Goal: Task Accomplishment & Management: Manage account settings

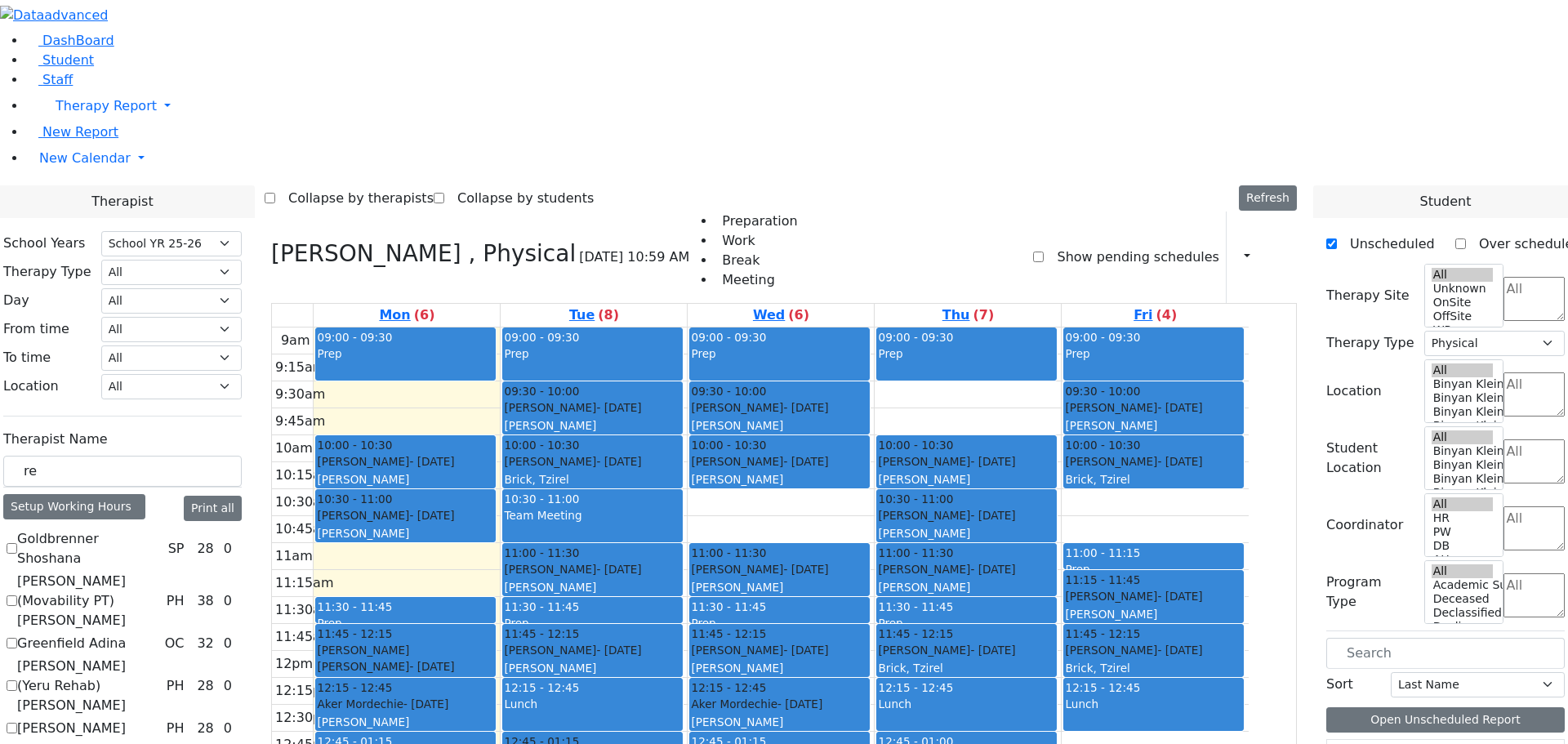
select select "212"
select select "2"
drag, startPoint x: 100, startPoint y: 288, endPoint x: 63, endPoint y: 278, distance: 38.3
click at [63, 456] on div "re" at bounding box center [121, 471] width 238 height 32
click at [242, 232] on select "Select School YR Summer YR 25 School YR 25-26 Summer YR 25 School YR 24-25 Summ…" at bounding box center [171, 244] width 140 height 25
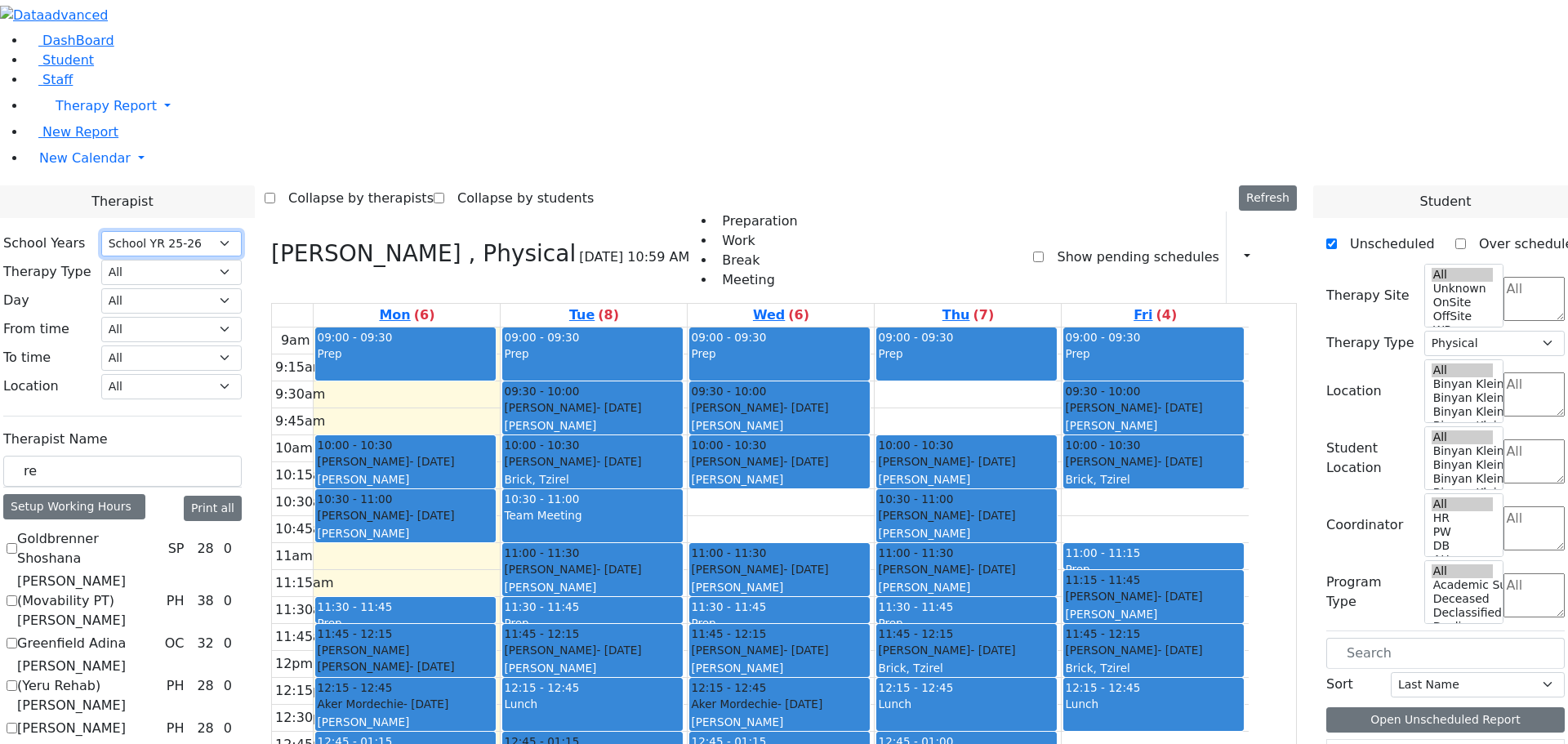
select select "210"
click at [153, 232] on select "Select School YR Summer YR 25 School YR 25-26 Summer YR 25 School YR 24-25 Summ…" at bounding box center [171, 244] width 140 height 25
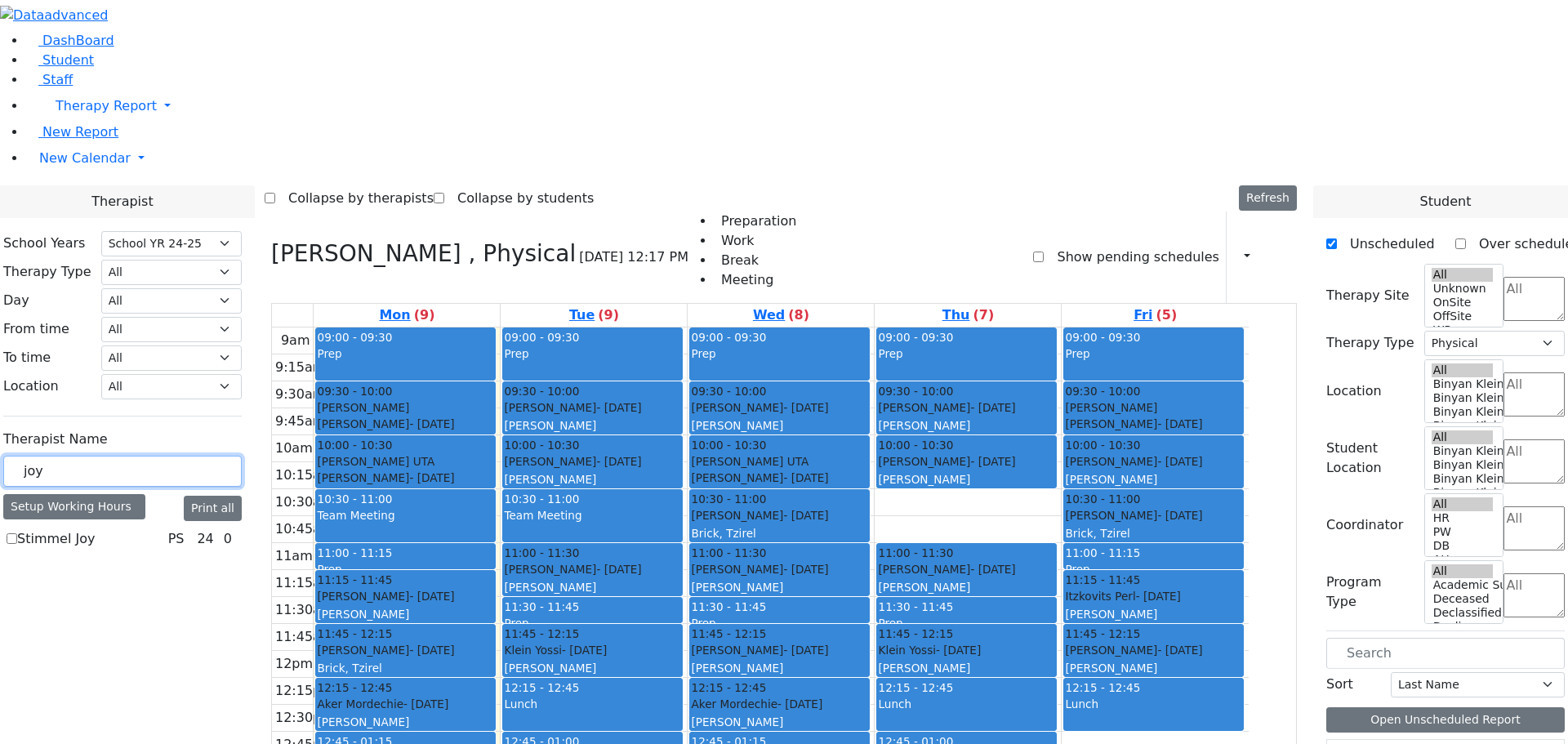
type input "joy"
click at [72, 529] on label "Stimmel Joy" at bounding box center [55, 539] width 77 height 20
click at [17, 533] on input "Stimmel Joy" at bounding box center [11, 538] width 10 height 10
checkbox input "true"
select select "6"
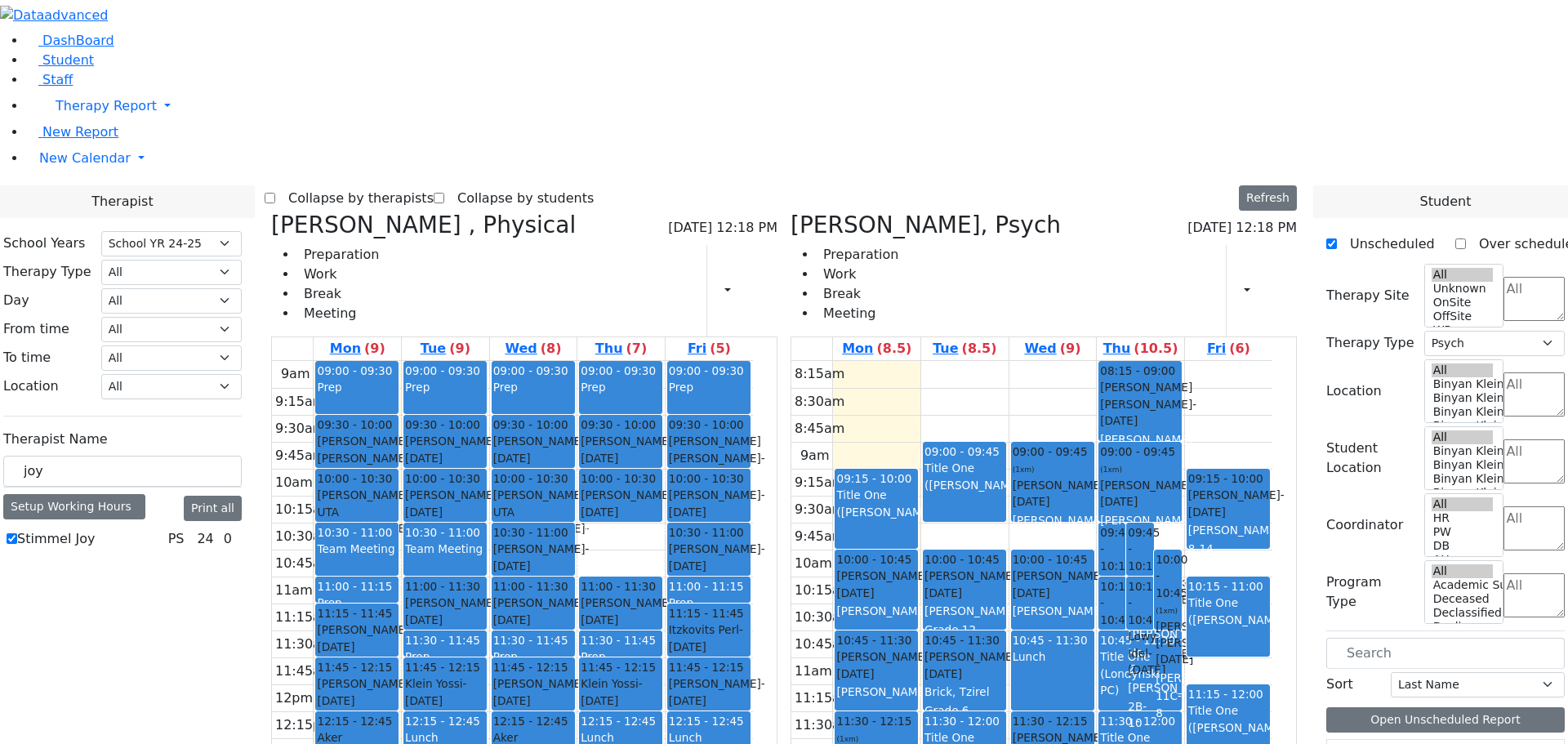
click at [271, 212] on icon at bounding box center [271, 225] width 0 height 27
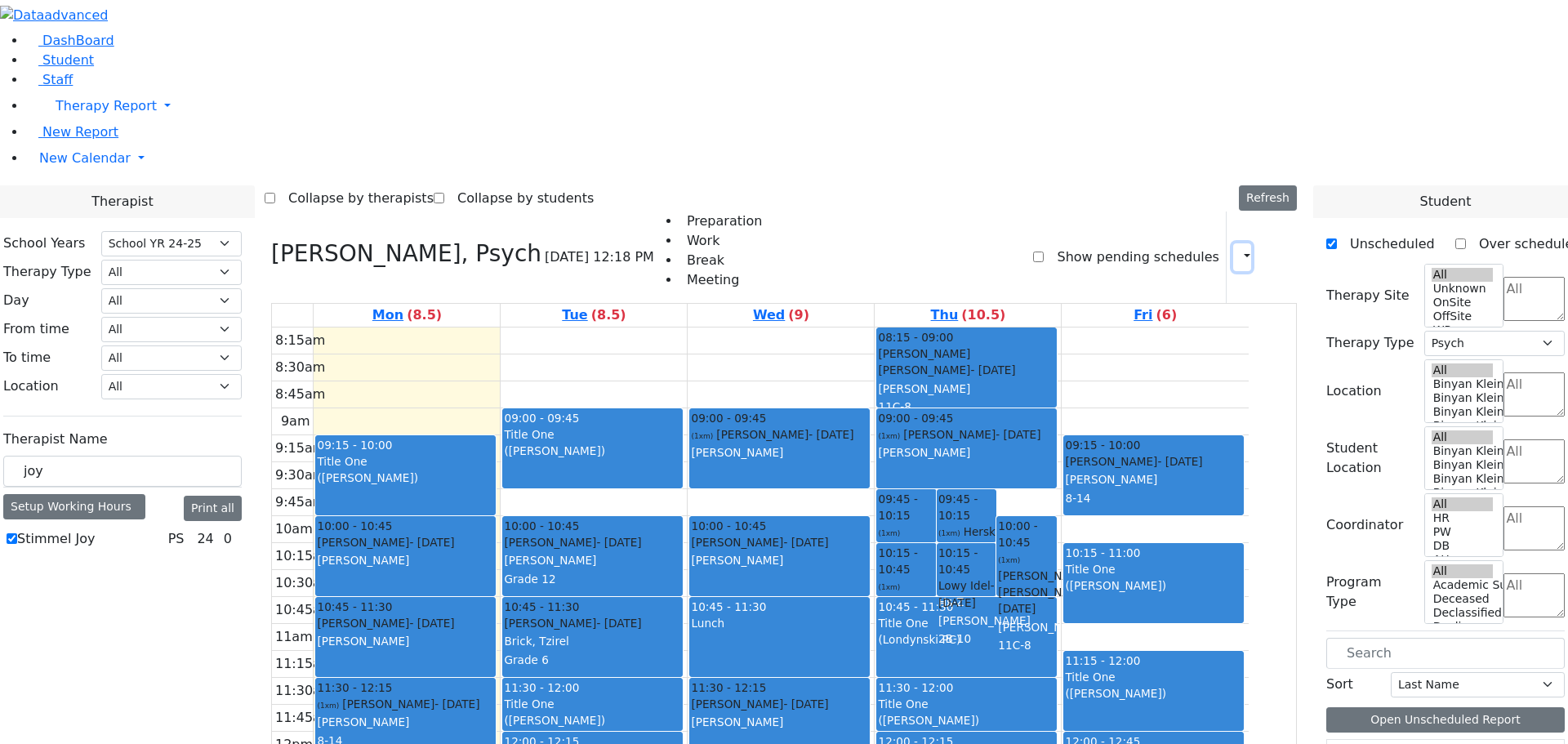
click at [1237, 249] on icon "button" at bounding box center [1237, 257] width 0 height 16
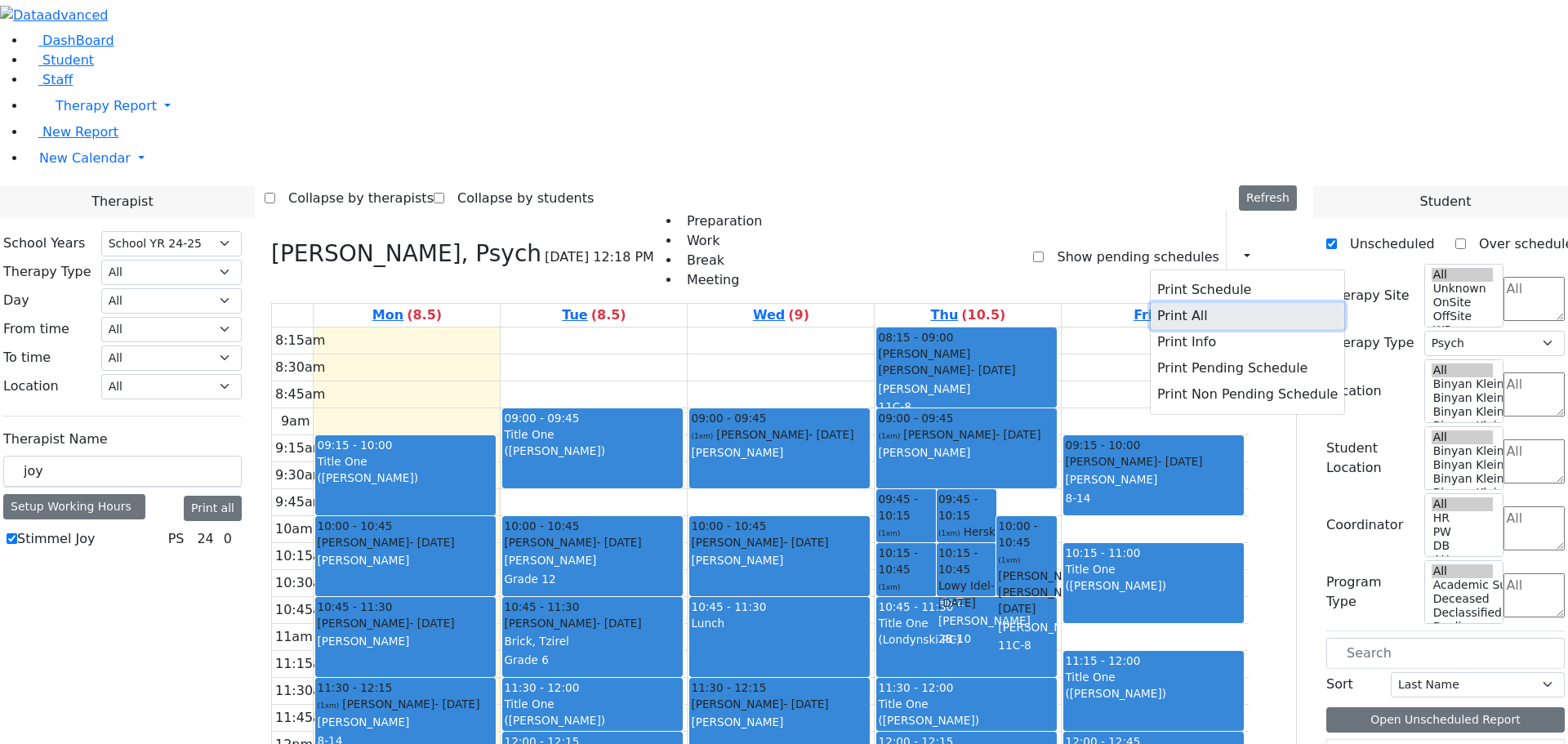
click at [1151, 303] on button "Print All" at bounding box center [1247, 316] width 193 height 26
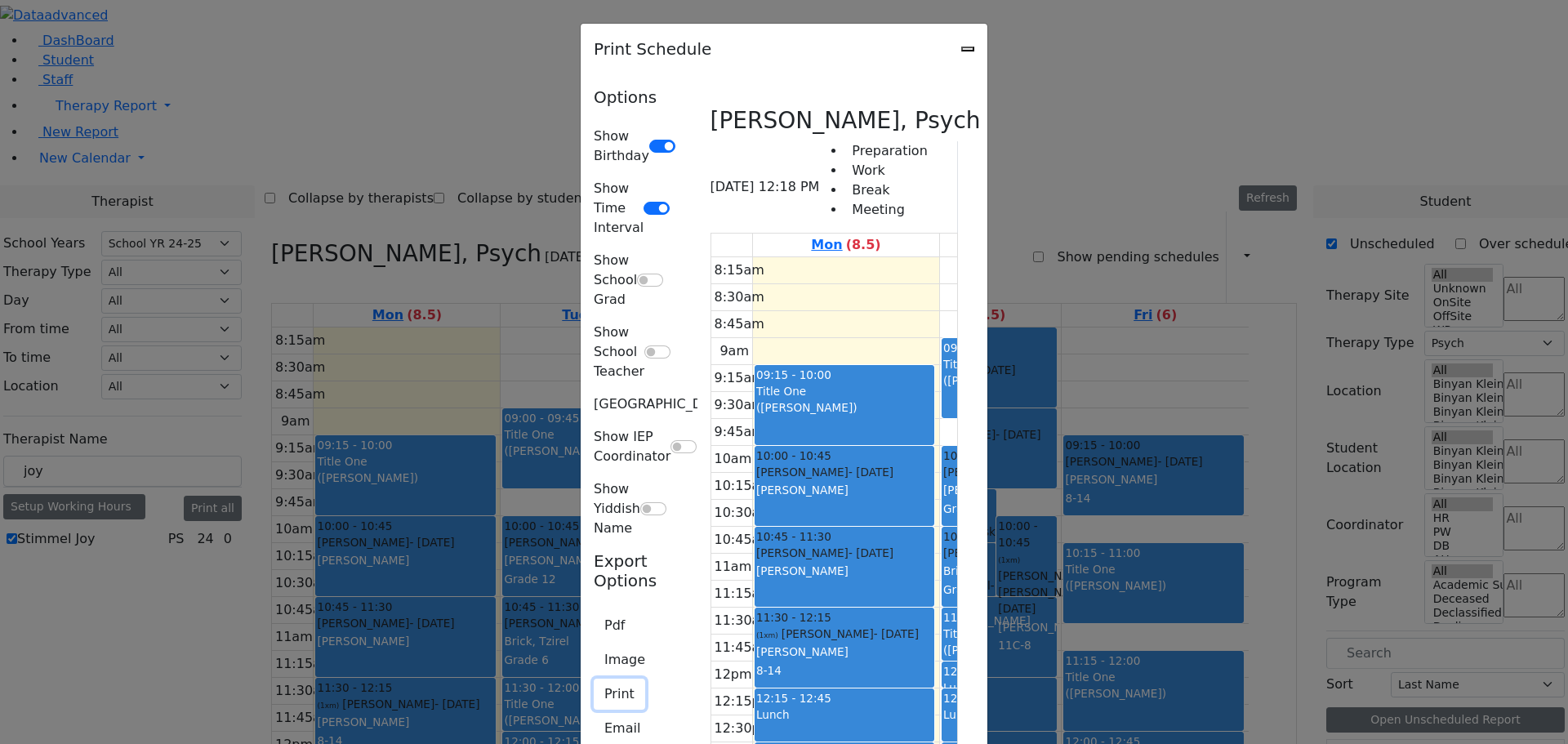
click at [594, 679] on button "Print" at bounding box center [619, 694] width 51 height 31
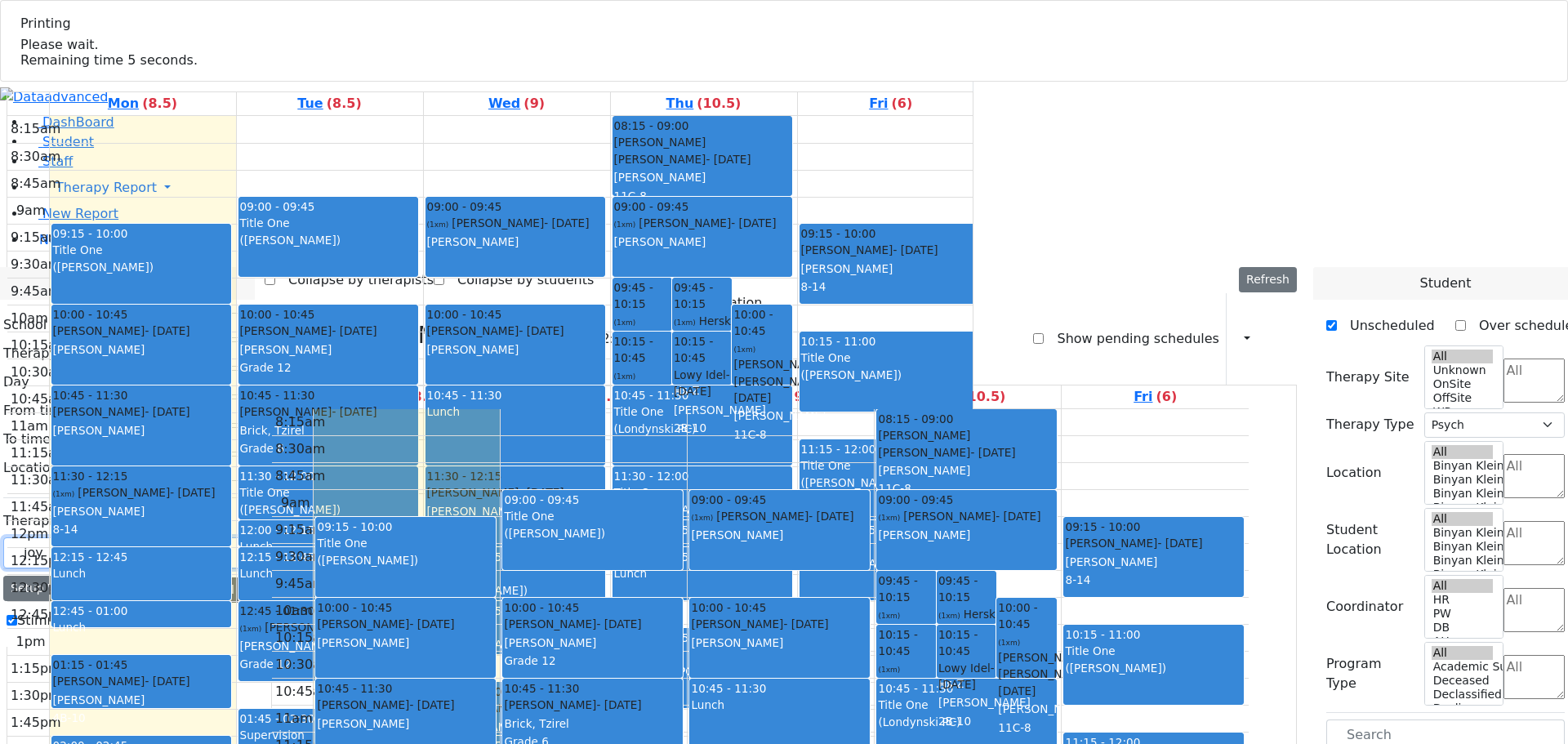
drag, startPoint x: 105, startPoint y: 286, endPoint x: 35, endPoint y: 287, distance: 70.0
click at [35, 287] on div "DashBoard Student Staff Therapy Report Student Old Calendar Report E_Judy" at bounding box center [784, 712] width 1568 height 1263
click at [242, 313] on select "Select School YR Summer YR 25 School YR 25-26 Summer YR 25 School YR 24-25 Summ…" at bounding box center [171, 325] width 140 height 25
select select "212"
click at [153, 313] on select "Select School YR Summer YR 25 School YR 25-26 Summer YR 25 School YR 24-25 Summ…" at bounding box center [171, 325] width 140 height 25
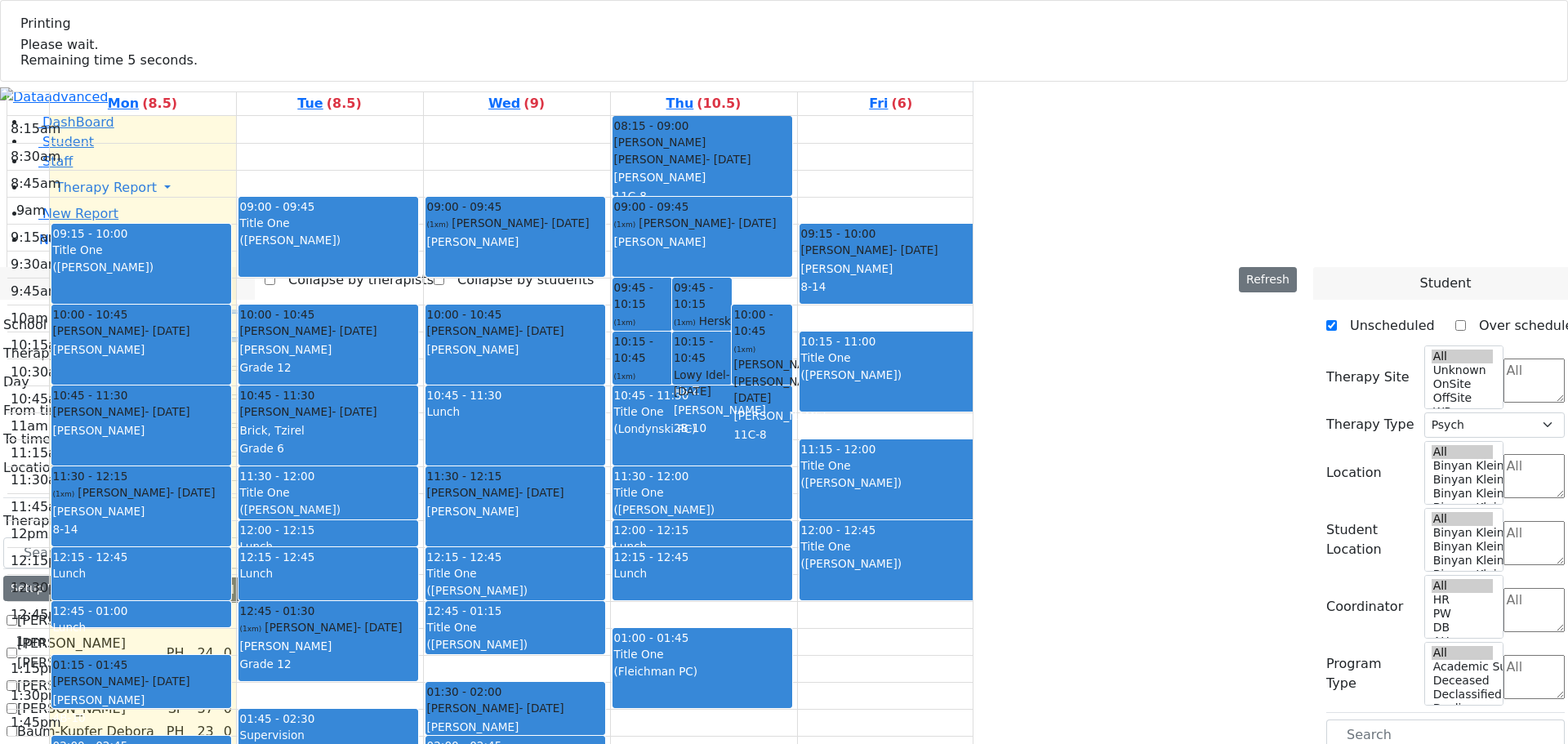
select select
click at [110, 538] on input "text" at bounding box center [121, 553] width 238 height 31
click at [101, 538] on input "text" at bounding box center [121, 553] width 238 height 31
type input "joy"
click at [119, 576] on div "Setup Working Hours" at bounding box center [74, 588] width 142 height 25
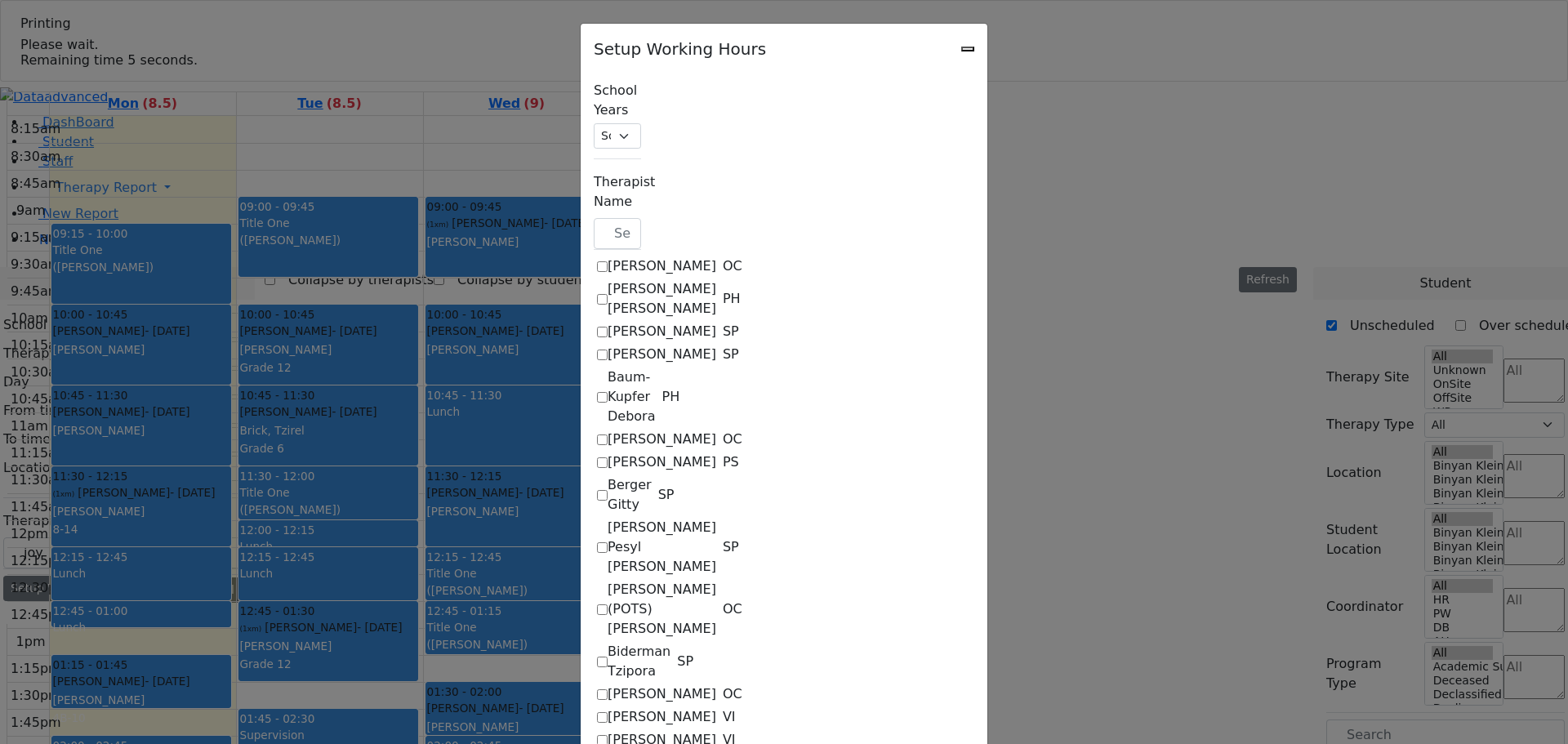
checkbox input "true"
select select "19:00:00"
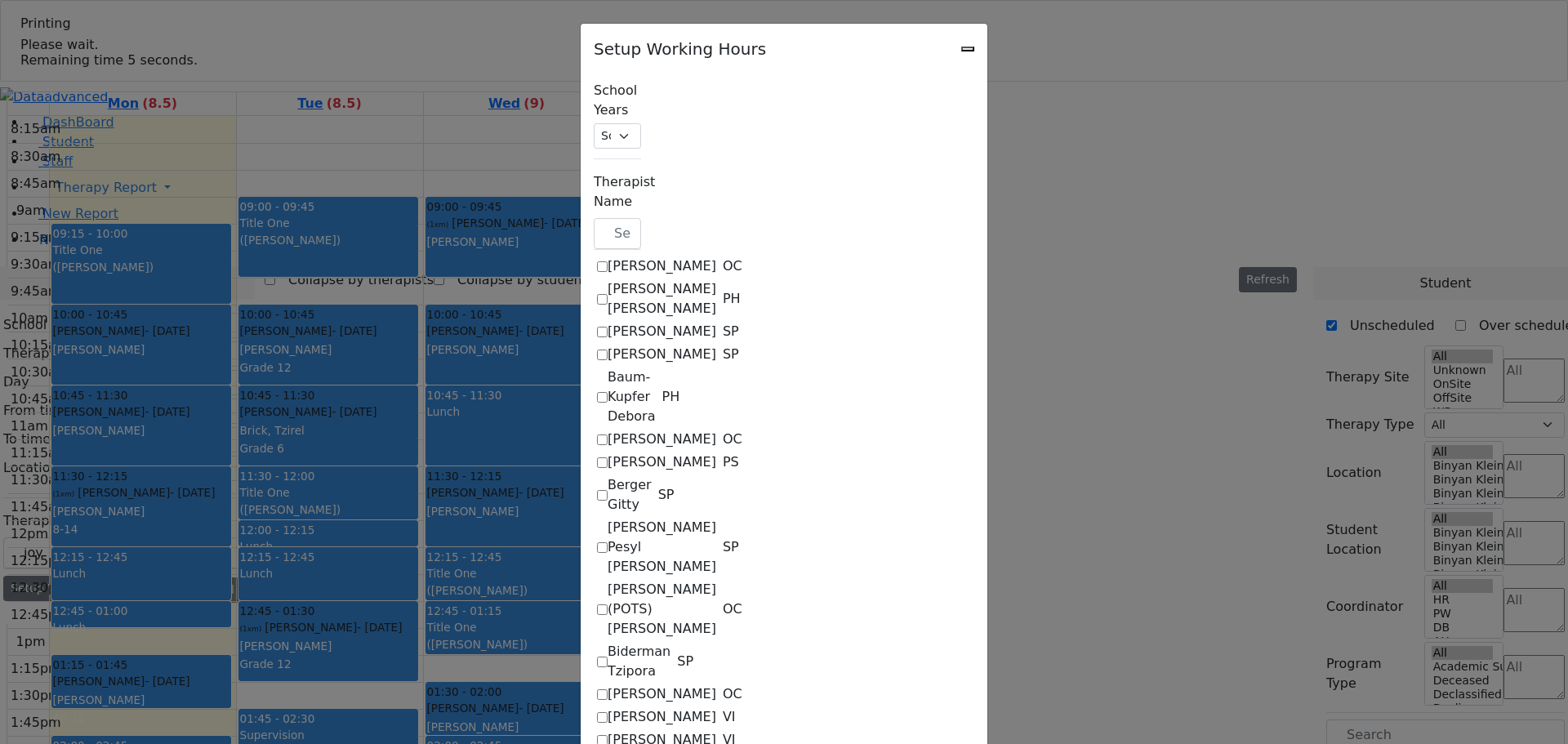
select select "19:00:00"
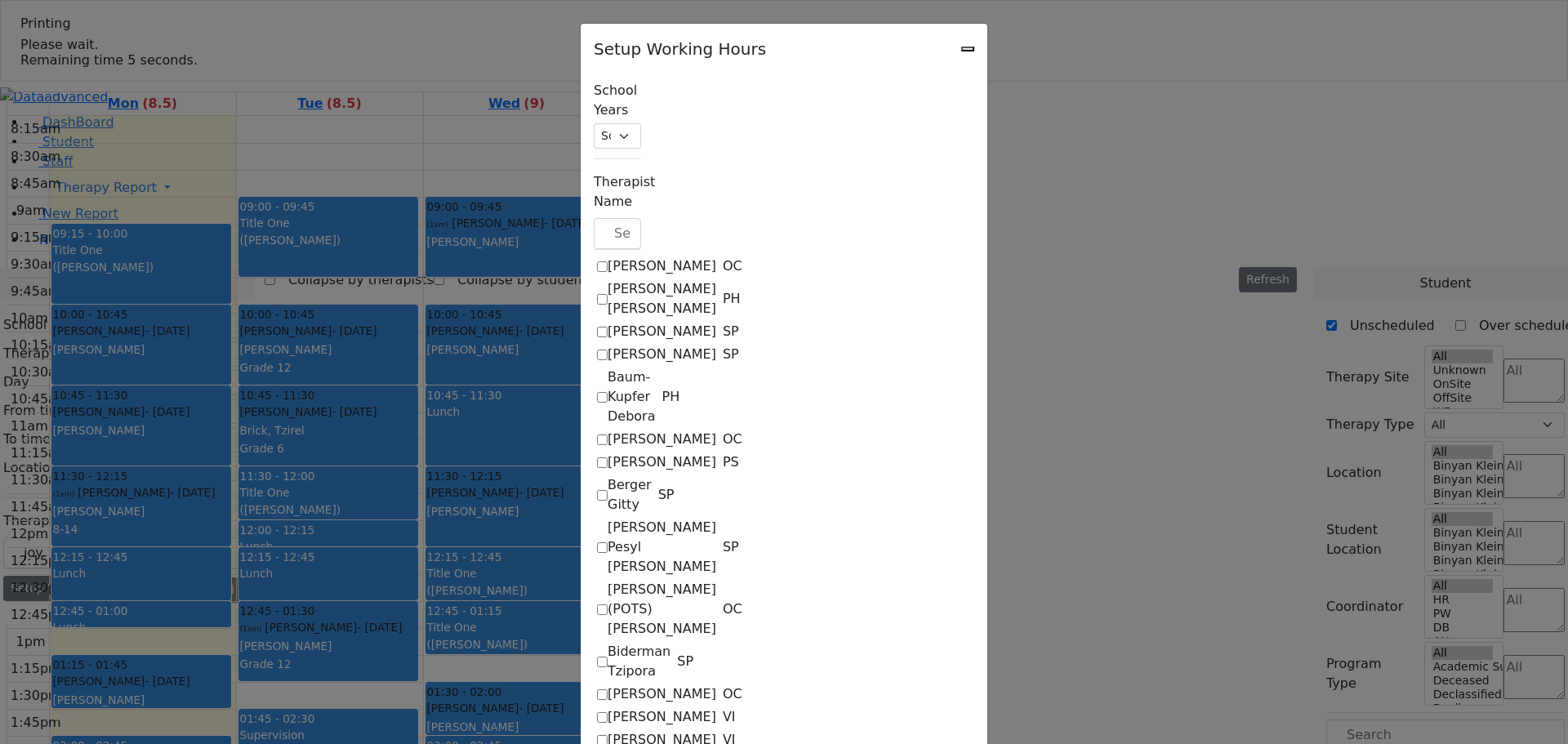
select select "19:00:00"
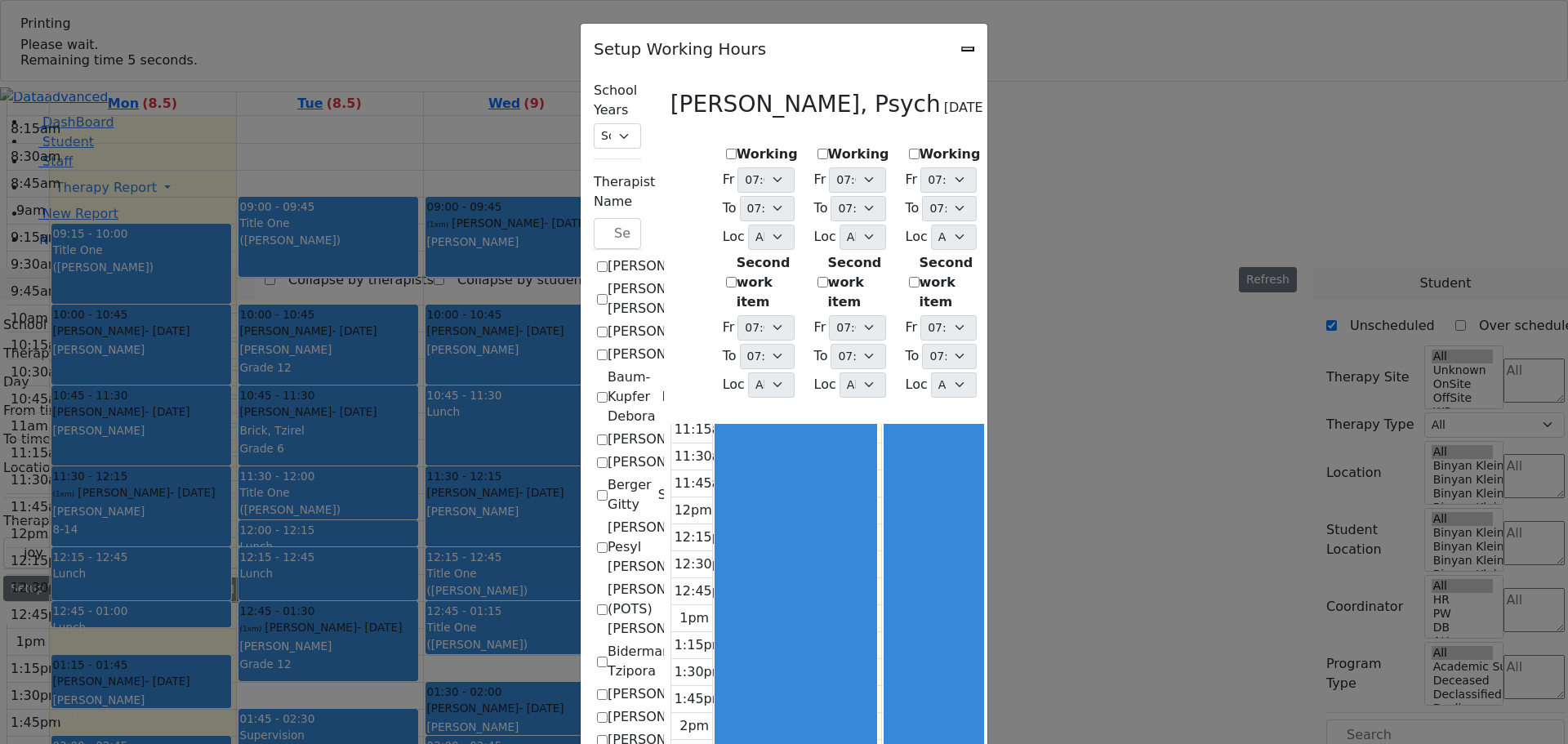
scroll to position [1470, 0]
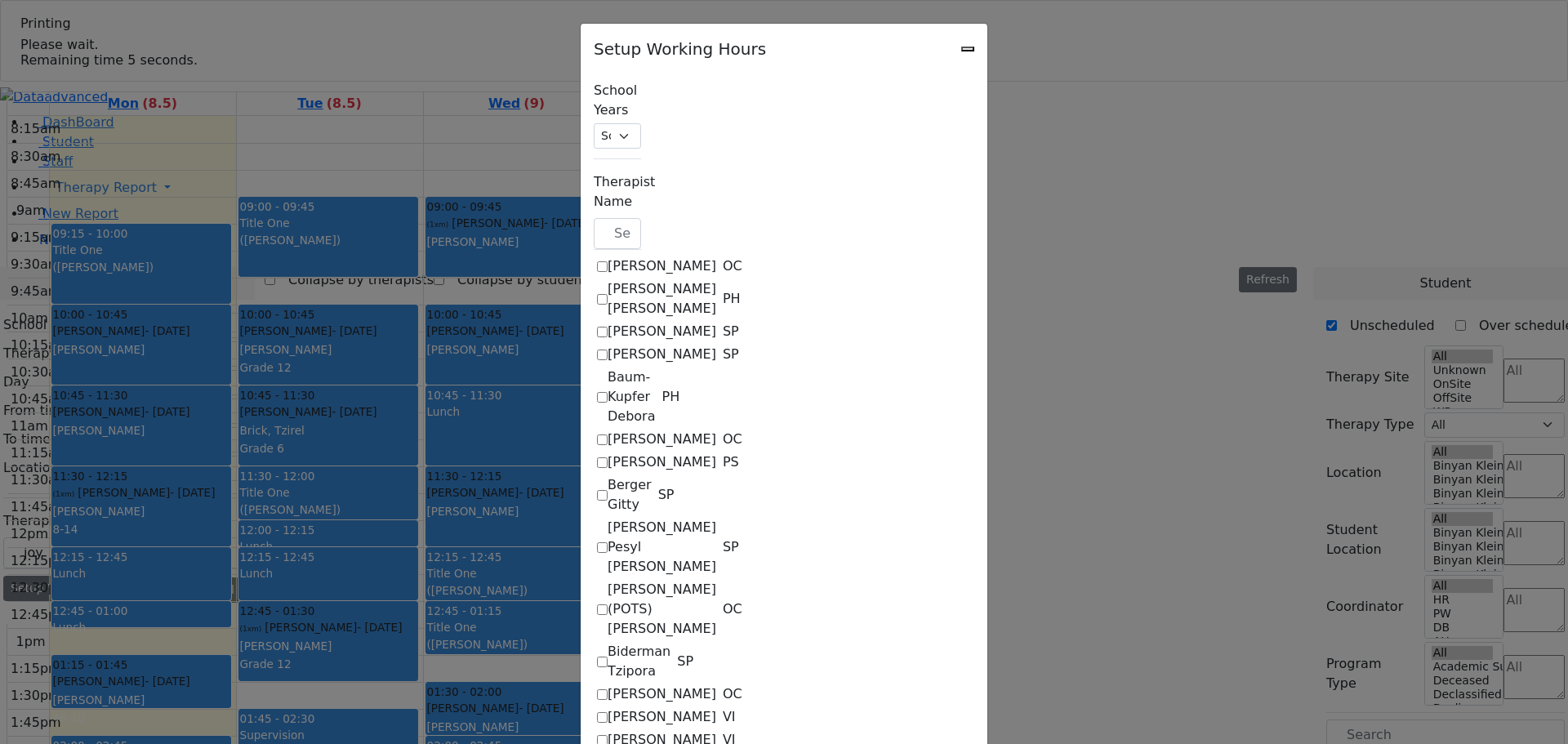
checkbox input "true"
select select "19:00:00"
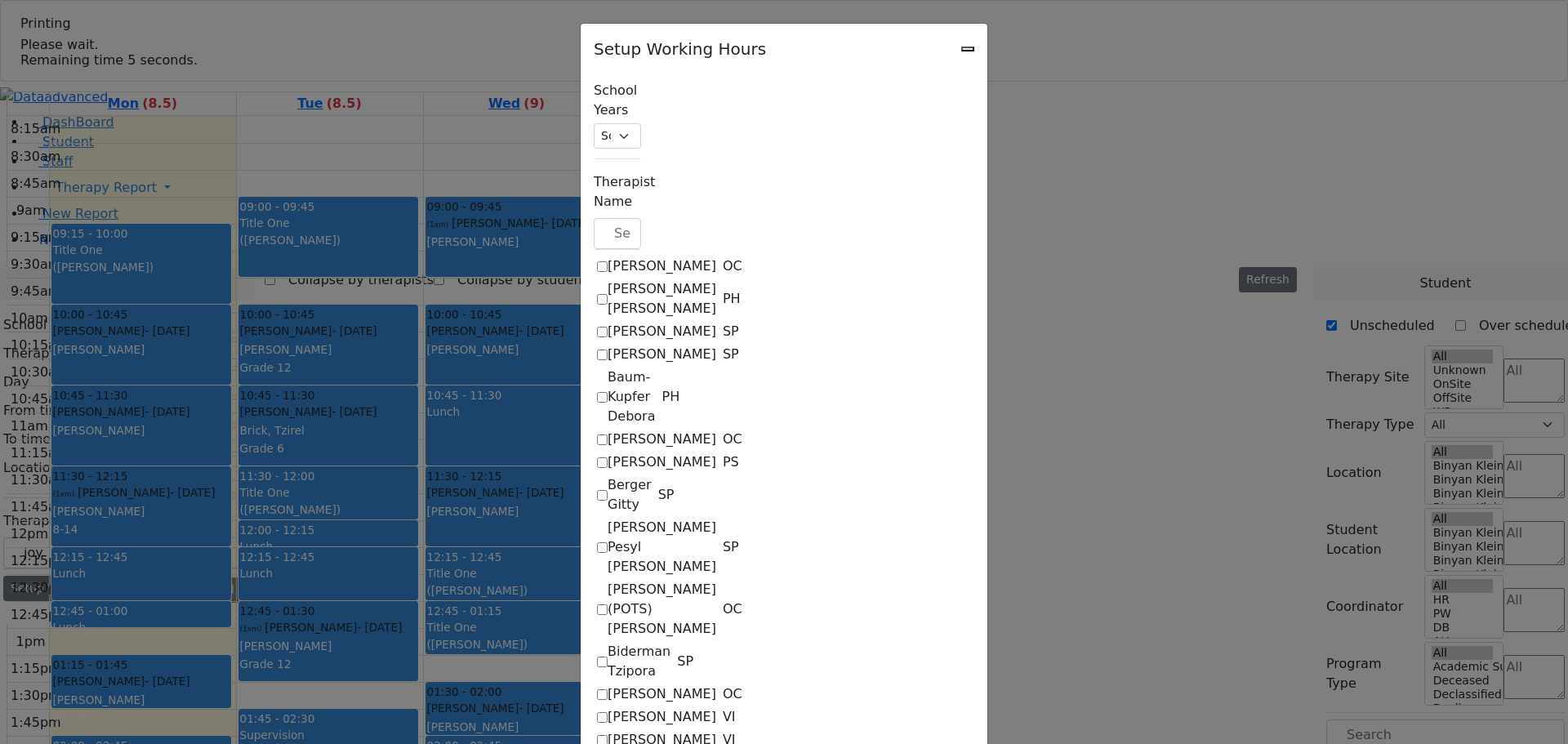
select select "19:00:00"
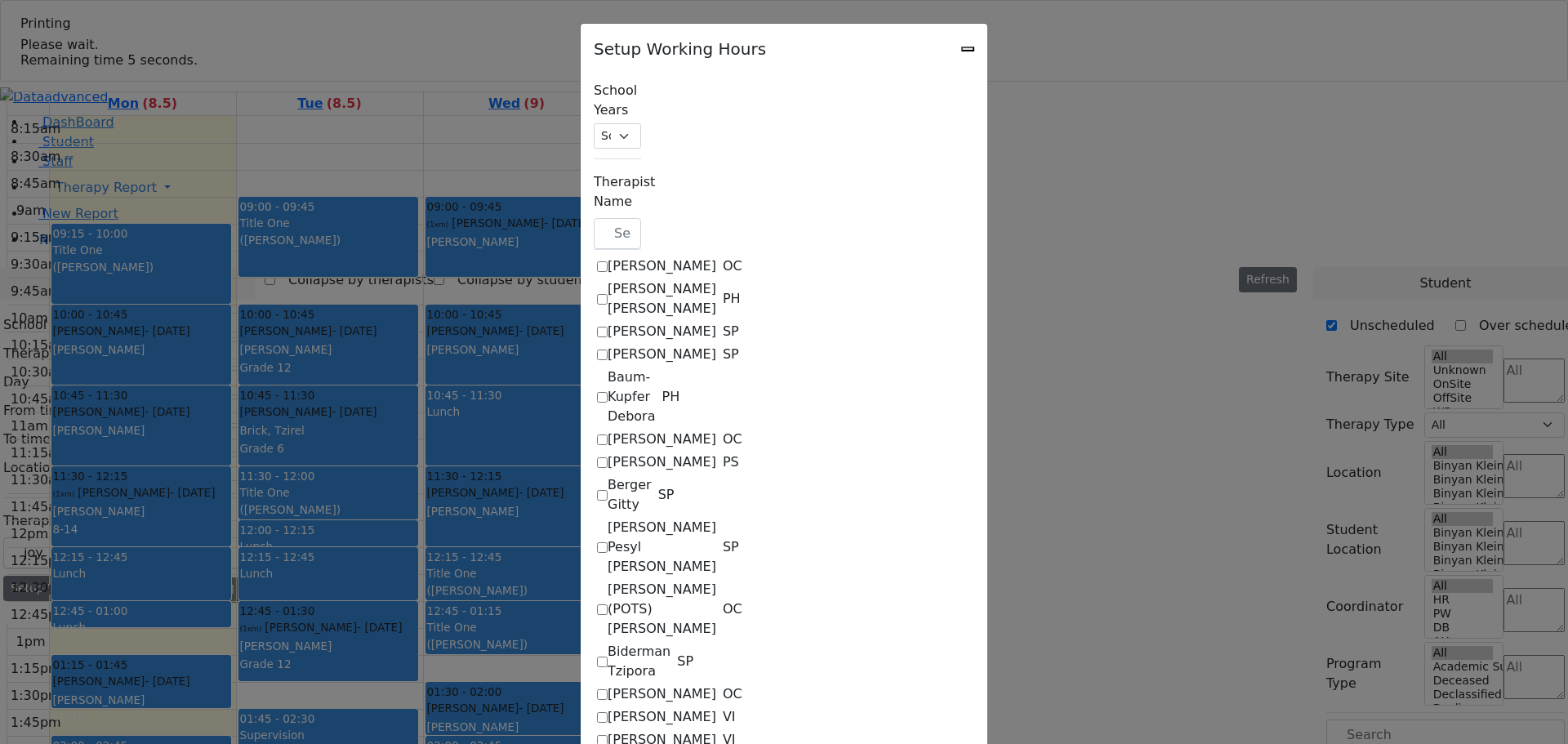
select select "19:00:00"
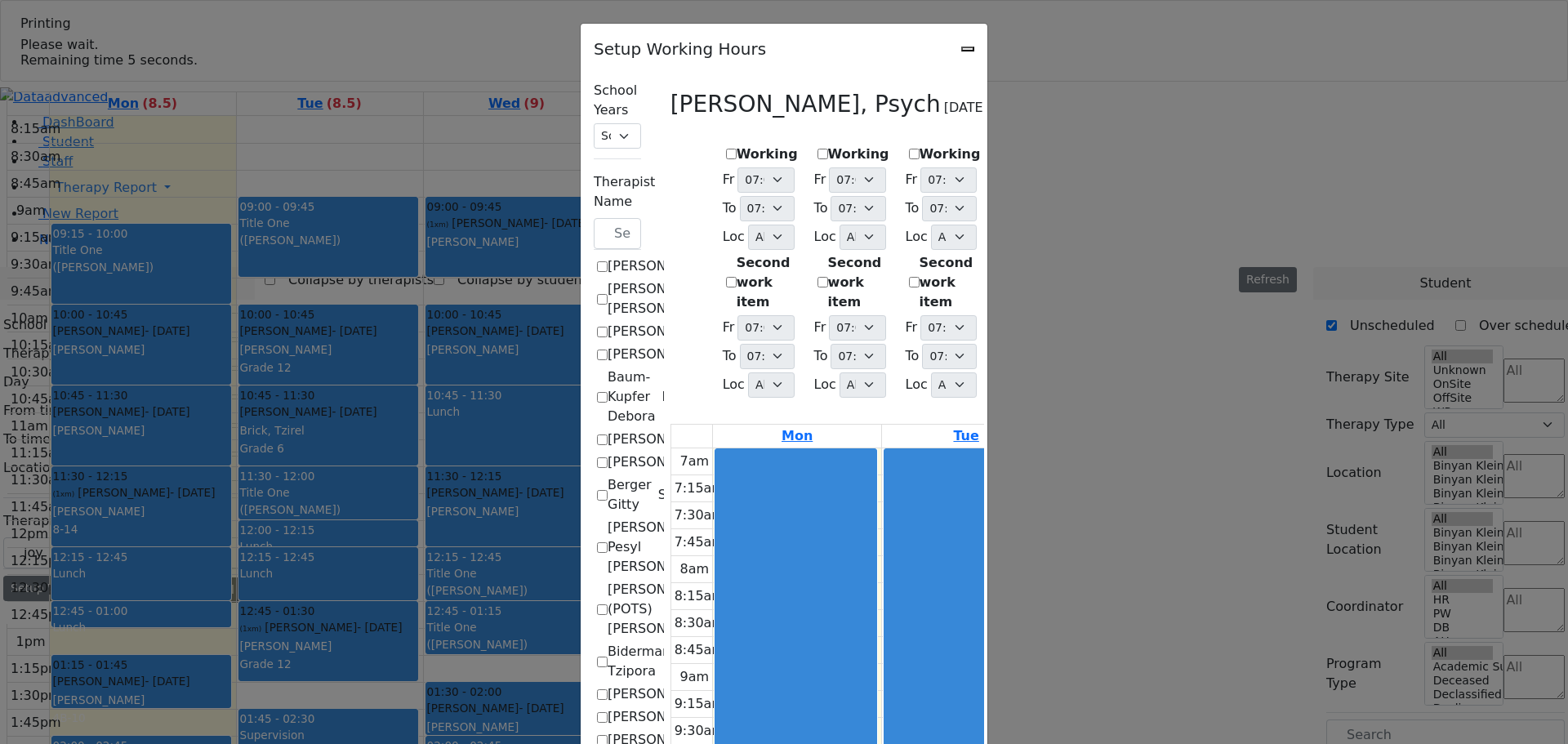
click at [736, 145] on label "Working" at bounding box center [767, 154] width 62 height 20
click at [726, 148] on input "Working" at bounding box center [731, 153] width 10 height 10
checkbox input "true"
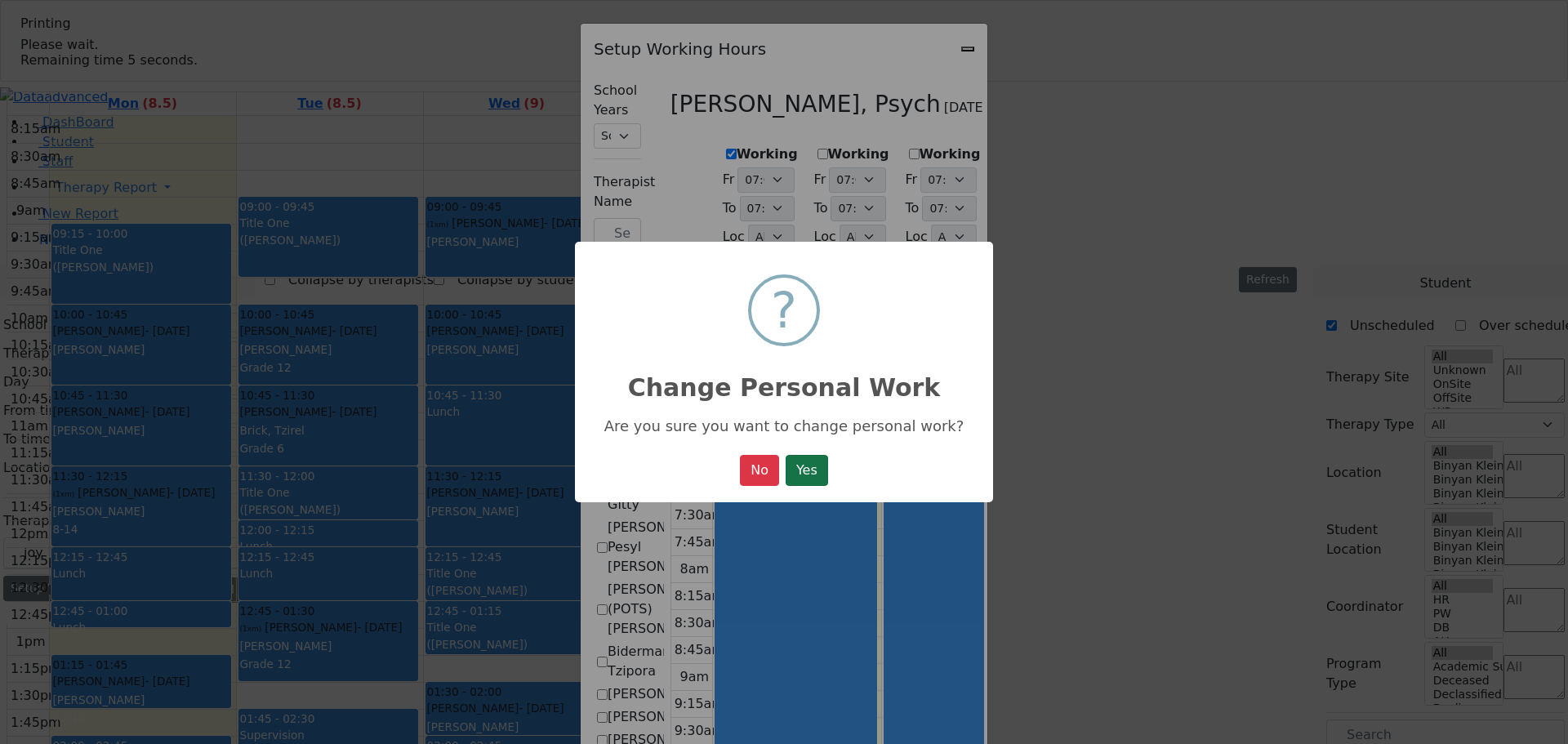
click at [804, 480] on button "Yes" at bounding box center [806, 470] width 42 height 31
select select "19:00:00"
select select "36"
select select "15:00:00"
select select "19:00:00"
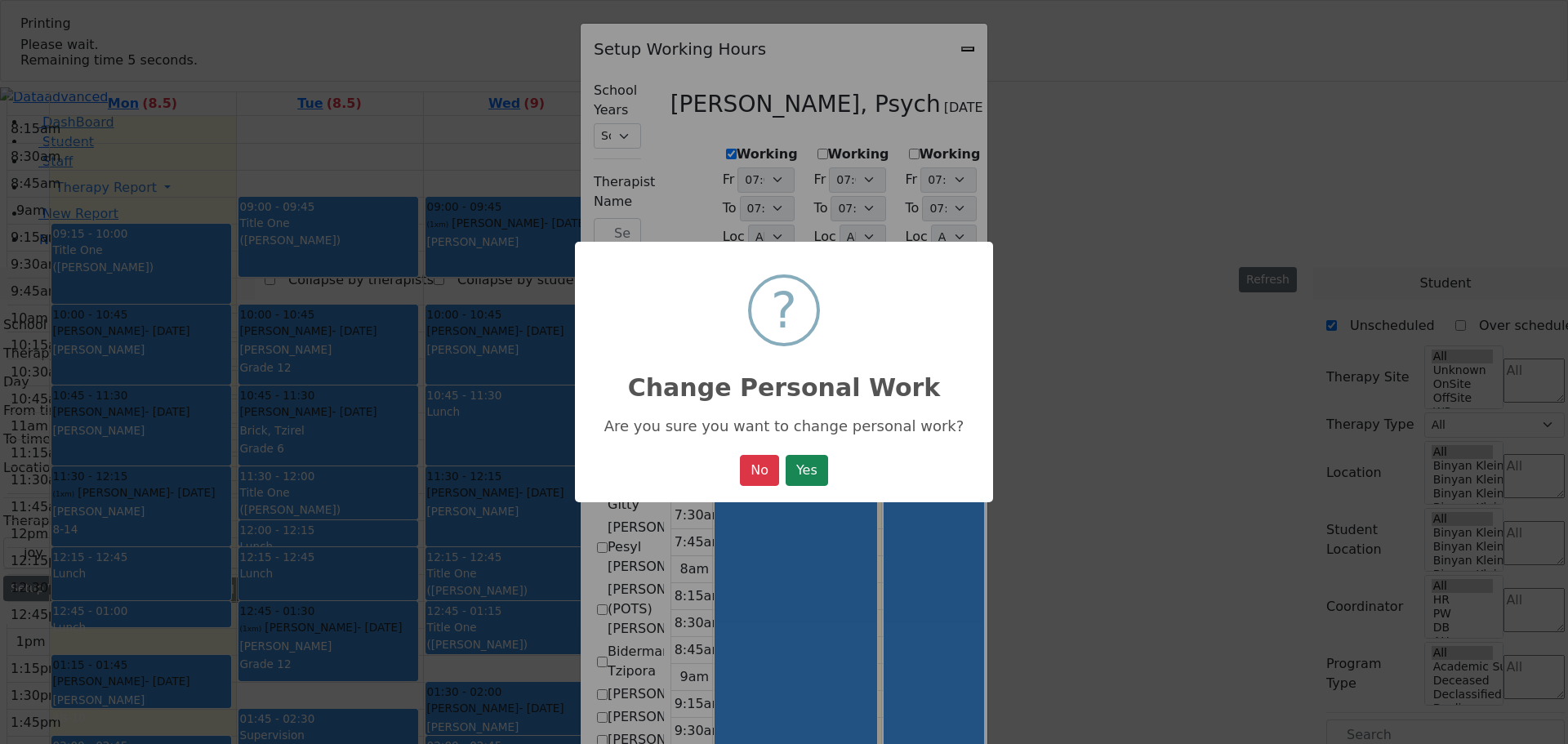
select select "19:00:00"
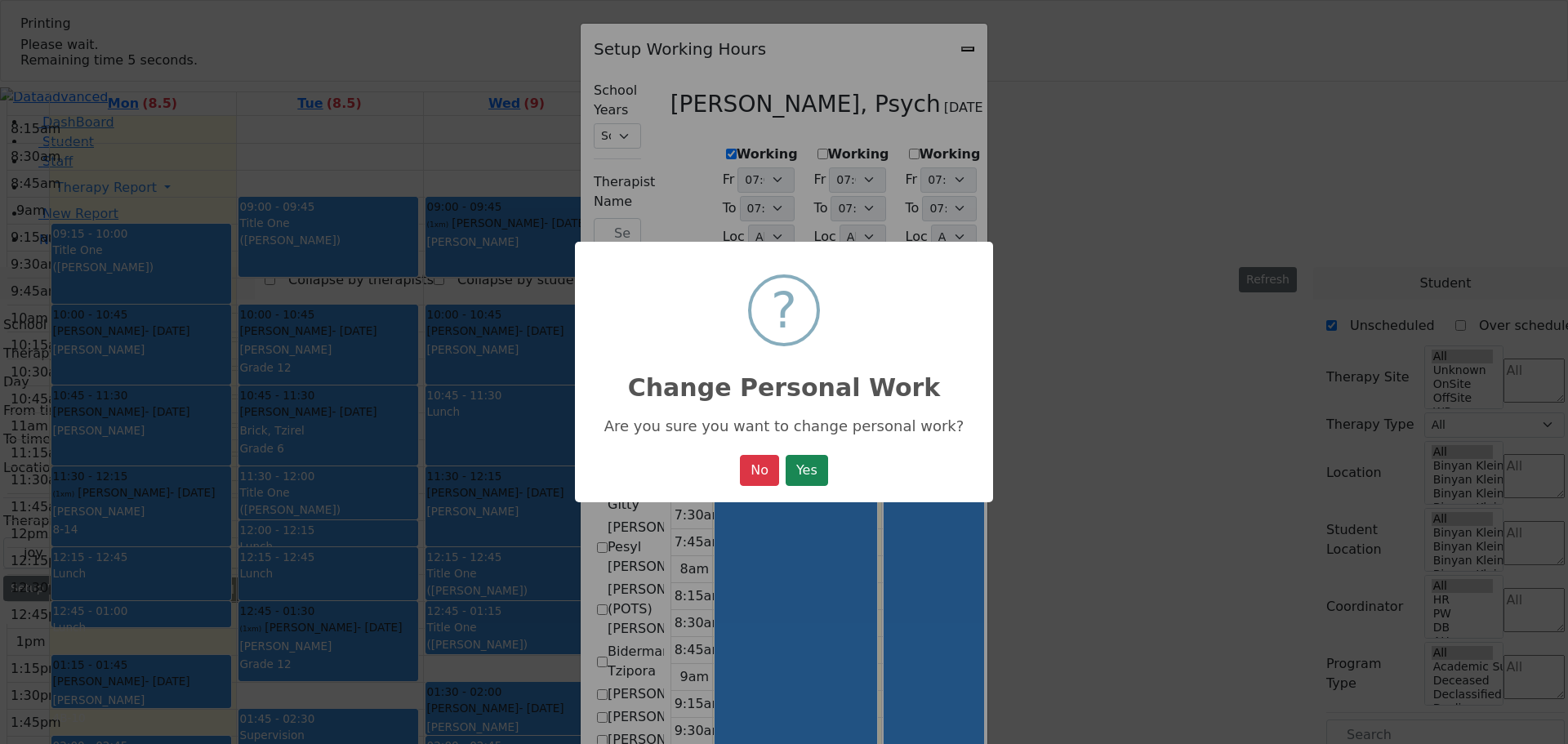
select select "19:00:00"
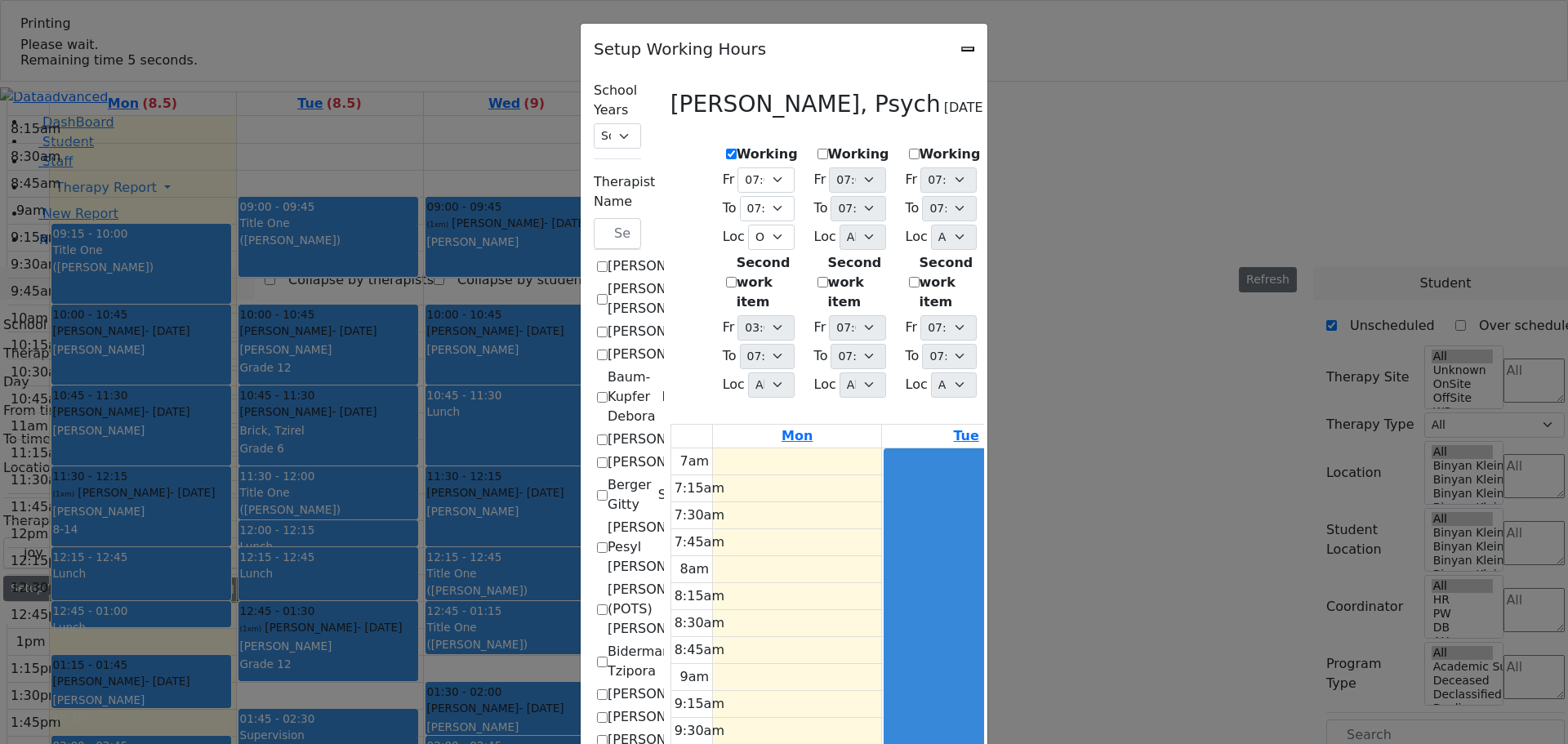
select select "6"
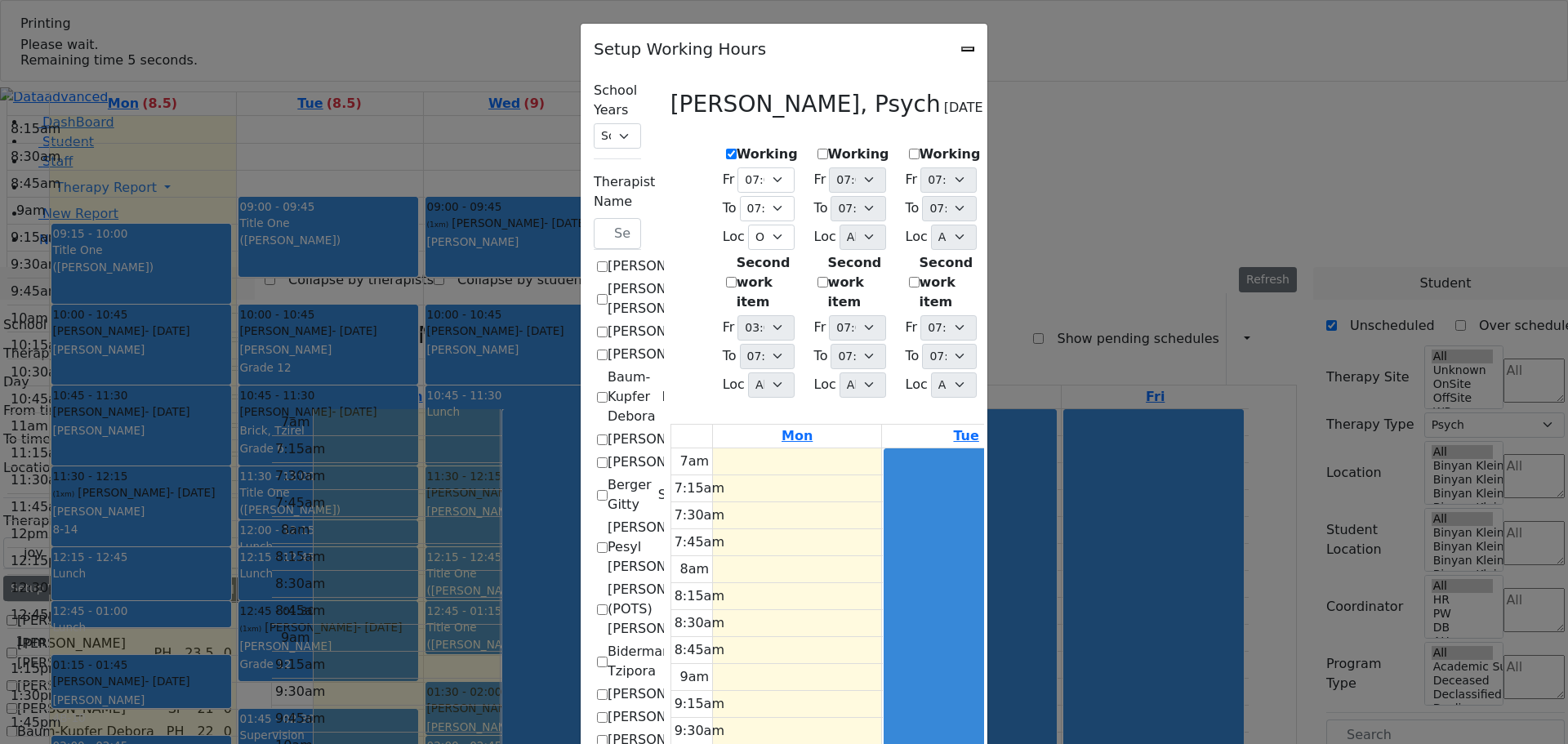
click at [828, 147] on label "Working" at bounding box center [859, 154] width 62 height 20
click at [818, 148] on input "Working" at bounding box center [822, 153] width 10 height 10
checkbox input "true"
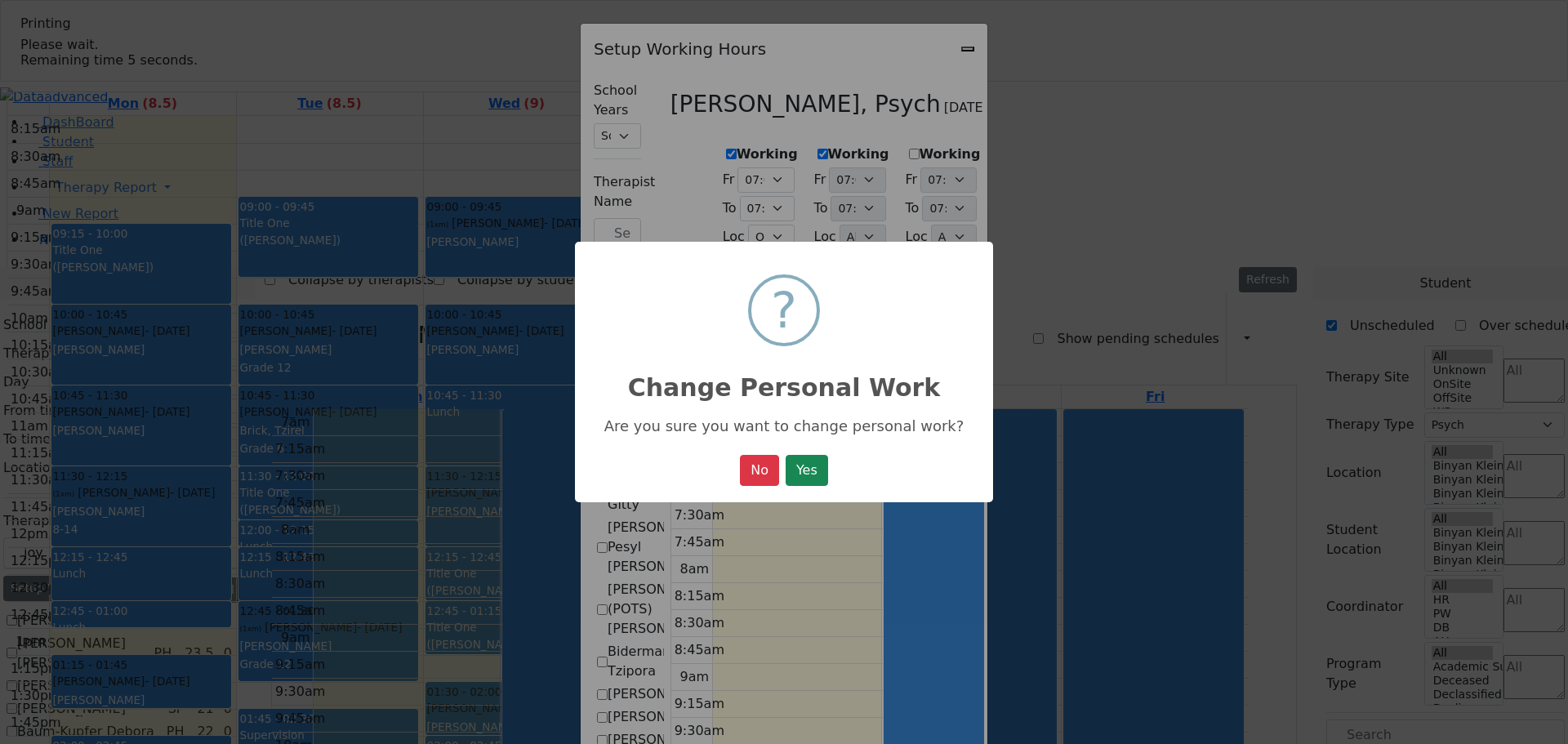
drag, startPoint x: 805, startPoint y: 470, endPoint x: 783, endPoint y: 402, distance: 71.5
click at [805, 469] on button "Yes" at bounding box center [806, 470] width 42 height 31
select select "19:00:00"
select select "36"
select select "15:00:00"
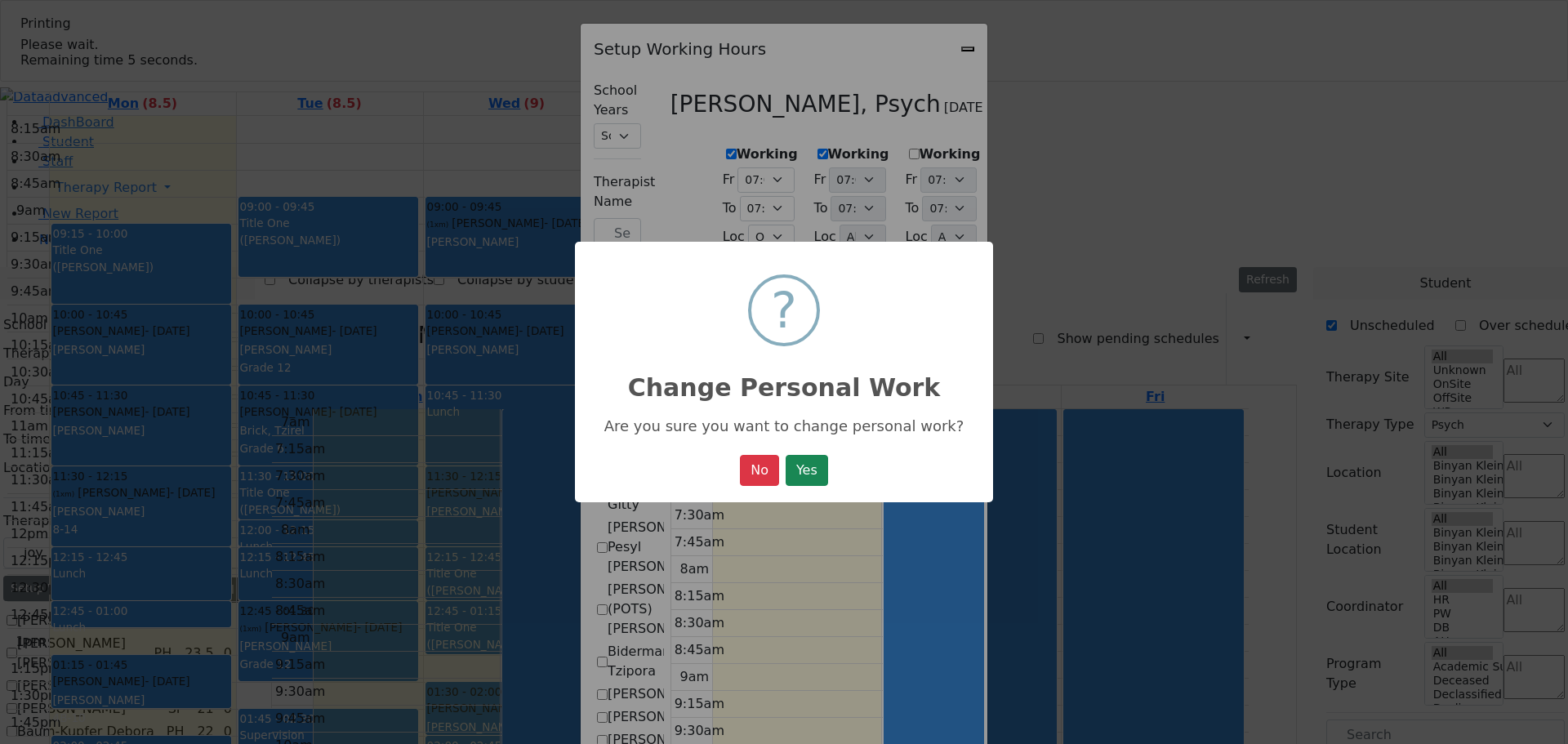
select select "19:00:00"
select select "36"
select select "15:00:00"
select select "19:00:00"
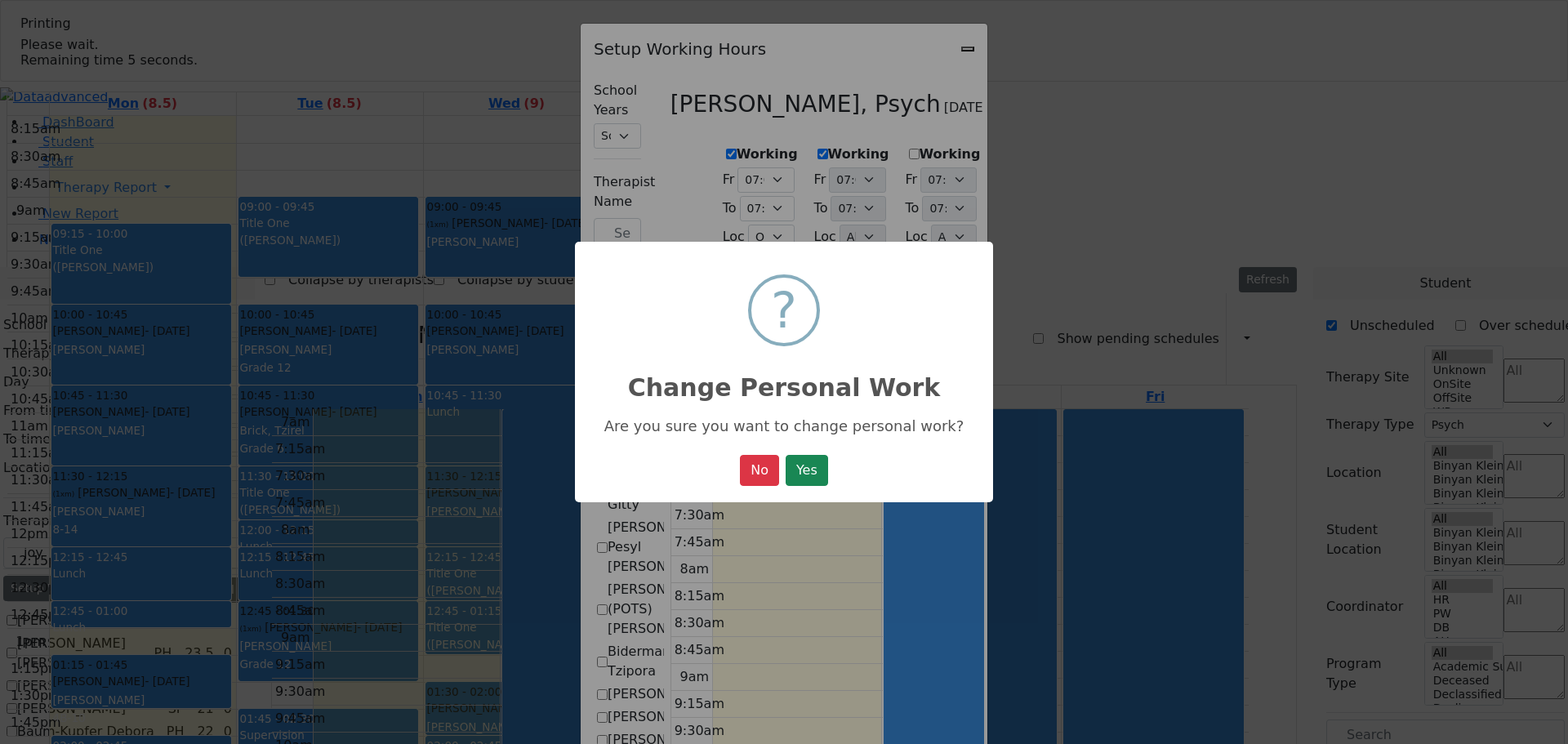
select select "19:00:00"
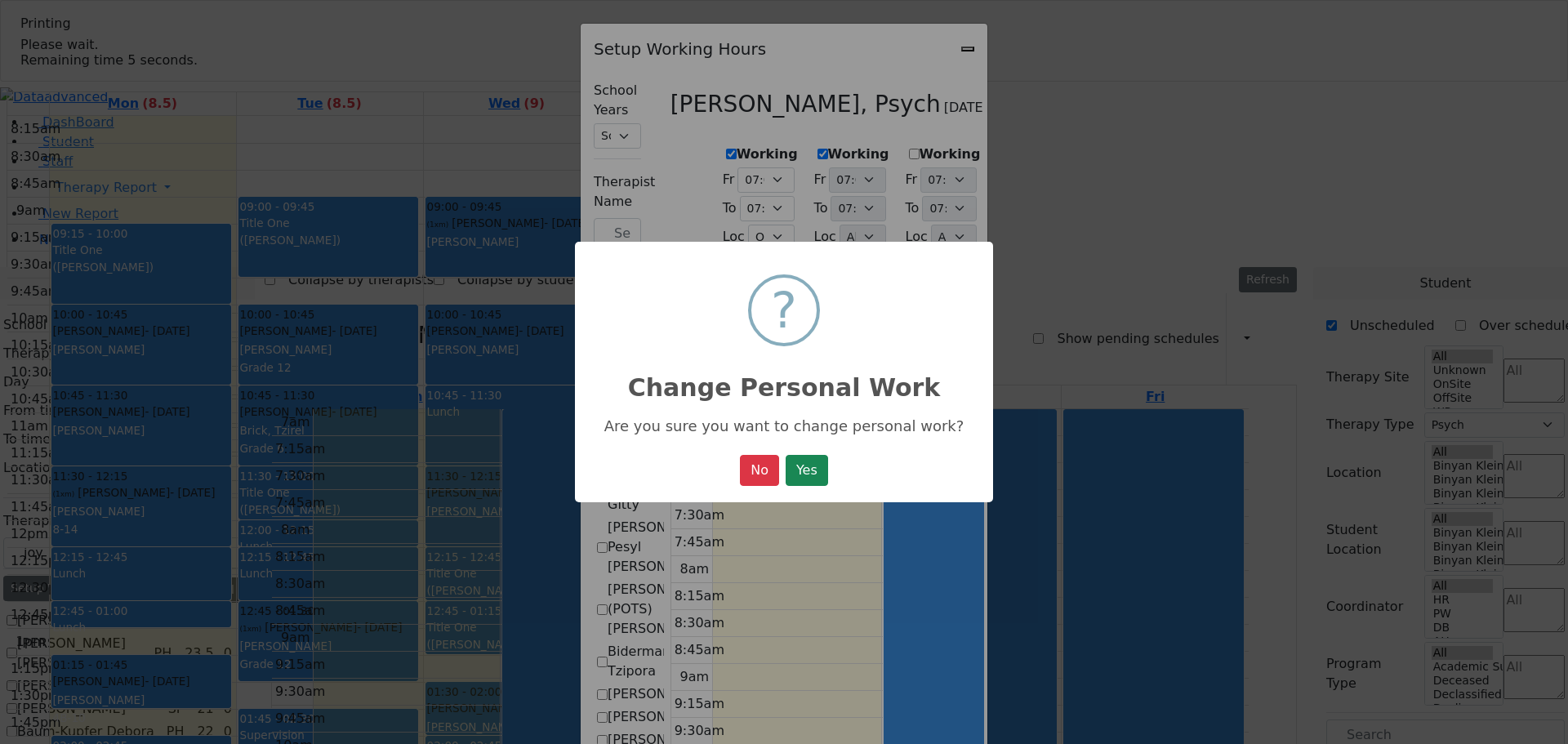
select select "19:00:00"
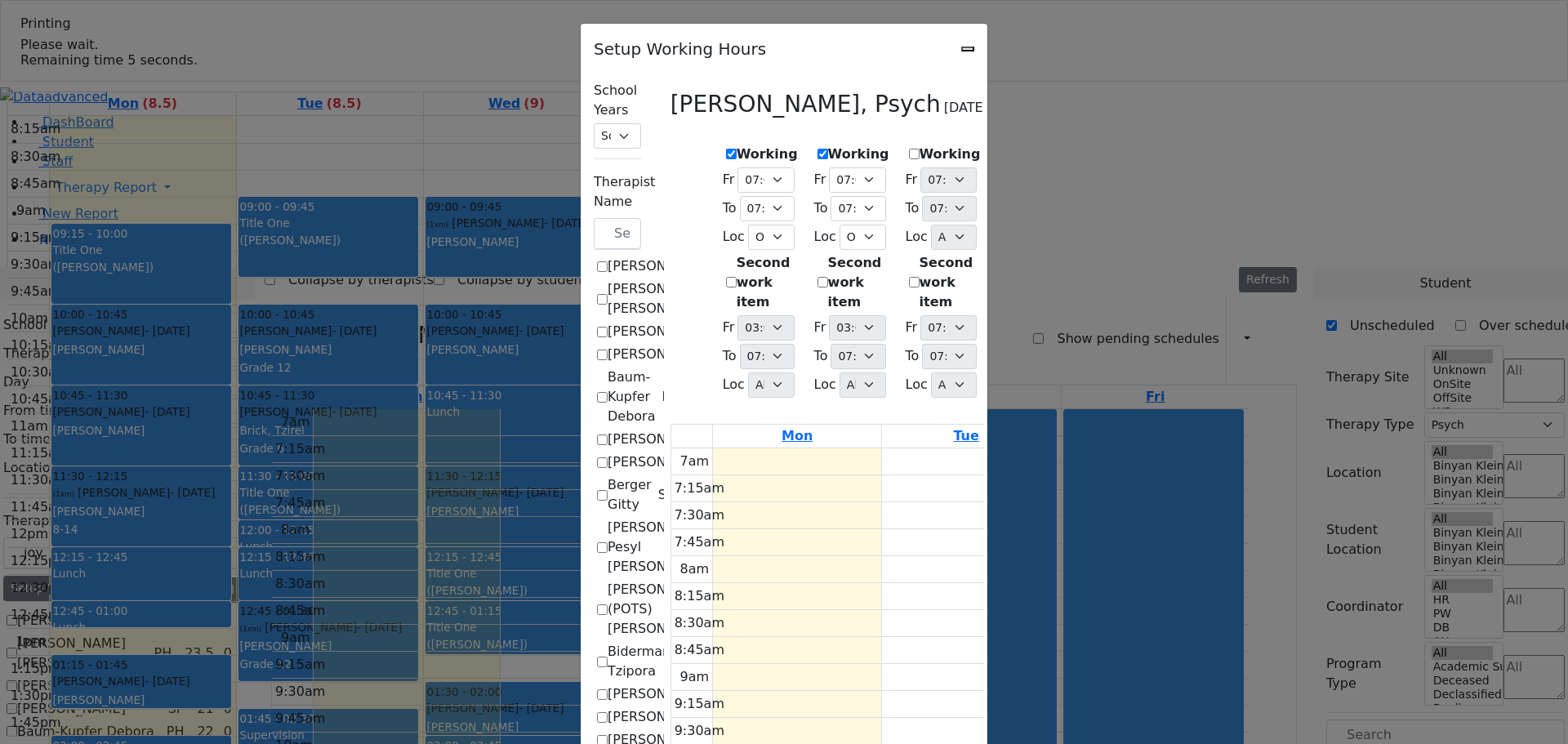
click at [919, 147] on label "Working" at bounding box center [950, 154] width 62 height 20
click at [909, 148] on input "Working" at bounding box center [914, 153] width 10 height 10
checkbox input "true"
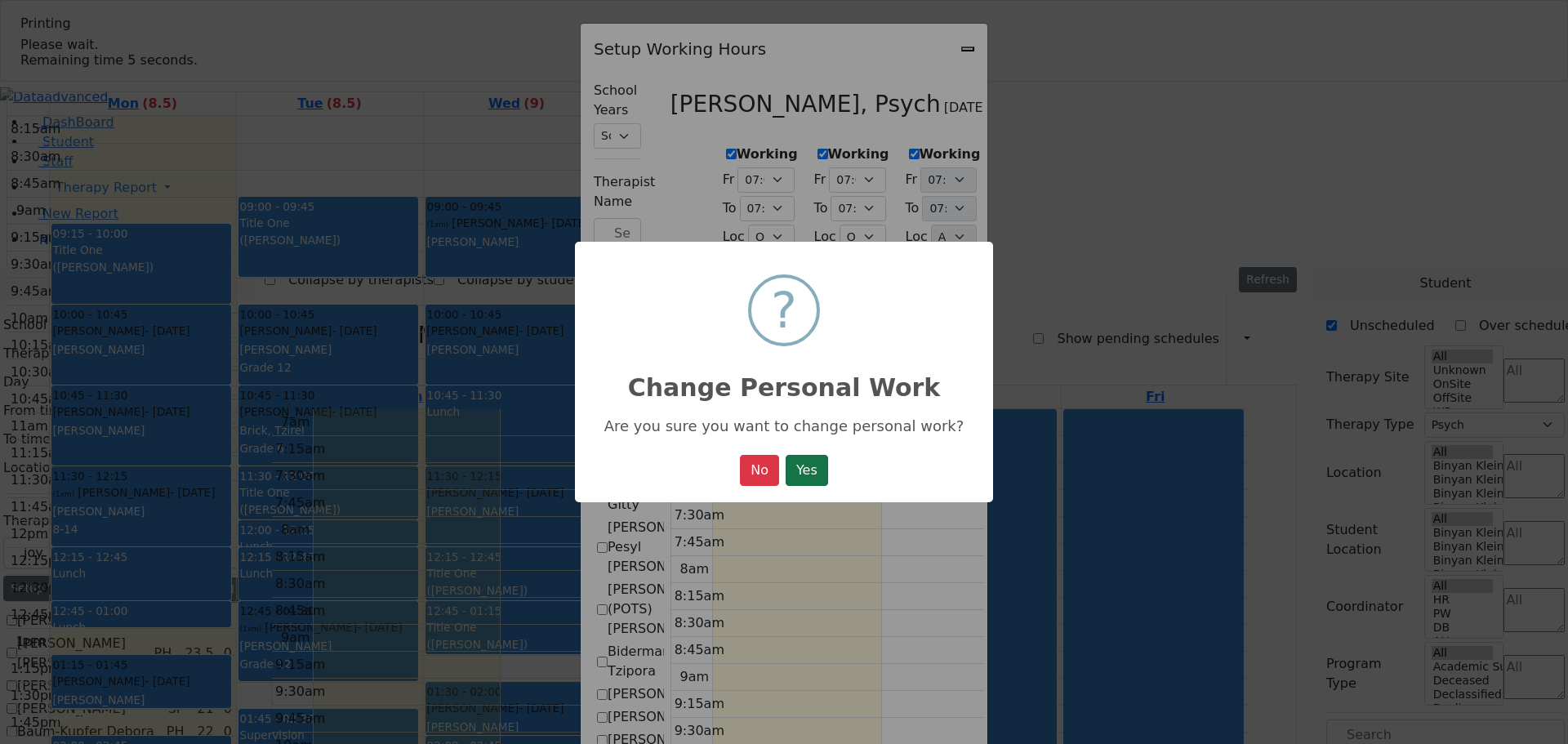
click at [800, 467] on button "Yes" at bounding box center [806, 470] width 42 height 31
select select "19:00:00"
select select "36"
select select "15:00:00"
select select "19:00:00"
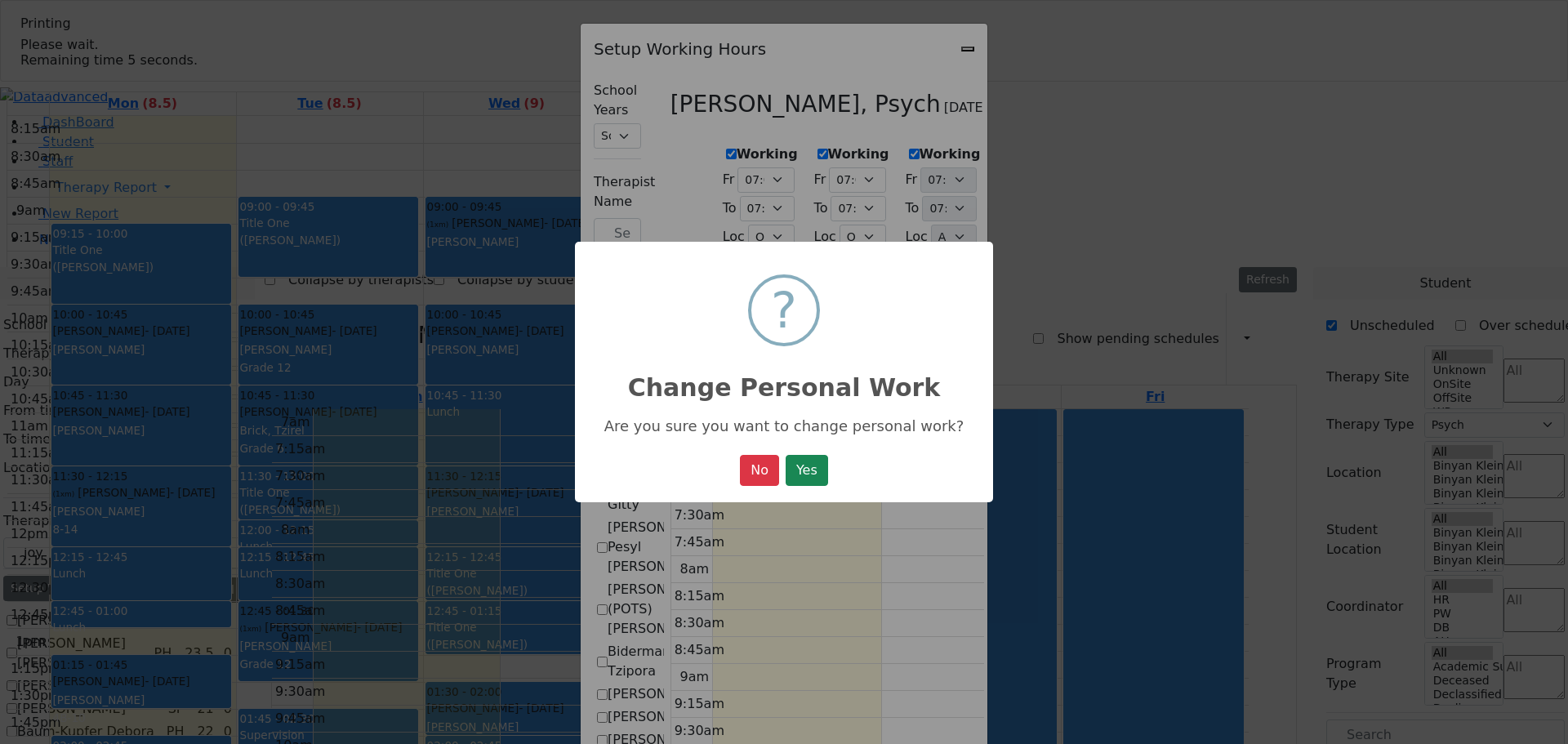
select select "19:00:00"
select select "36"
select select "15:00:00"
select select "19:00:00"
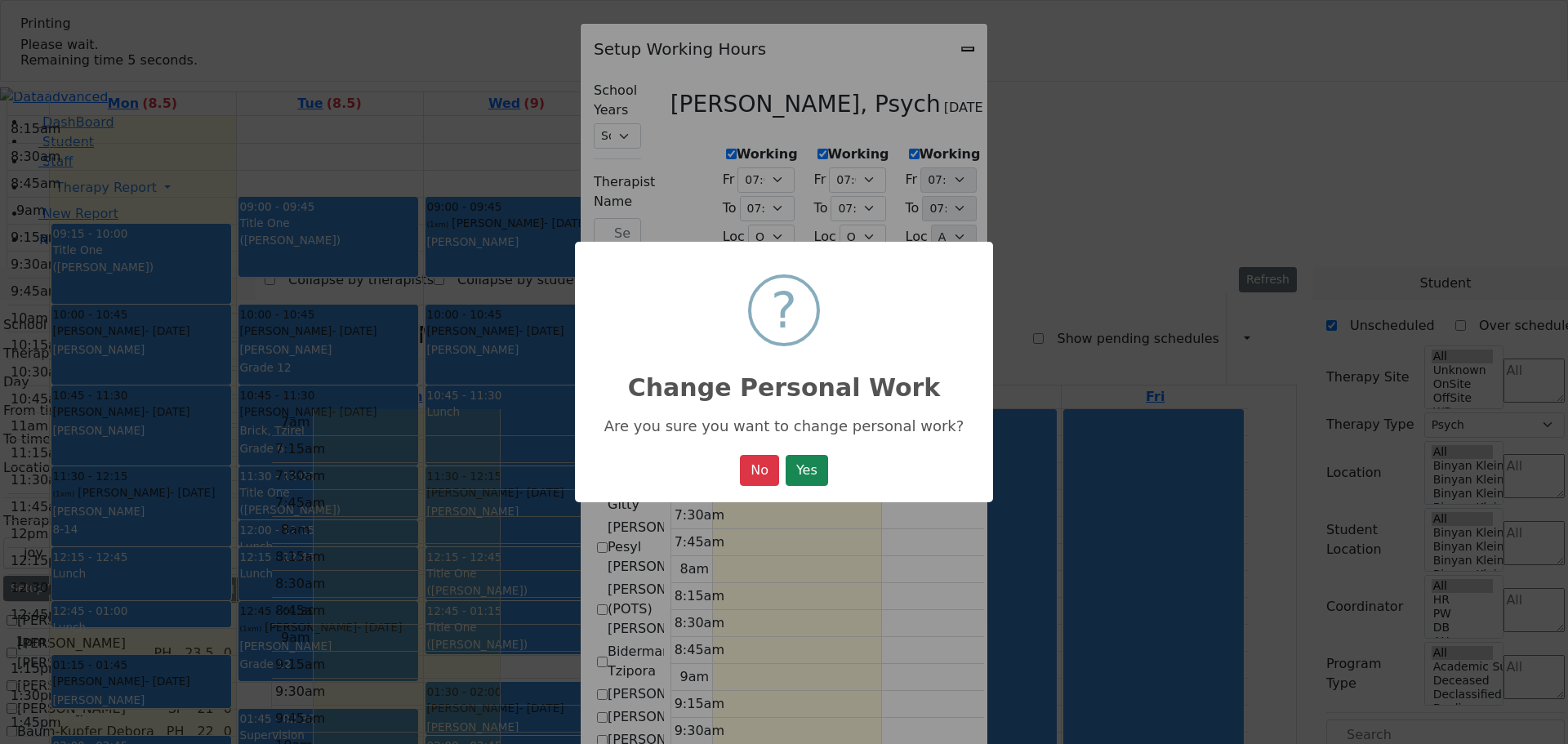
select select "36"
select select "15:00:00"
select select "19:00:00"
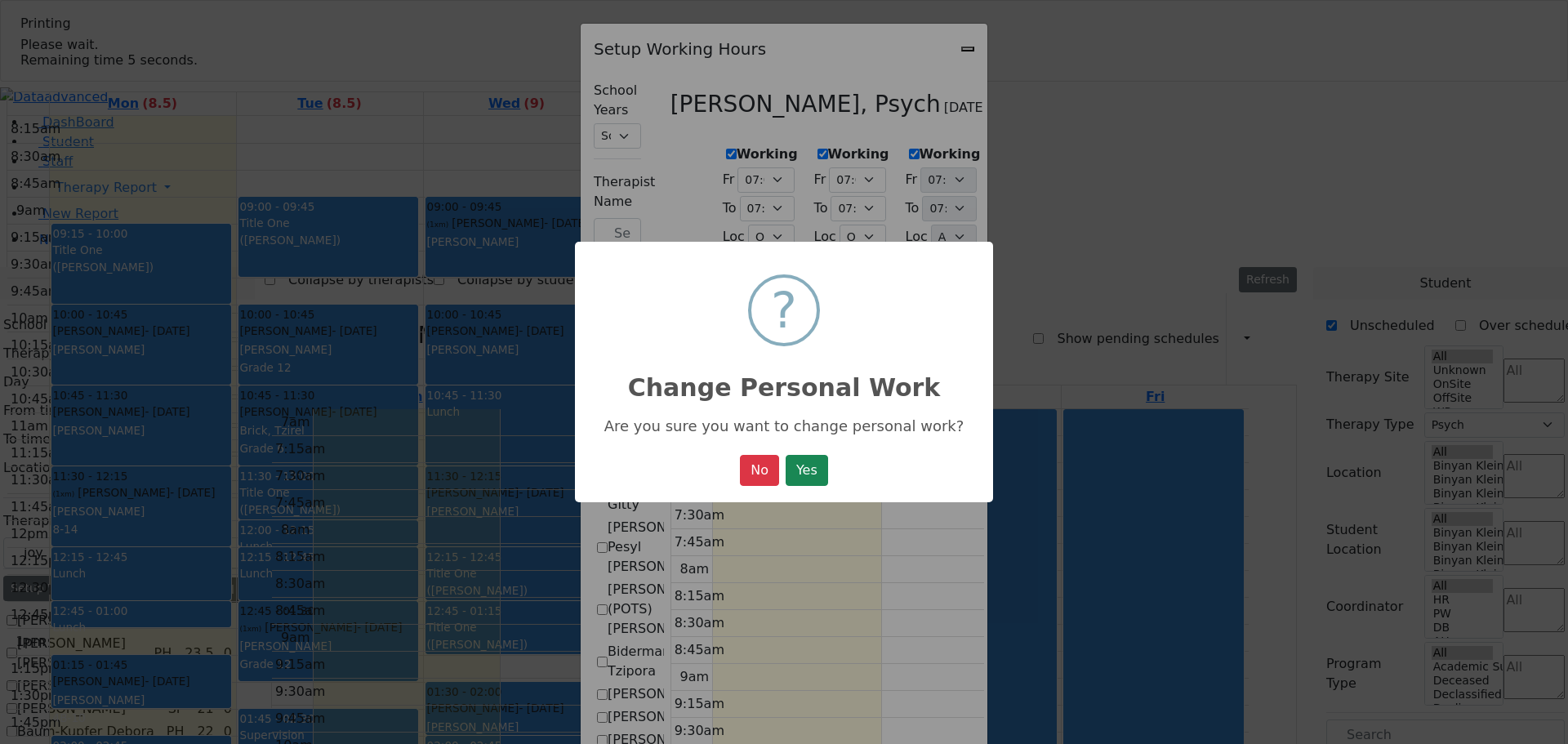
select select "19:00:00"
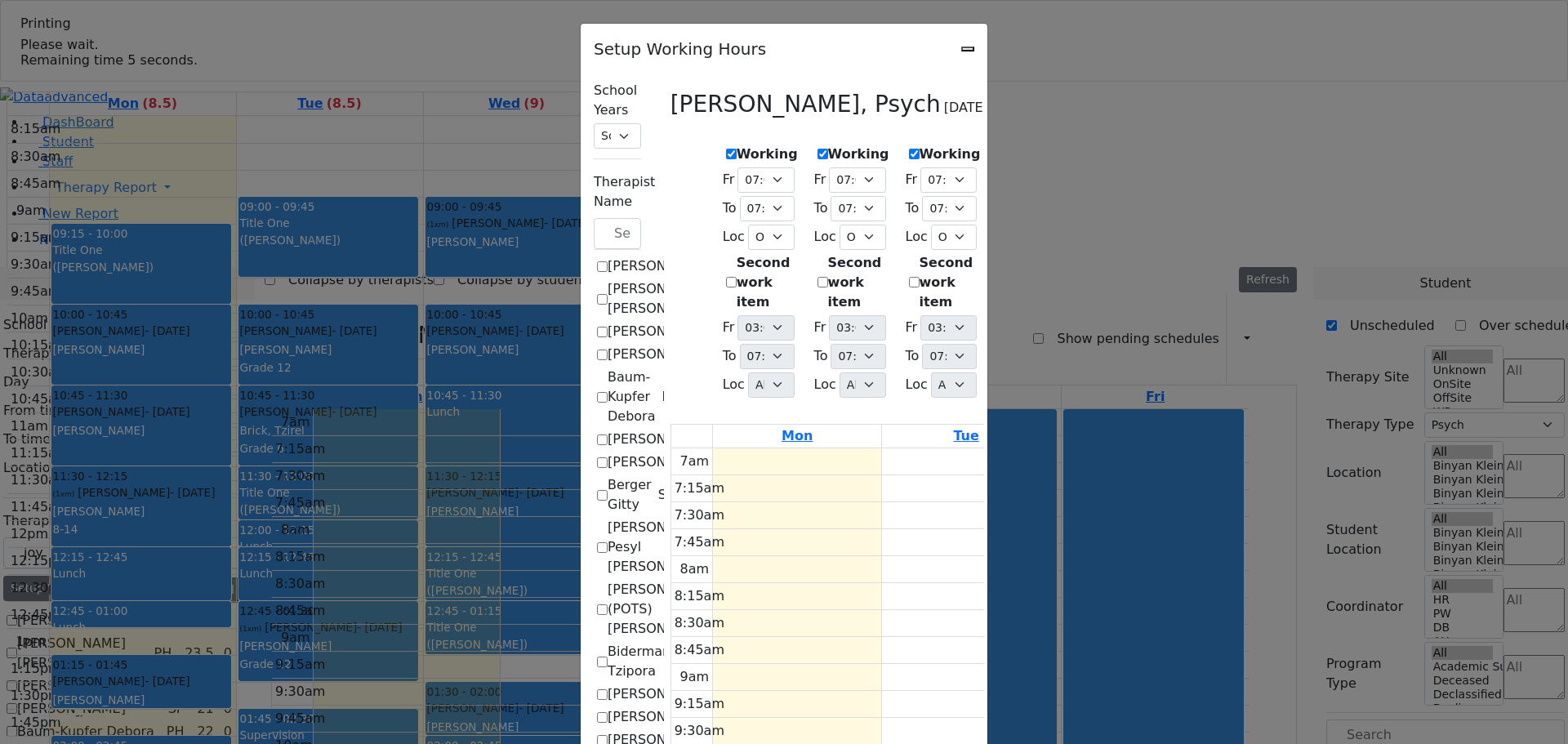
click at [968, 49] on icon "Close" at bounding box center [968, 49] width 0 height 0
checkbox input "false"
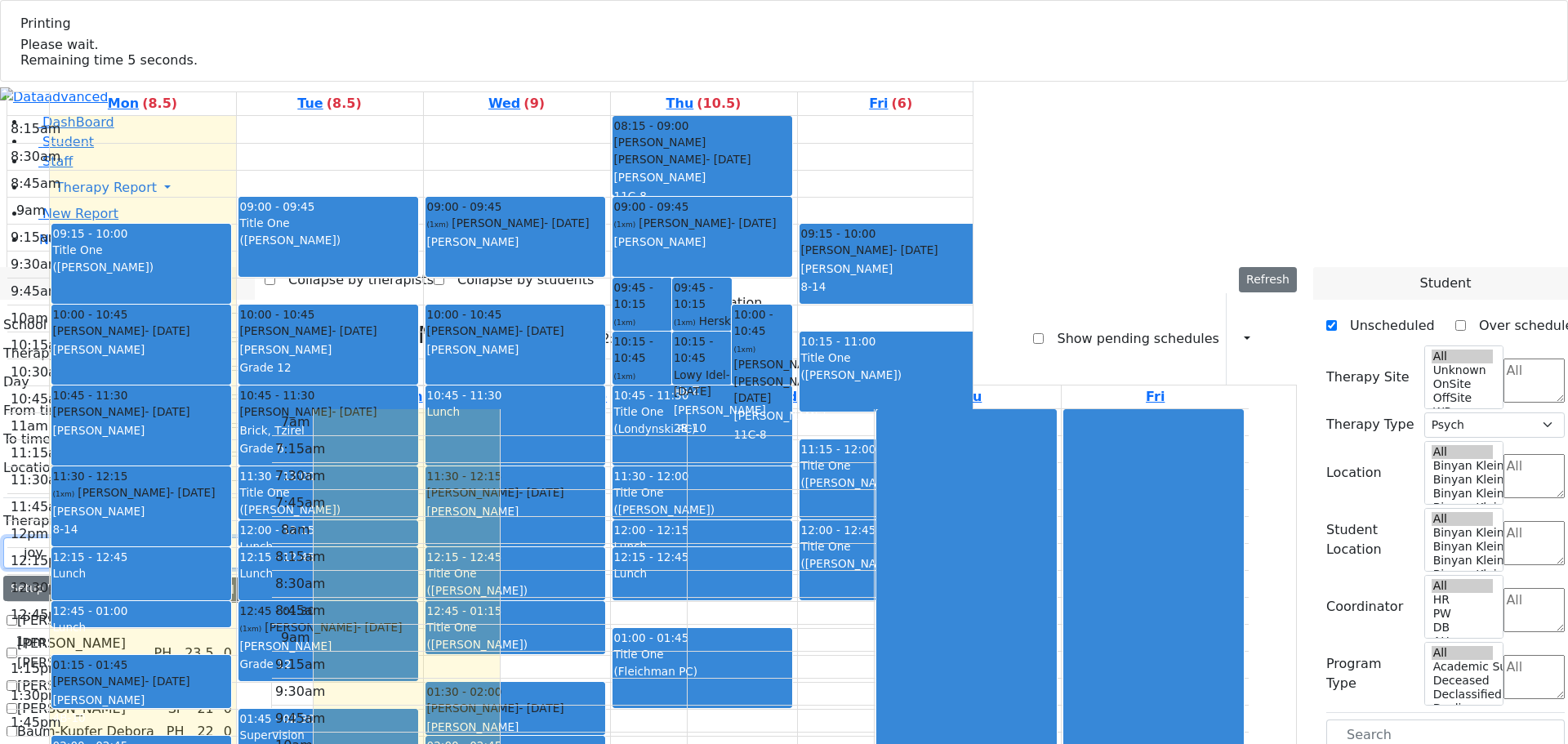
click at [107, 538] on input "joy" at bounding box center [121, 553] width 238 height 31
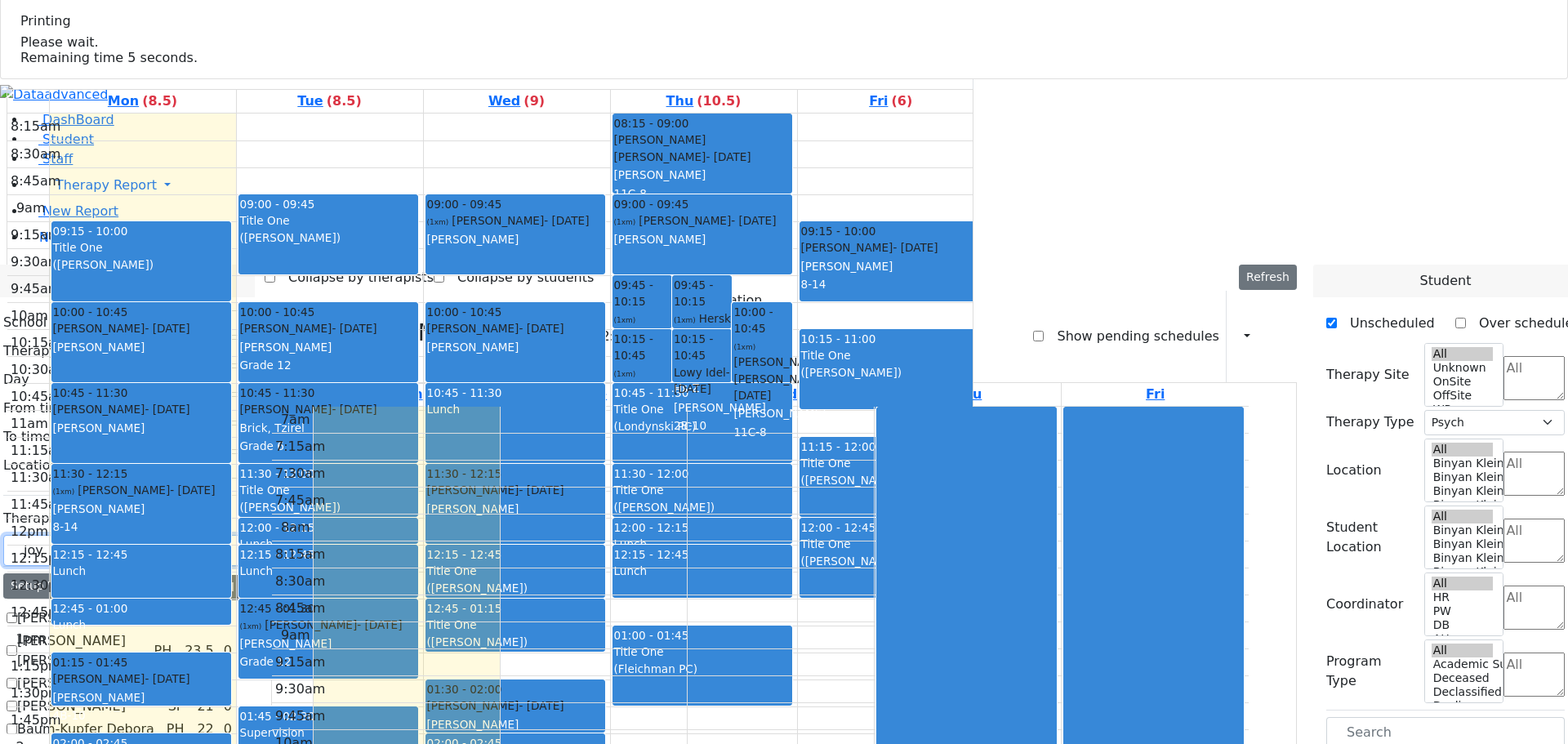
scroll to position [1049, 0]
checkbox input "false"
select select
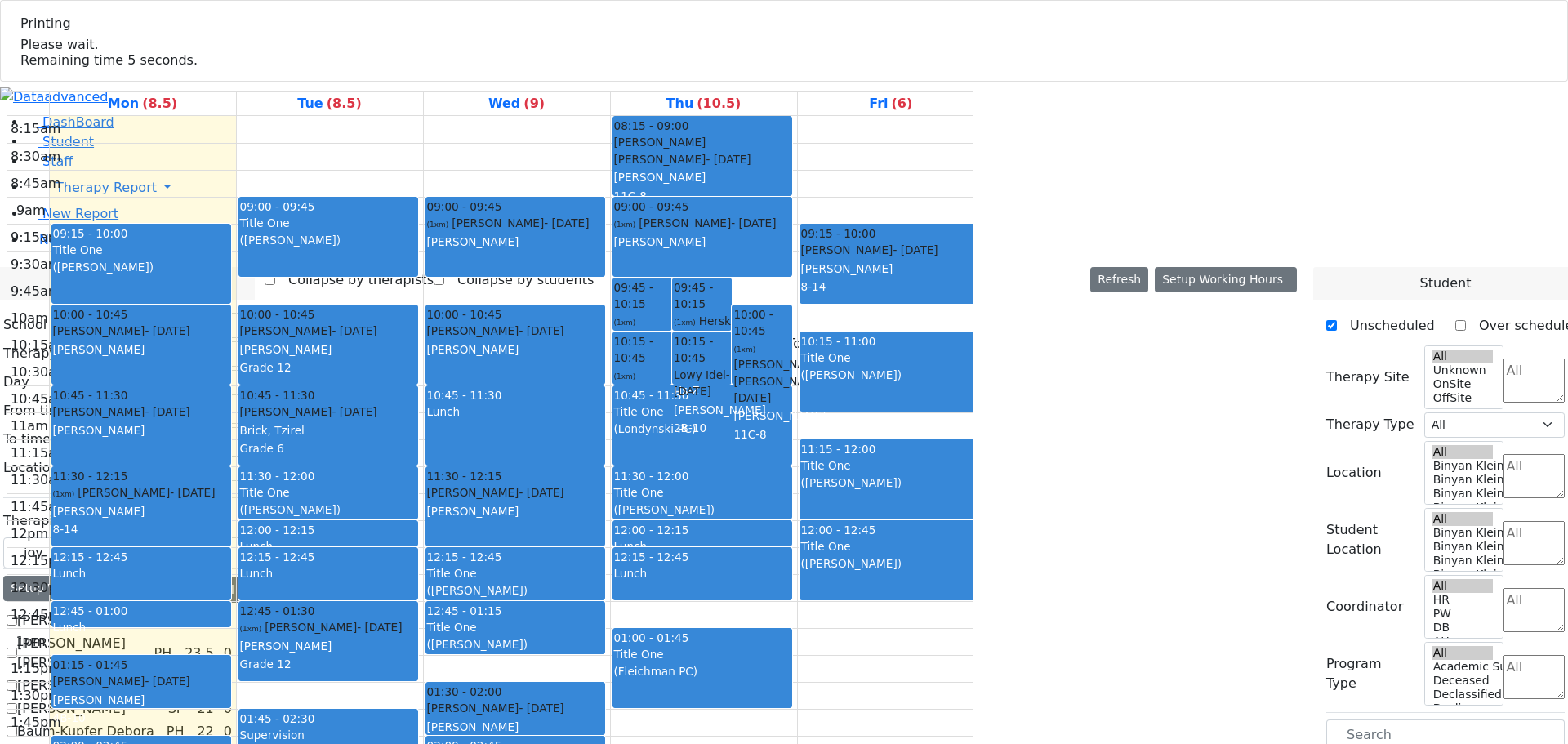
scroll to position [1131, 0]
checkbox input "true"
select select "6"
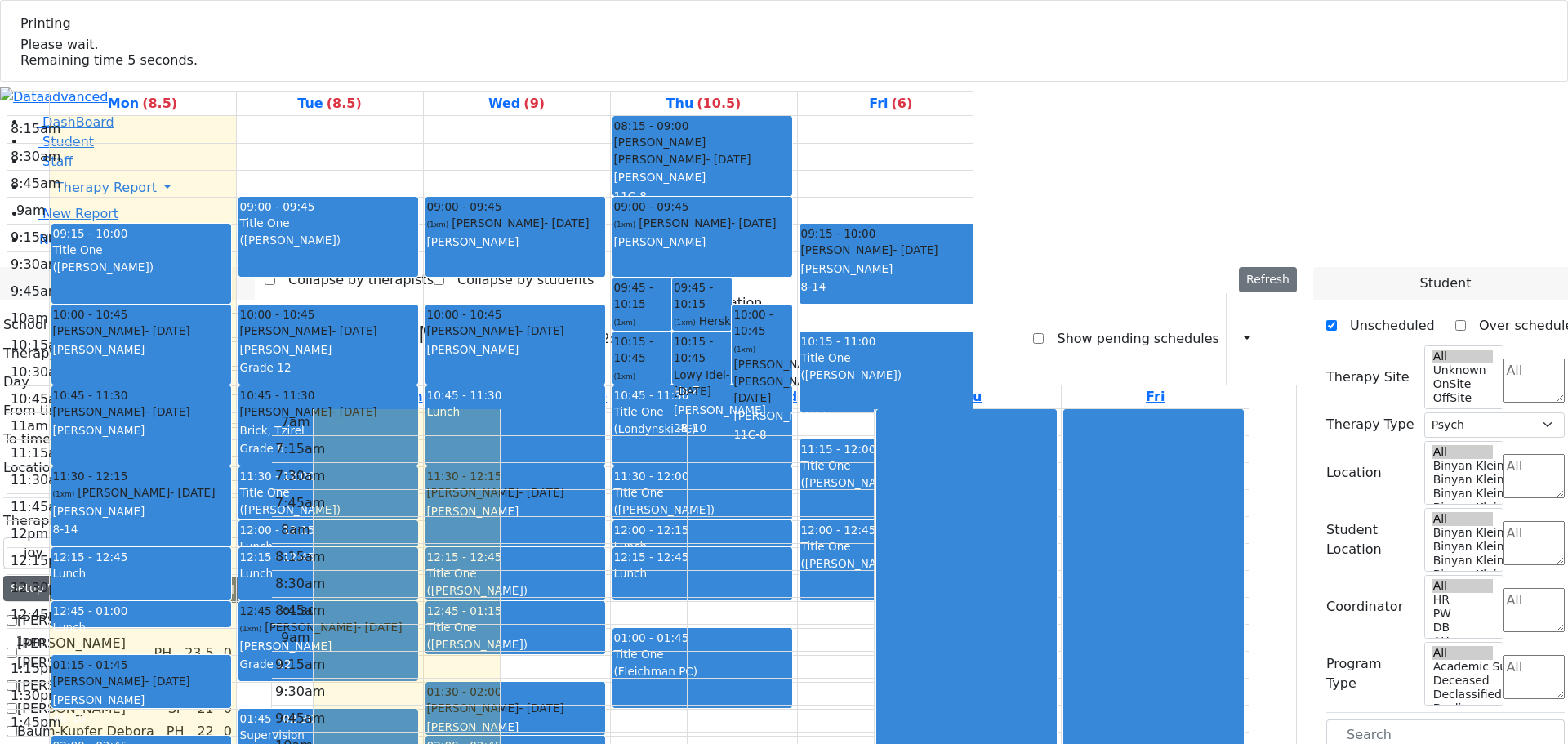
click at [96, 576] on div "Setup Working Hours" at bounding box center [74, 588] width 142 height 25
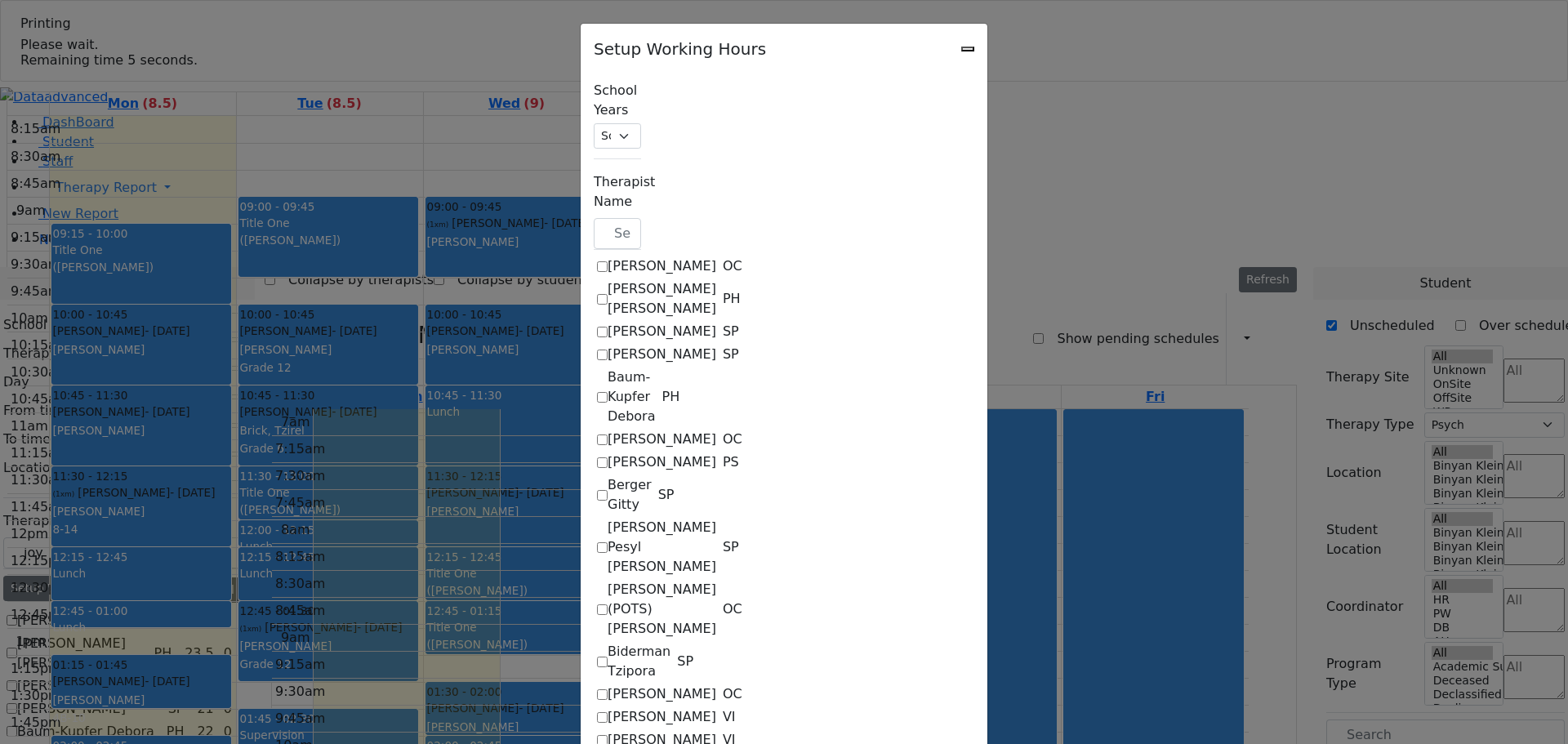
checkbox input "true"
select select "19:00:00"
select select "36"
select select "15:00:00"
select select "19:00:00"
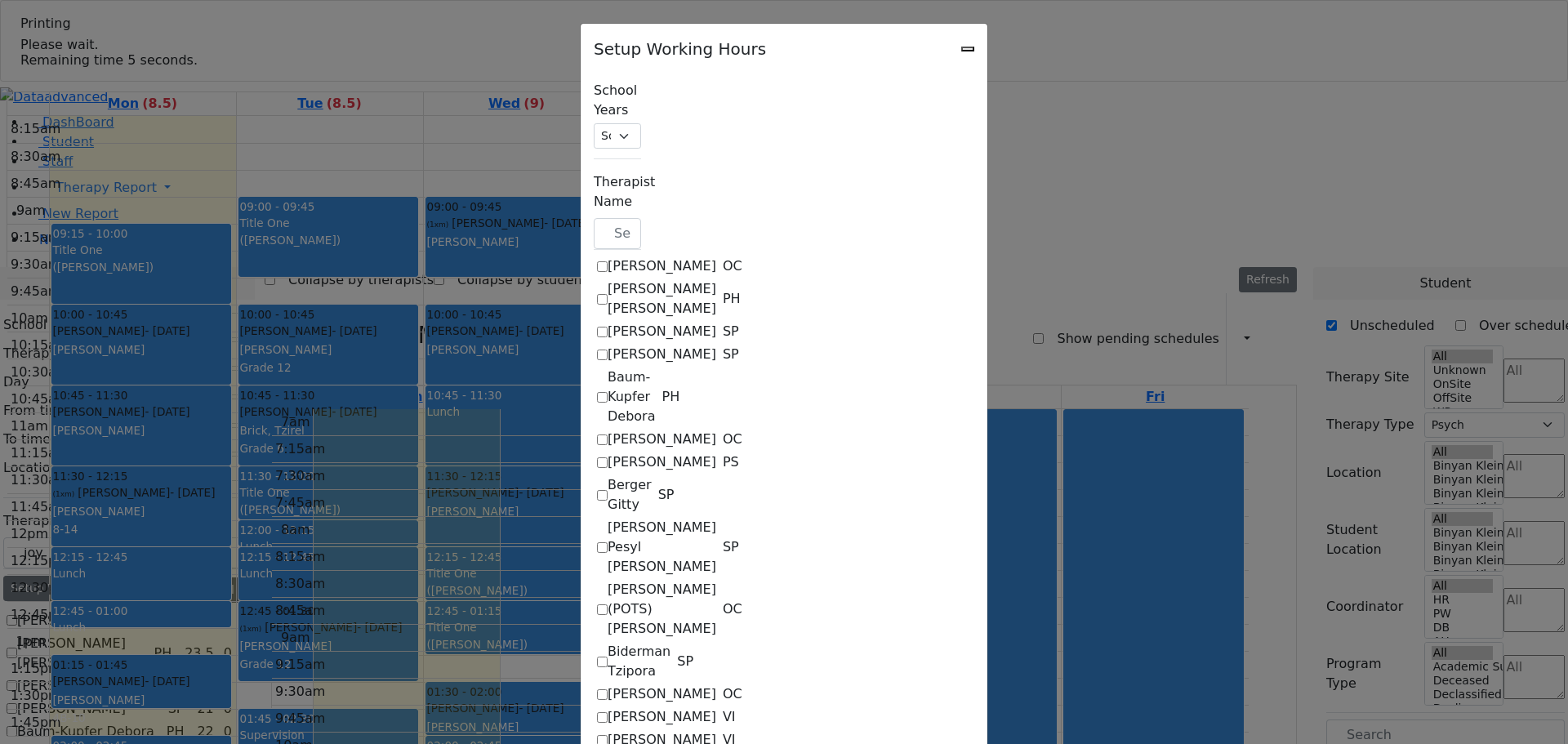
select select "19:00:00"
select select "36"
select select "15:00:00"
select select "19:00:00"
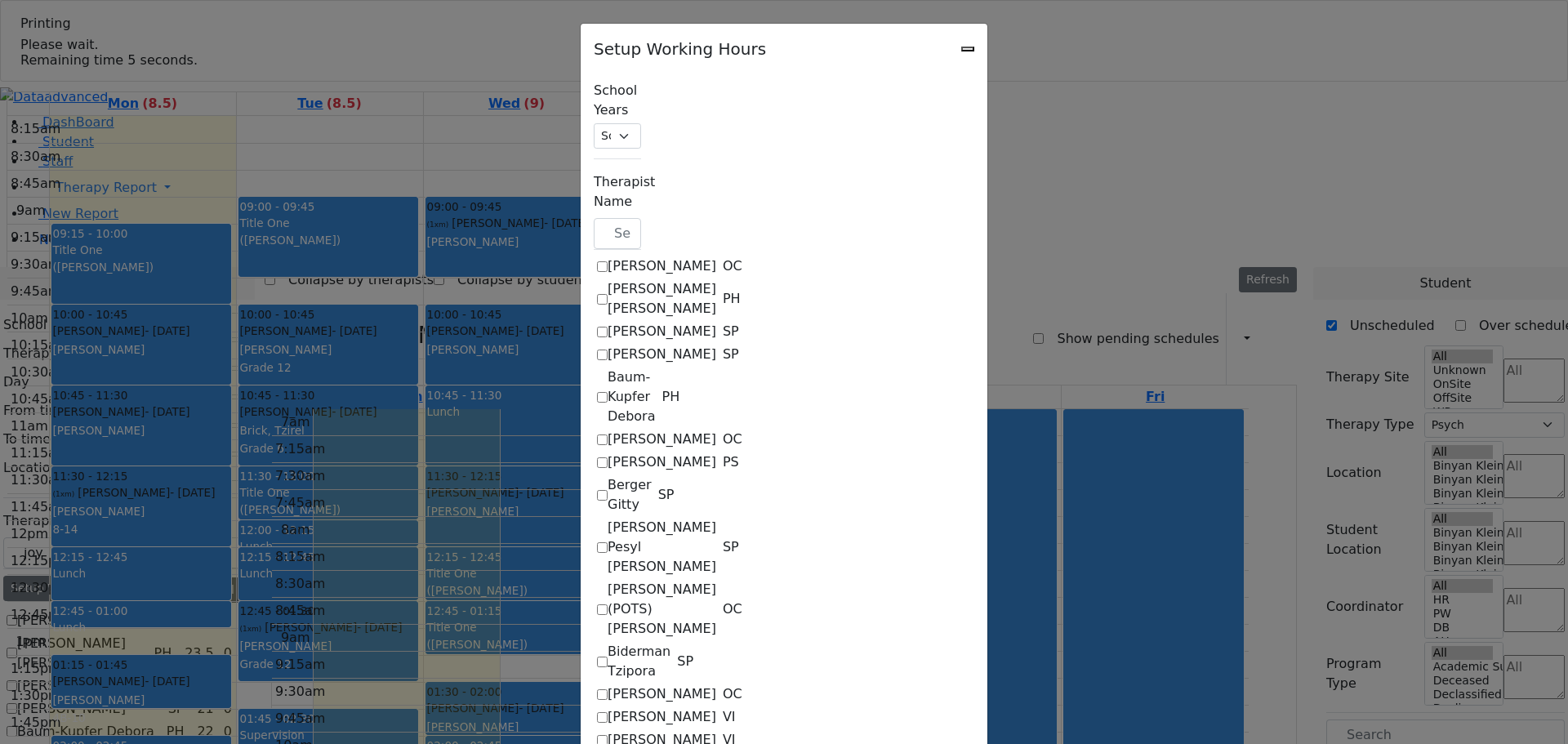
select select "36"
select select "15:00:00"
select select "19:00:00"
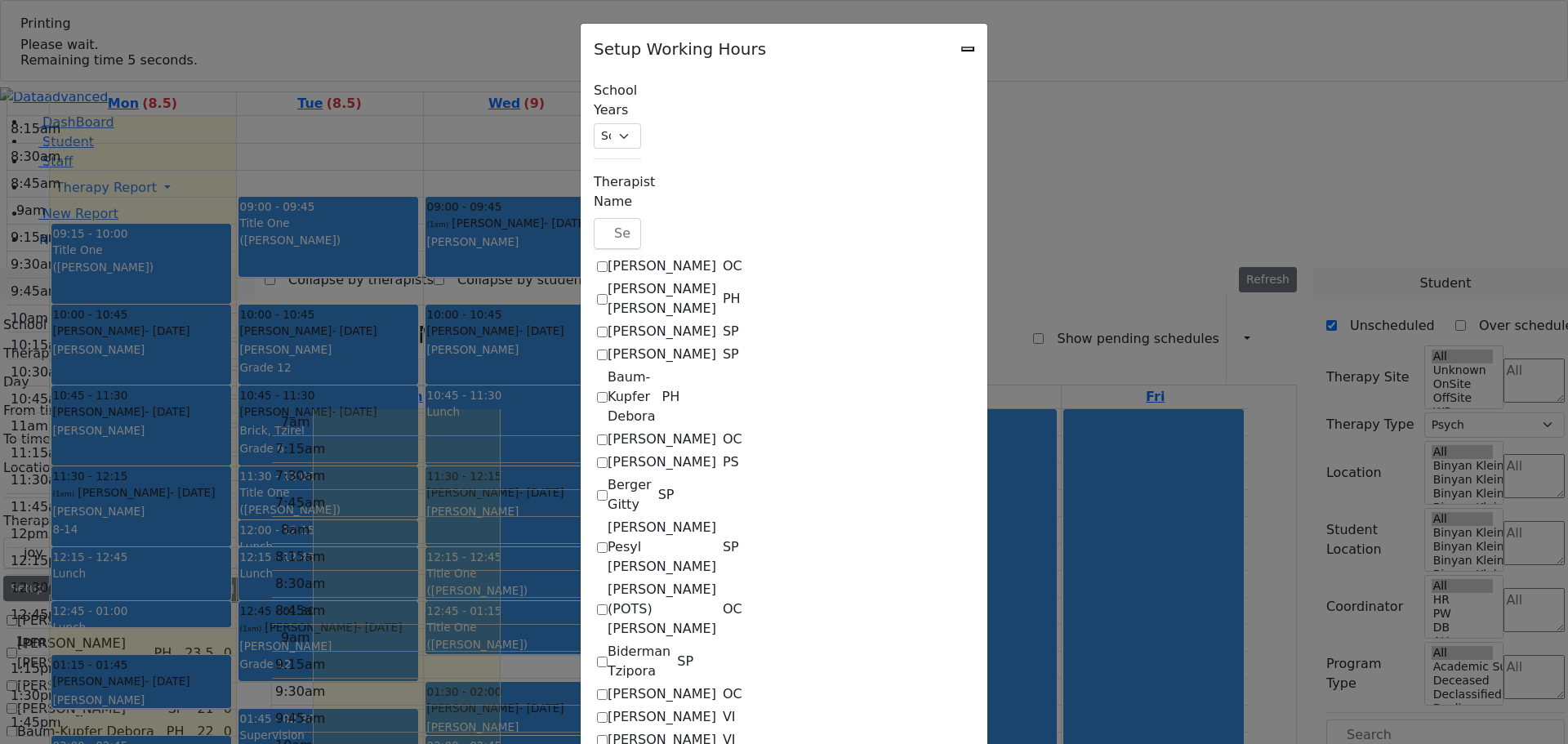
select select "19:00:00"
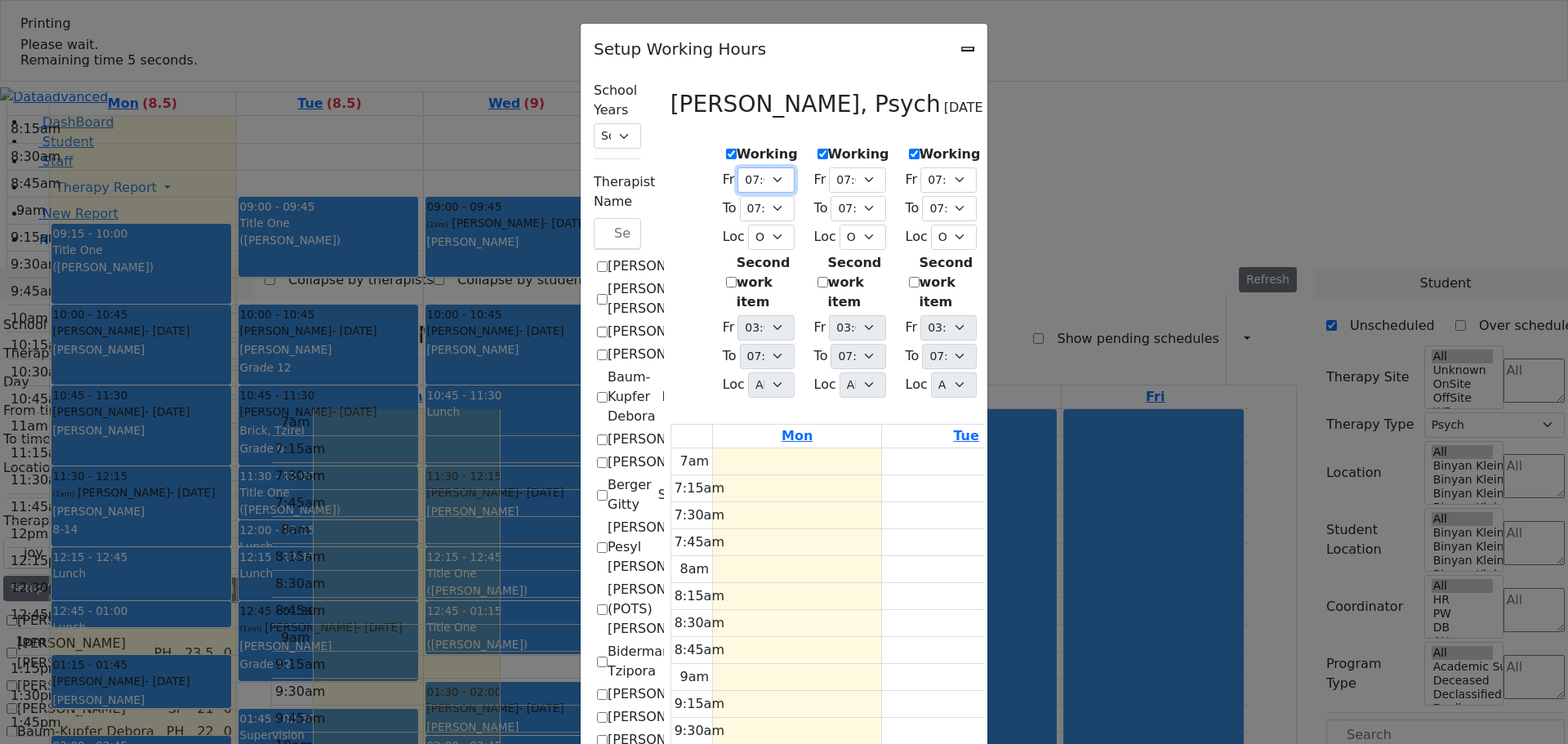
click at [737, 173] on select "07:00 AM 07:15 AM 07:30 AM 07:45 AM 08:00 AM 08:15 AM 08:30 AM 08:45 AM 09:00 A…" at bounding box center [765, 179] width 56 height 25
select select "09:00:00"
click at [737, 167] on select "07:00 AM 07:15 AM 07:30 AM 07:45 AM 08:00 AM 08:15 AM 08:30 AM 08:45 AM 09:00 A…" at bounding box center [765, 179] width 56 height 25
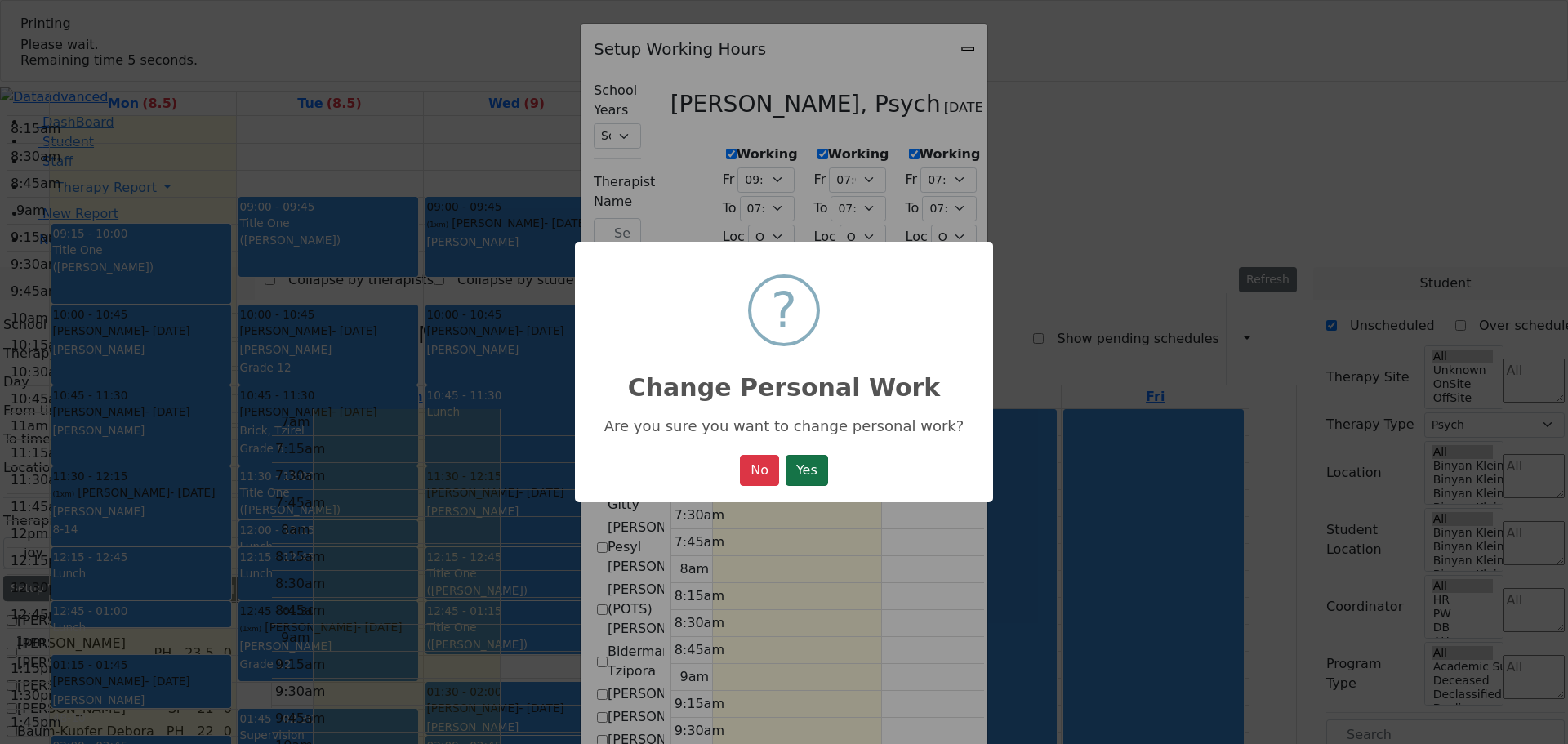
click at [807, 470] on button "Yes" at bounding box center [806, 470] width 42 height 31
select select "09:00:00"
select select "19:00:00"
select select "36"
select select "15:00:00"
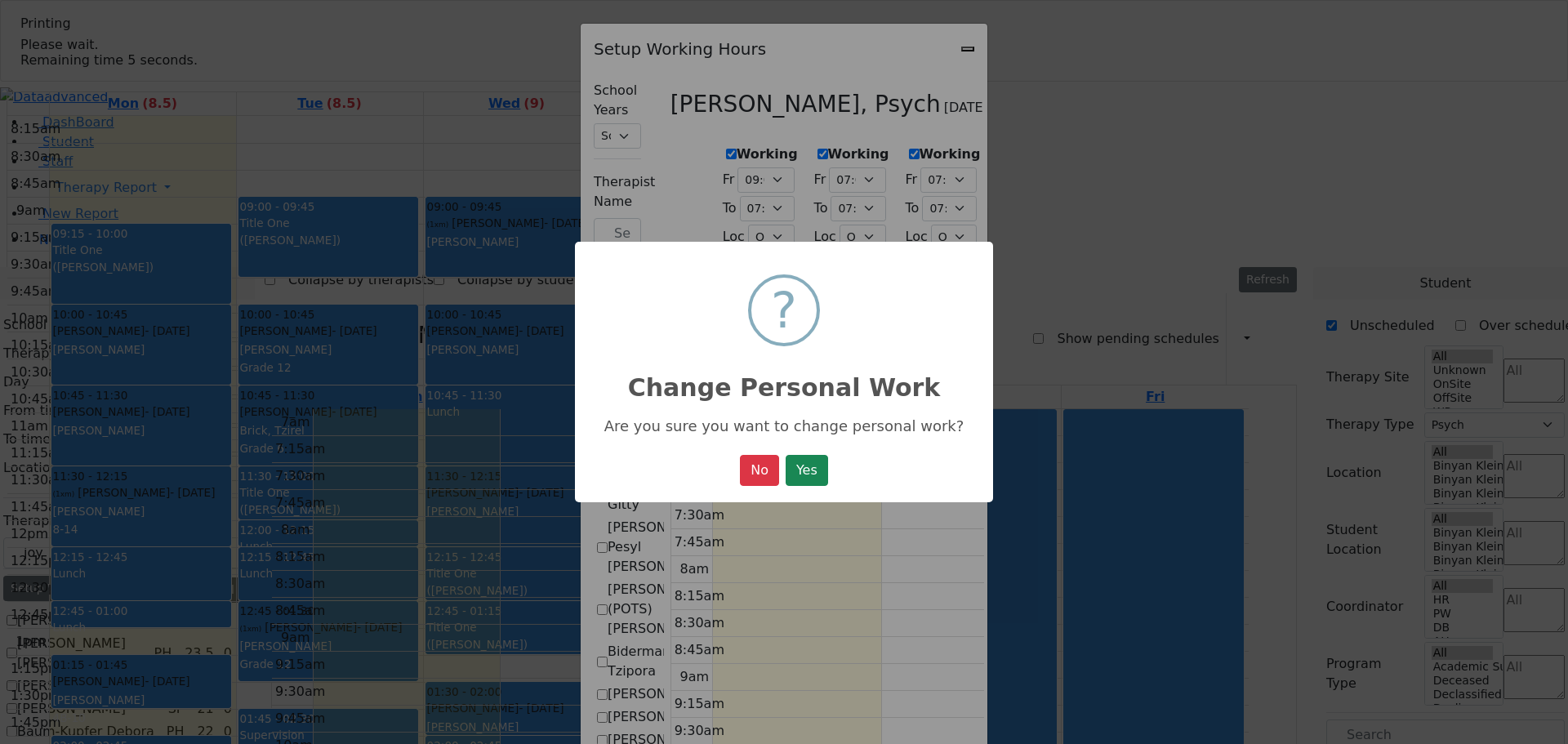
select select "19:00:00"
select select "36"
select select "15:00:00"
select select "19:00:00"
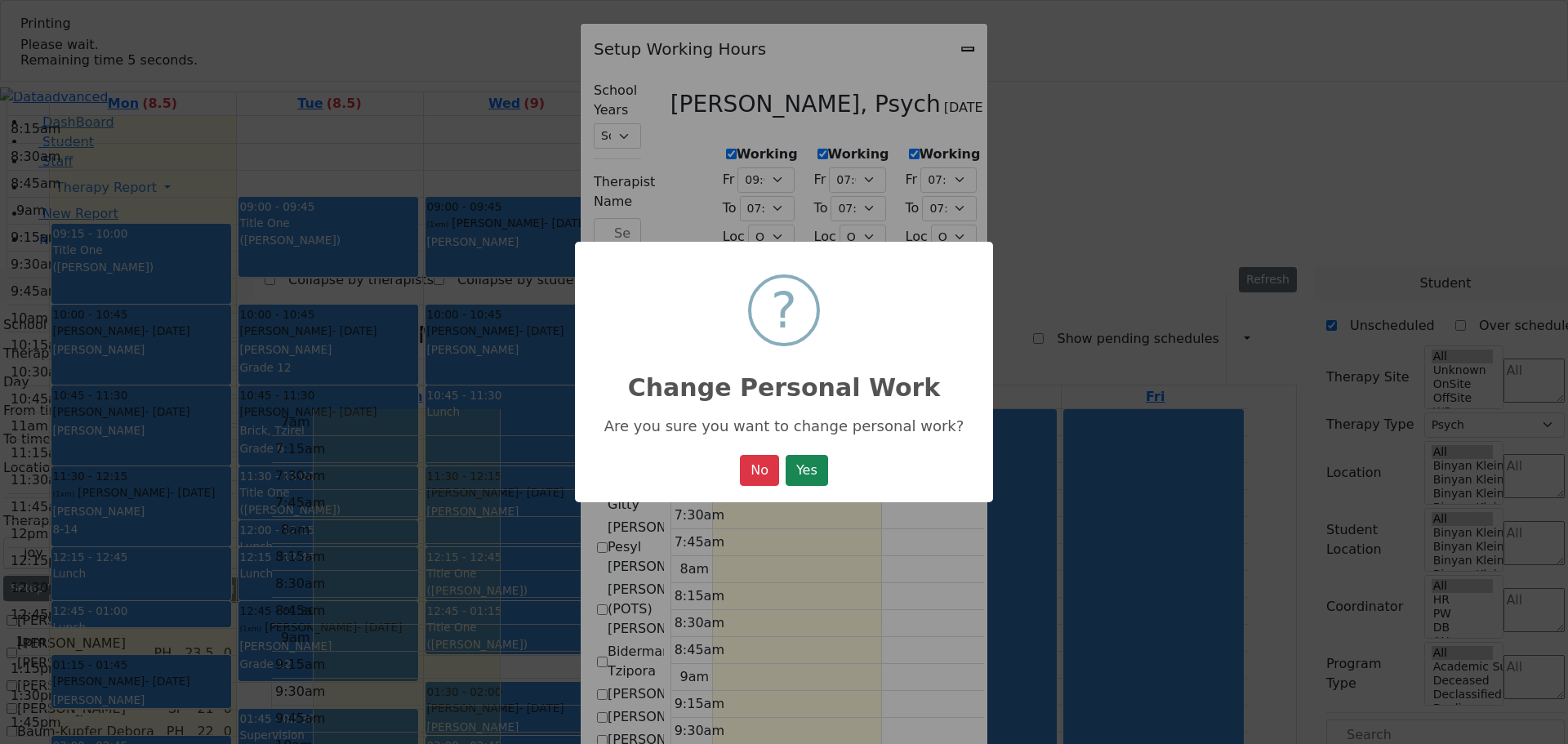
select select "19:00:00"
select select "36"
select select "15:00:00"
select select "19:00:00"
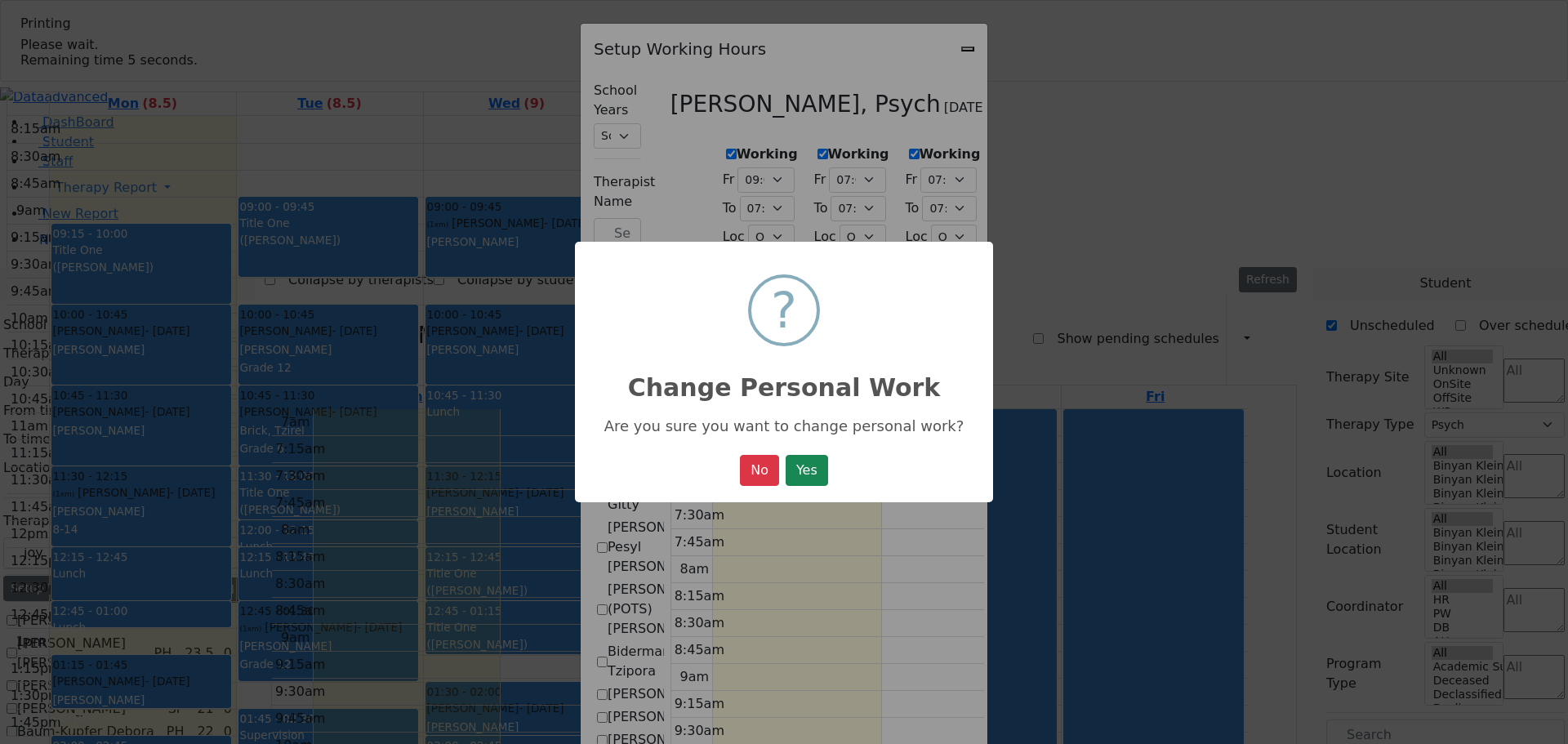
select select "19:00:00"
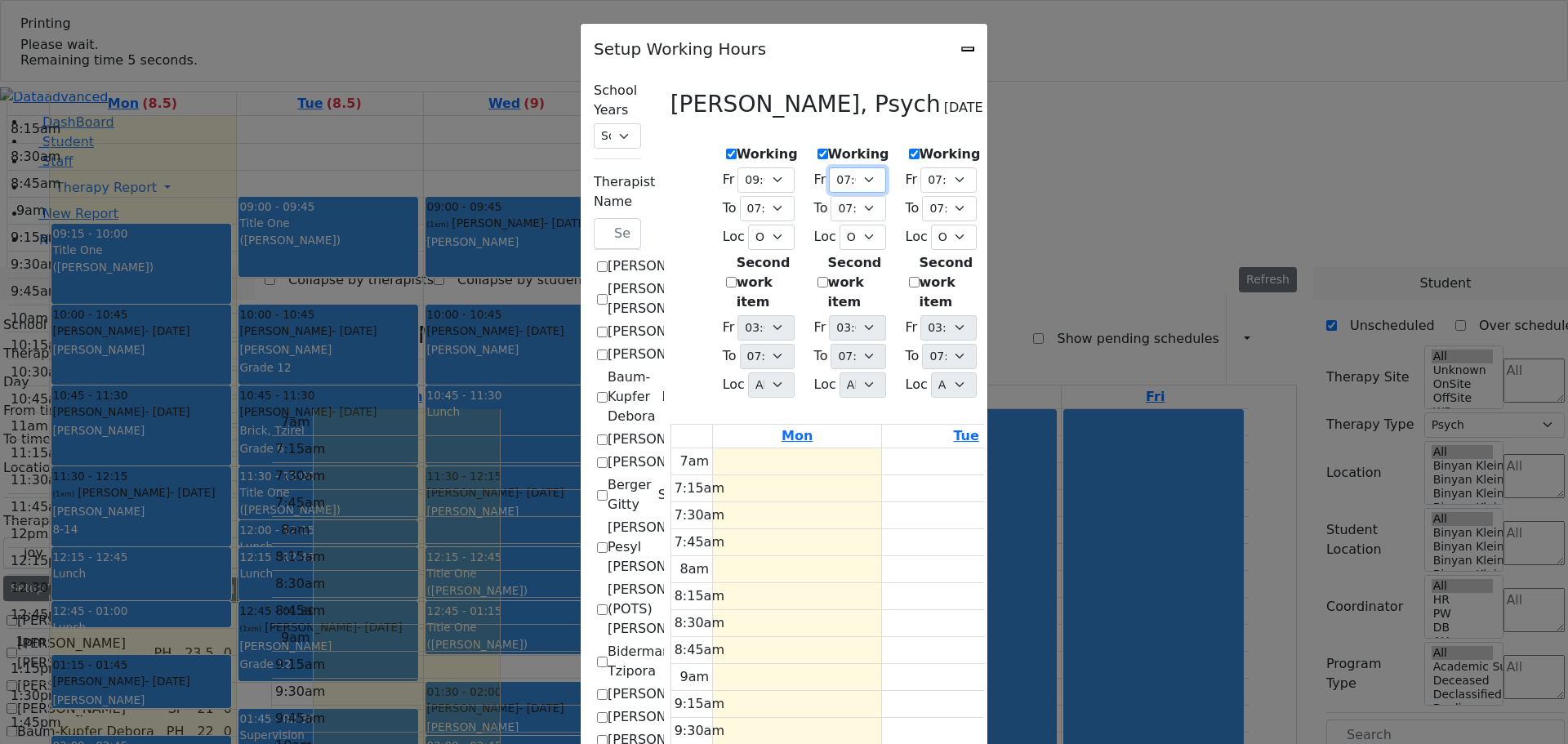
click at [829, 172] on select "07:00 AM 07:15 AM 07:30 AM 07:45 AM 08:00 AM 08:15 AM 08:30 AM 08:45 AM 09:00 A…" at bounding box center [857, 179] width 56 height 25
select select "09:00:00"
click at [829, 167] on select "07:00 AM 07:15 AM 07:30 AM 07:45 AM 08:00 AM 08:15 AM 08:30 AM 08:45 AM 09:00 A…" at bounding box center [857, 179] width 56 height 25
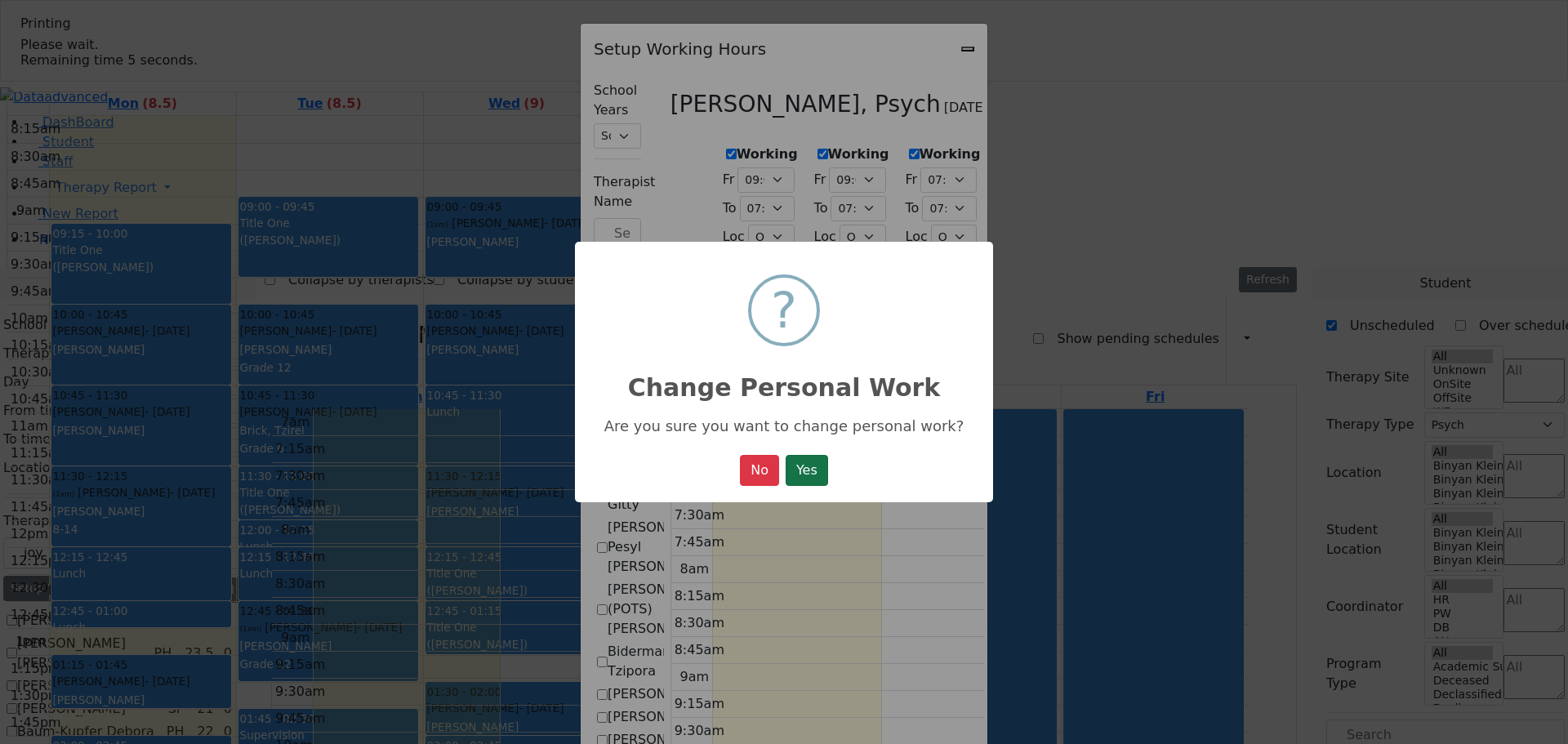
click at [817, 475] on button "Yes" at bounding box center [806, 470] width 42 height 31
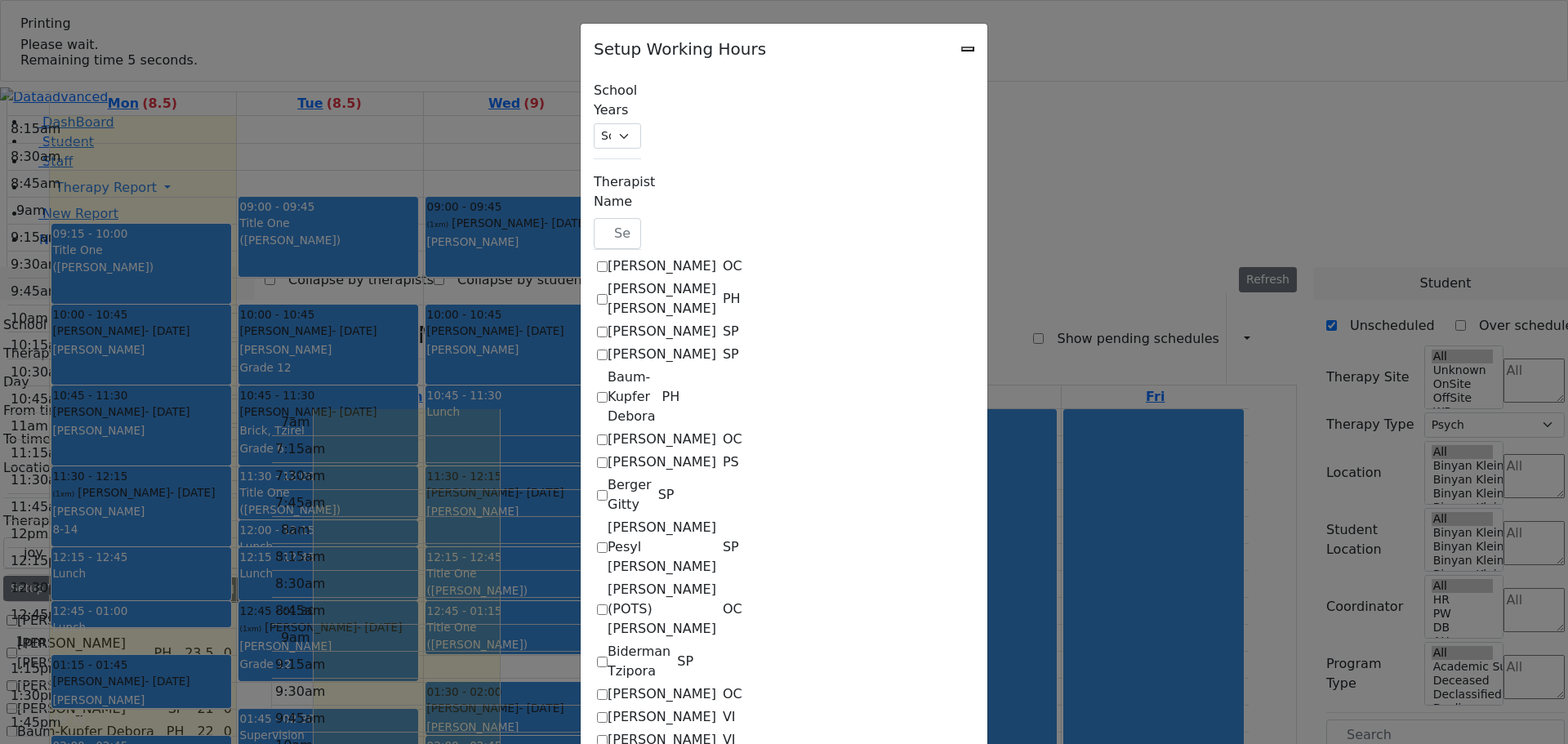
select select "09:00:00"
select select "19:00:00"
select select "36"
select select "15:00:00"
select select "19:00:00"
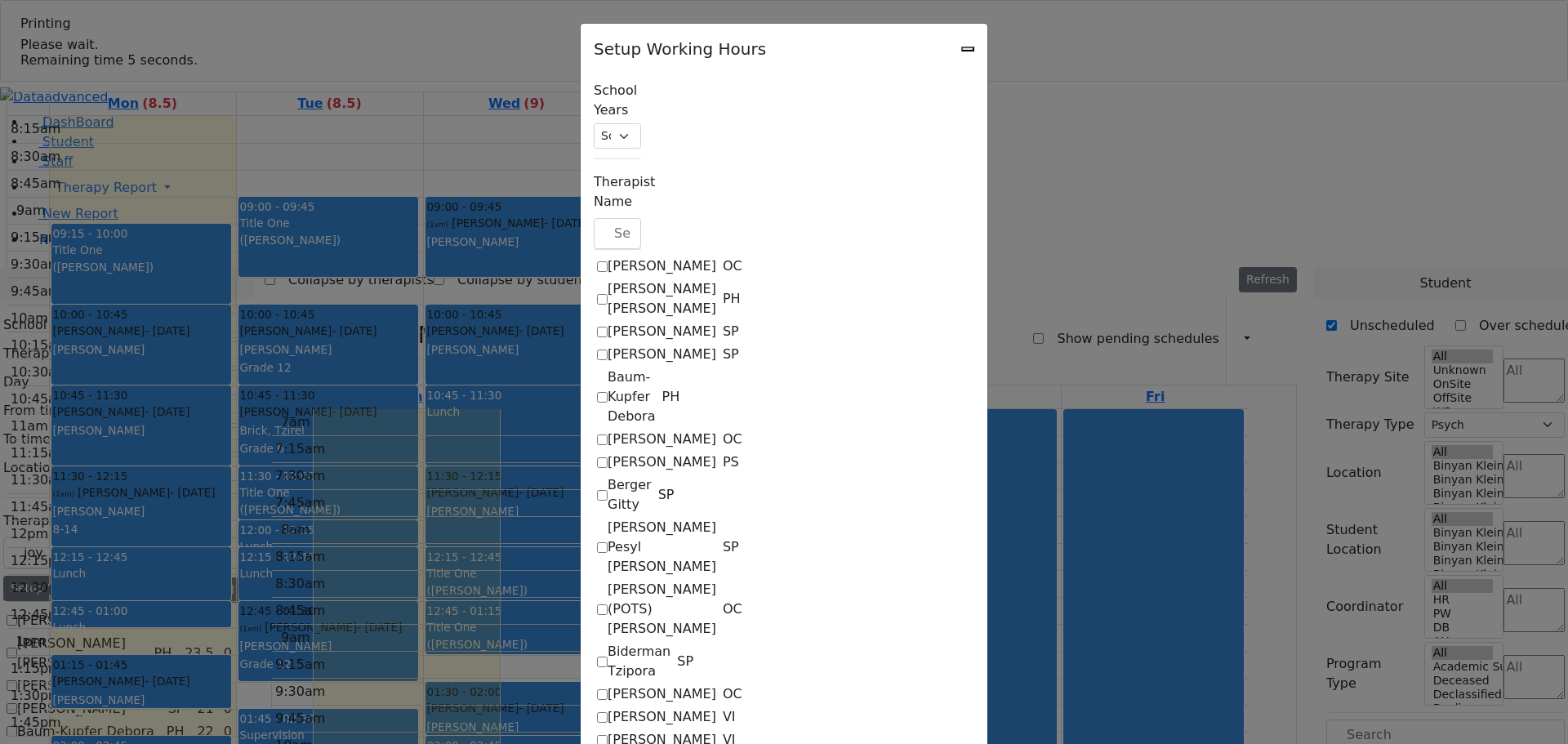
select select "09:00:00"
select select "19:00:00"
select select "36"
select select "15:00:00"
select select "19:00:00"
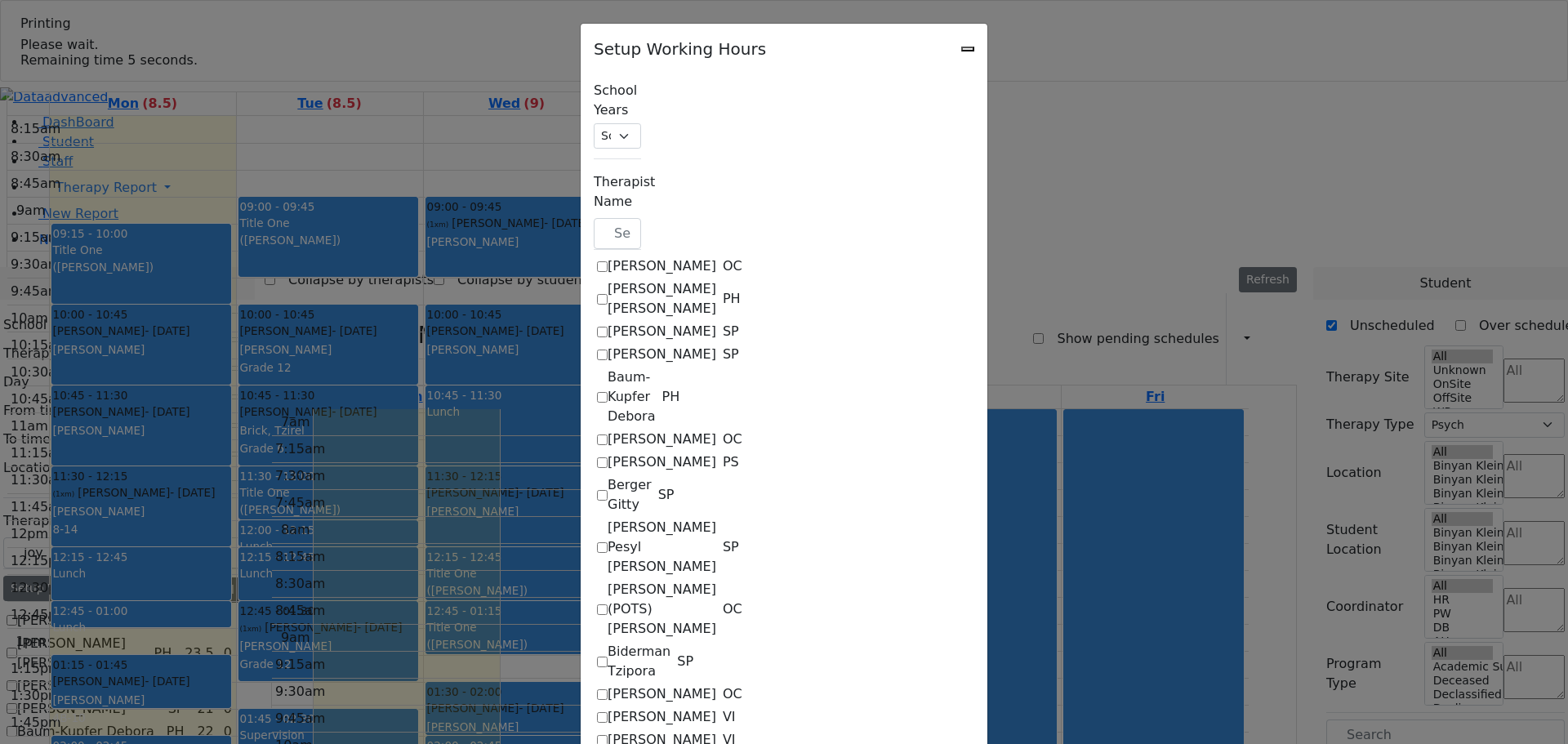
select select "19:00:00"
select select "36"
select select "15:00:00"
select select "19:00:00"
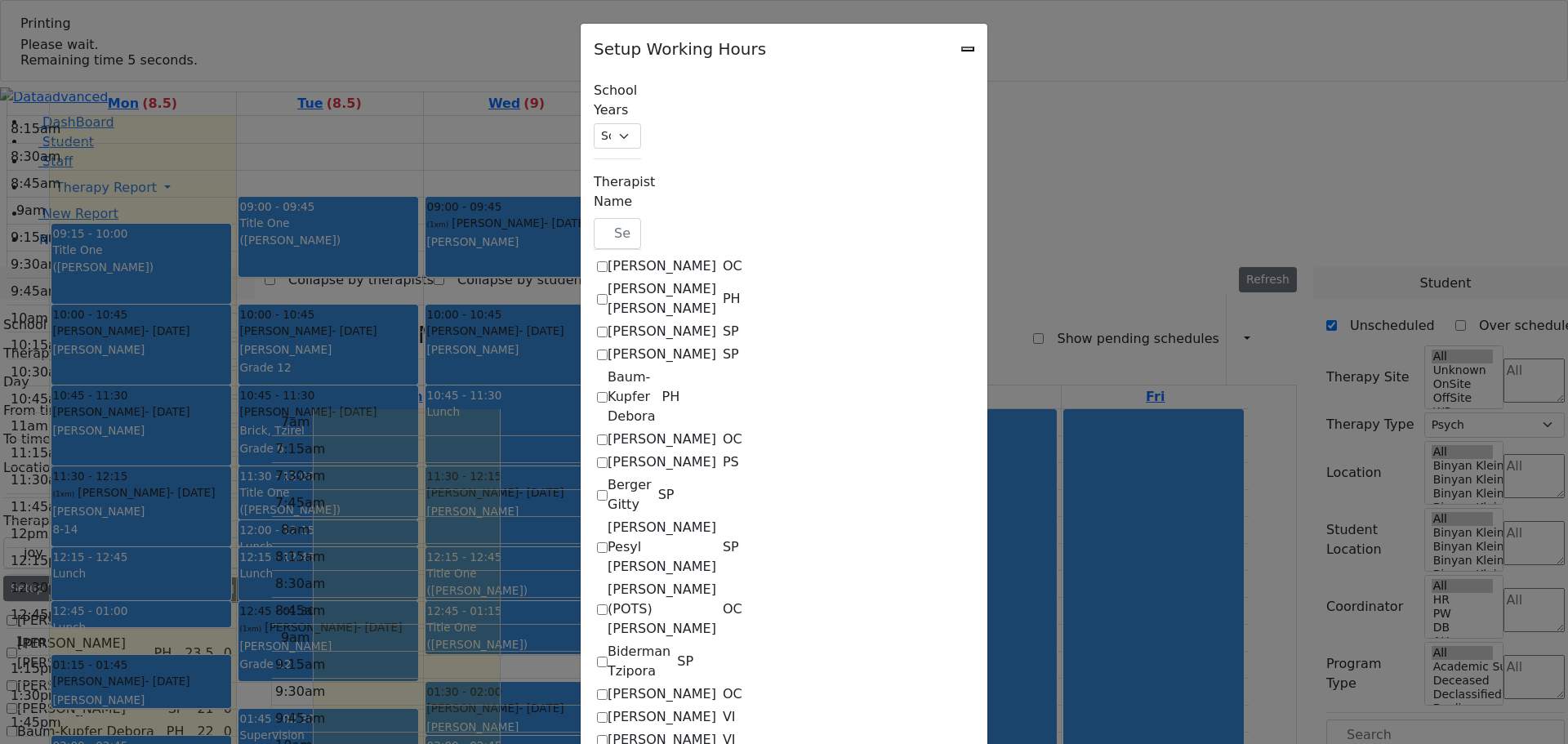
select select "19:00:00"
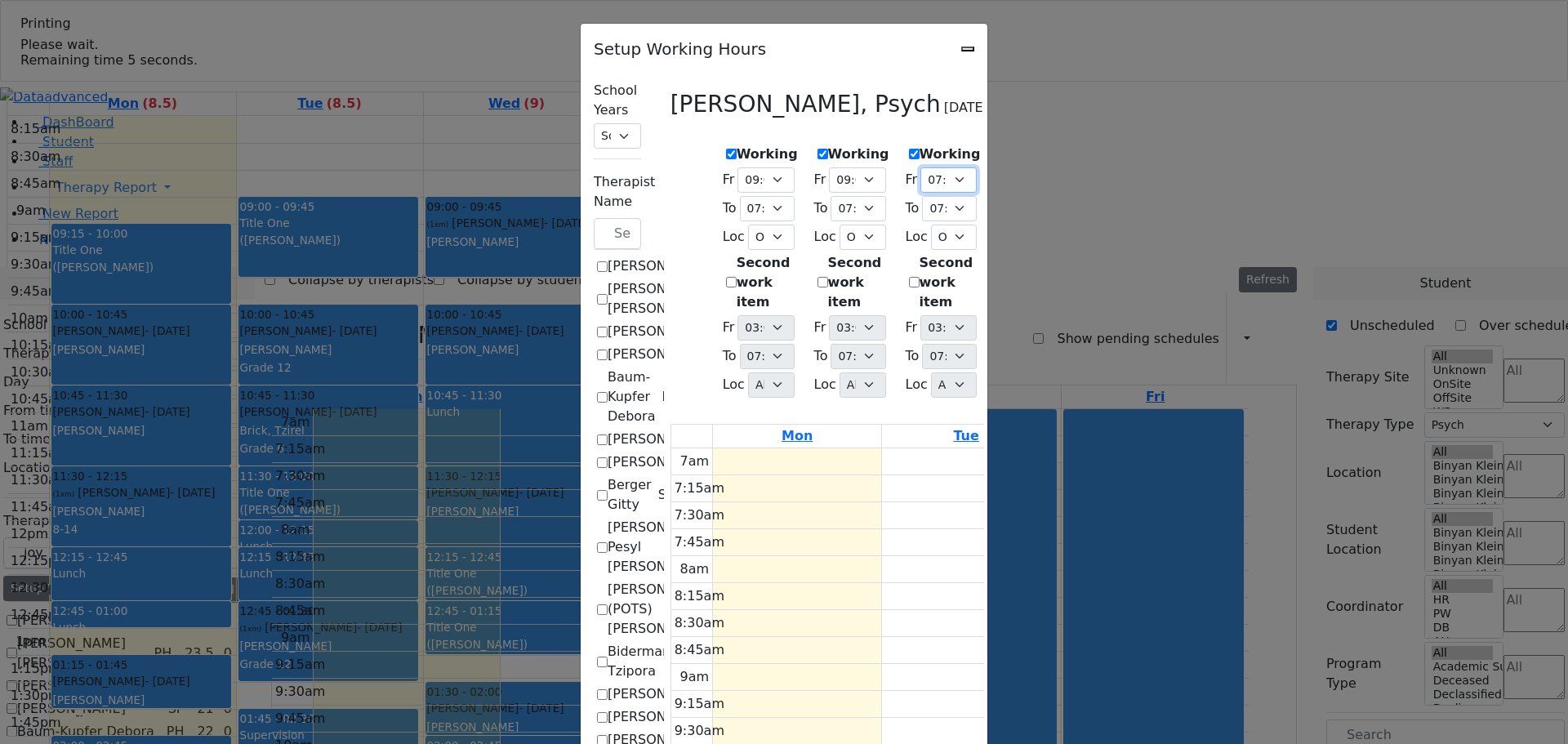
click at [960, 170] on select "07:00 AM 07:15 AM 07:30 AM 07:45 AM 08:00 AM 08:15 AM 08:30 AM 08:45 AM 09:00 A…" at bounding box center [948, 179] width 56 height 25
select select "09:00:00"
click at [920, 167] on select "07:00 AM 07:15 AM 07:30 AM 07:45 AM 08:00 AM 08:15 AM 08:30 AM 08:45 AM 09:00 A…" at bounding box center [948, 179] width 56 height 25
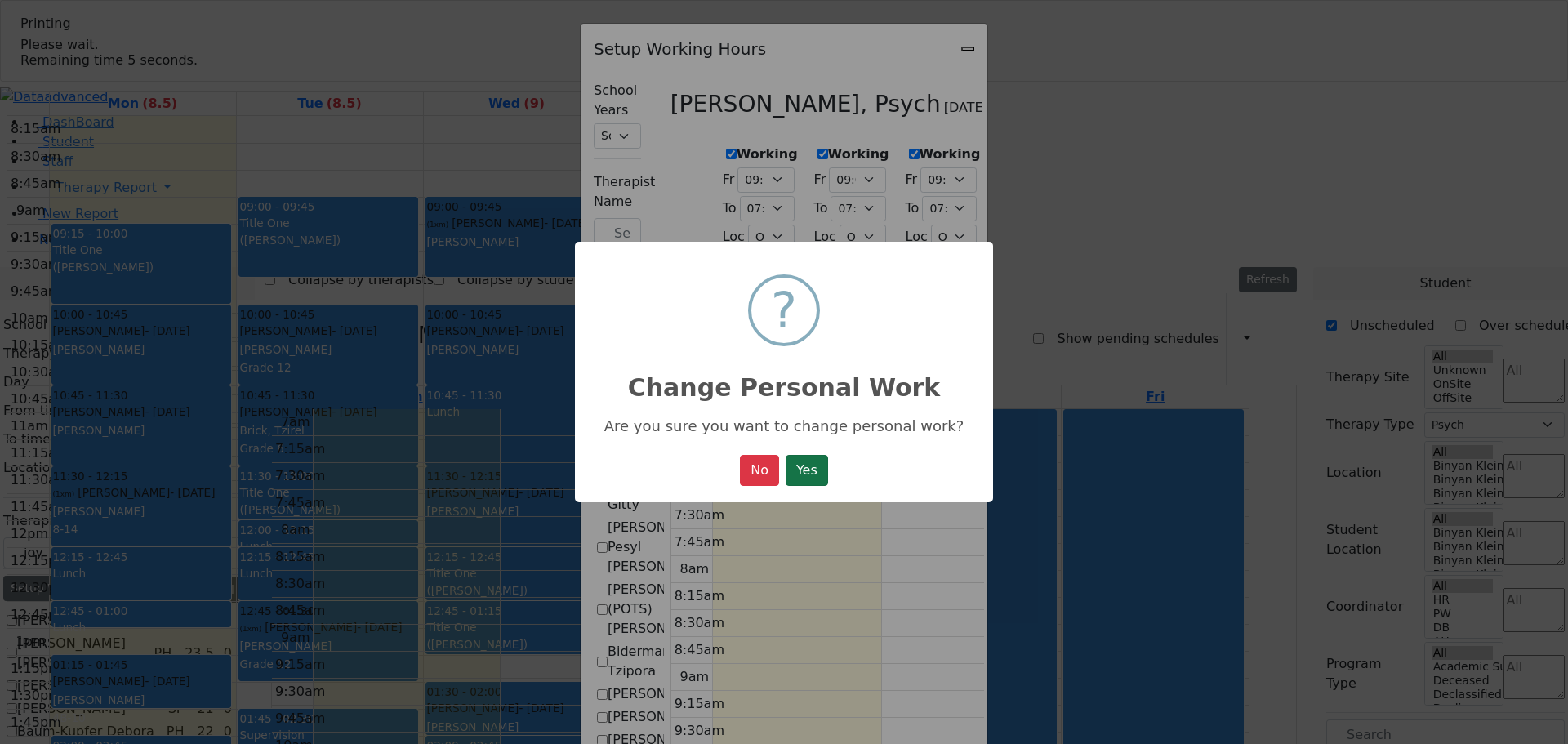
click at [819, 471] on button "Yes" at bounding box center [806, 470] width 42 height 31
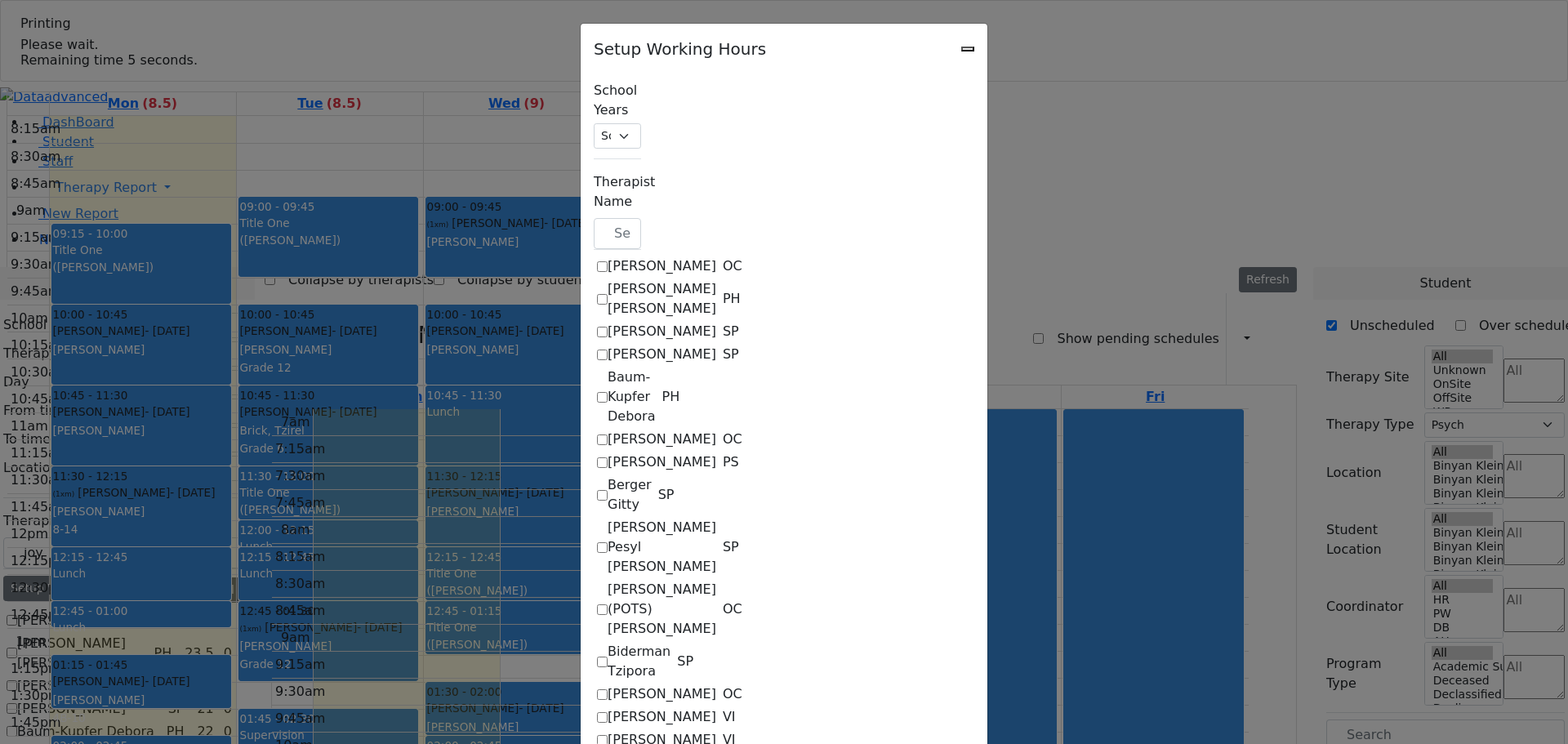
select select "09:00:00"
select select "19:00:00"
select select "36"
select select "15:00:00"
select select "19:00:00"
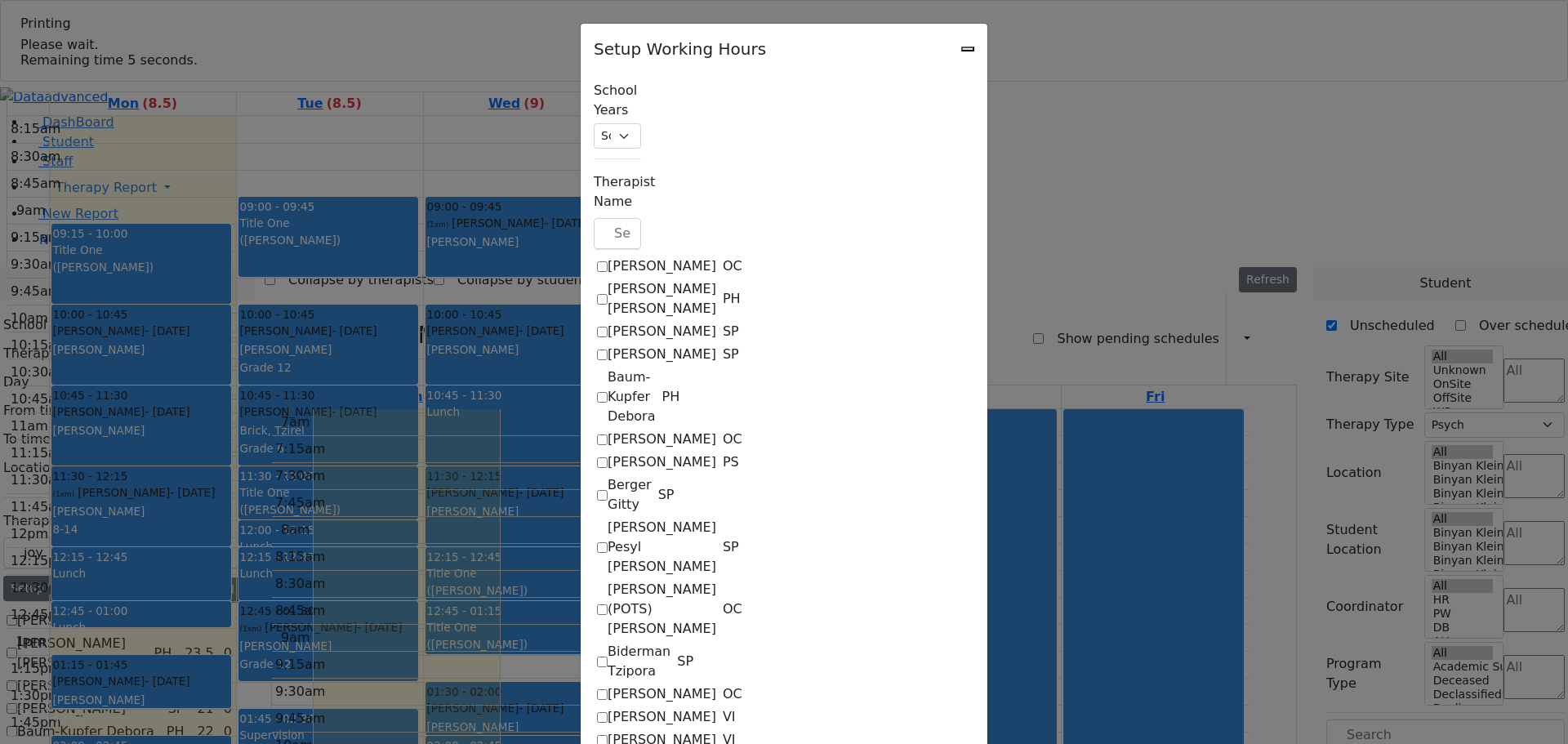
select select "09:00:00"
select select "19:00:00"
select select "36"
select select "15:00:00"
select select "19:00:00"
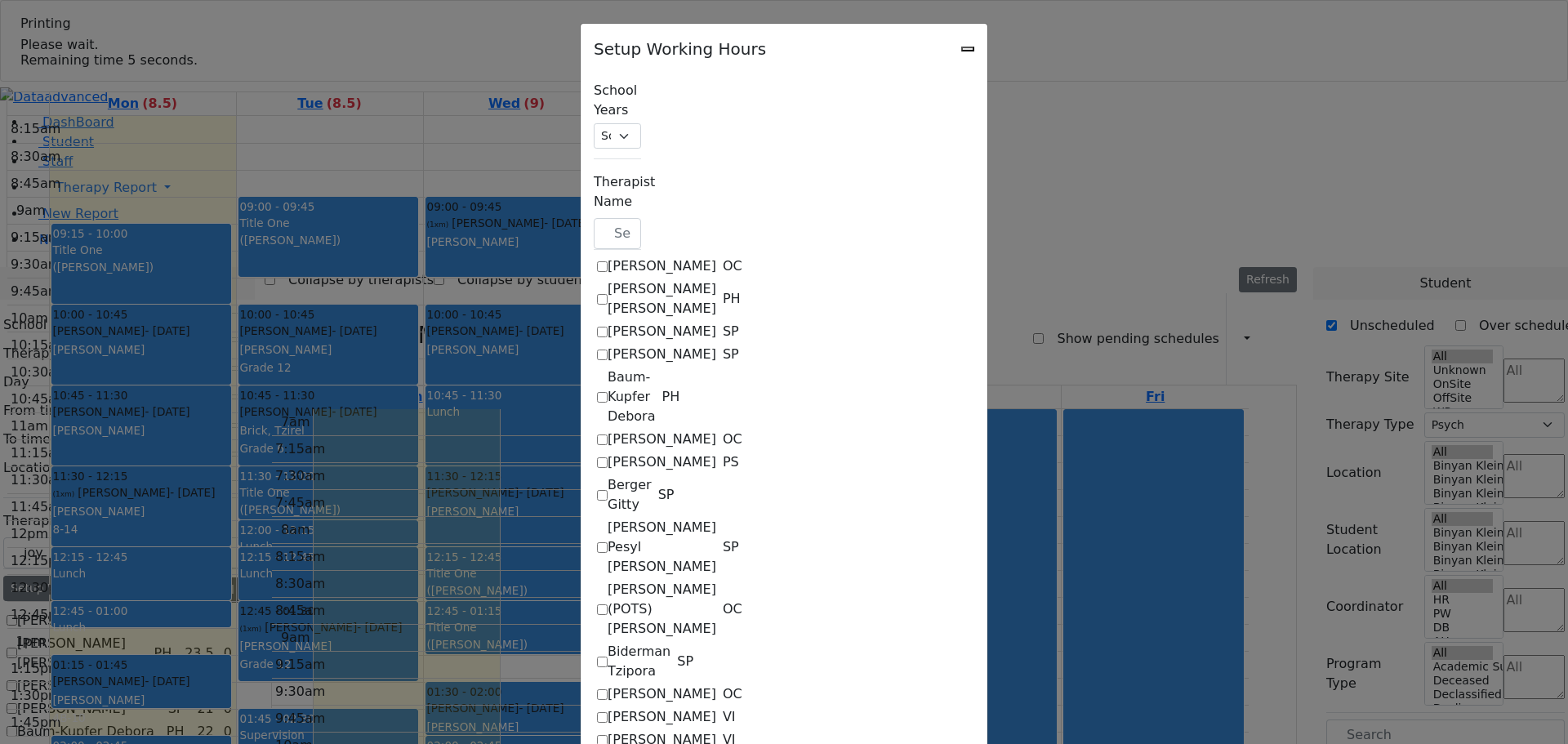
select select "09:00:00"
select select "19:00:00"
select select "36"
select select "15:00:00"
select select "19:00:00"
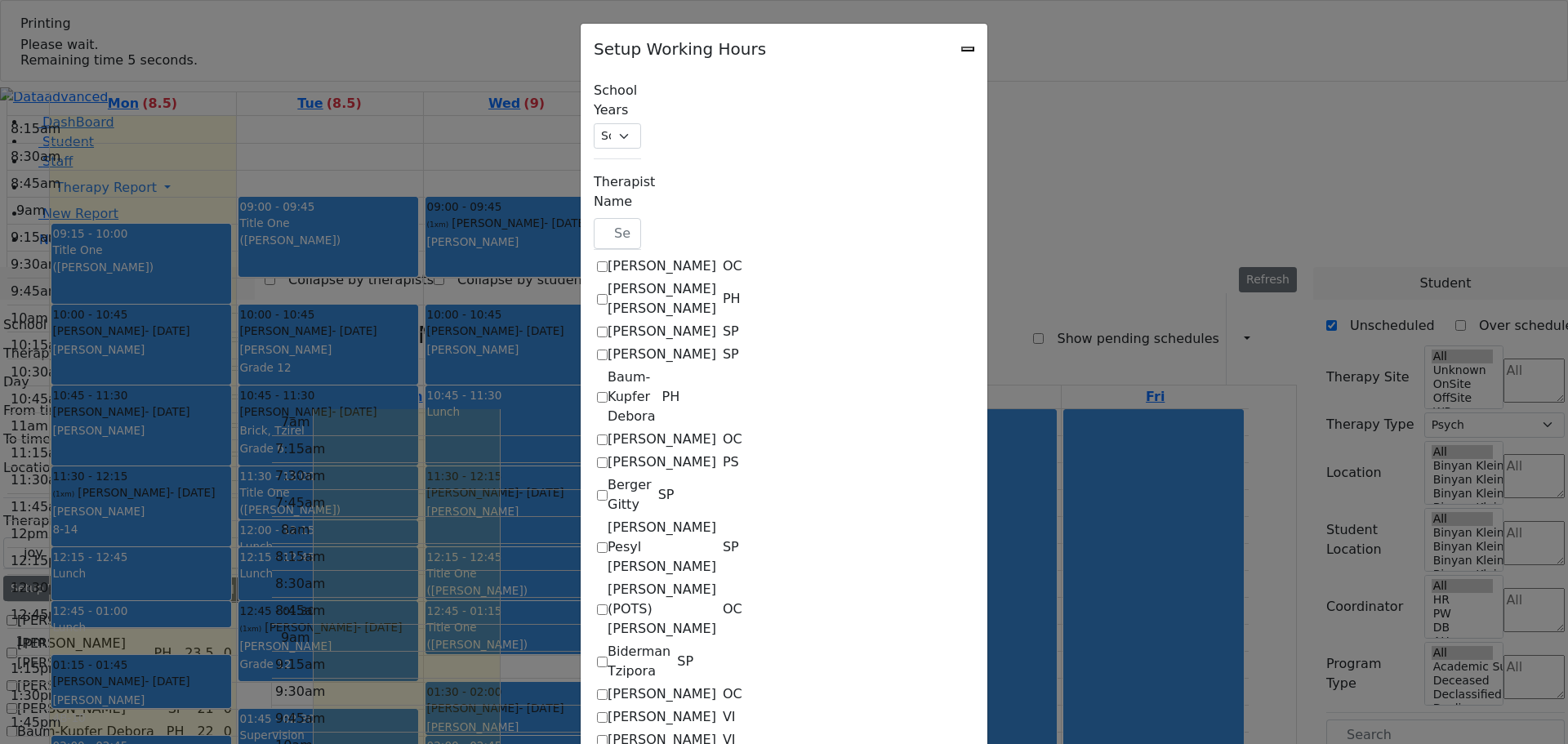
select select "19:00:00"
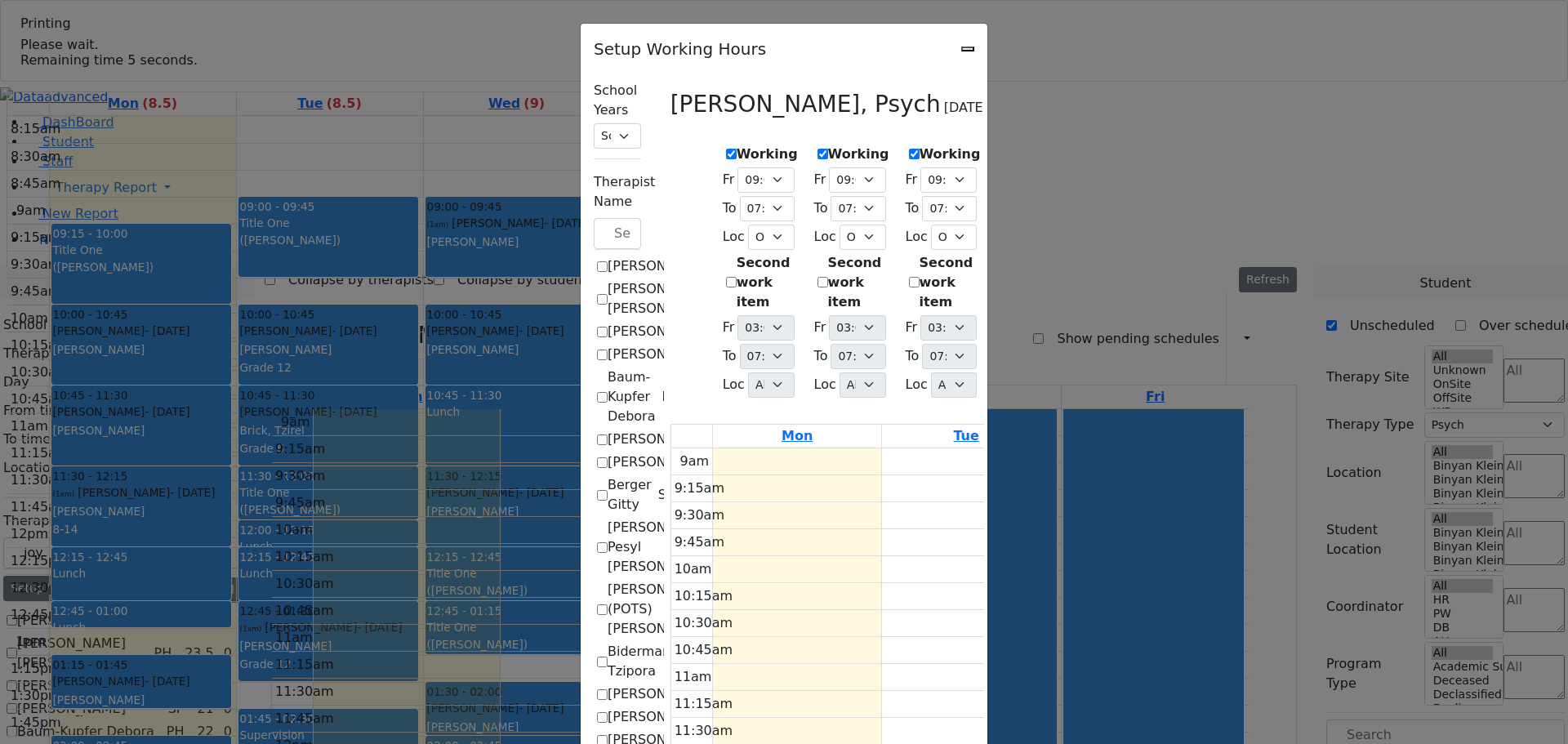
click at [968, 49] on icon "Close" at bounding box center [968, 49] width 0 height 0
checkbox input "false"
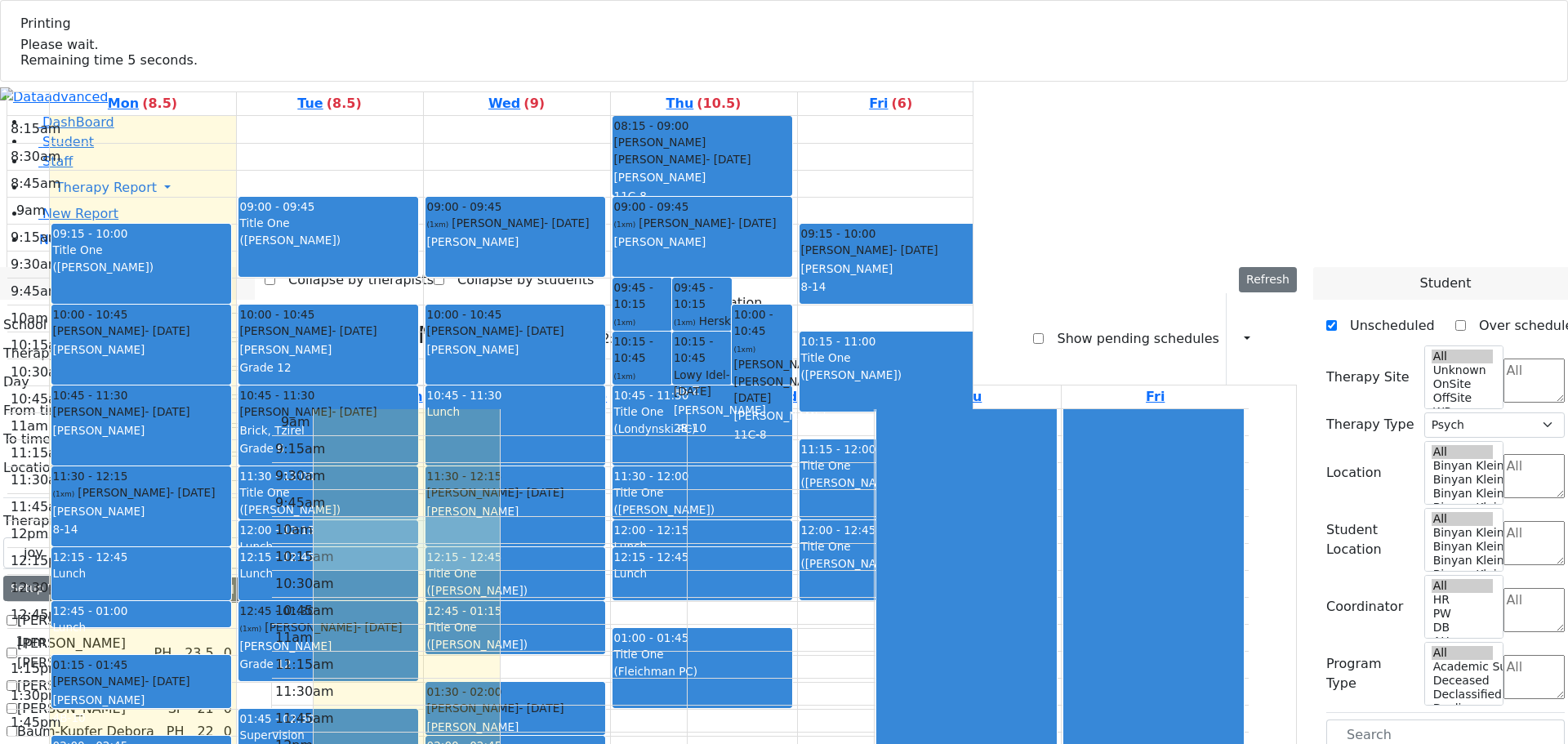
drag, startPoint x: 401, startPoint y: 231, endPoint x: 405, endPoint y: 253, distance: 22.4
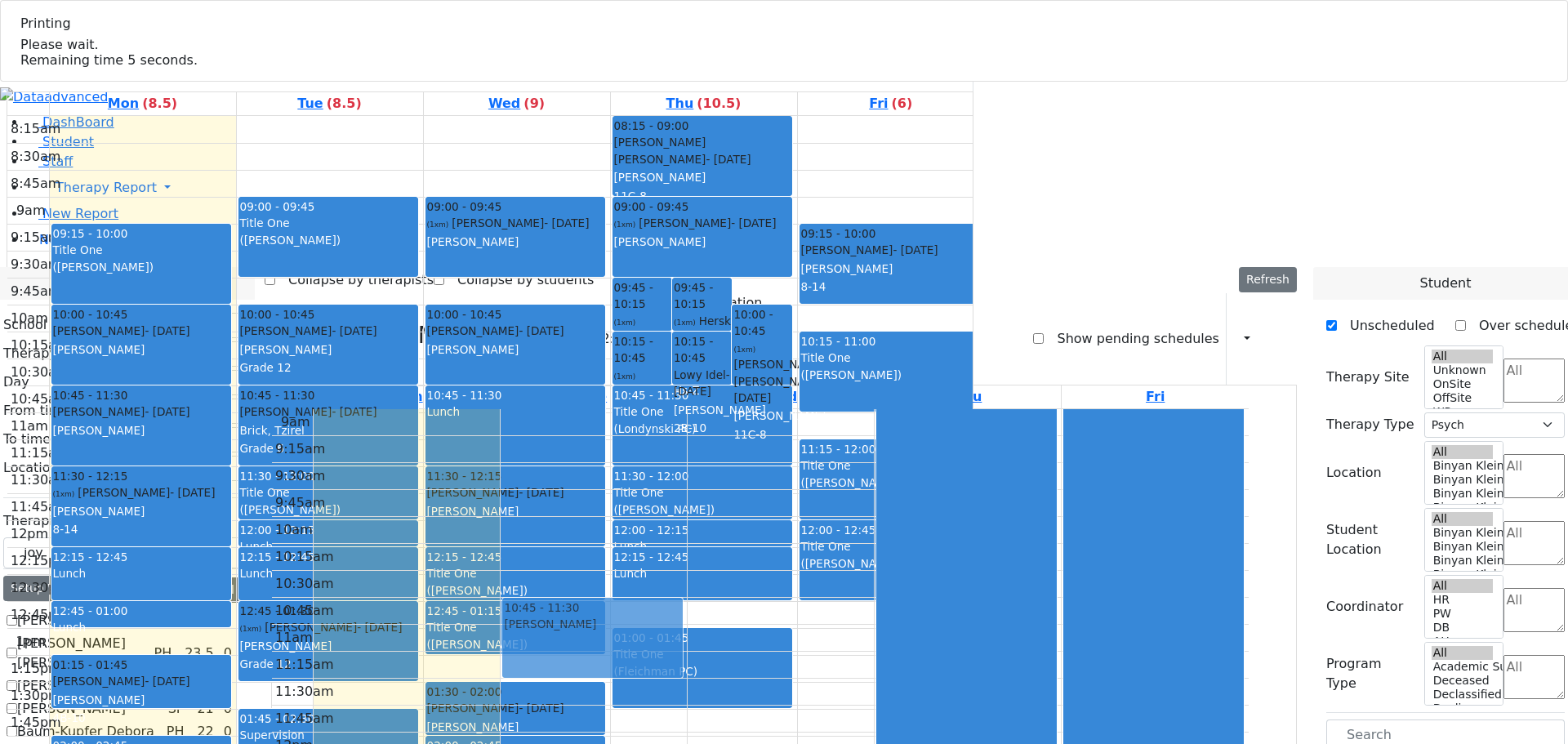
drag, startPoint x: 1346, startPoint y: 616, endPoint x: 680, endPoint y: 316, distance: 730.4
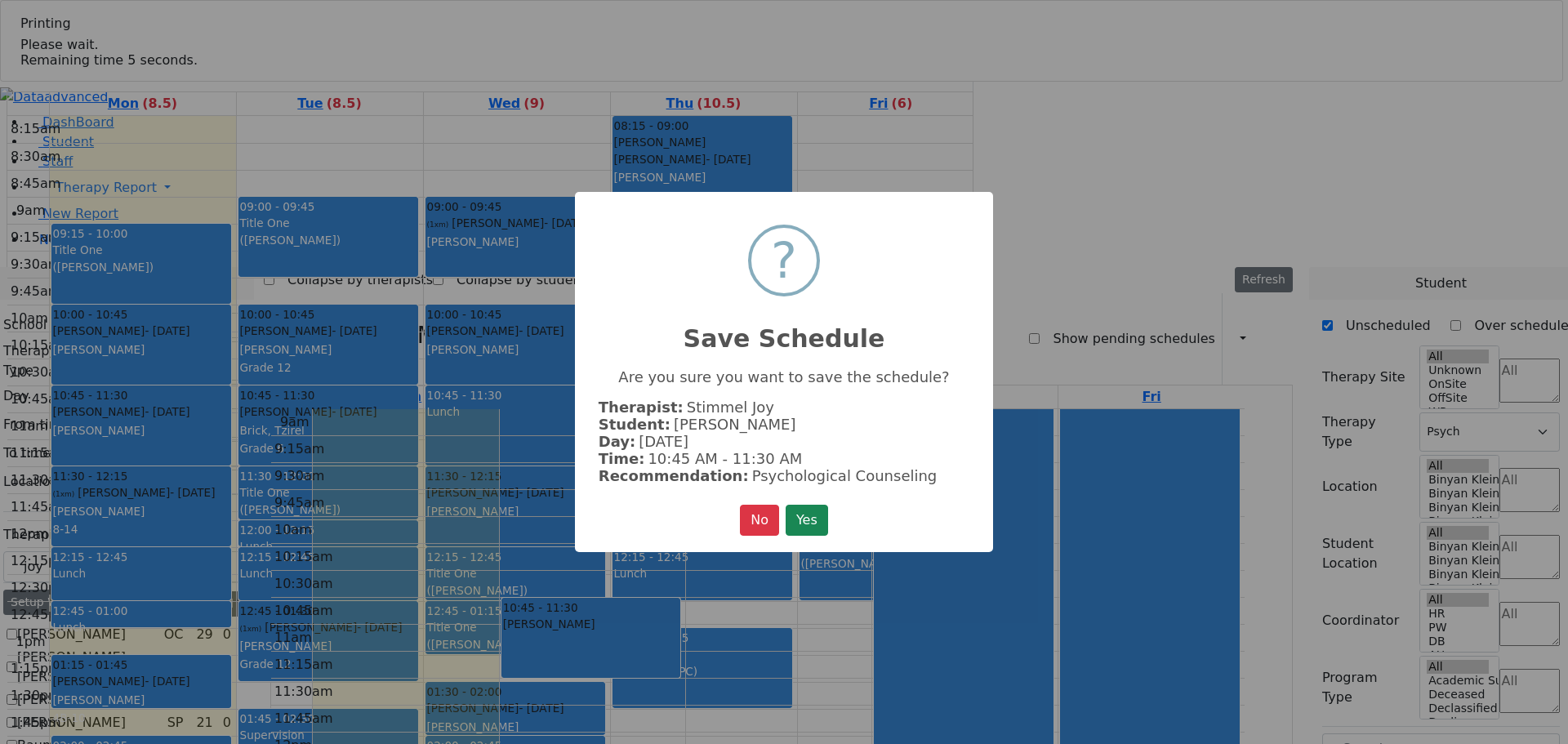
drag, startPoint x: 821, startPoint y: 518, endPoint x: 822, endPoint y: 529, distance: 11.0
click at [822, 525] on button "Yes" at bounding box center [806, 520] width 42 height 31
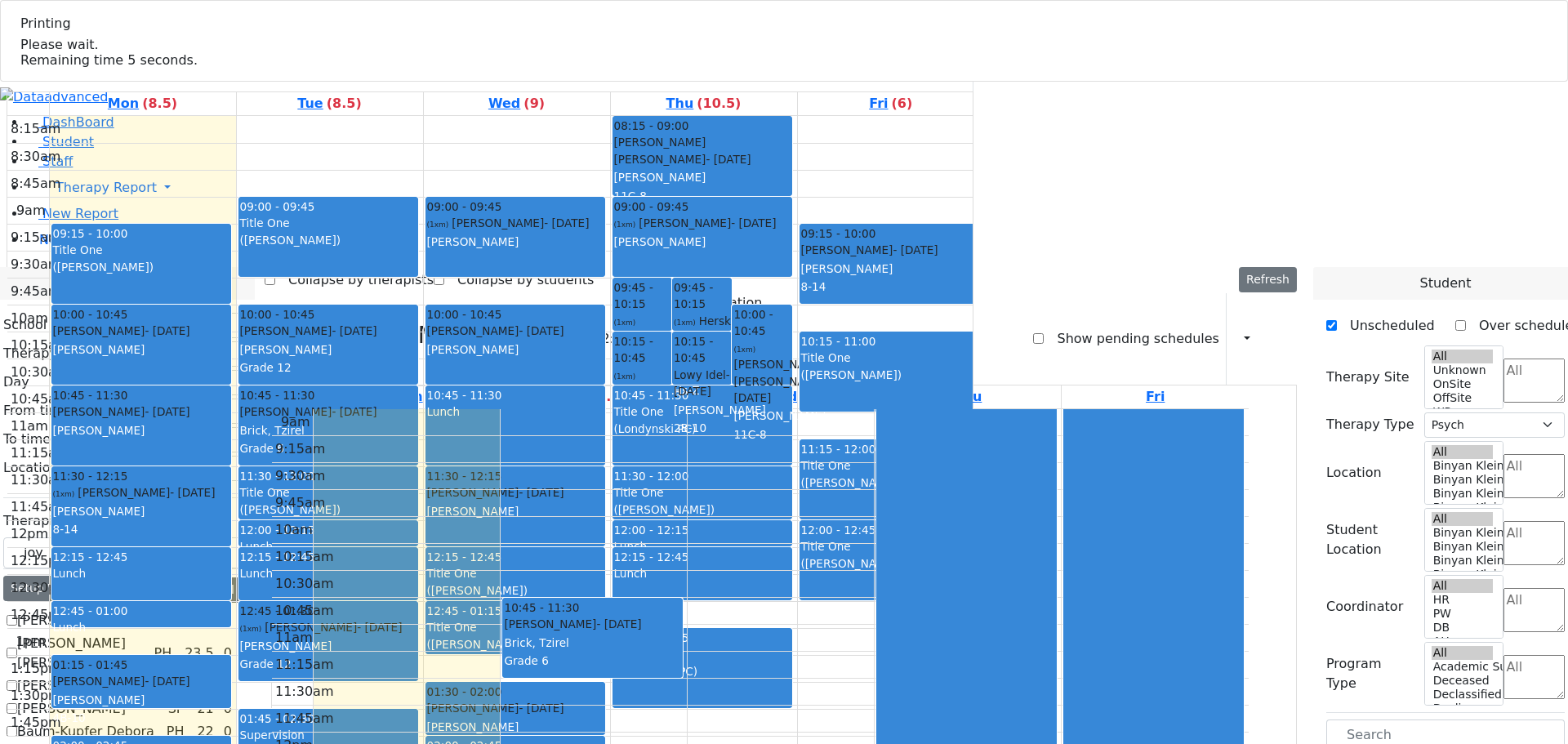
drag, startPoint x: 1365, startPoint y: 585, endPoint x: 430, endPoint y: 236, distance: 998.0
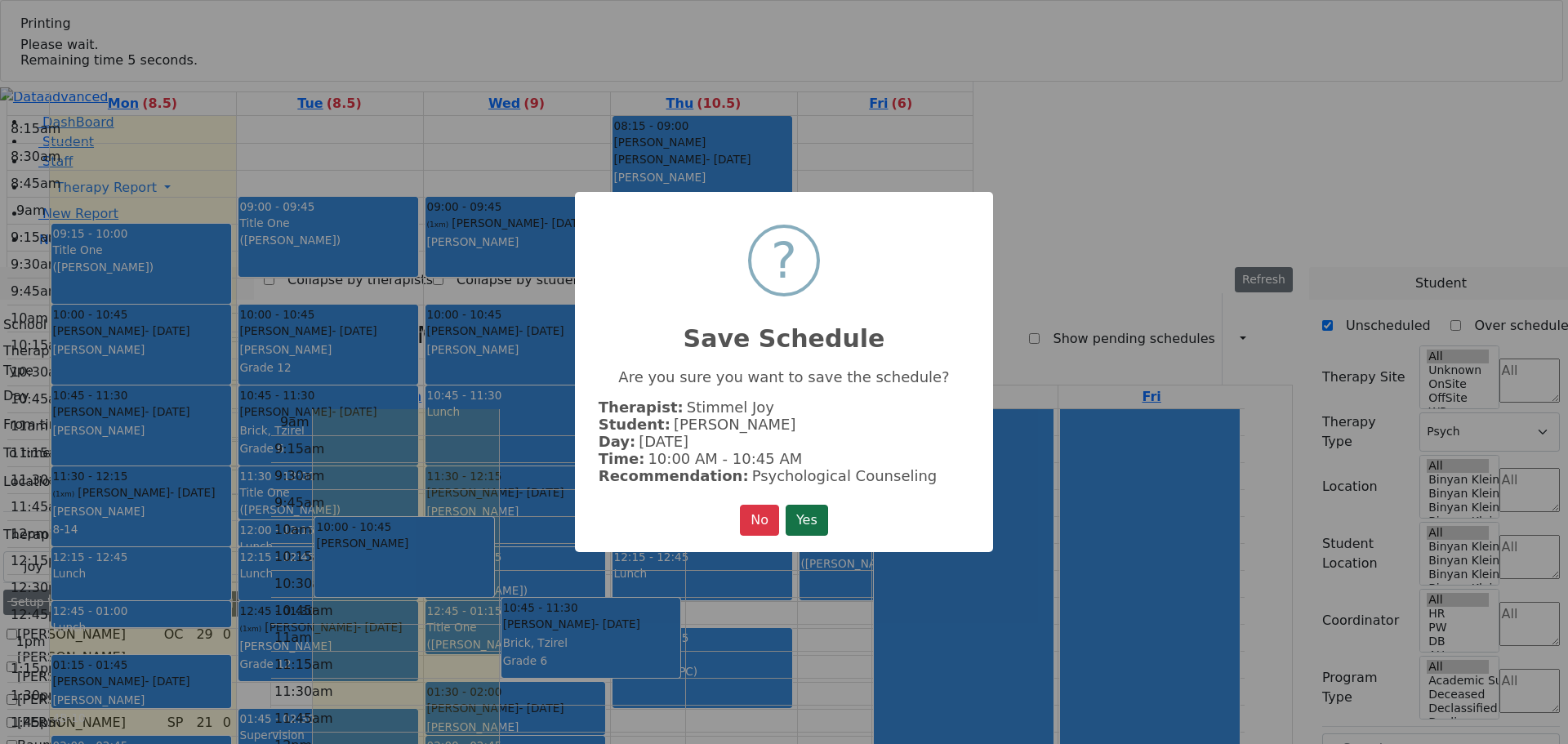
click at [808, 514] on button "Yes" at bounding box center [806, 520] width 42 height 31
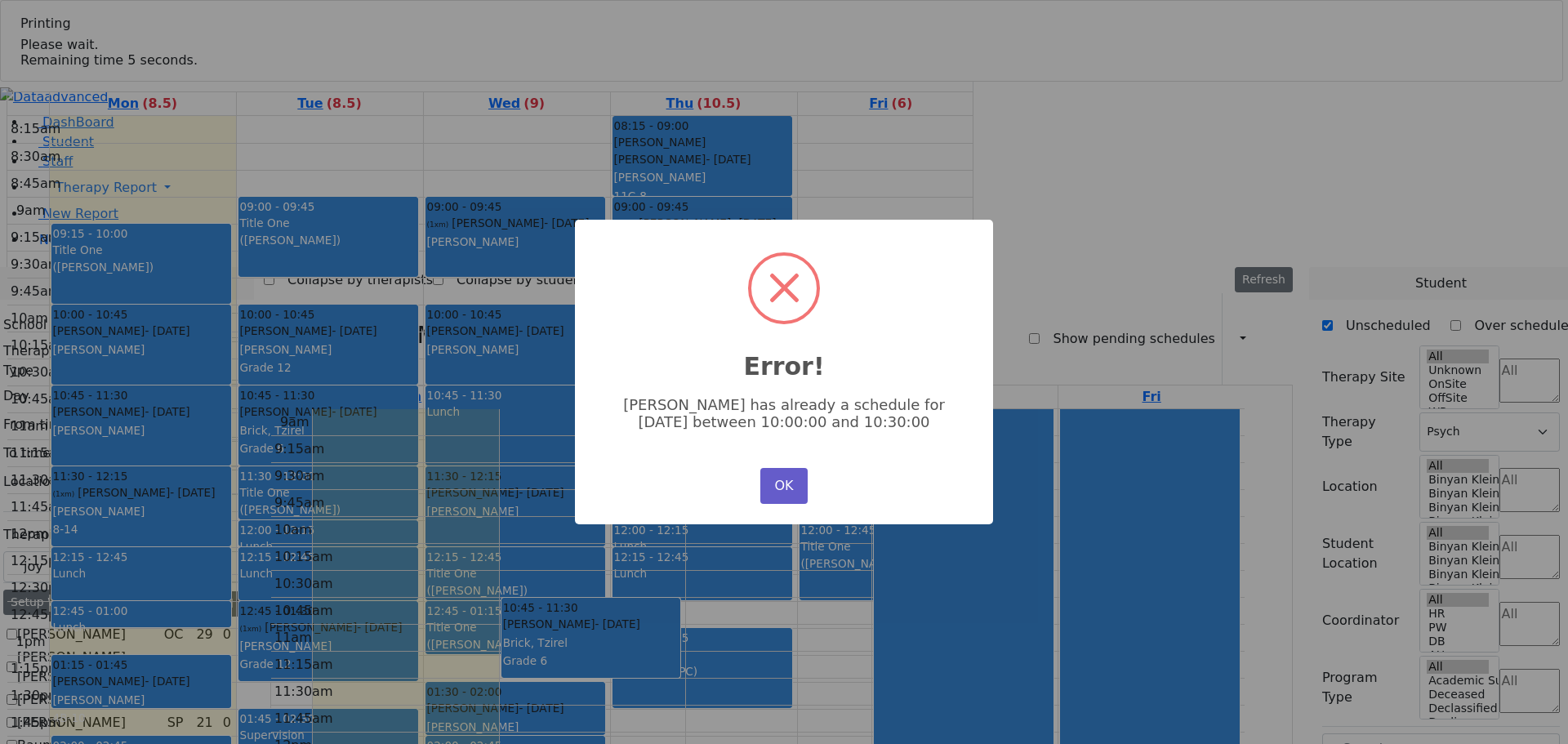
click at [786, 482] on button "OK" at bounding box center [783, 485] width 48 height 35
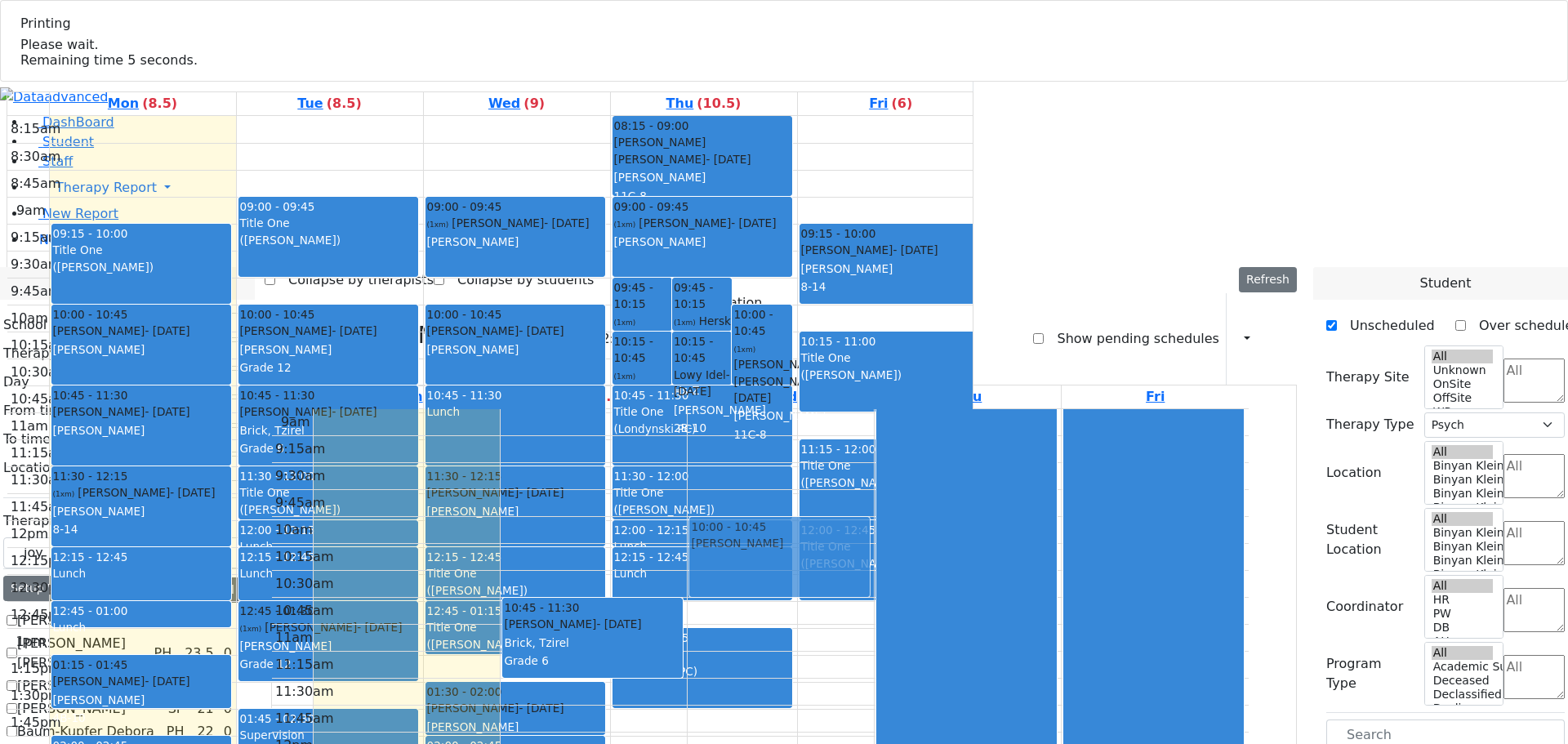
drag, startPoint x: 1359, startPoint y: 583, endPoint x: 777, endPoint y: 220, distance: 685.9
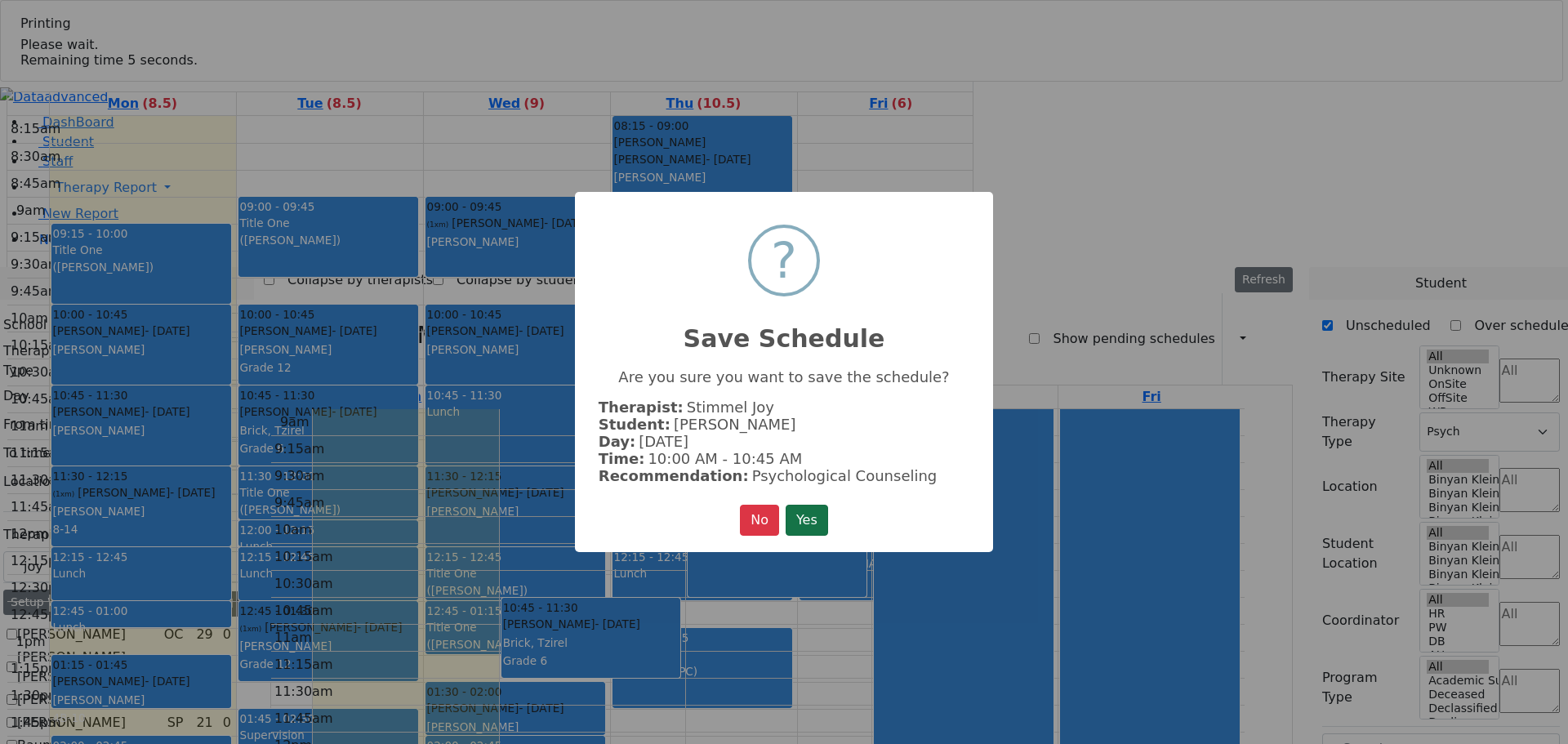
click at [801, 519] on button "Yes" at bounding box center [806, 520] width 42 height 31
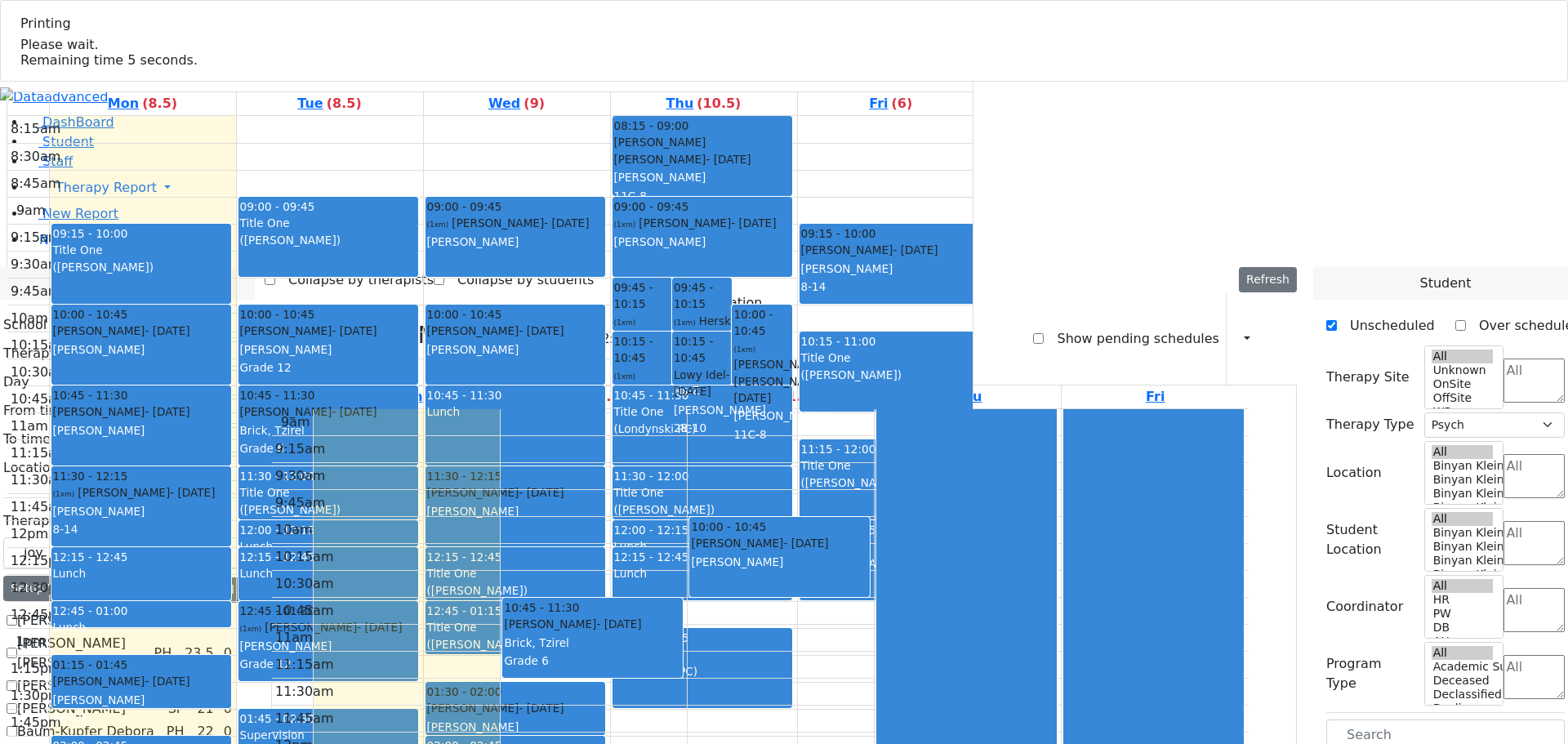
scroll to position [641, 0]
drag, startPoint x: 1341, startPoint y: 584, endPoint x: 854, endPoint y: 373, distance: 530.7
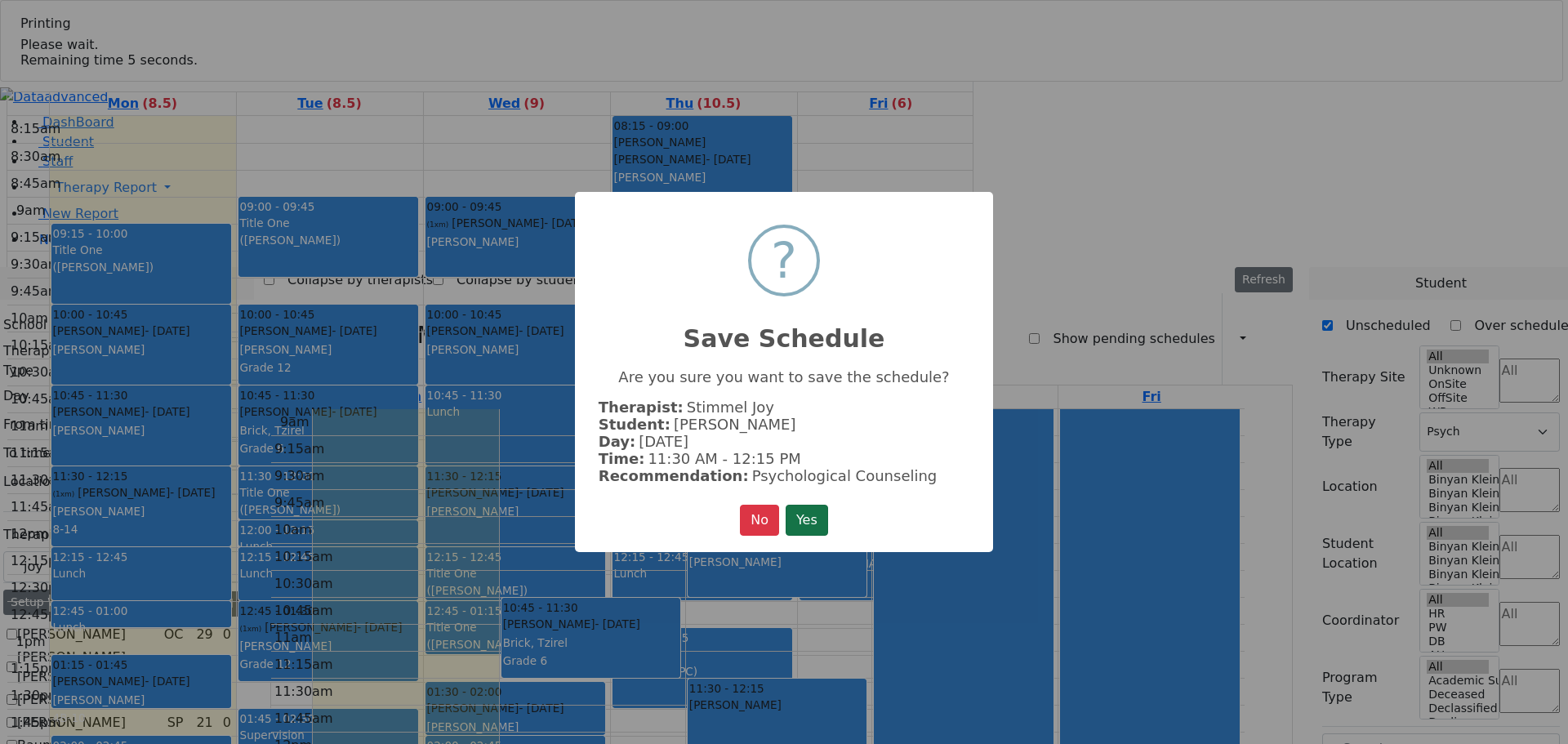
click at [812, 513] on button "Yes" at bounding box center [806, 520] width 42 height 31
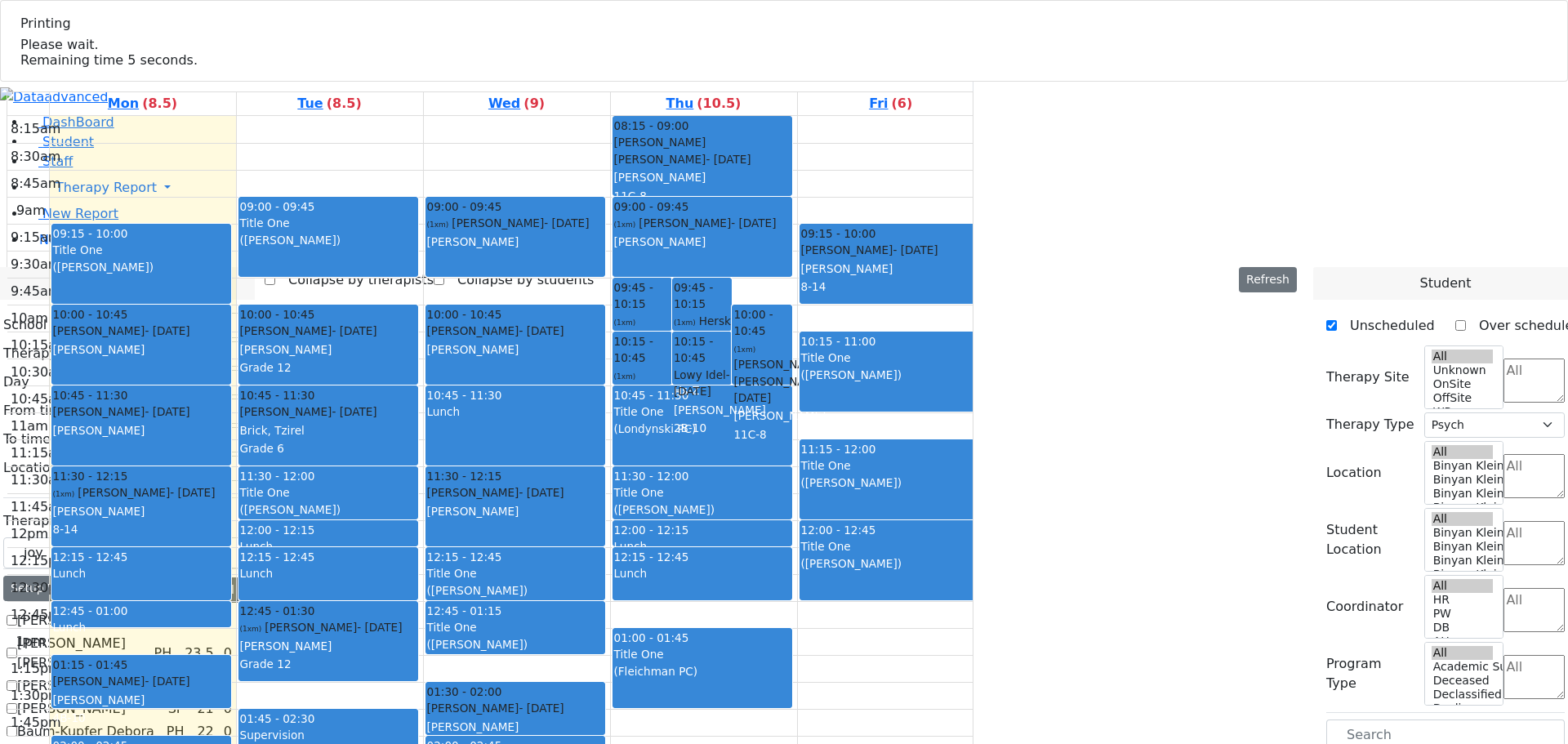
scroll to position [327, 0]
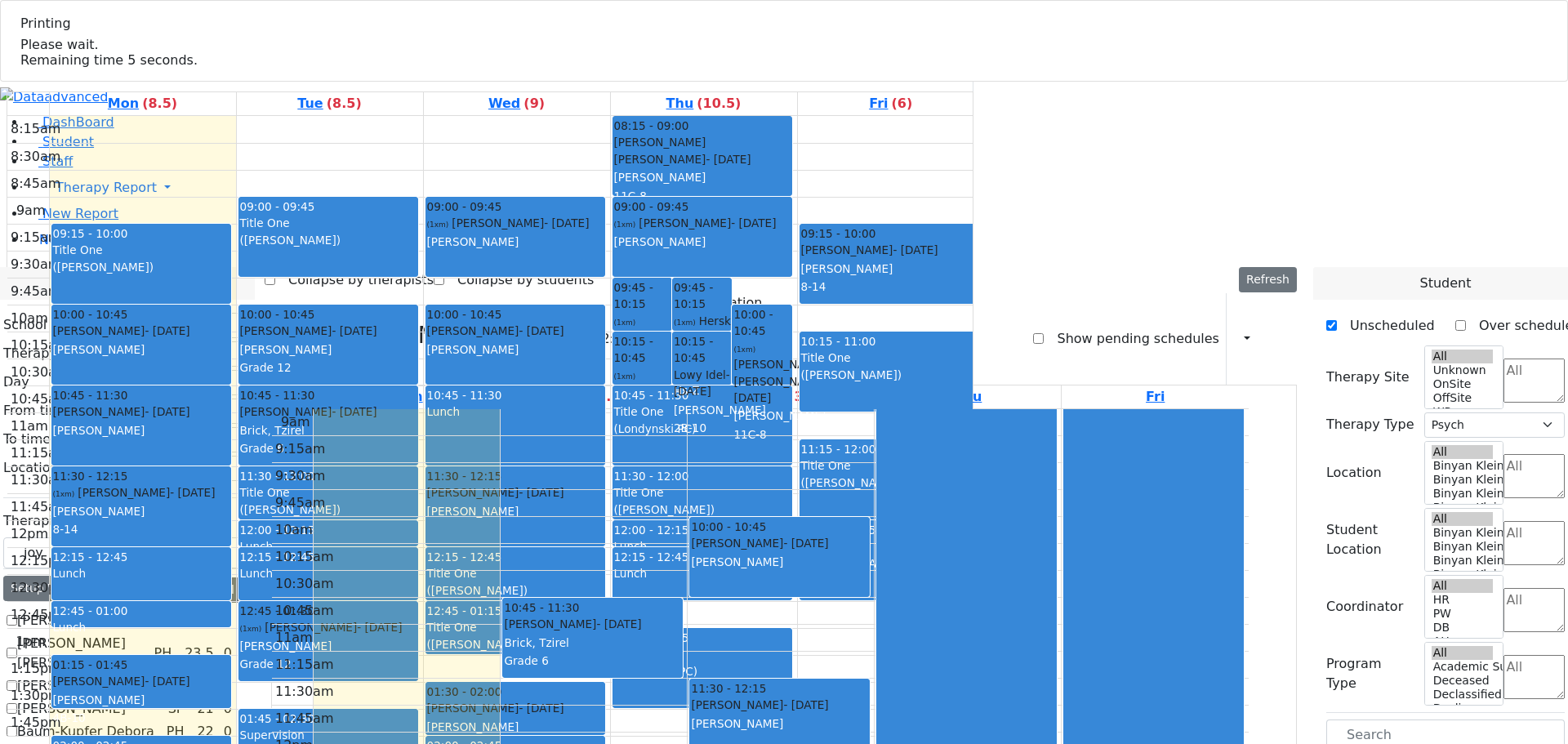
drag, startPoint x: 1353, startPoint y: 583, endPoint x: 398, endPoint y: 309, distance: 993.5
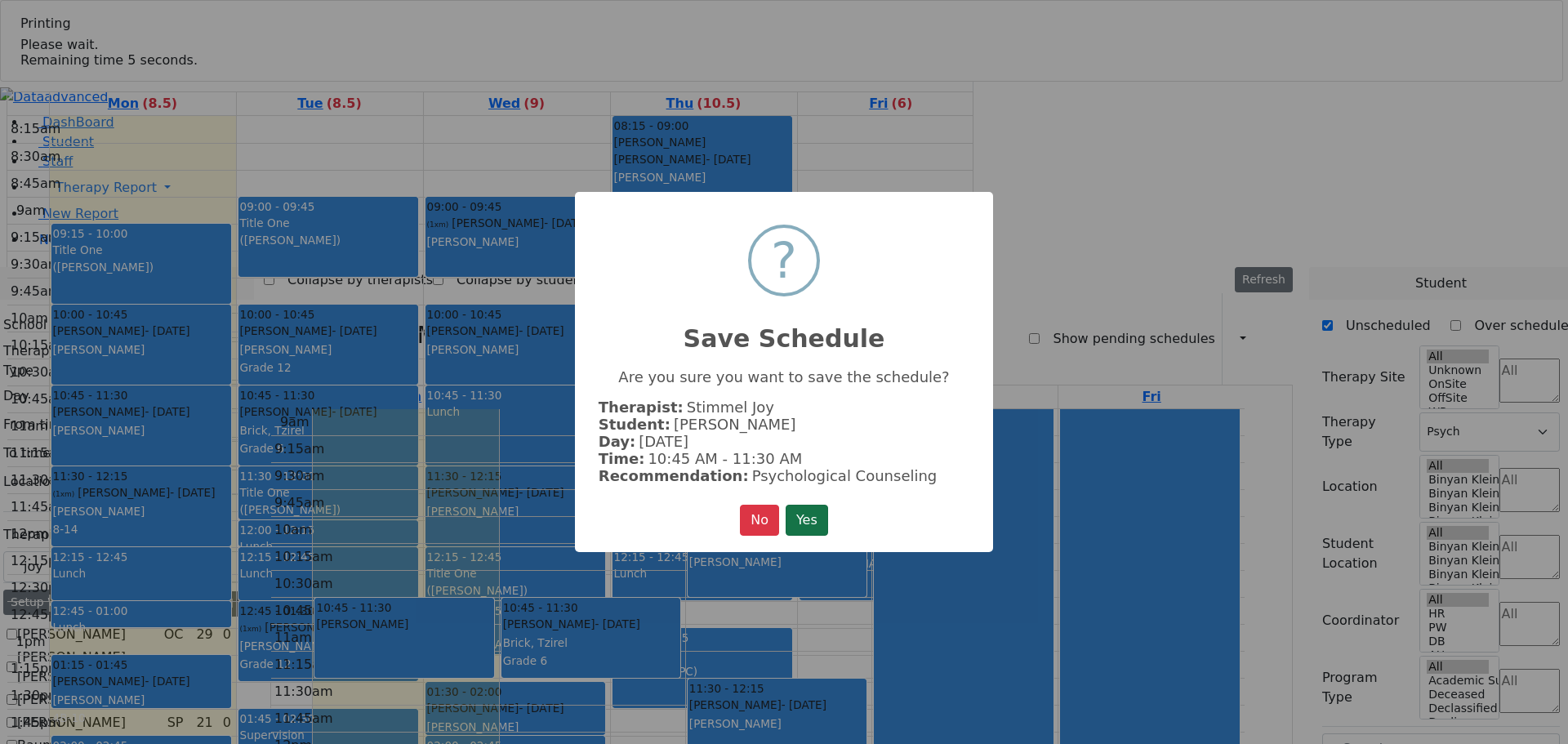
click at [810, 516] on button "Yes" at bounding box center [806, 520] width 42 height 31
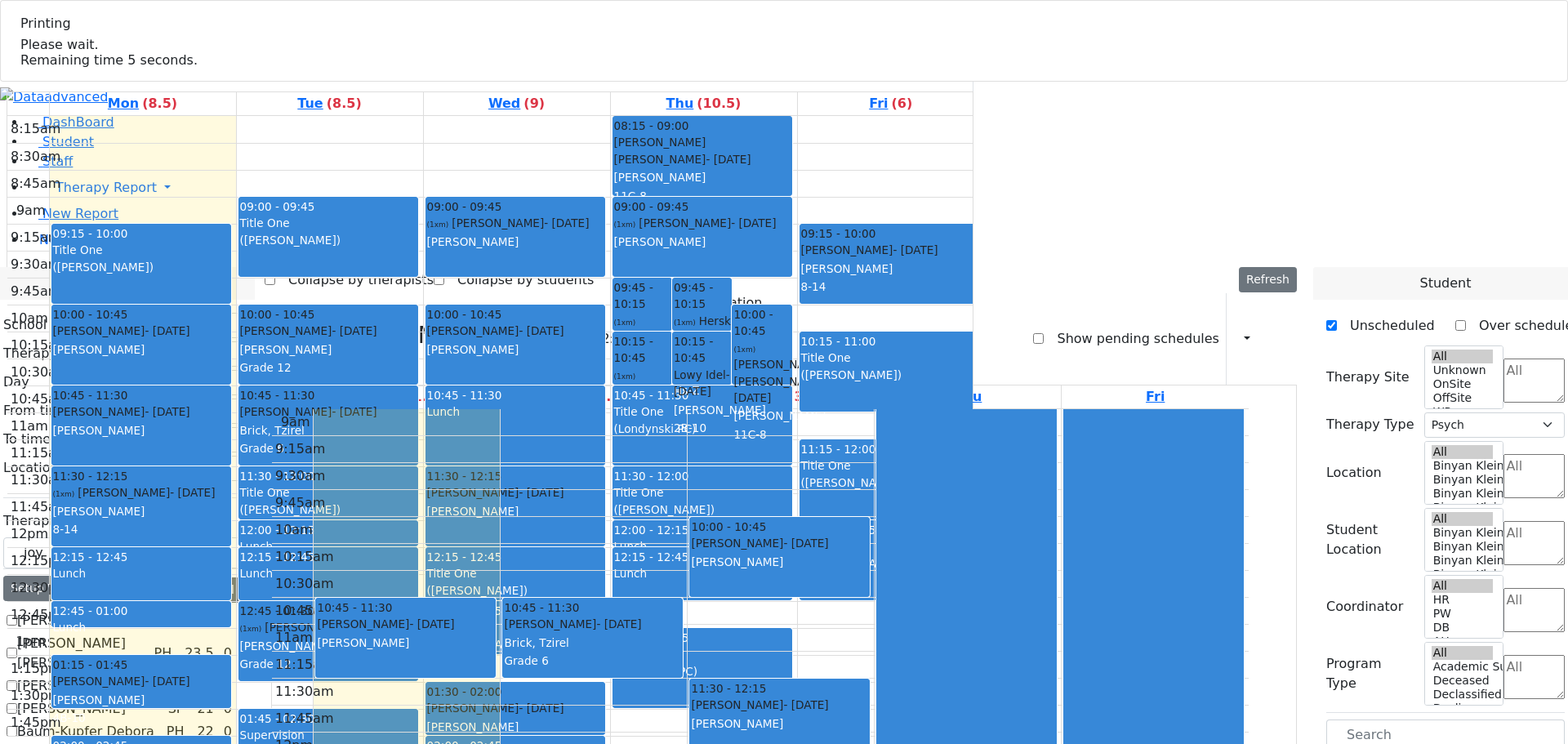
drag, startPoint x: 1358, startPoint y: 553, endPoint x: 655, endPoint y: 144, distance: 813.3
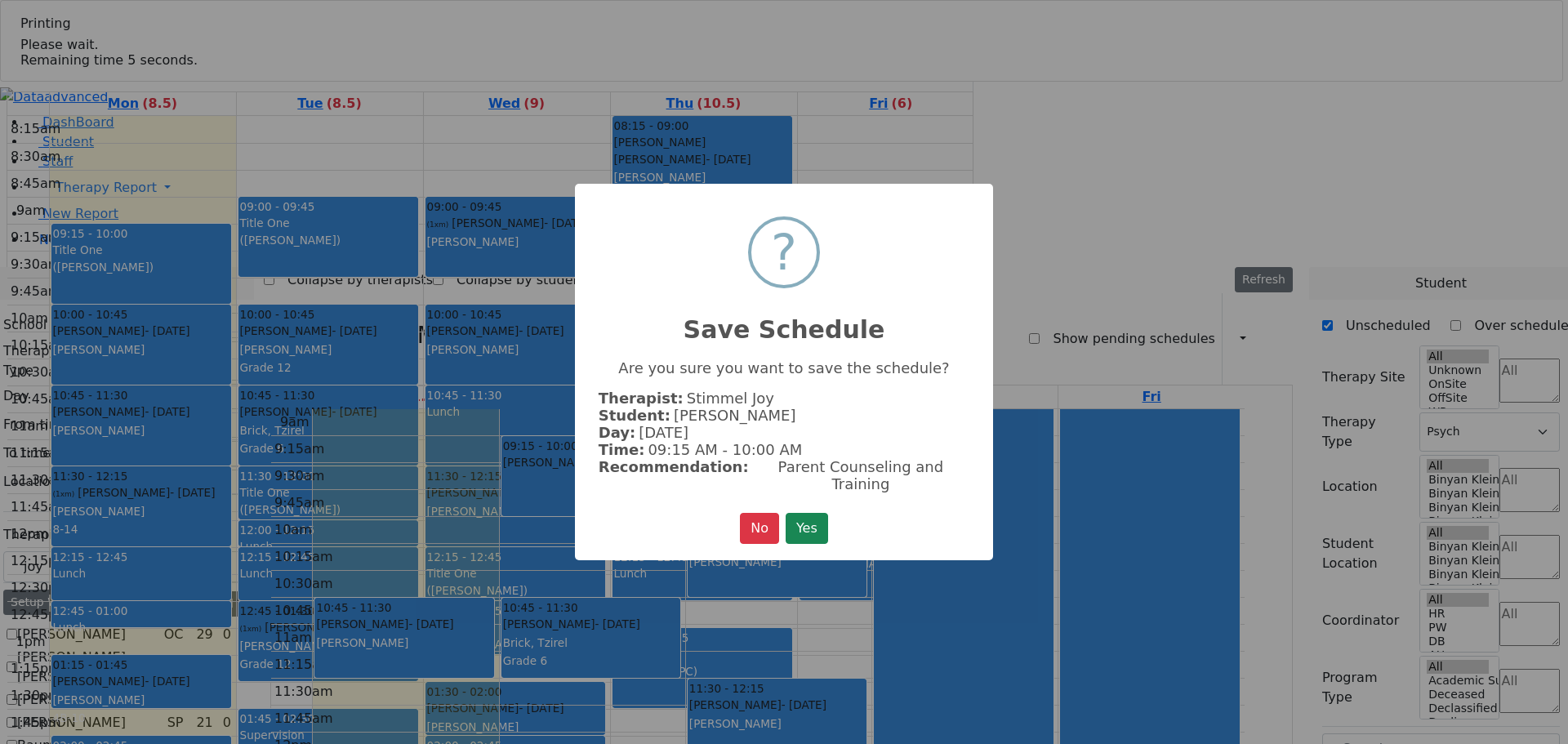
click at [805, 515] on button "Yes" at bounding box center [806, 527] width 42 height 31
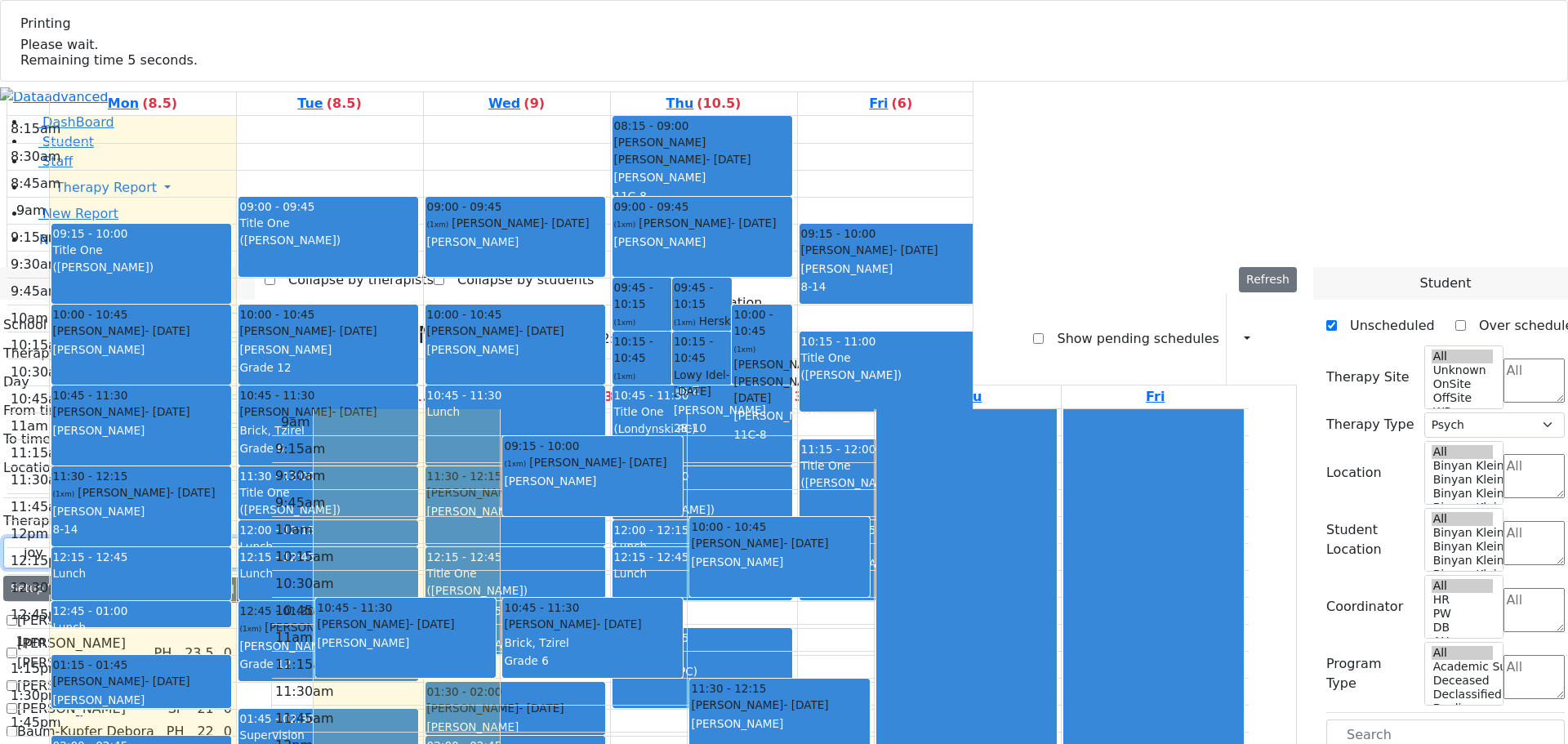
drag, startPoint x: 96, startPoint y: 288, endPoint x: 60, endPoint y: 280, distance: 36.9
click at [81, 538] on input "text" at bounding box center [121, 553] width 238 height 31
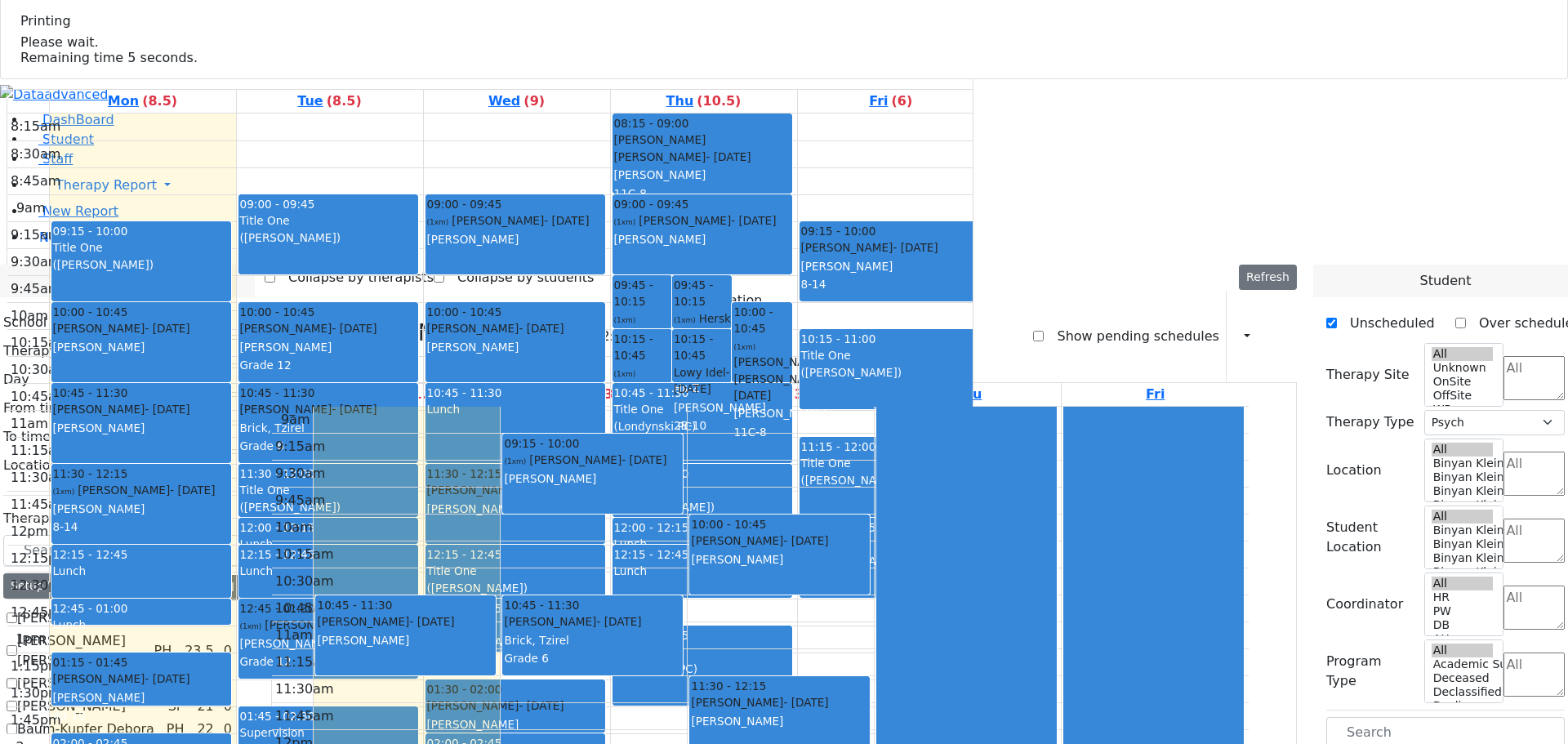
click at [31, 297] on aside "DashBoard Student Staff Therapy Report Student Old Calendar" at bounding box center [784, 196] width 1568 height 234
click at [31, 307] on aside "DashBoard Student Staff Therapy Report Student Old Calendar" at bounding box center [784, 196] width 1568 height 234
click at [38, 307] on aside "DashBoard Student Staff Therapy Report Student Old Calendar" at bounding box center [784, 196] width 1568 height 234
drag, startPoint x: 333, startPoint y: 9, endPoint x: 22, endPoint y: 325, distance: 443.4
click at [22, 314] on aside "DashBoard Student Staff Therapy Report Student Old Calendar" at bounding box center [784, 196] width 1568 height 234
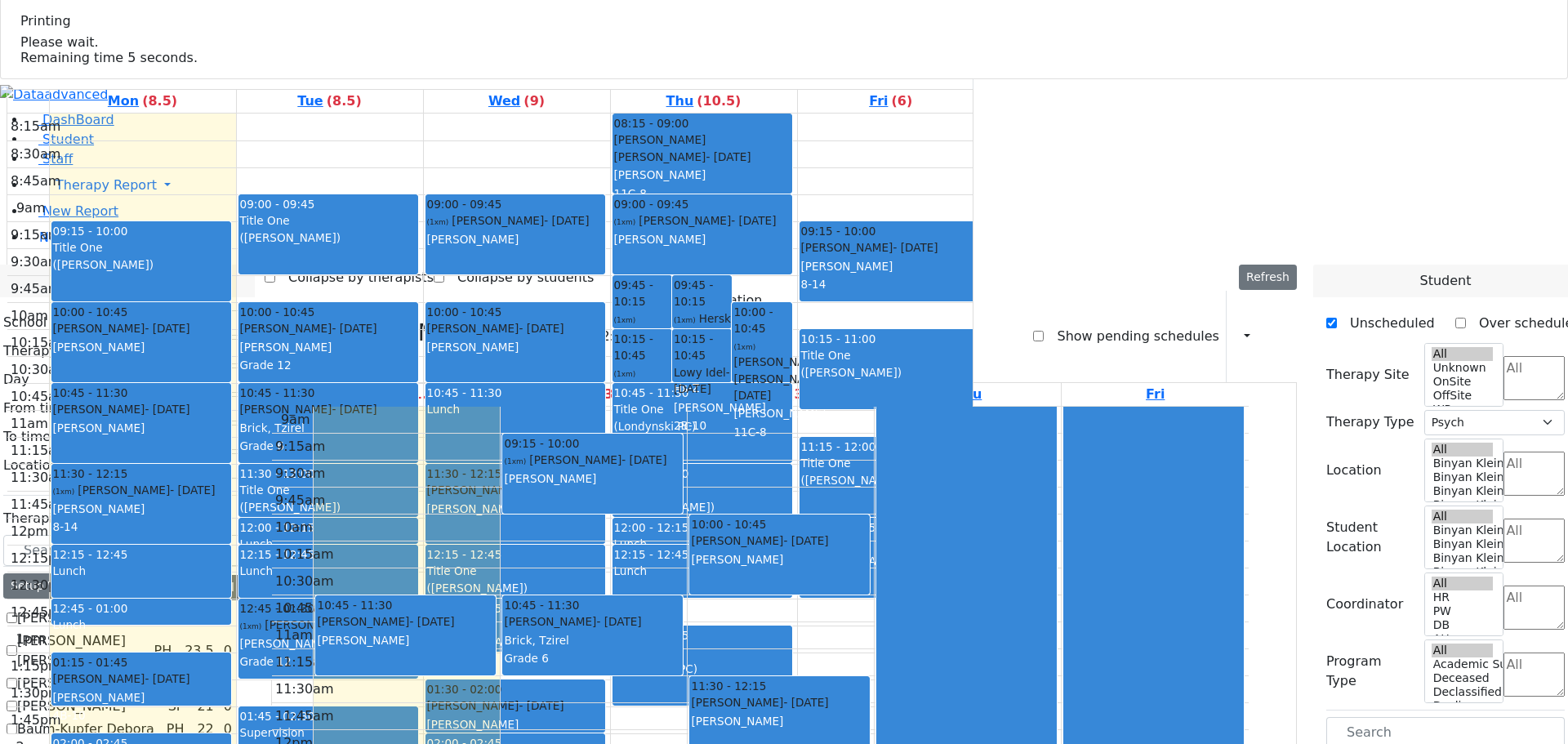
click at [454, 264] on label "Collapse by students" at bounding box center [519, 277] width 149 height 26
click at [444, 272] on input "Collapse by students" at bounding box center [438, 276] width 10 height 10
checkbox input "true"
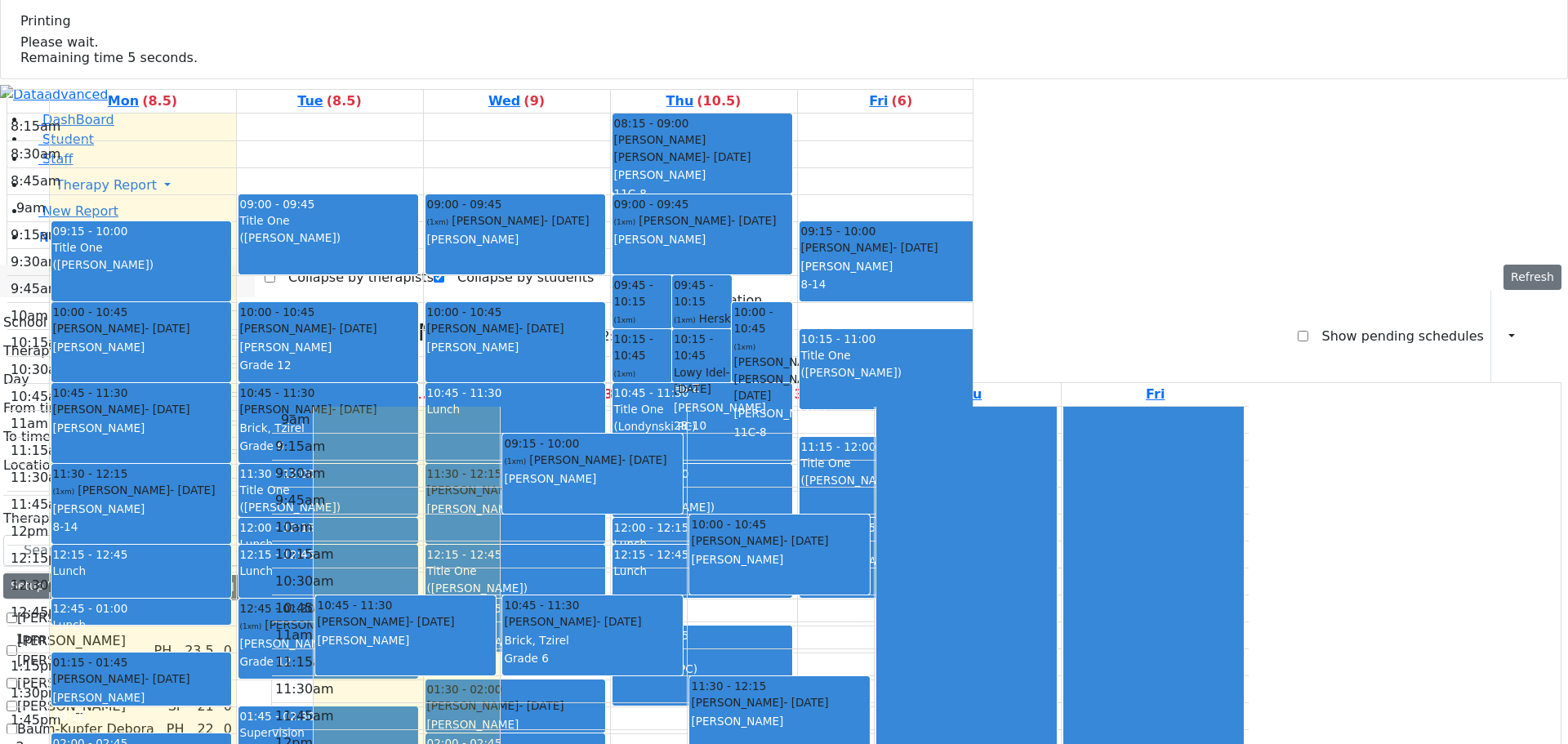
click at [315, 264] on label "Collapse by therapists" at bounding box center [355, 277] width 159 height 26
click at [275, 272] on input "Collapse by therapists" at bounding box center [269, 276] width 10 height 10
checkbox input "true"
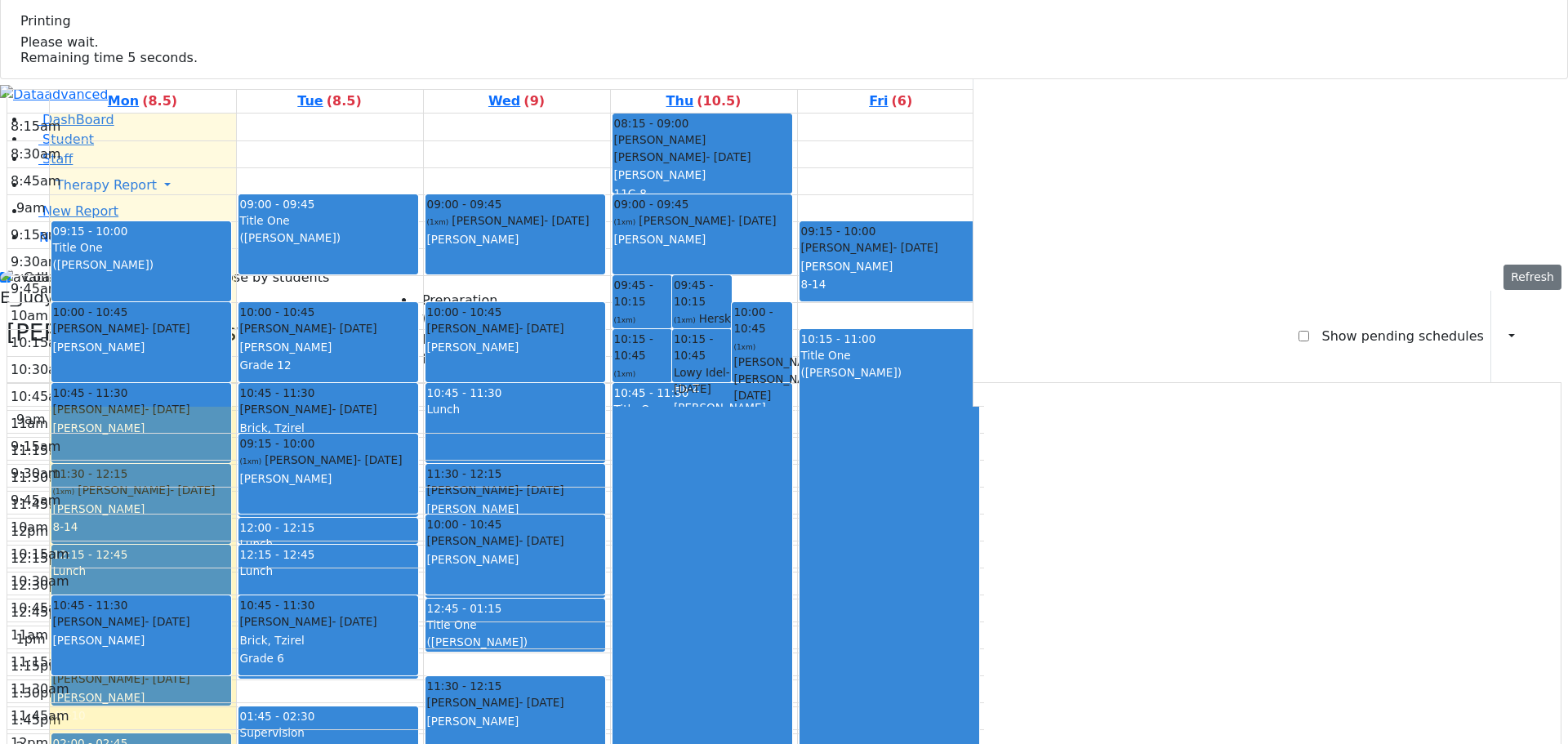
click at [315, 264] on label "Collapse by students" at bounding box center [254, 277] width 149 height 26
click at [179, 272] on input "Collapse by students" at bounding box center [174, 276] width 10 height 10
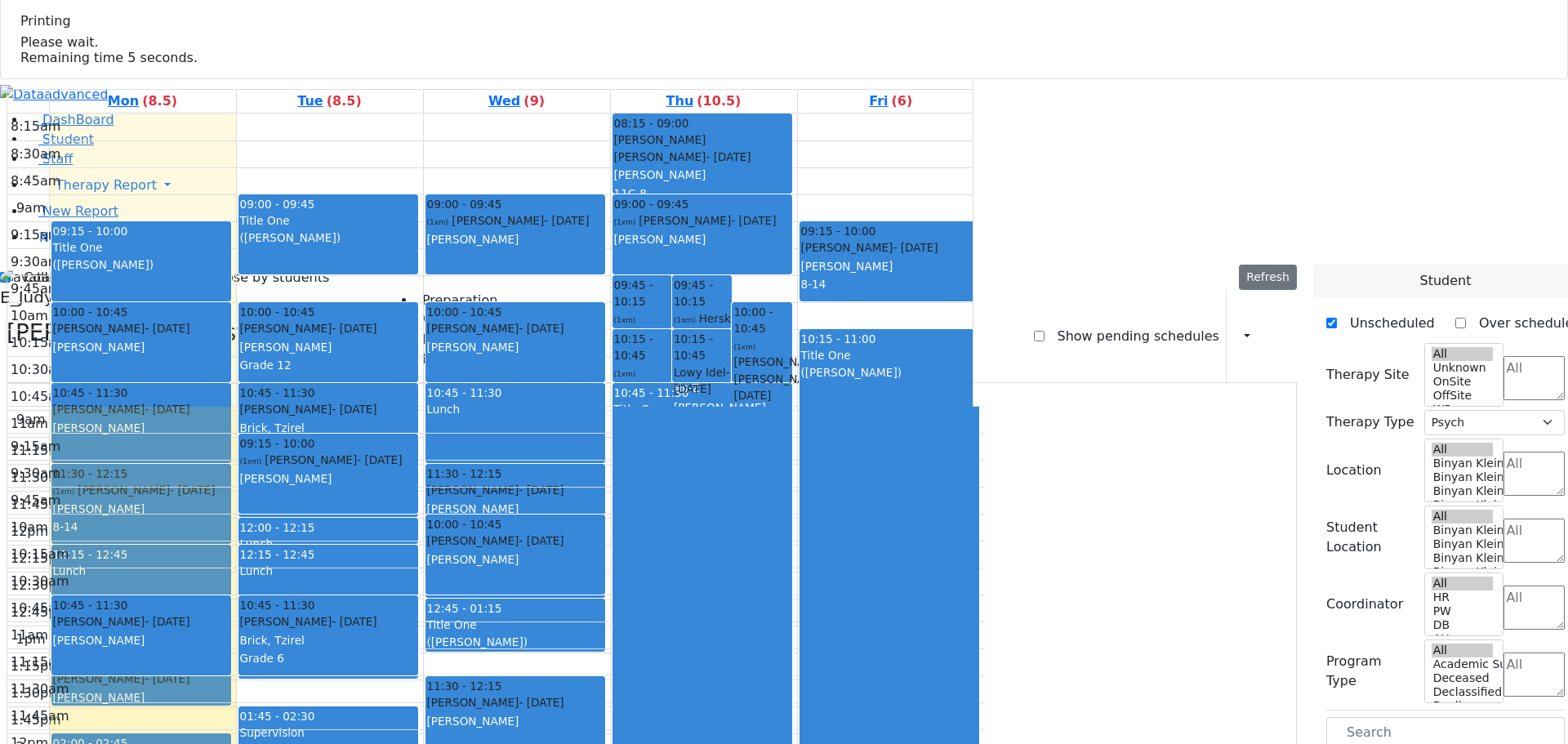
click at [284, 264] on label "Collapse by students" at bounding box center [254, 277] width 149 height 26
click at [179, 272] on input "Collapse by students" at bounding box center [174, 276] width 10 height 10
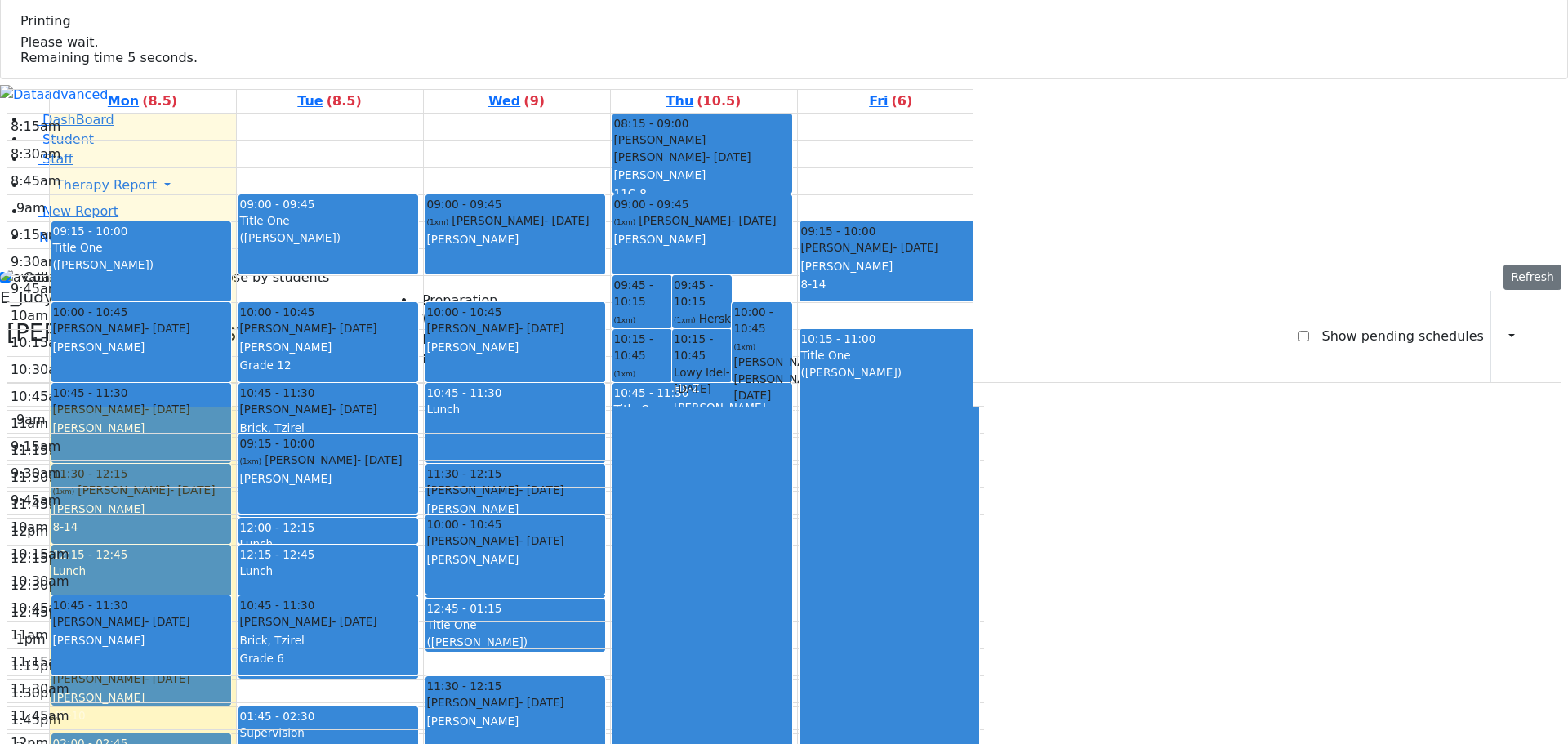
click at [284, 264] on label "Collapse by students" at bounding box center [254, 277] width 149 height 26
click at [179, 272] on input "Collapse by students" at bounding box center [174, 276] width 10 height 10
checkbox input "false"
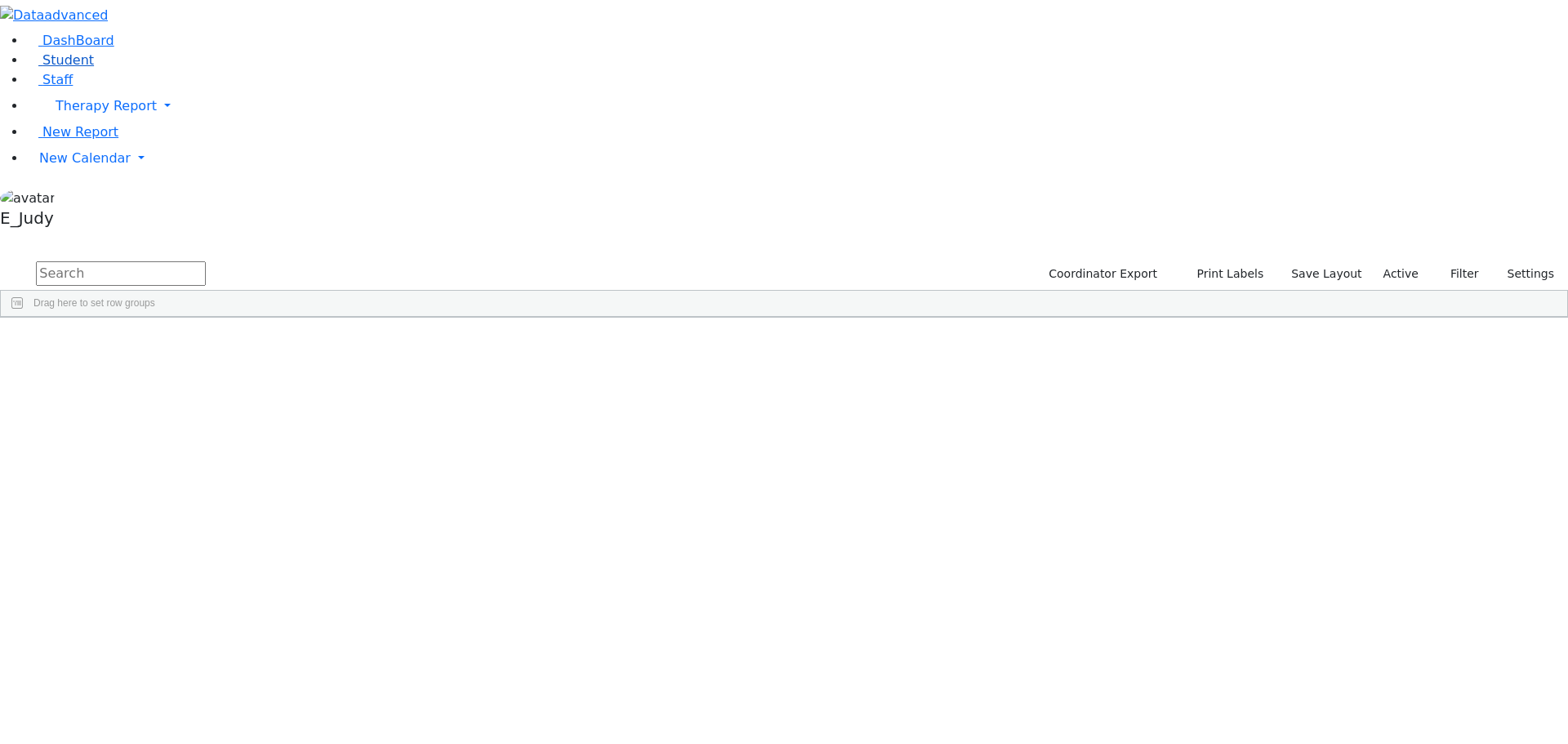
click at [94, 68] on link "Student" at bounding box center [60, 60] width 68 height 16
click at [156, 122] on link "New Calendar" at bounding box center [797, 105] width 1542 height 33
click at [84, 199] on span "Calendar" at bounding box center [64, 190] width 59 height 16
click at [161, 122] on link "New Calendar" at bounding box center [797, 105] width 1542 height 33
click at [227, 191] on link at bounding box center [227, 191] width 0 height 0
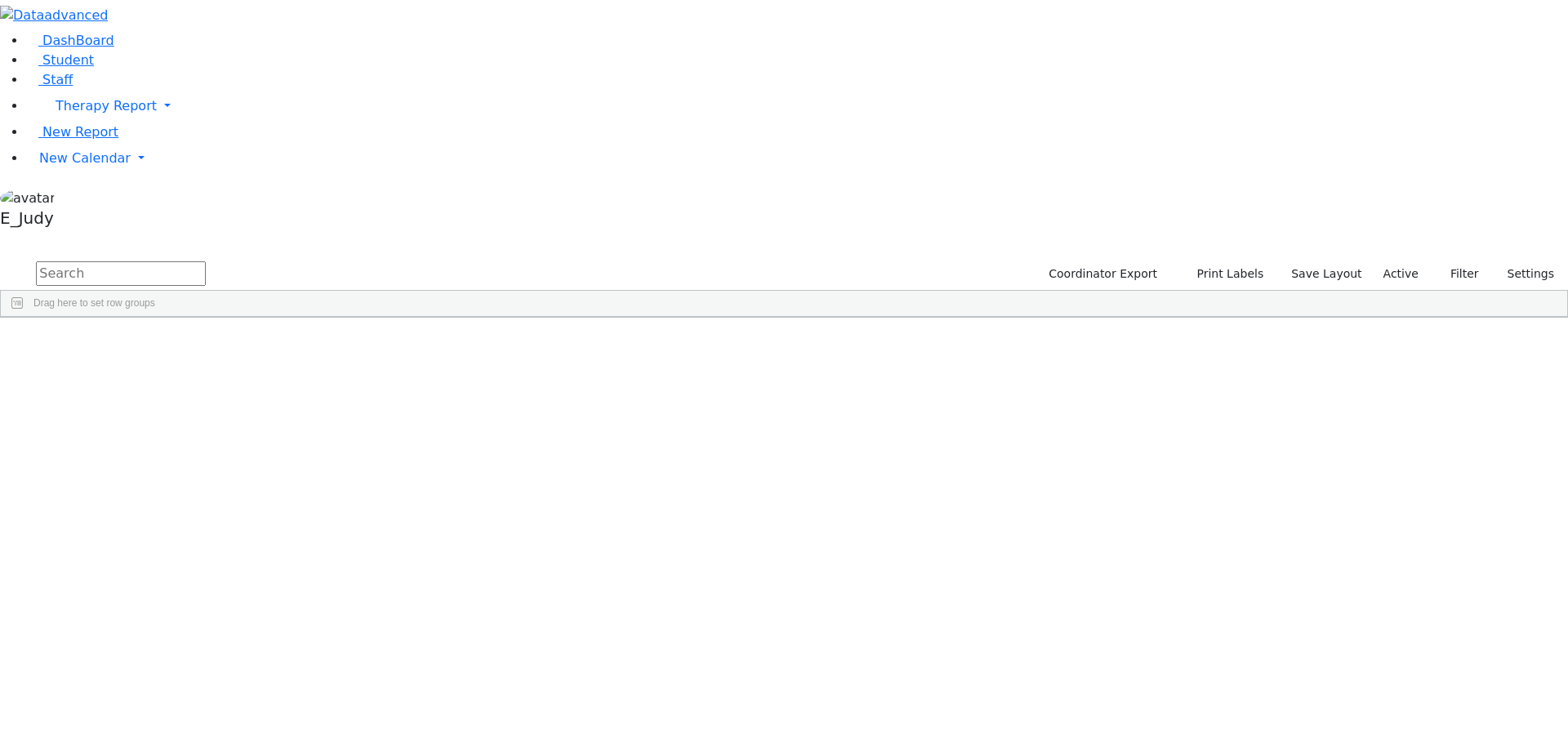
click at [205, 261] on input "text" at bounding box center [120, 274] width 170 height 24
type input "kat"
click at [206, 458] on div "Katina" at bounding box center [154, 470] width 104 height 22
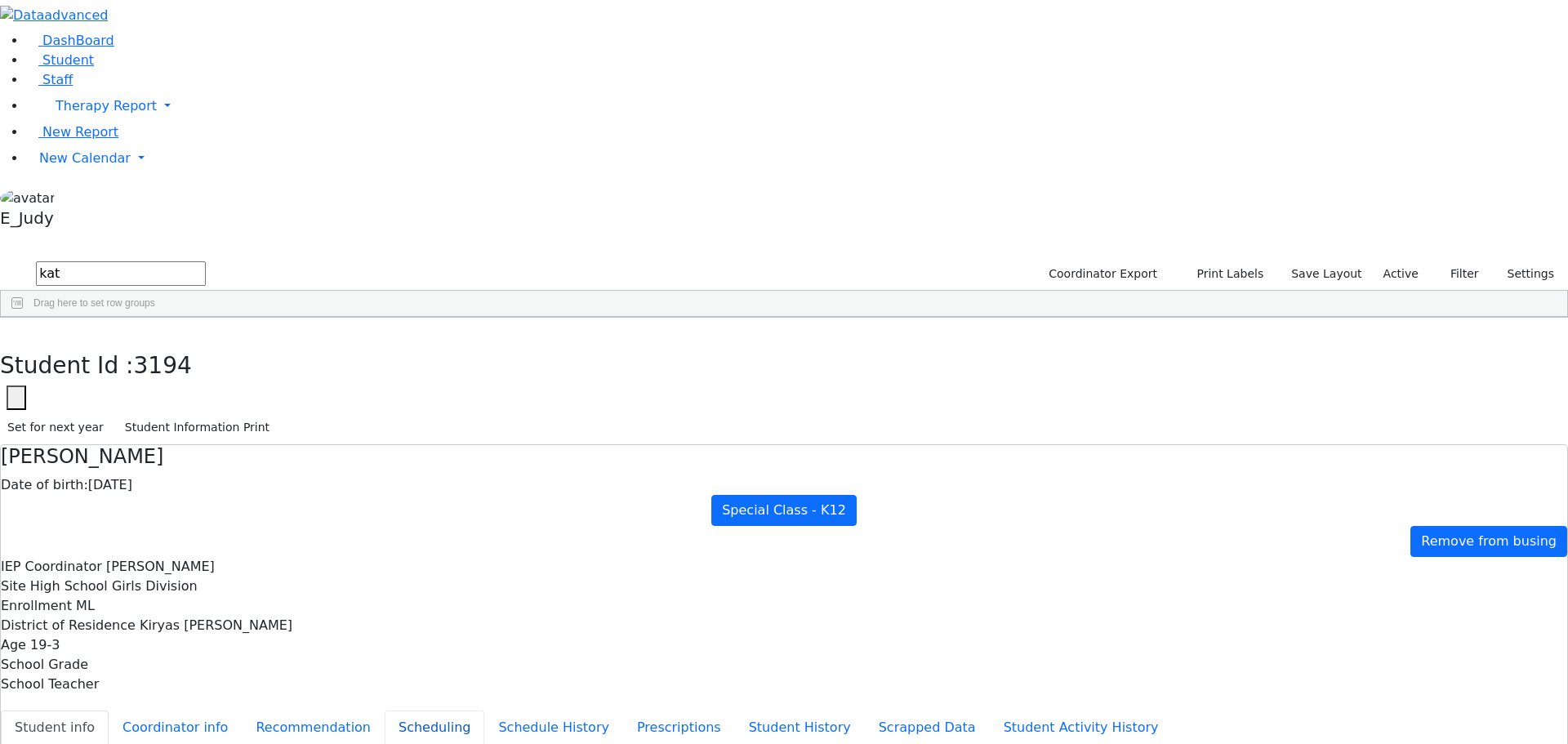
click at [385, 710] on button "Scheduling" at bounding box center [434, 727] width 100 height 35
click at [16, 330] on icon "button" at bounding box center [12, 334] width 9 height 9
click at [208, 504] on div "Katina" at bounding box center [157, 515] width 103 height 22
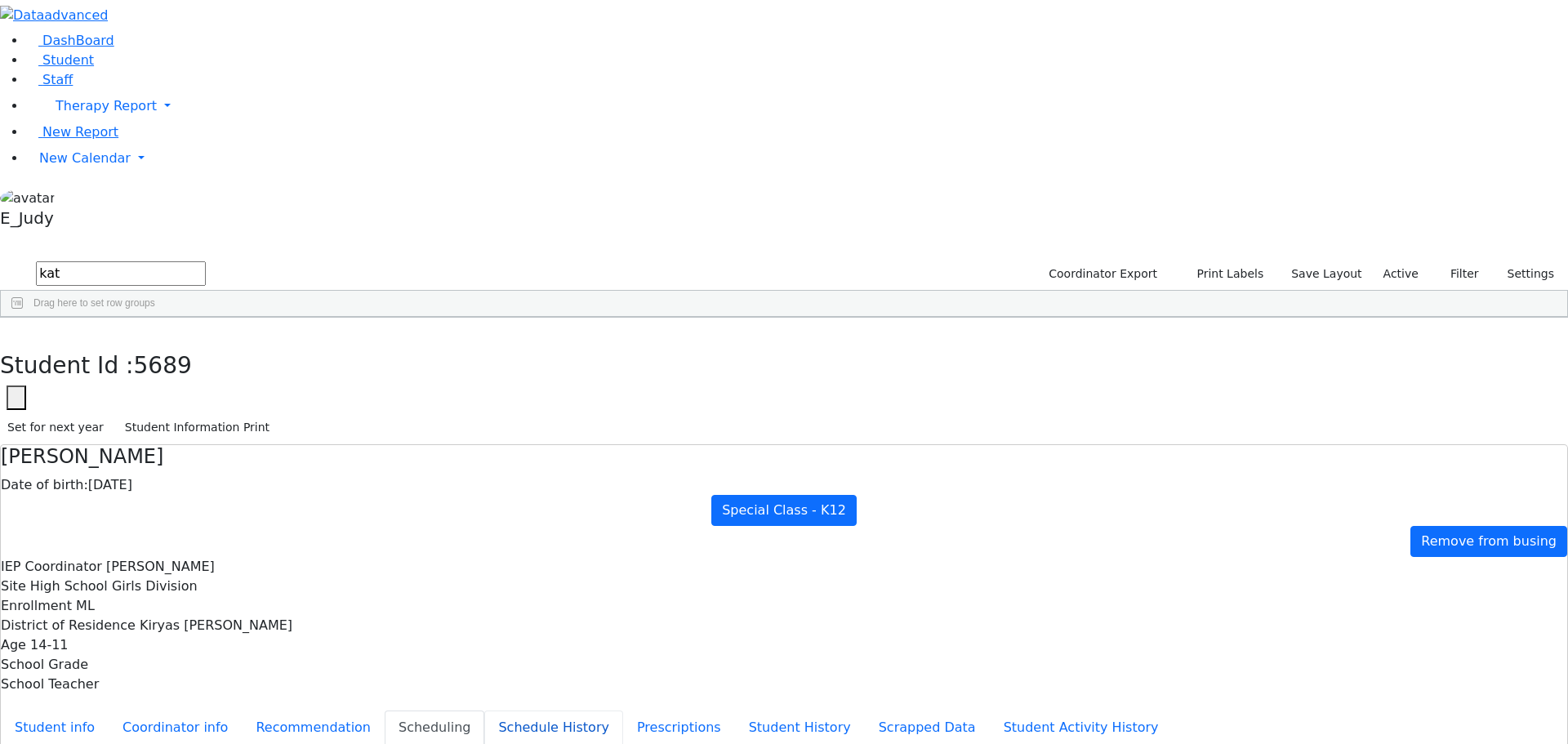
click at [484, 710] on button "Schedule History" at bounding box center [553, 727] width 139 height 35
click at [385, 710] on button "Scheduling" at bounding box center [434, 727] width 100 height 35
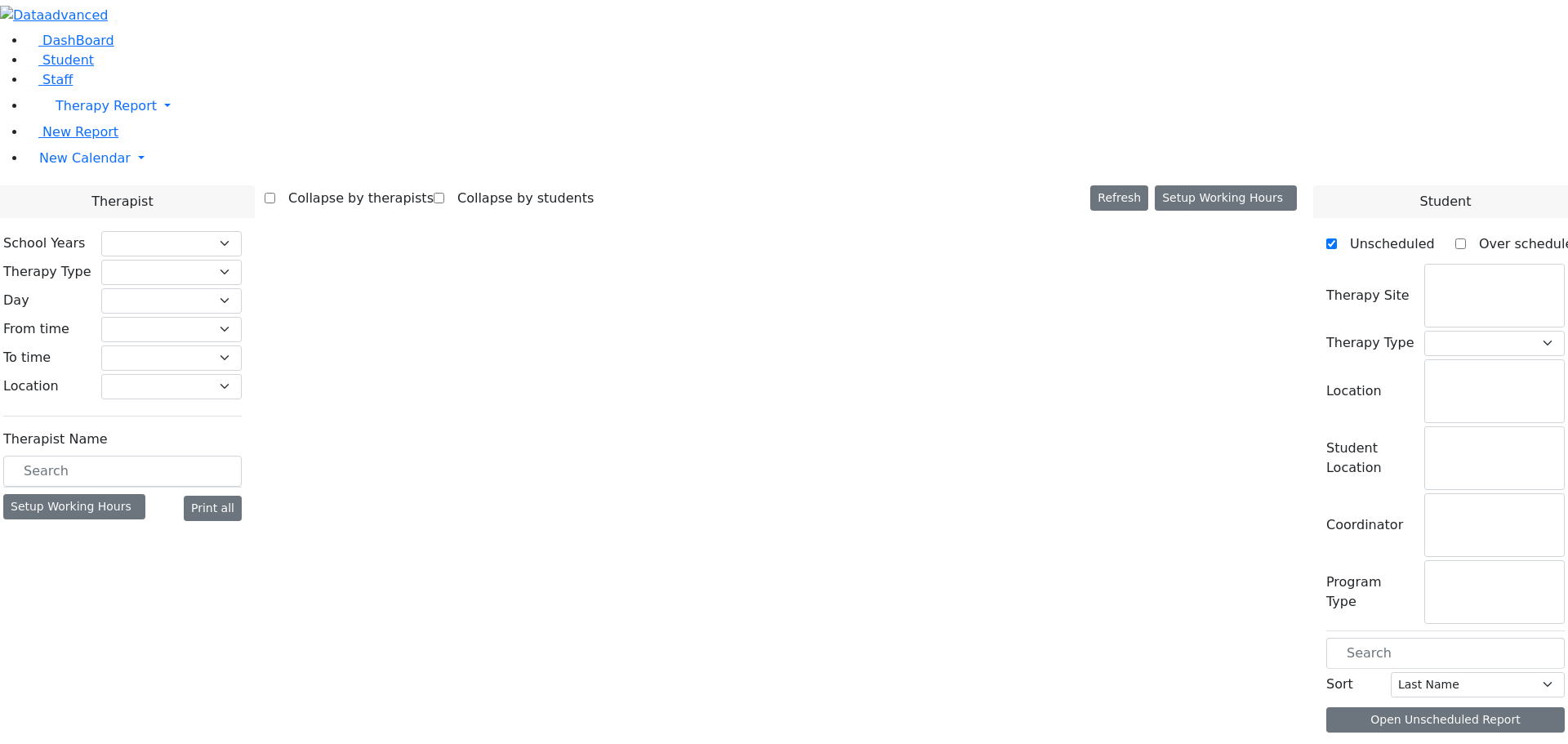
checkbox input "false"
select select "212"
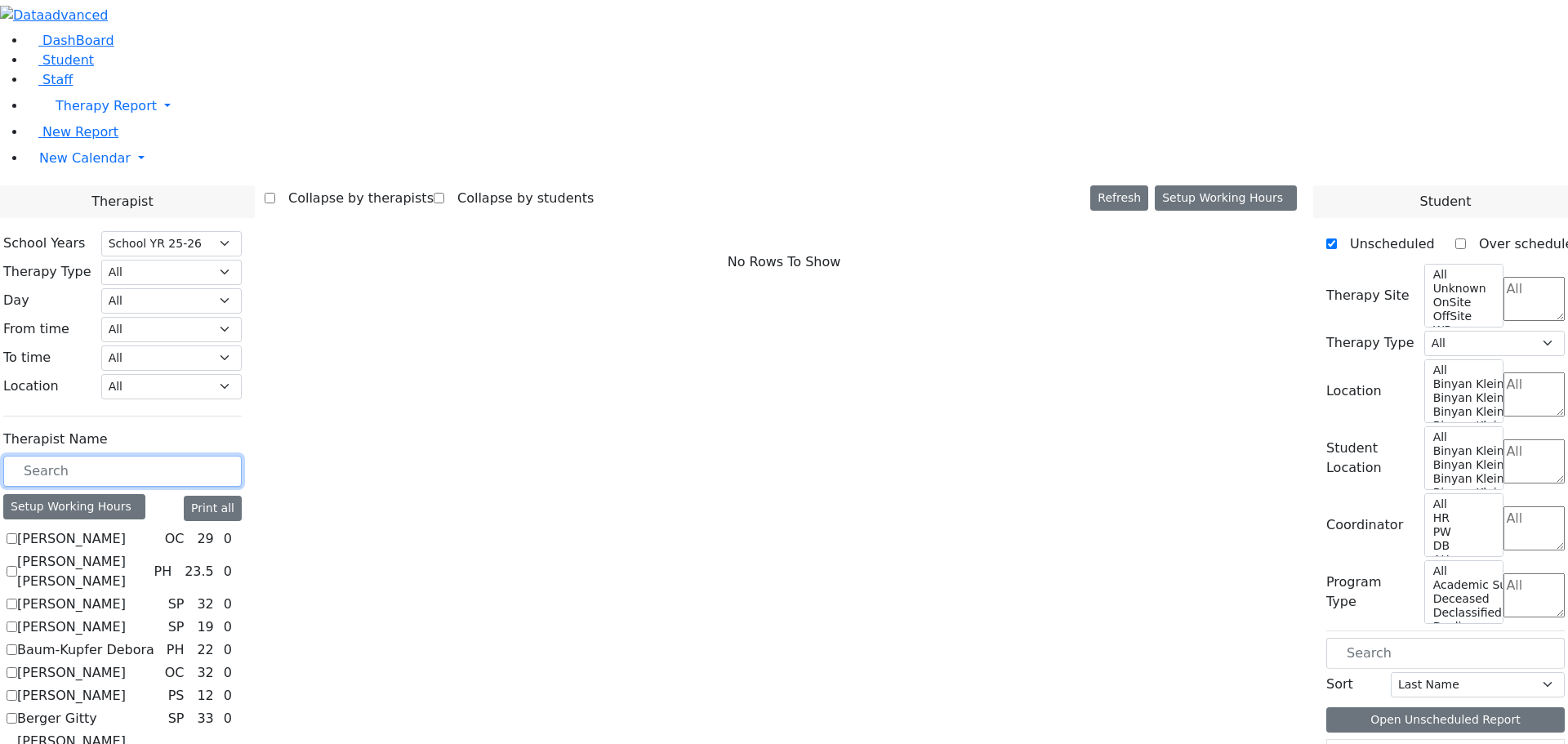
drag, startPoint x: 261, startPoint y: 293, endPoint x: 254, endPoint y: 264, distance: 29.8
click at [242, 456] on input "text" at bounding box center [121, 470] width 238 height 31
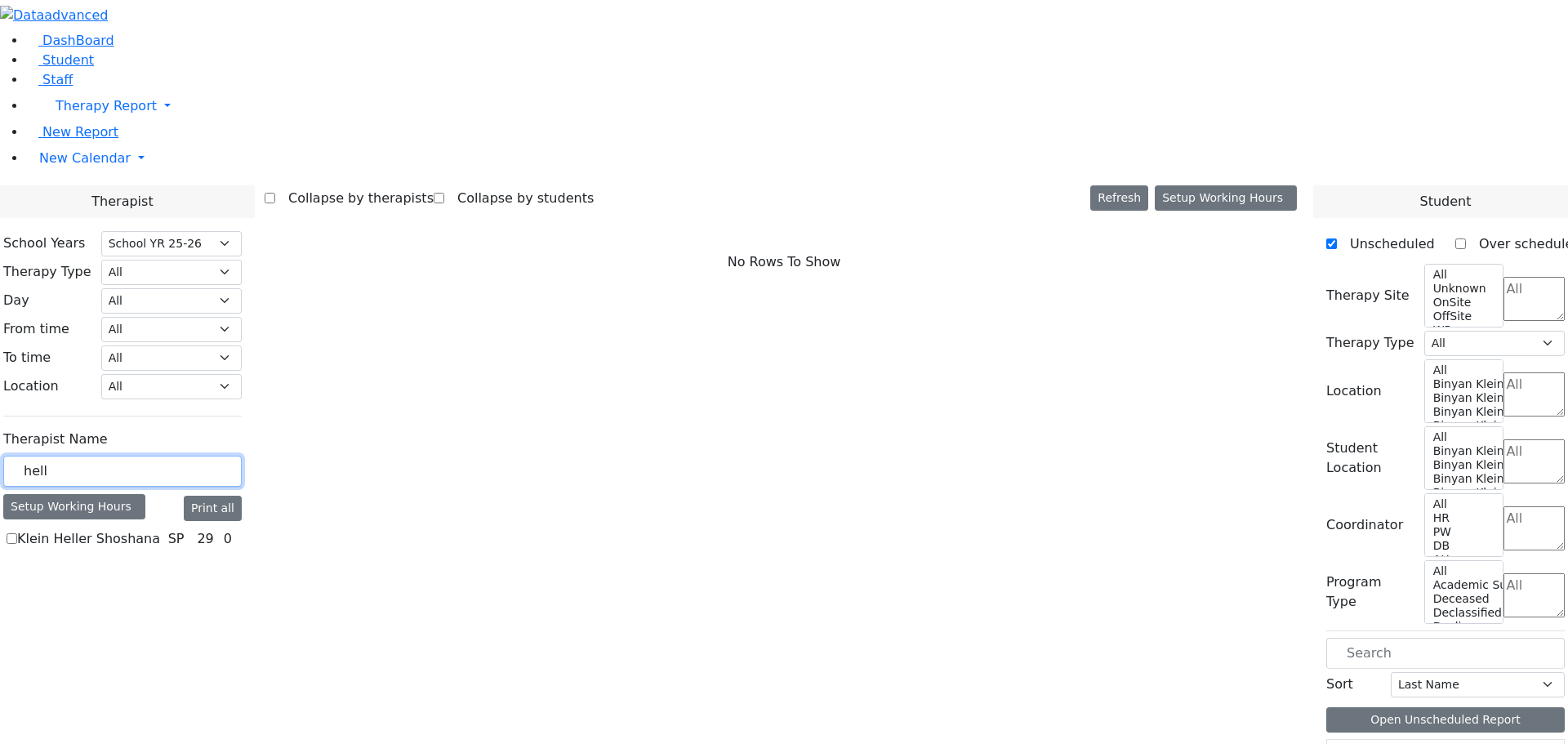
type input "hell"
click at [160, 529] on label "Klein Heller Shoshana" at bounding box center [88, 539] width 143 height 20
click at [17, 533] on input "Klein Heller Shoshana" at bounding box center [11, 538] width 10 height 10
checkbox input "true"
select select "3"
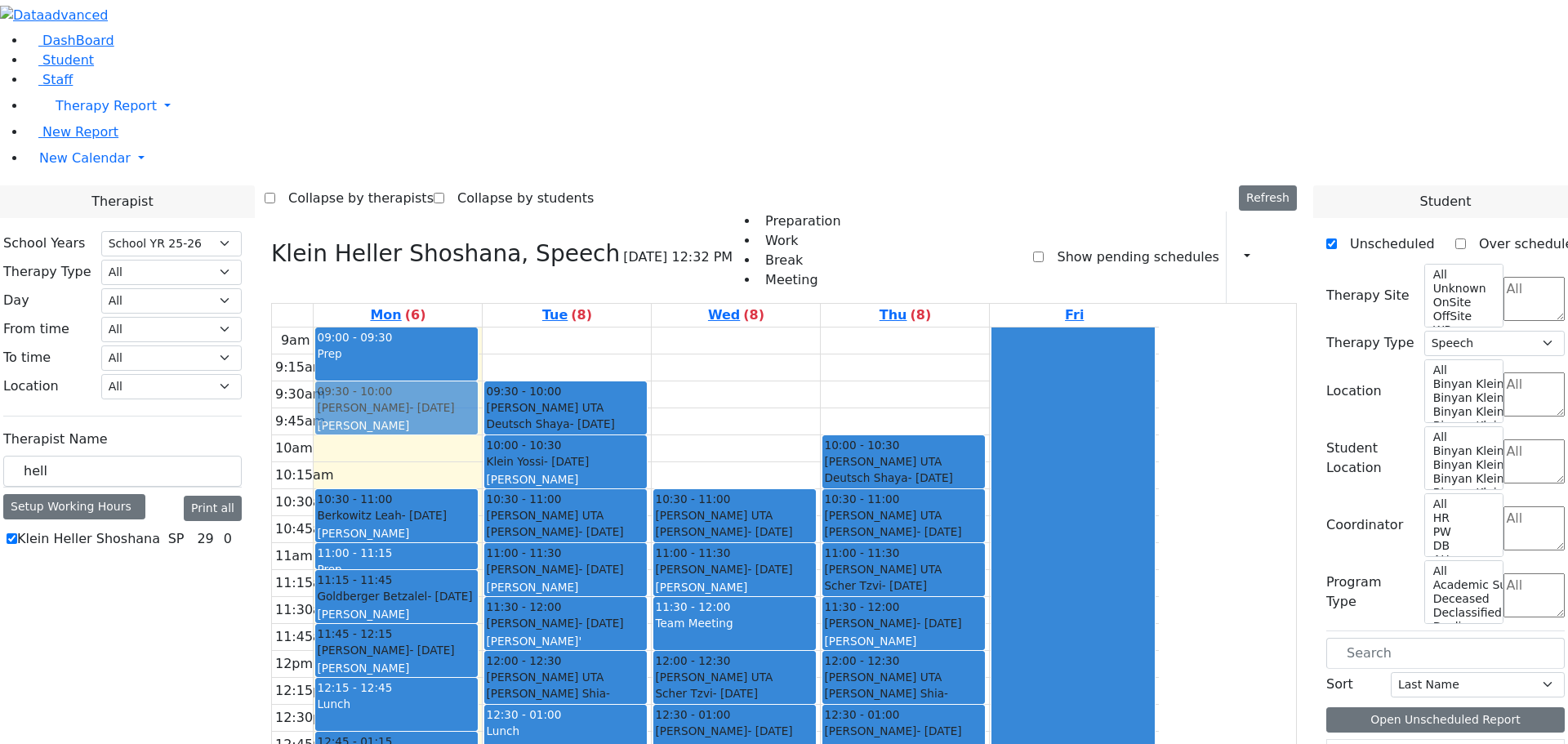
drag, startPoint x: 564, startPoint y: 225, endPoint x: 567, endPoint y: 157, distance: 68.1
click at [482, 328] on div "09:00 - 09:30 Prep 10:00 - 10:30 Katina Yitel - 09/28/2010 Weber, Leah 10:30 - …" at bounding box center [398, 651] width 168 height 647
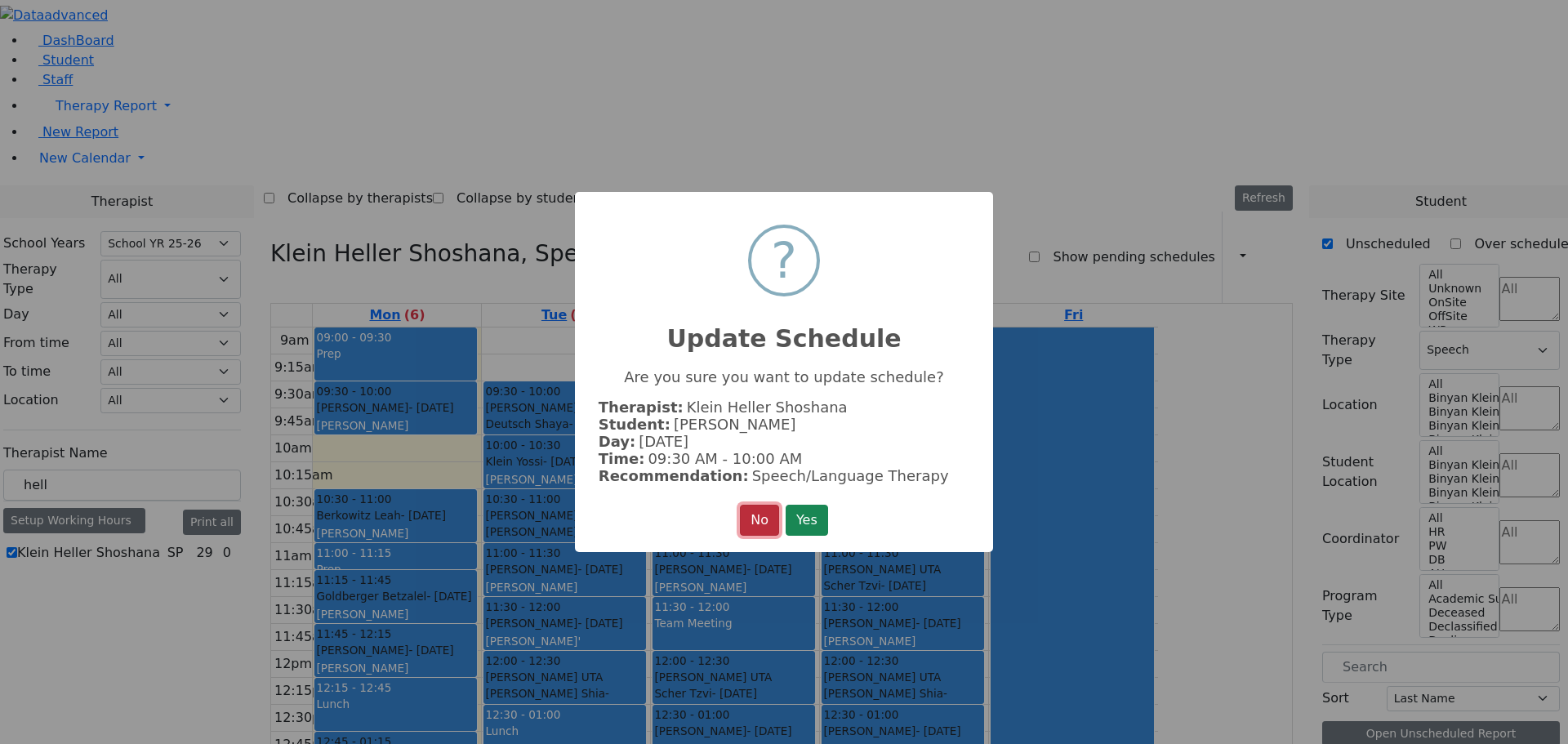
drag, startPoint x: 748, startPoint y: 518, endPoint x: 734, endPoint y: 492, distance: 29.5
click at [748, 516] on button "No" at bounding box center [760, 520] width 39 height 31
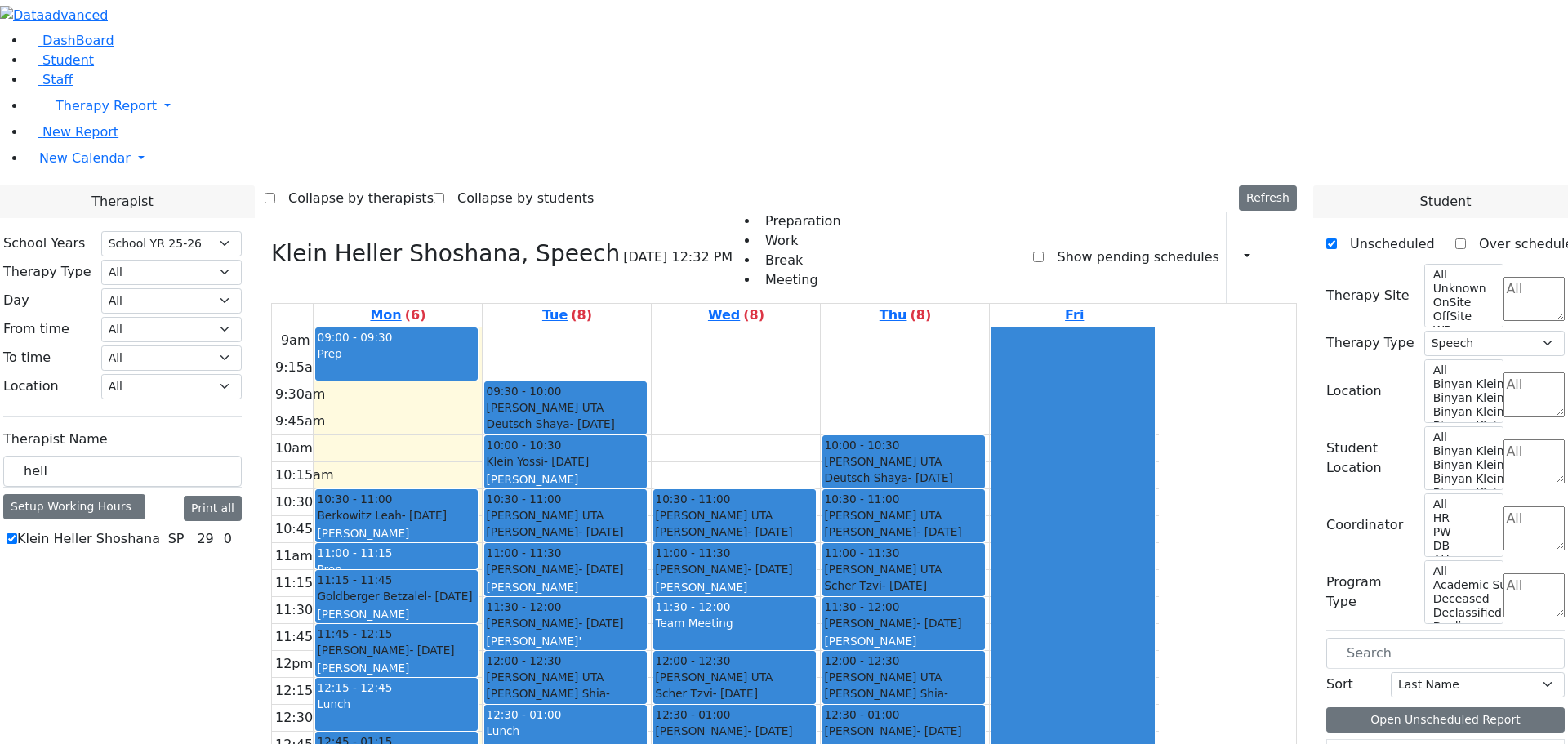
drag, startPoint x: 525, startPoint y: 224, endPoint x: 527, endPoint y: 417, distance: 193.0
click at [482, 417] on div "09:00 - 09:30 Prep 10:00 - 10:30 Katina Yitel - 09/28/2010 Weber, Leah 10:30 - …" at bounding box center [398, 651] width 168 height 647
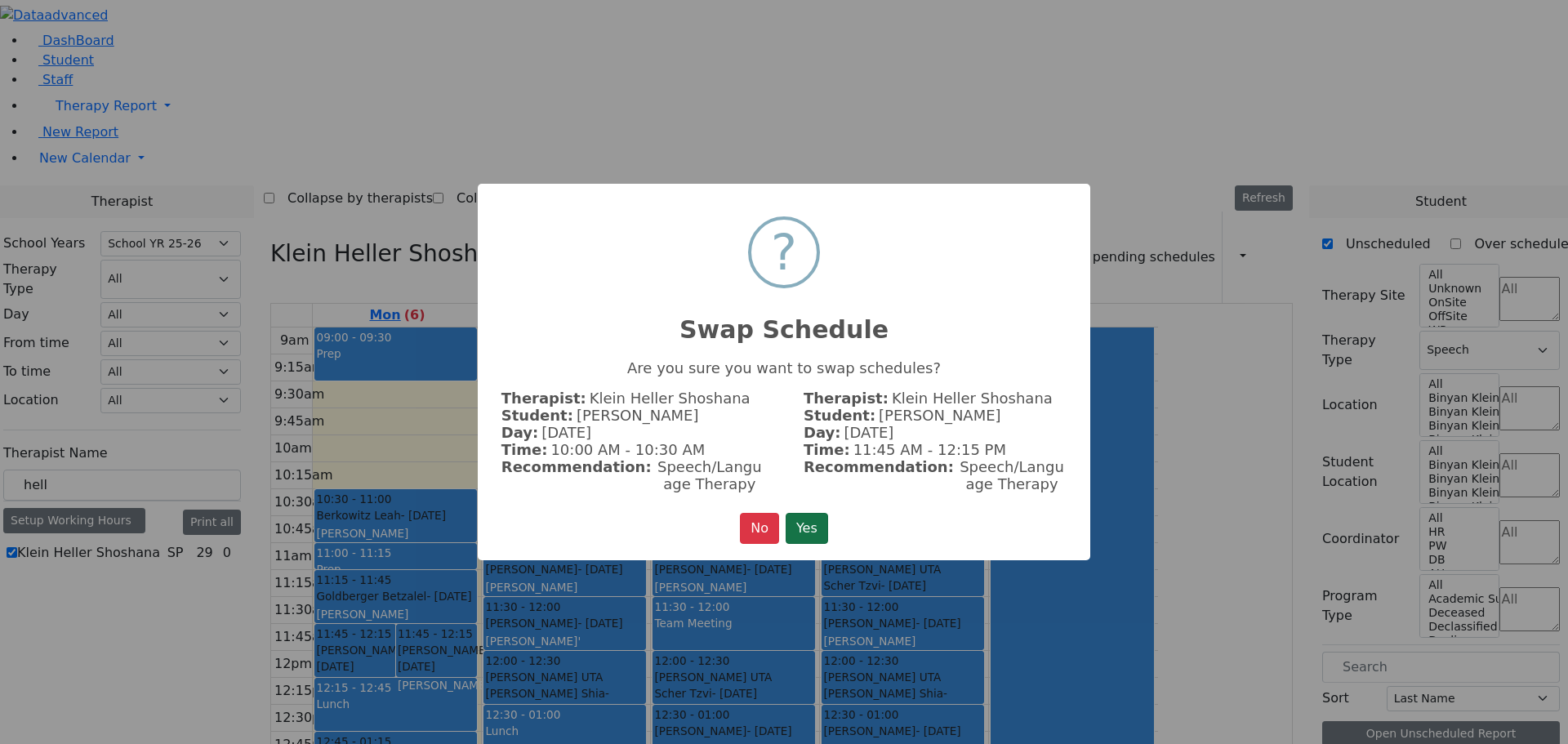
click at [800, 517] on button "Yes" at bounding box center [806, 527] width 42 height 31
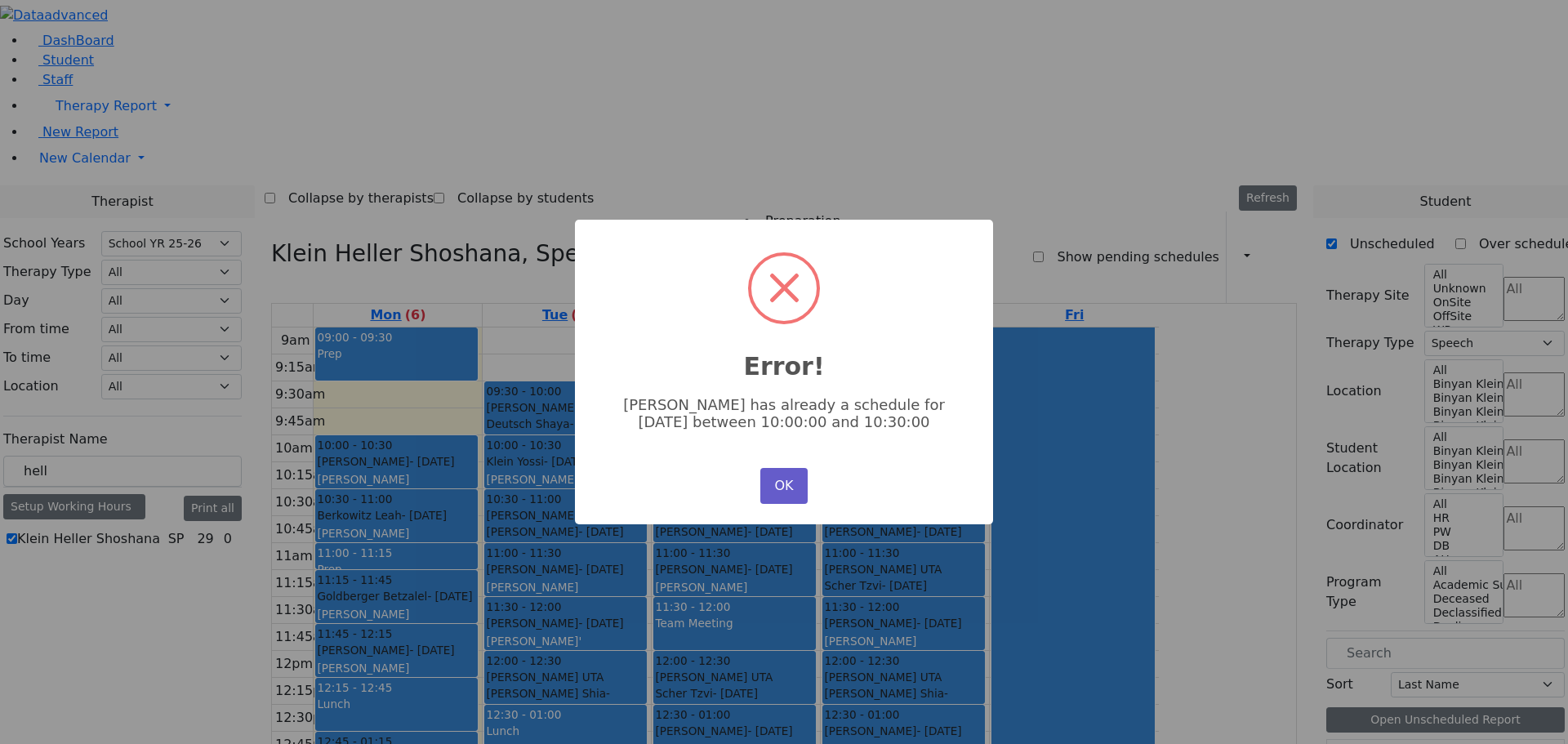
click at [777, 491] on button "OK" at bounding box center [783, 485] width 48 height 35
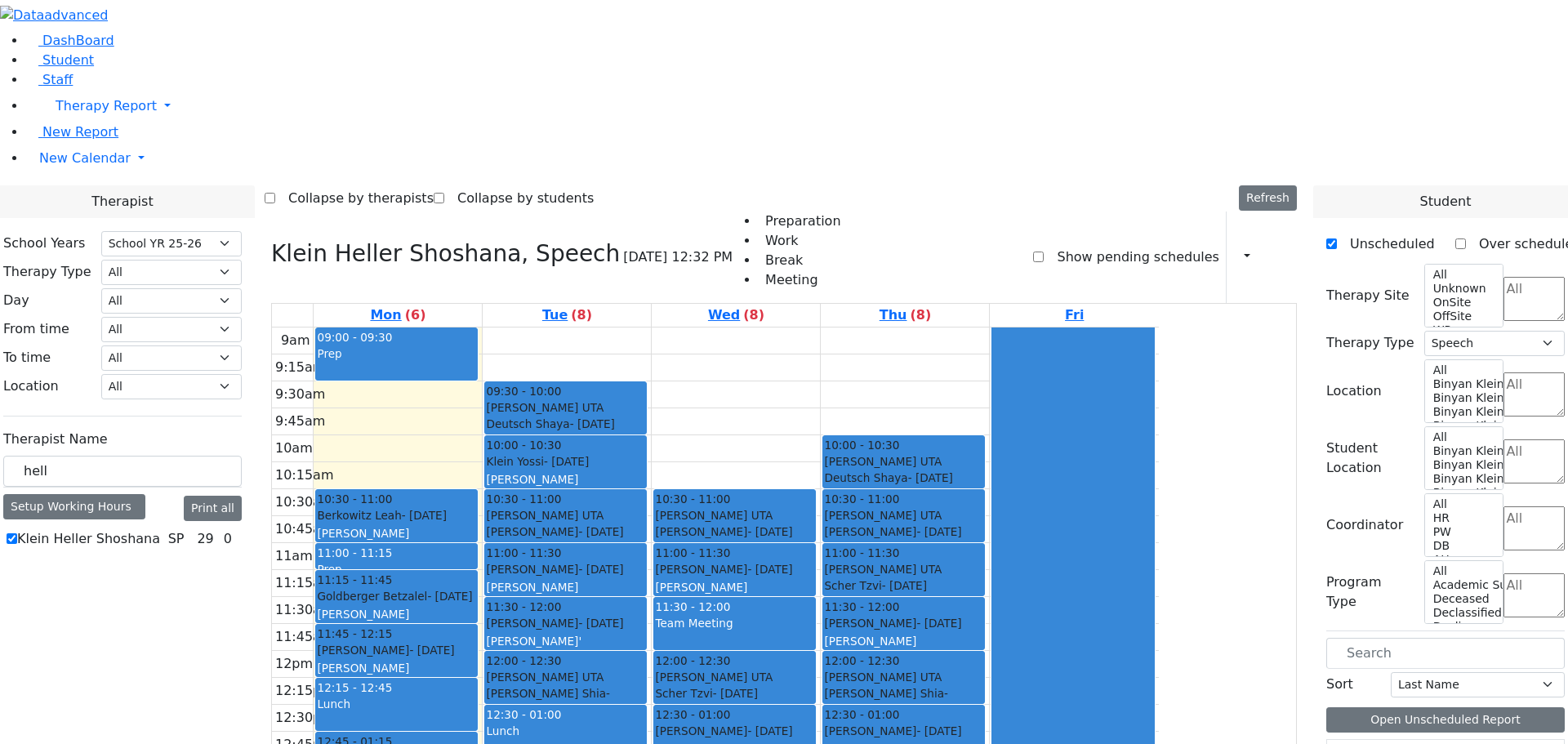
drag, startPoint x: 550, startPoint y: 233, endPoint x: 573, endPoint y: 585, distance: 352.8
click at [482, 585] on div "09:00 - 09:30 Prep 10:00 - 10:30 Katina Yitel - 09/28/2010 Weber, Leah 10:30 - …" at bounding box center [398, 651] width 168 height 647
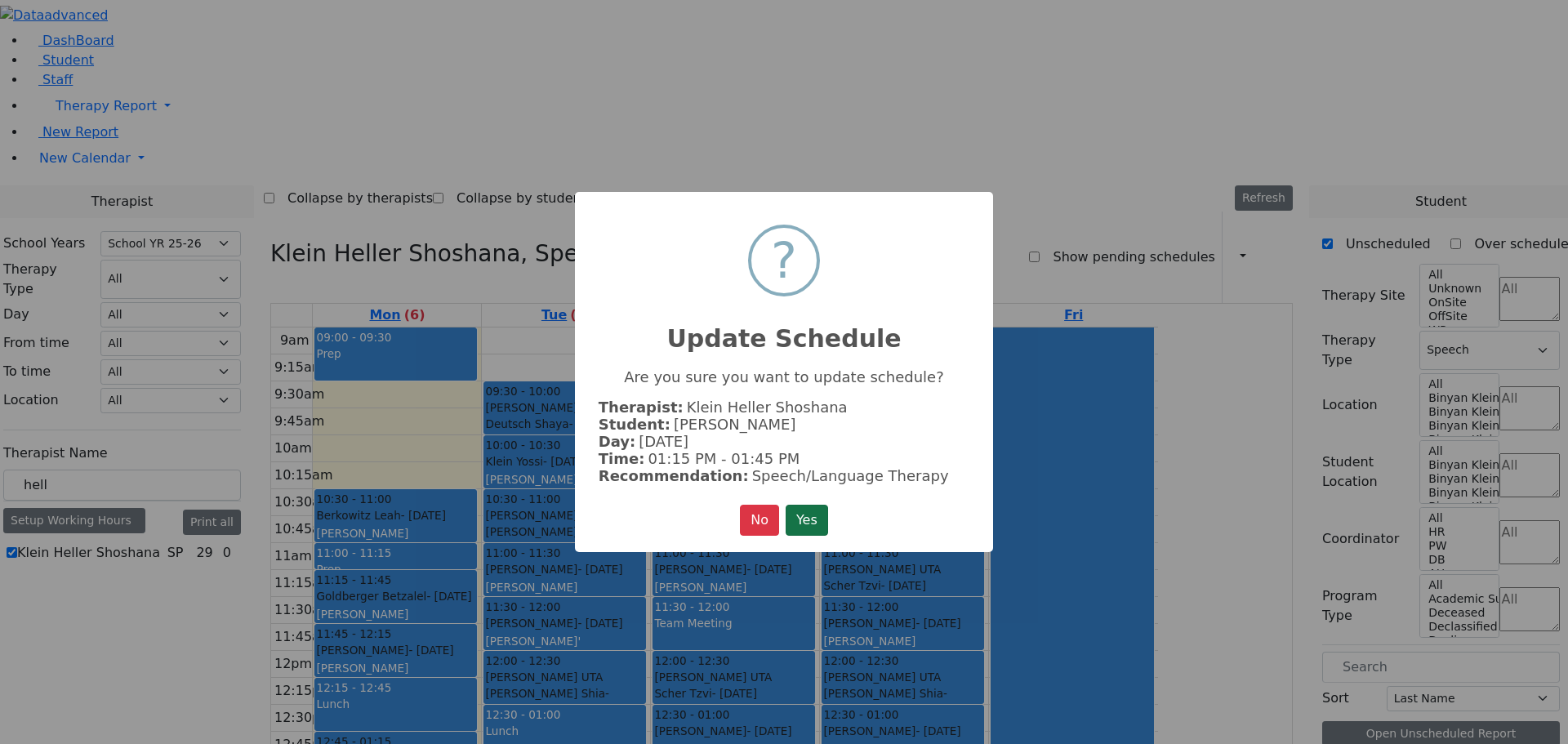
click at [810, 518] on button "Yes" at bounding box center [806, 520] width 42 height 31
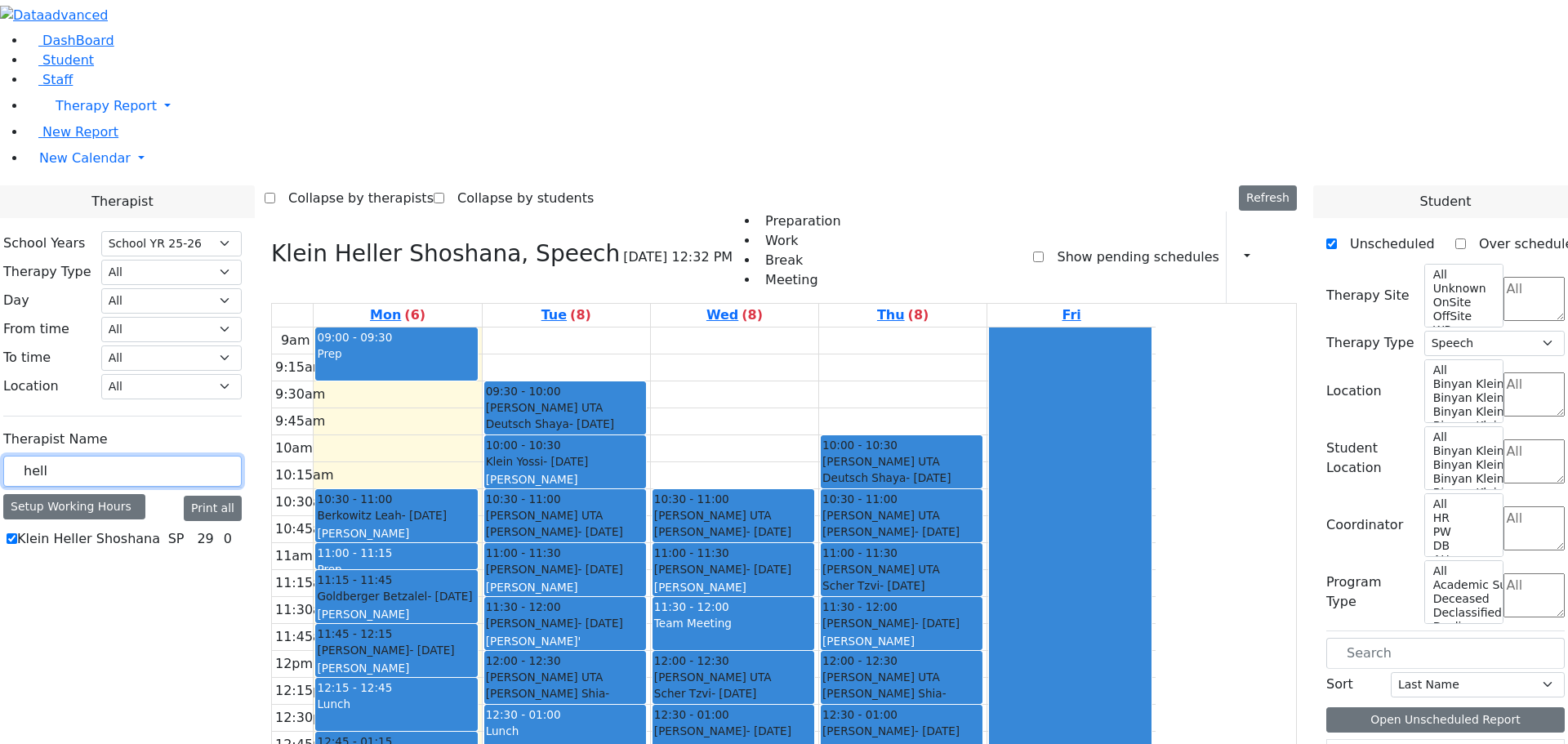
drag, startPoint x: 247, startPoint y: 282, endPoint x: 150, endPoint y: 284, distance: 97.0
type input "sti"
click at [94, 529] on label "Stimmel Joy" at bounding box center [55, 539] width 77 height 20
click at [17, 533] on input "Stimmel Joy" at bounding box center [11, 538] width 10 height 10
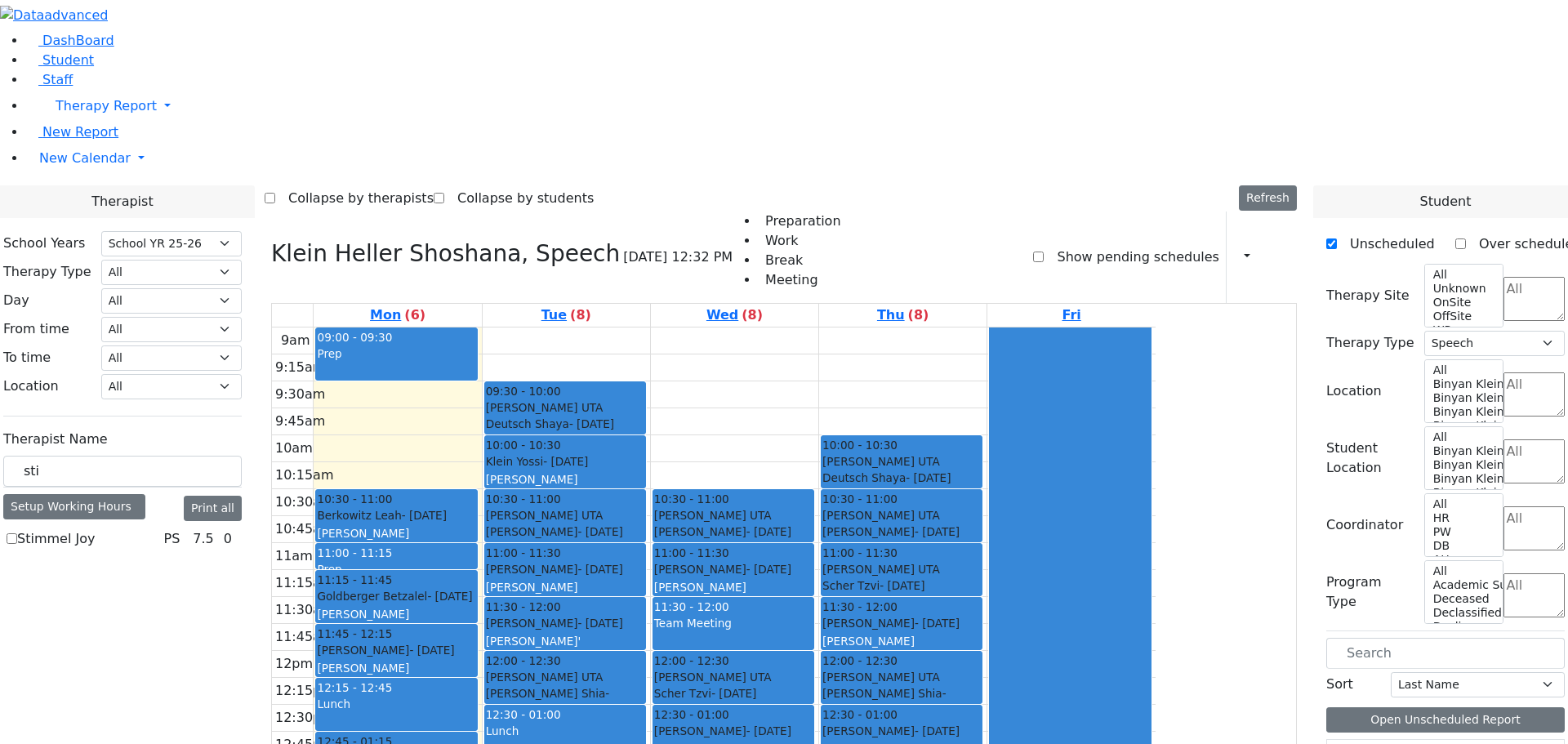
checkbox input "true"
select select "6"
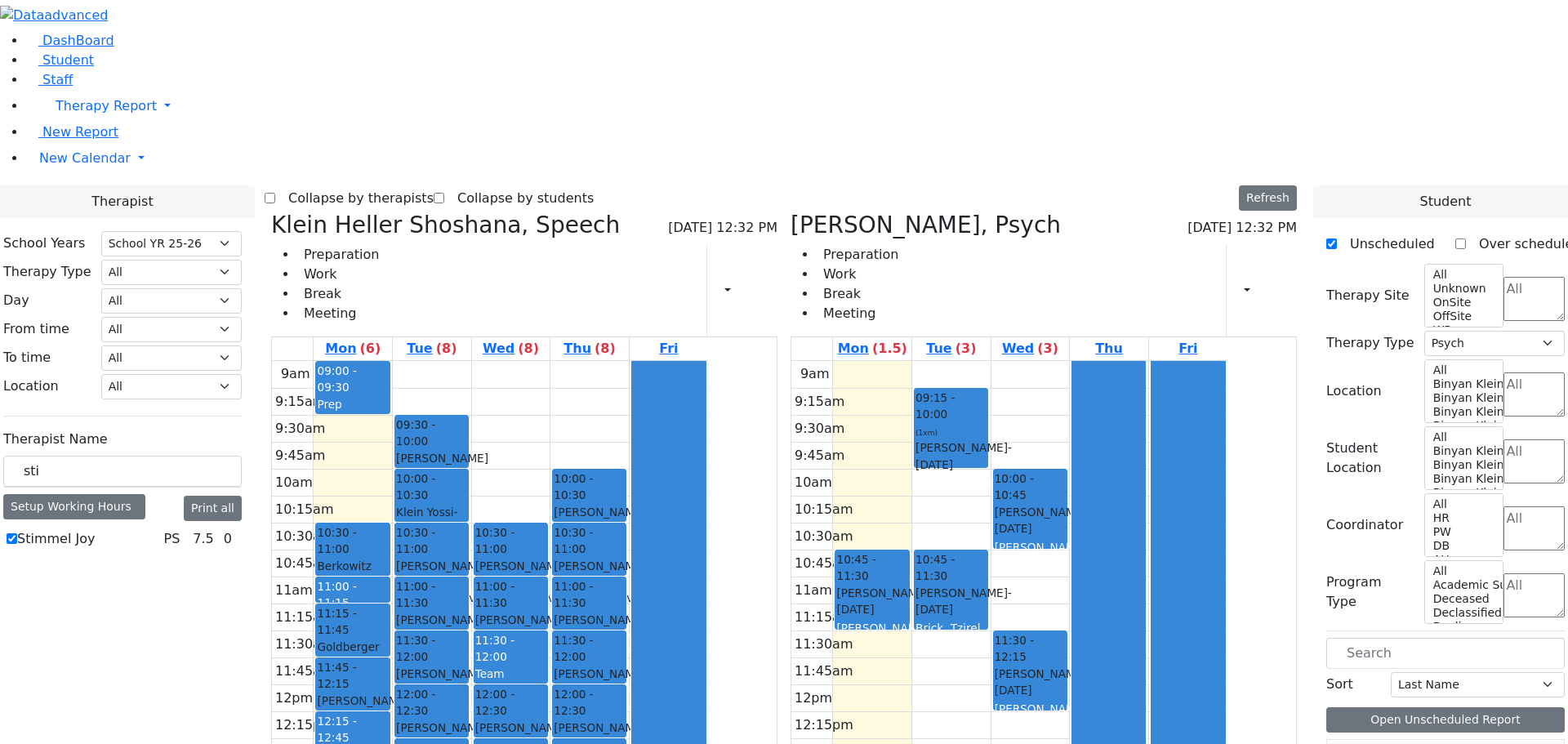
scroll to position [245, 0]
drag, startPoint x: 1371, startPoint y: 653, endPoint x: 982, endPoint y: 250, distance: 560.1
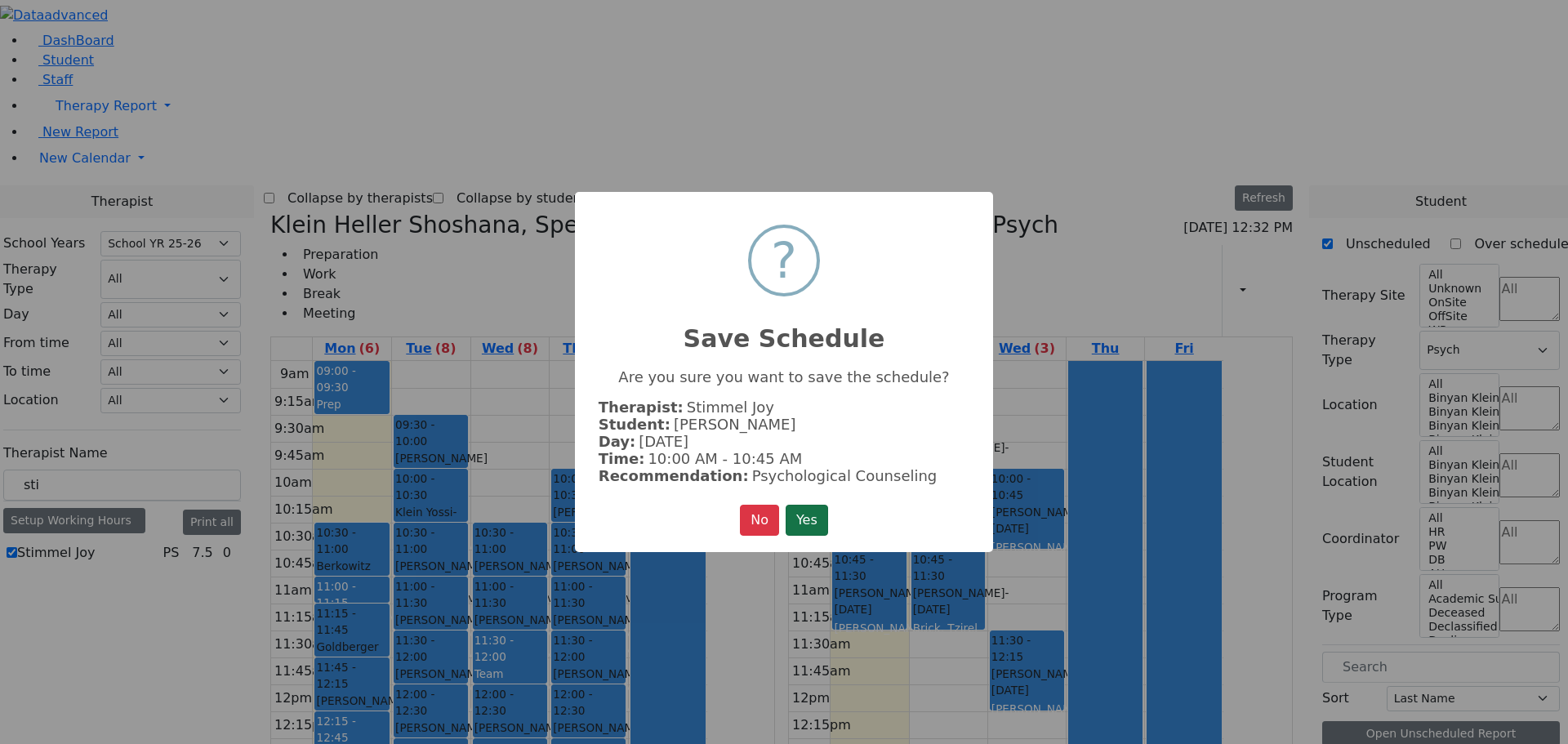
click at [808, 510] on button "Yes" at bounding box center [806, 520] width 42 height 31
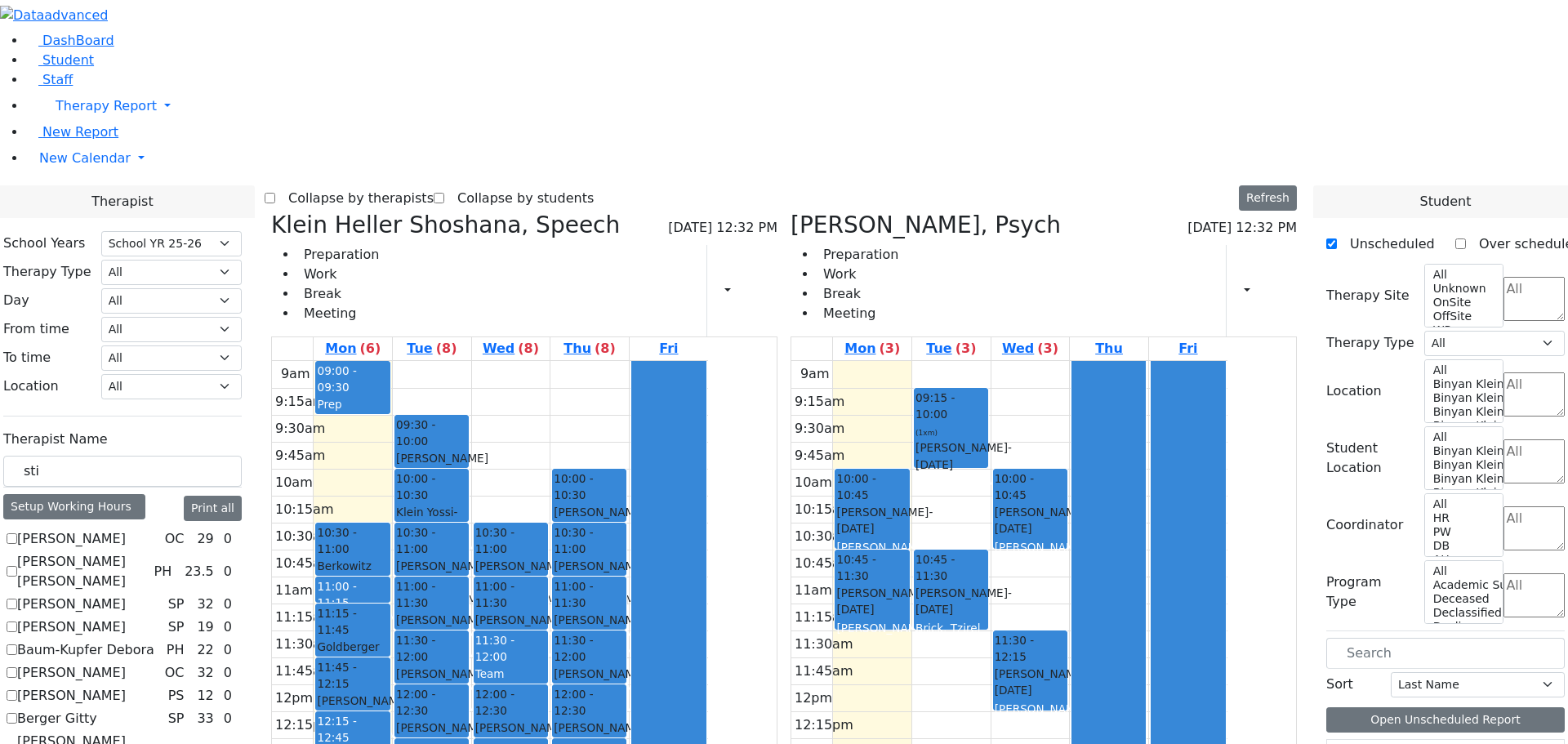
click at [271, 212] on icon at bounding box center [271, 225] width 0 height 27
select select "6"
checkbox input "false"
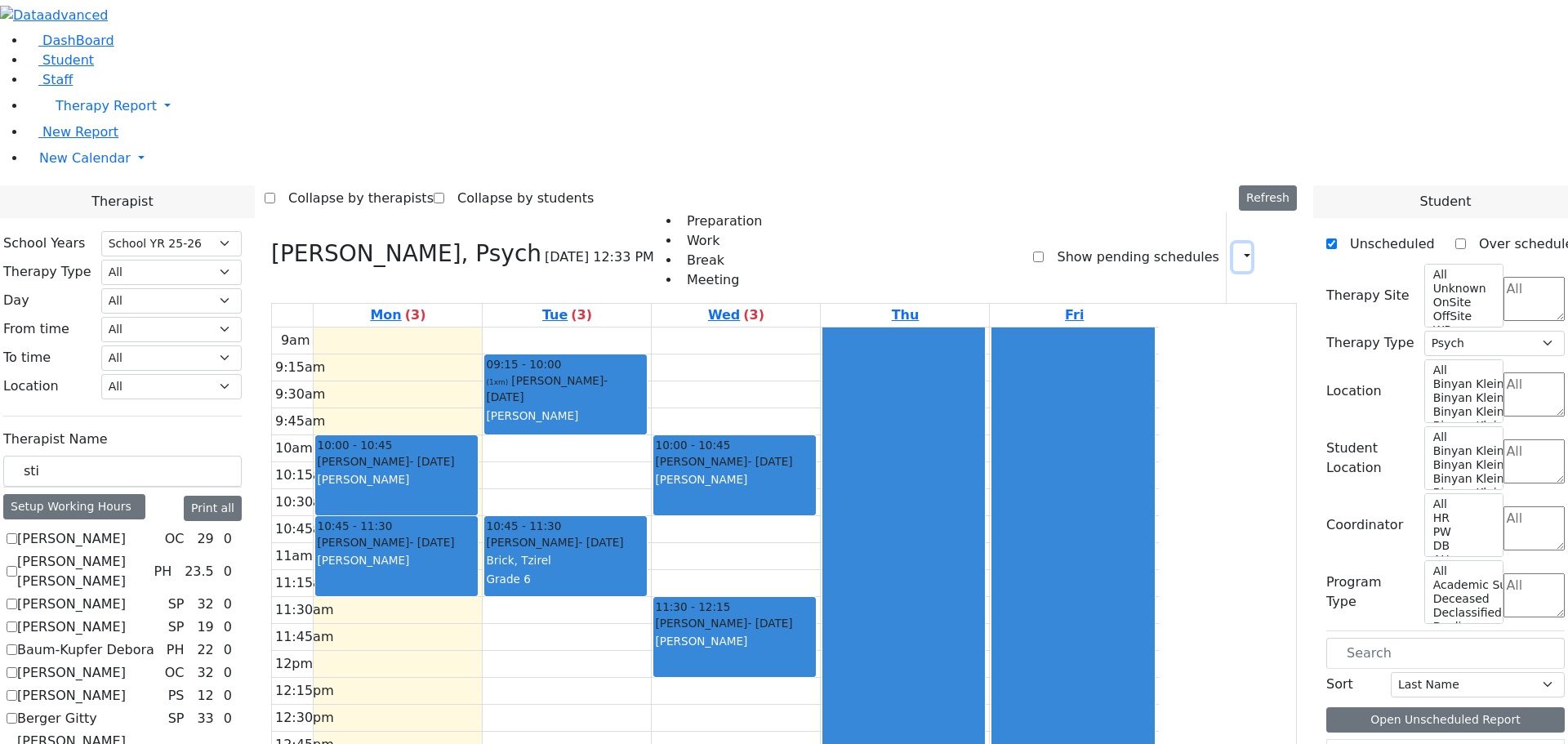
click at [1237, 249] on icon "button" at bounding box center [1237, 257] width 0 height 16
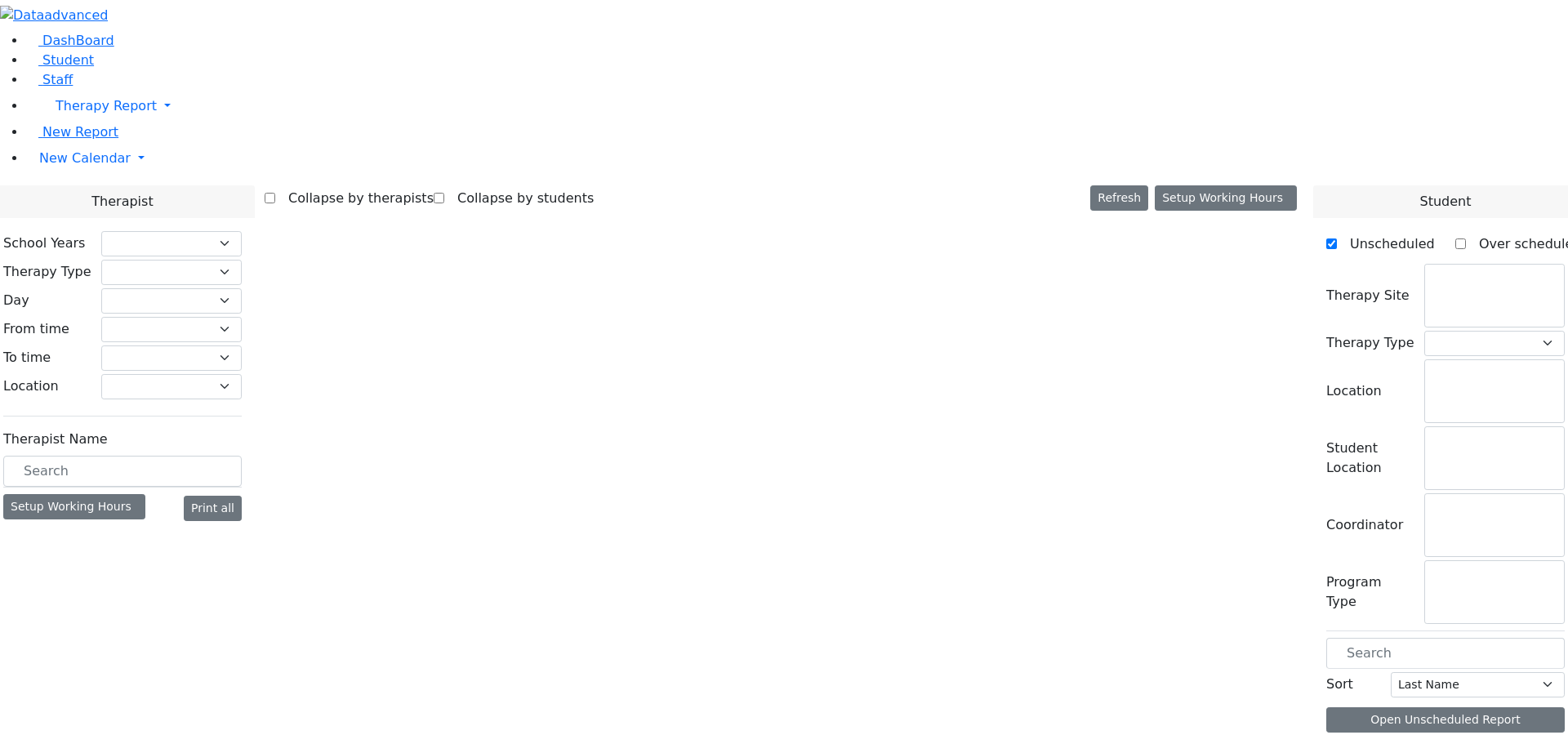
checkbox input "false"
select select "212"
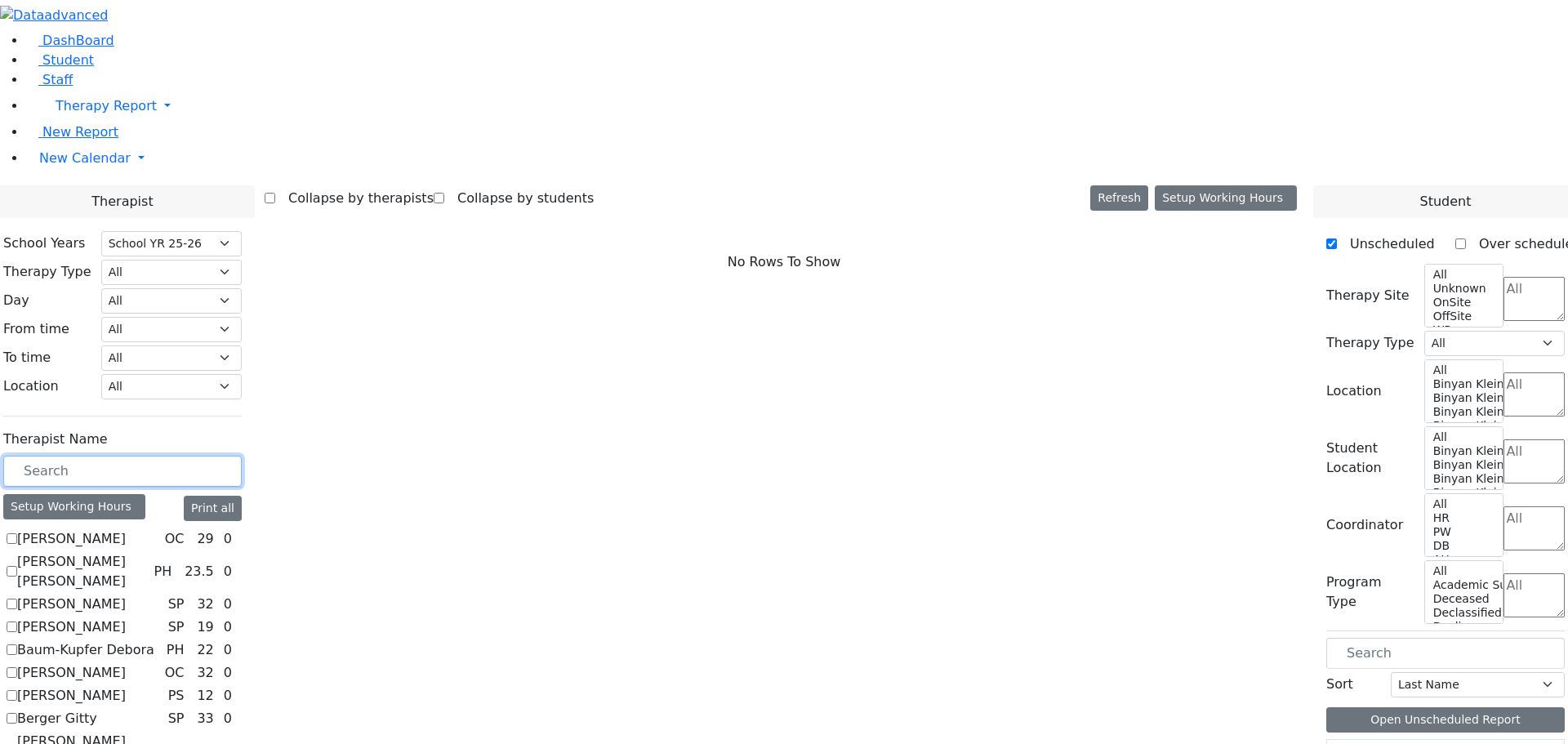
click at [117, 456] on input "text" at bounding box center [121, 470] width 238 height 31
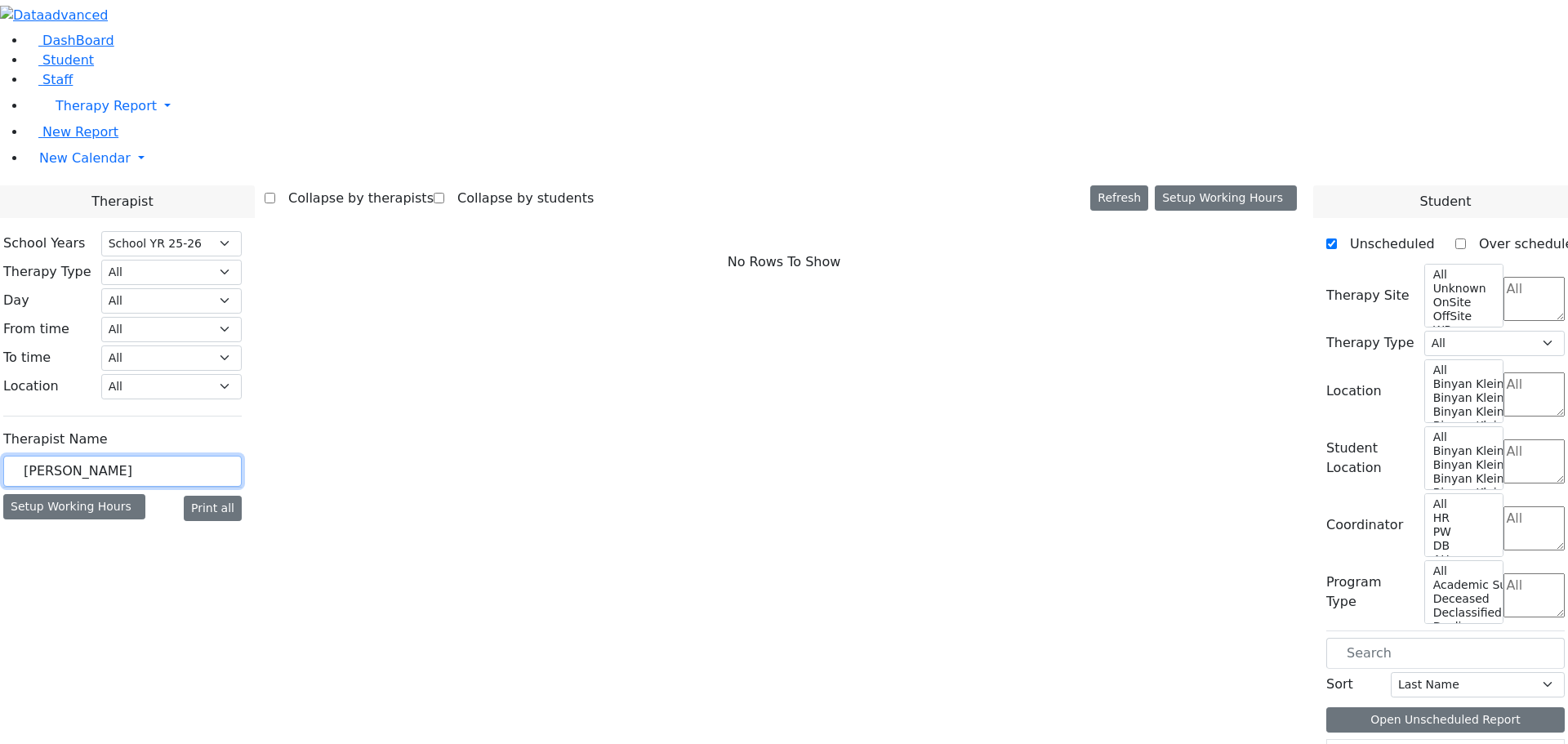
click at [135, 456] on input "[PERSON_NAME]" at bounding box center [121, 470] width 238 height 31
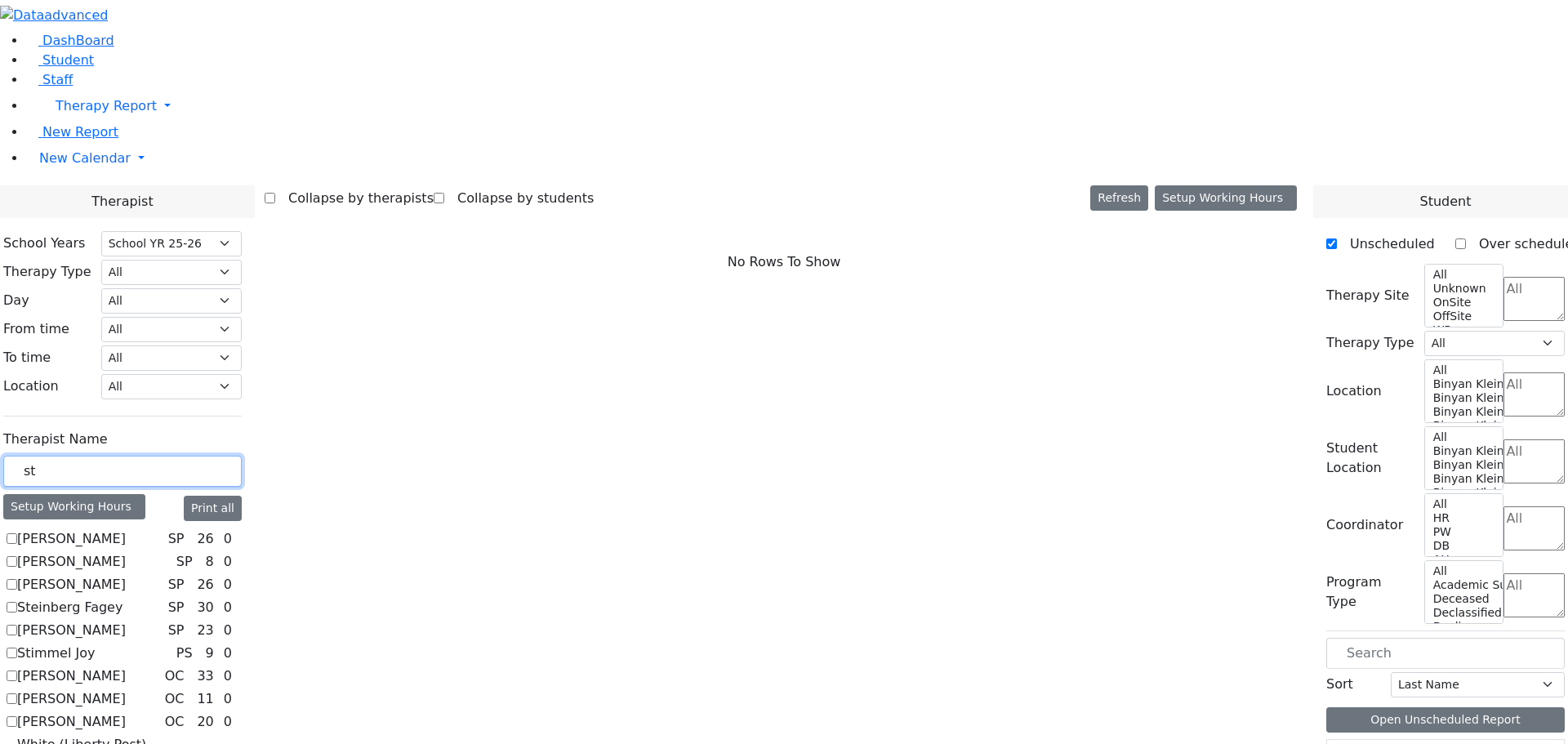
type input "st"
click at [67, 621] on label "[PERSON_NAME]" at bounding box center [71, 630] width 108 height 20
click at [17, 625] on input "[PERSON_NAME]" at bounding box center [11, 629] width 10 height 10
checkbox input "true"
select select "3"
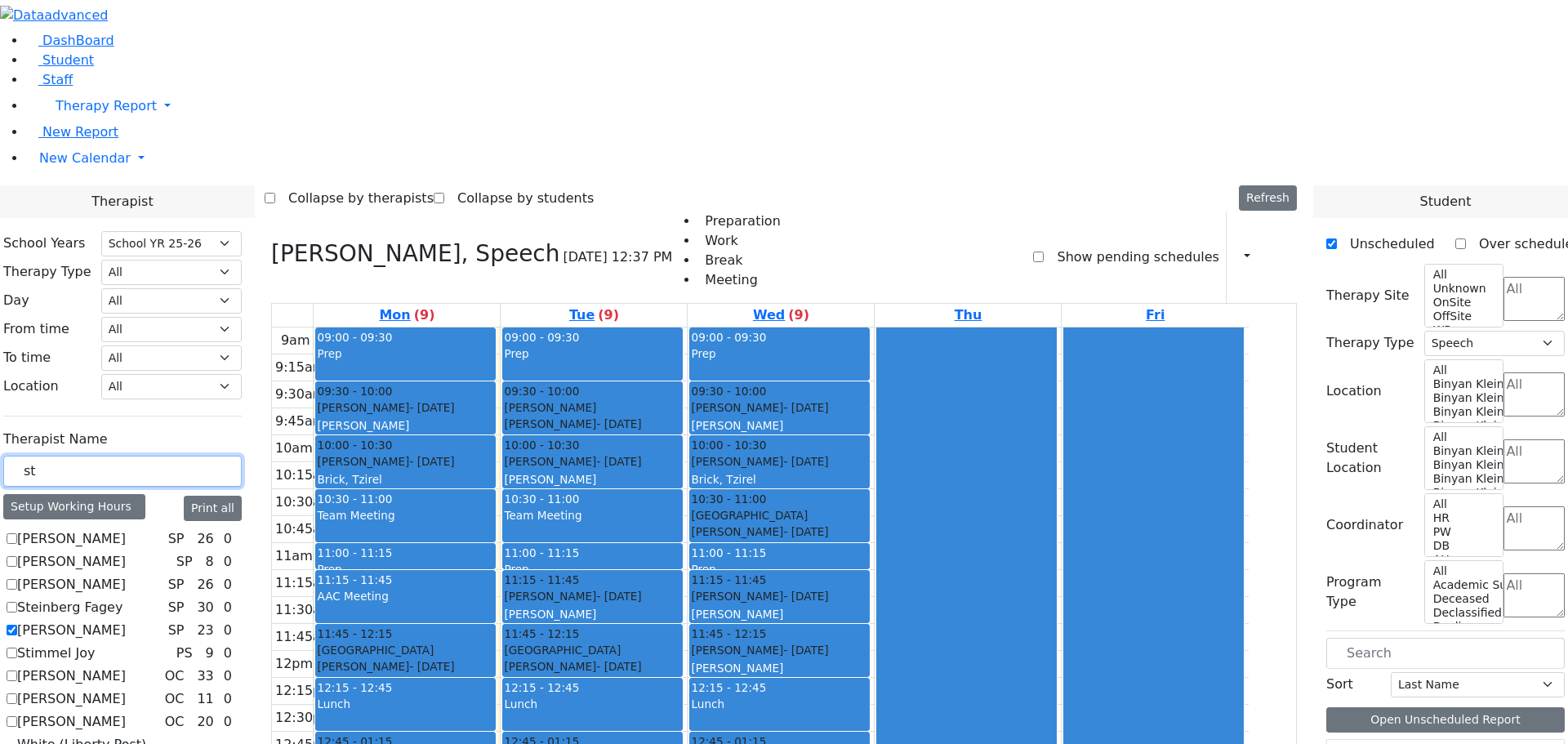
drag, startPoint x: 152, startPoint y: 289, endPoint x: 68, endPoint y: 277, distance: 84.9
click at [68, 456] on div "st" at bounding box center [121, 471] width 238 height 32
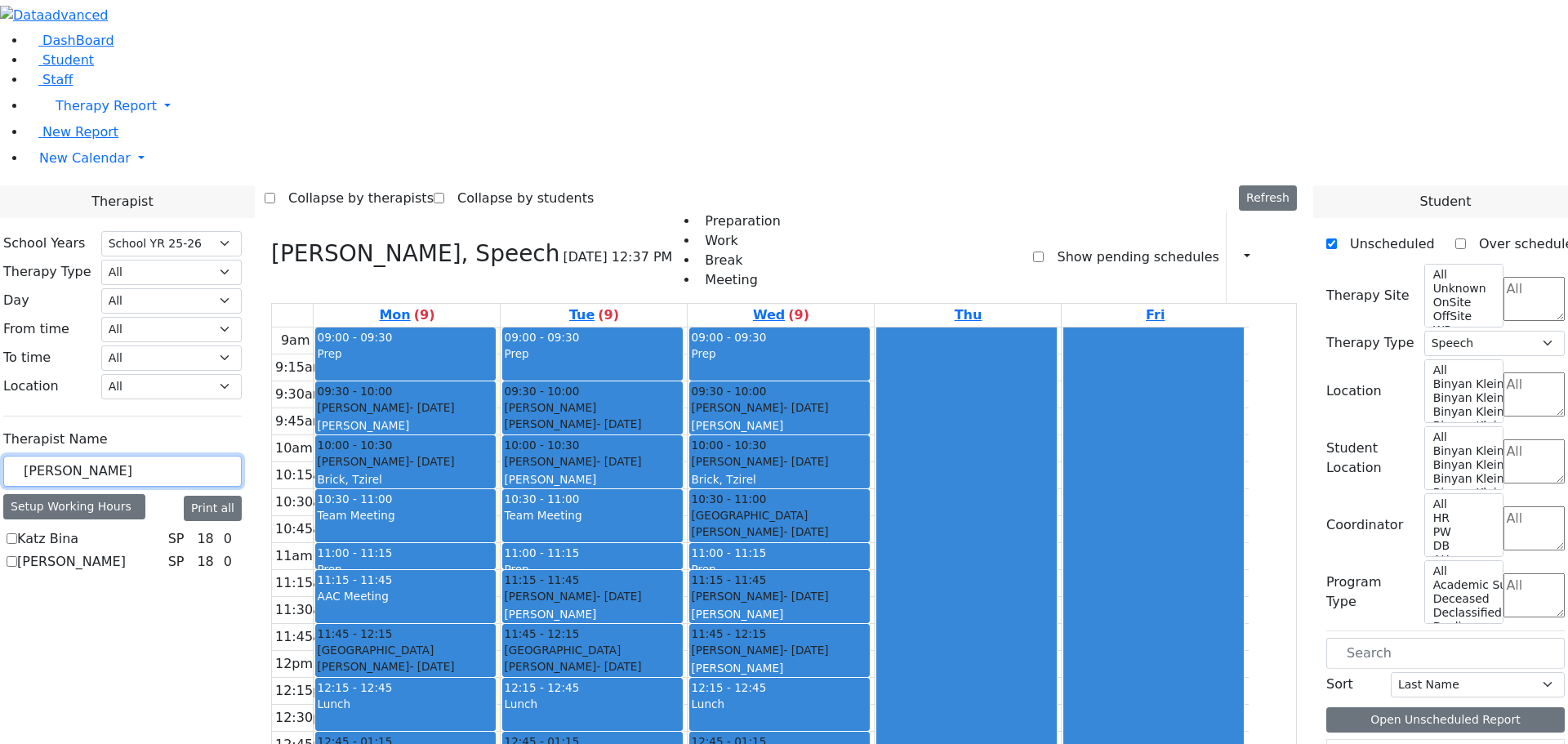
type input "[PERSON_NAME]"
click at [69, 529] on label "Katz Bina" at bounding box center [48, 539] width 62 height 20
click at [17, 533] on input "Katz Bina" at bounding box center [11, 538] width 10 height 10
checkbox input "true"
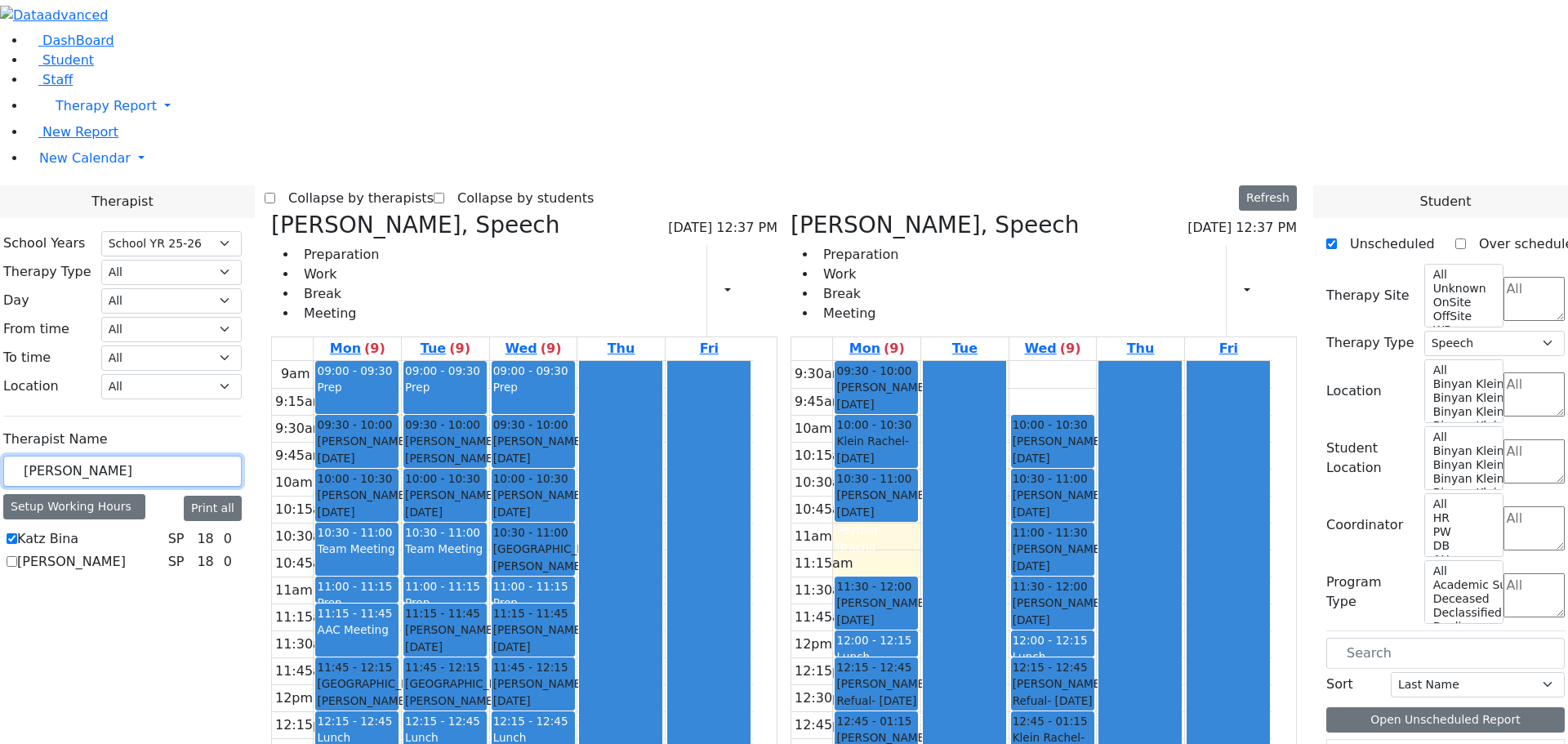
drag, startPoint x: 106, startPoint y: 286, endPoint x: 46, endPoint y: 275, distance: 61.0
type input "hor"
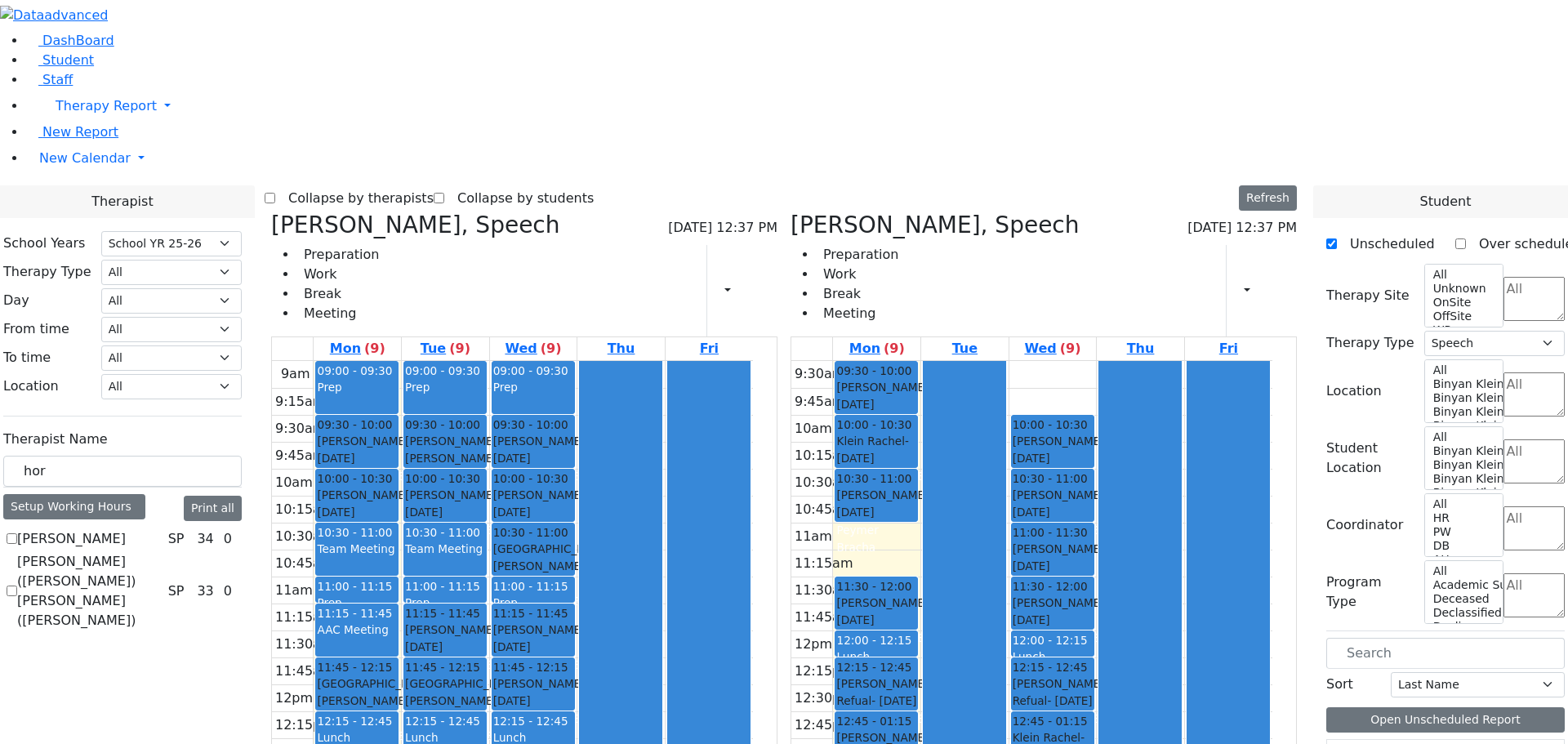
click at [68, 529] on label "[PERSON_NAME]" at bounding box center [71, 539] width 108 height 20
click at [17, 533] on input "[PERSON_NAME]" at bounding box center [11, 538] width 10 height 10
checkbox input "true"
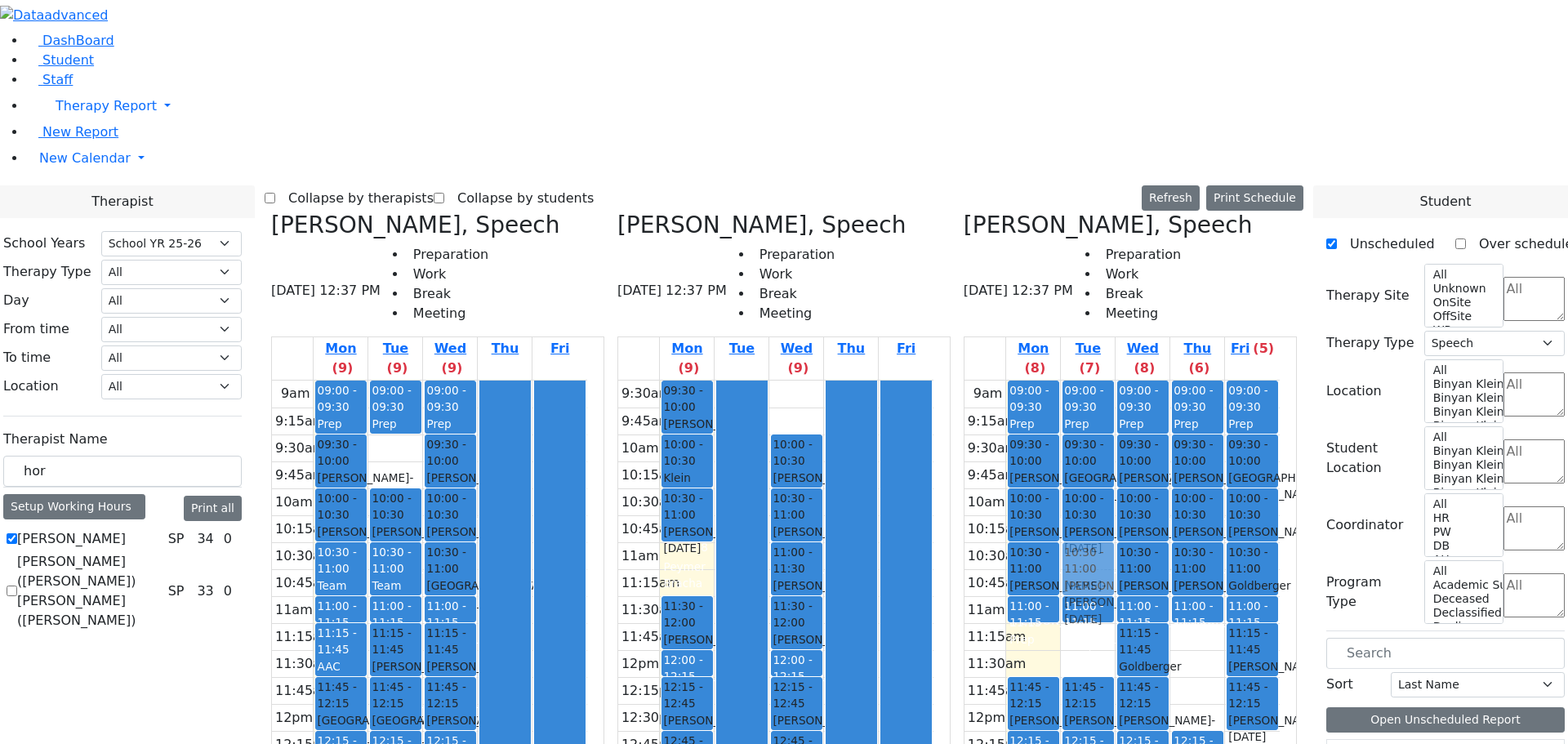
drag, startPoint x: 432, startPoint y: 175, endPoint x: 1093, endPoint y: 286, distance: 670.3
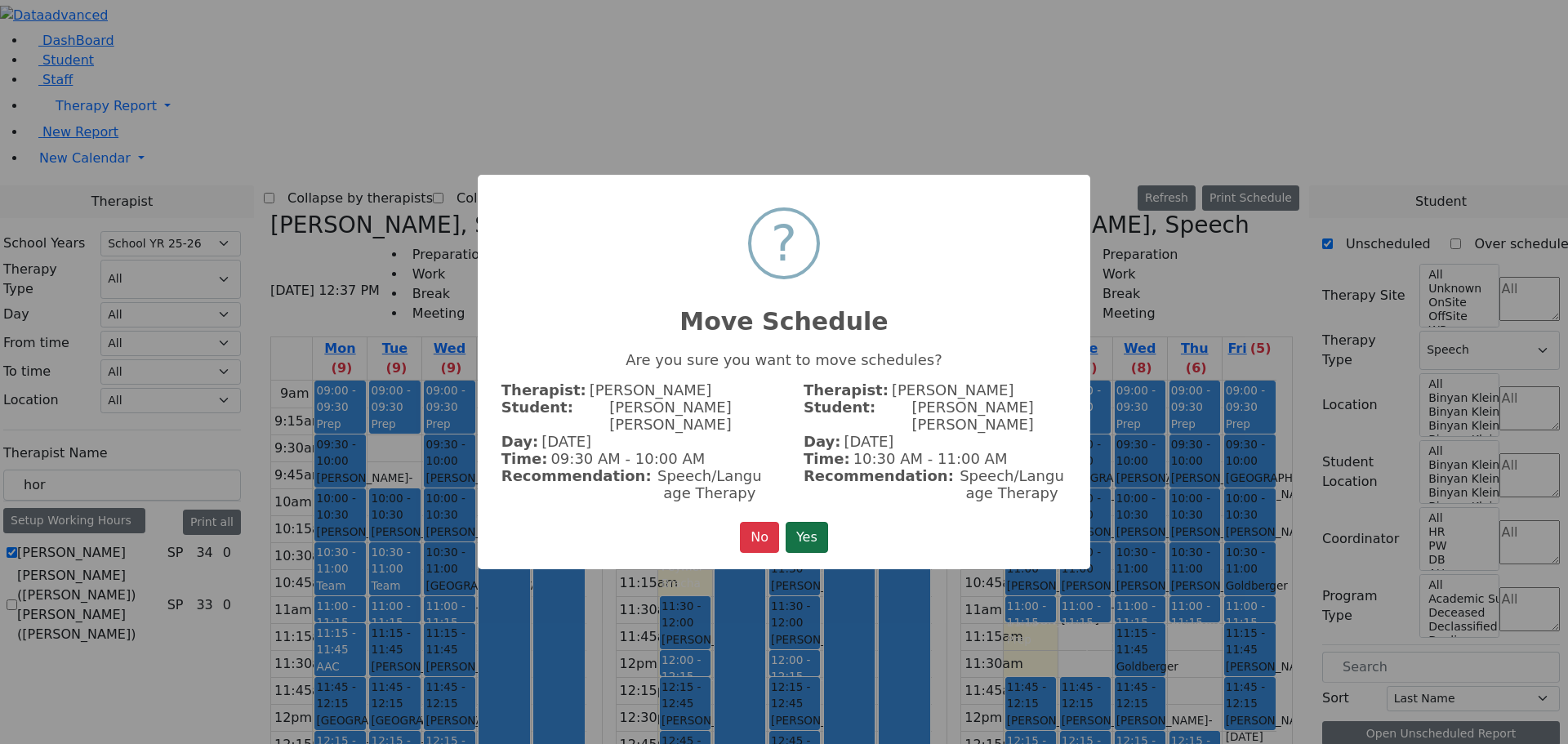
click at [805, 523] on button "Yes" at bounding box center [806, 537] width 42 height 31
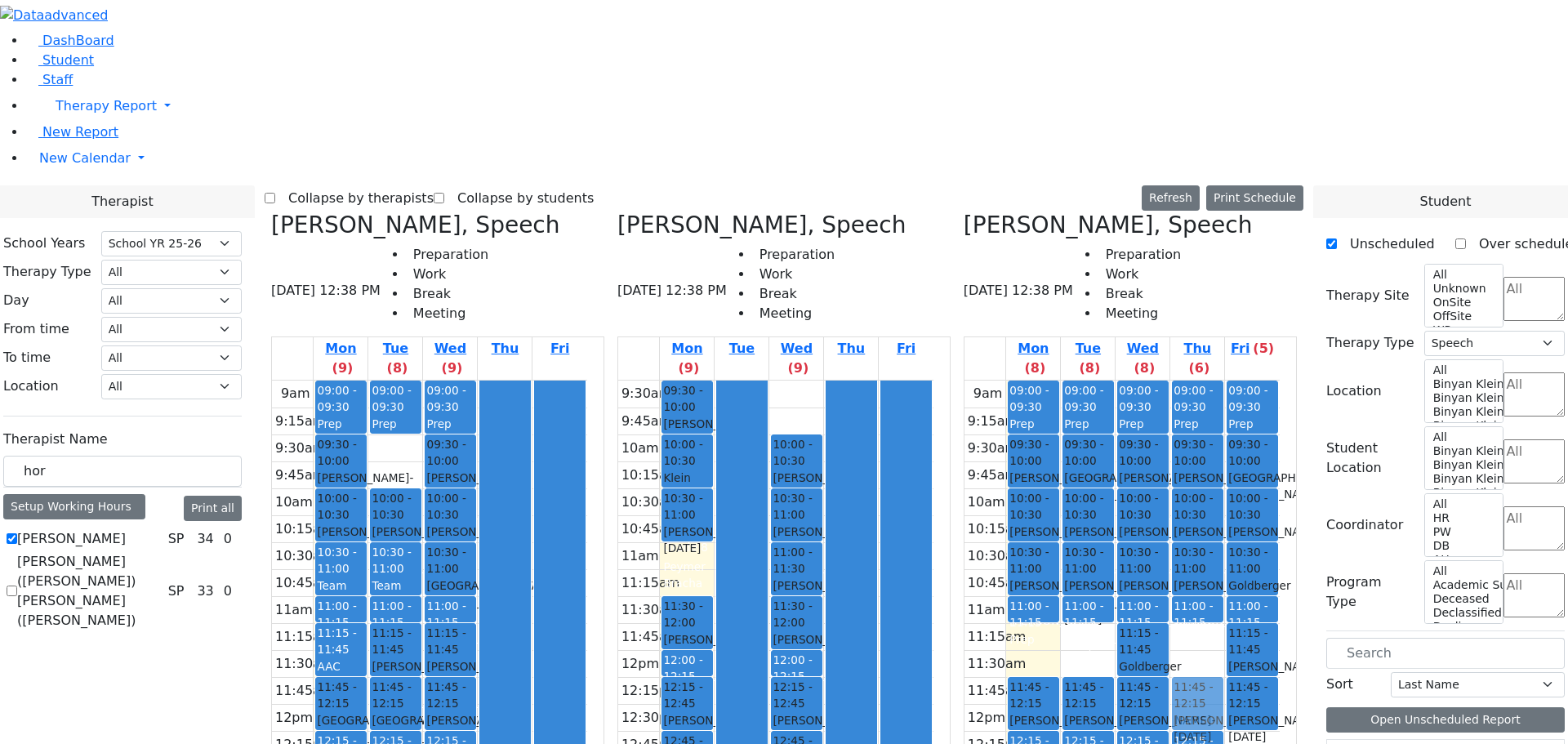
drag, startPoint x: 497, startPoint y: 678, endPoint x: 1203, endPoint y: 414, distance: 753.7
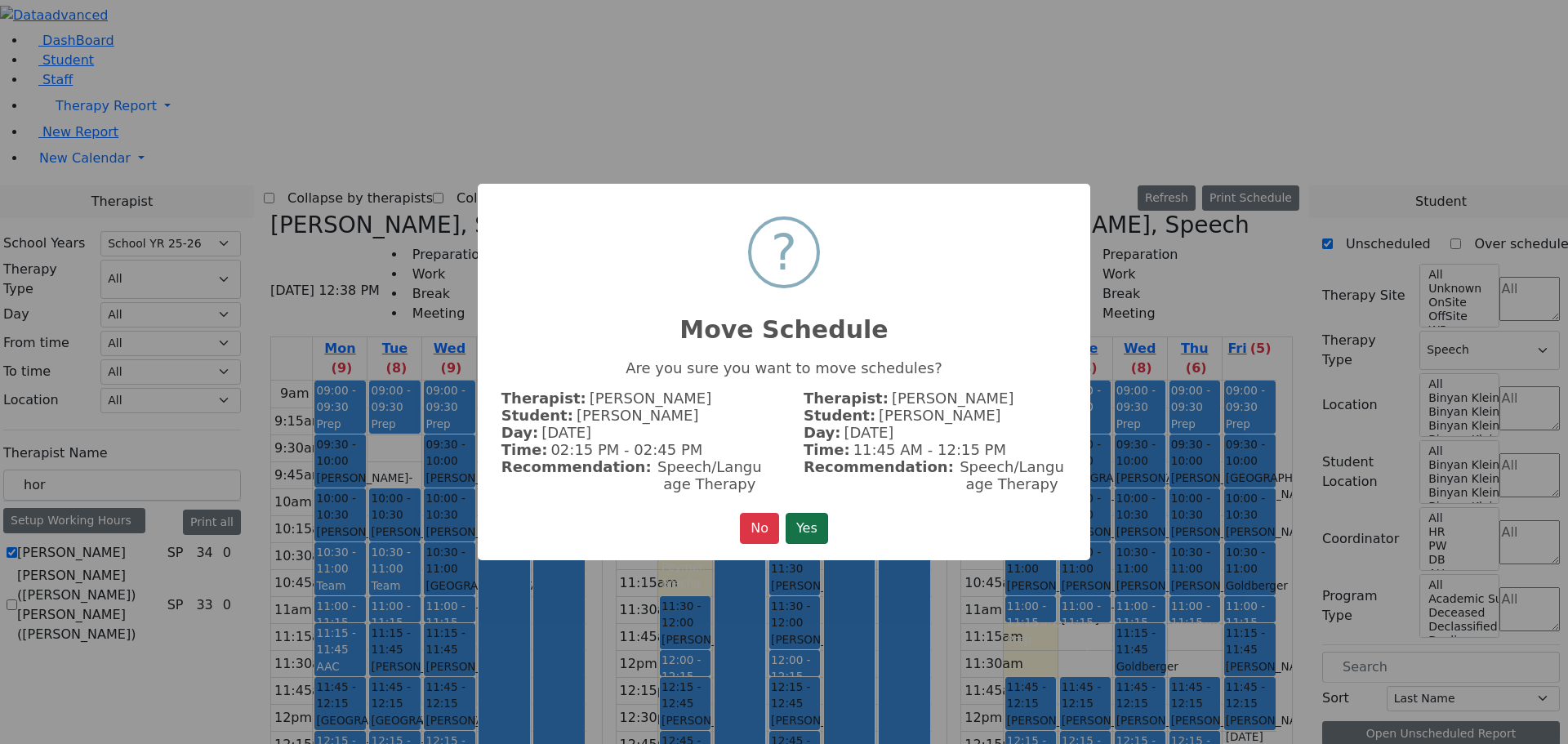
click at [804, 522] on button "Yes" at bounding box center [806, 527] width 42 height 31
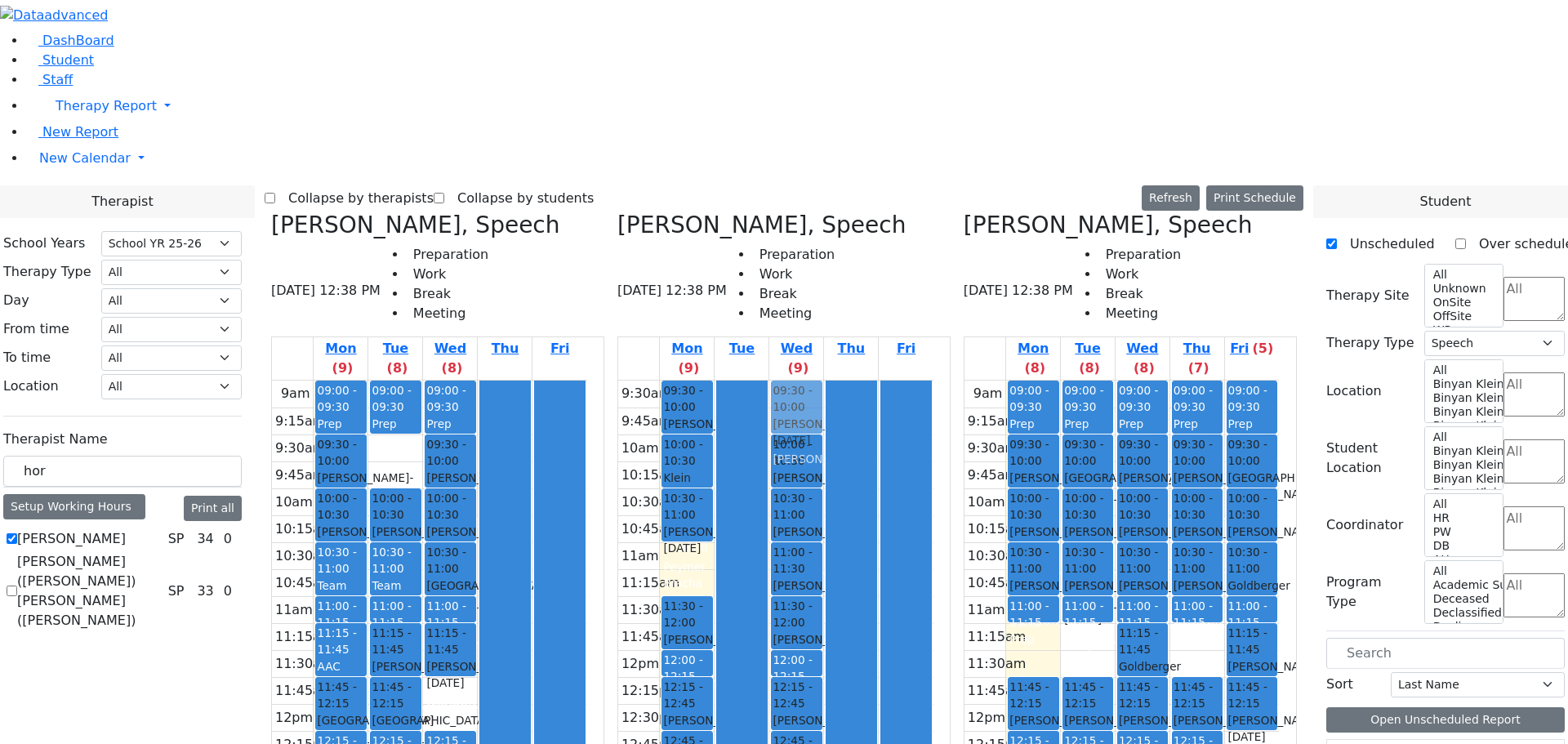
drag, startPoint x: 489, startPoint y: 413, endPoint x: 817, endPoint y: 111, distance: 445.9
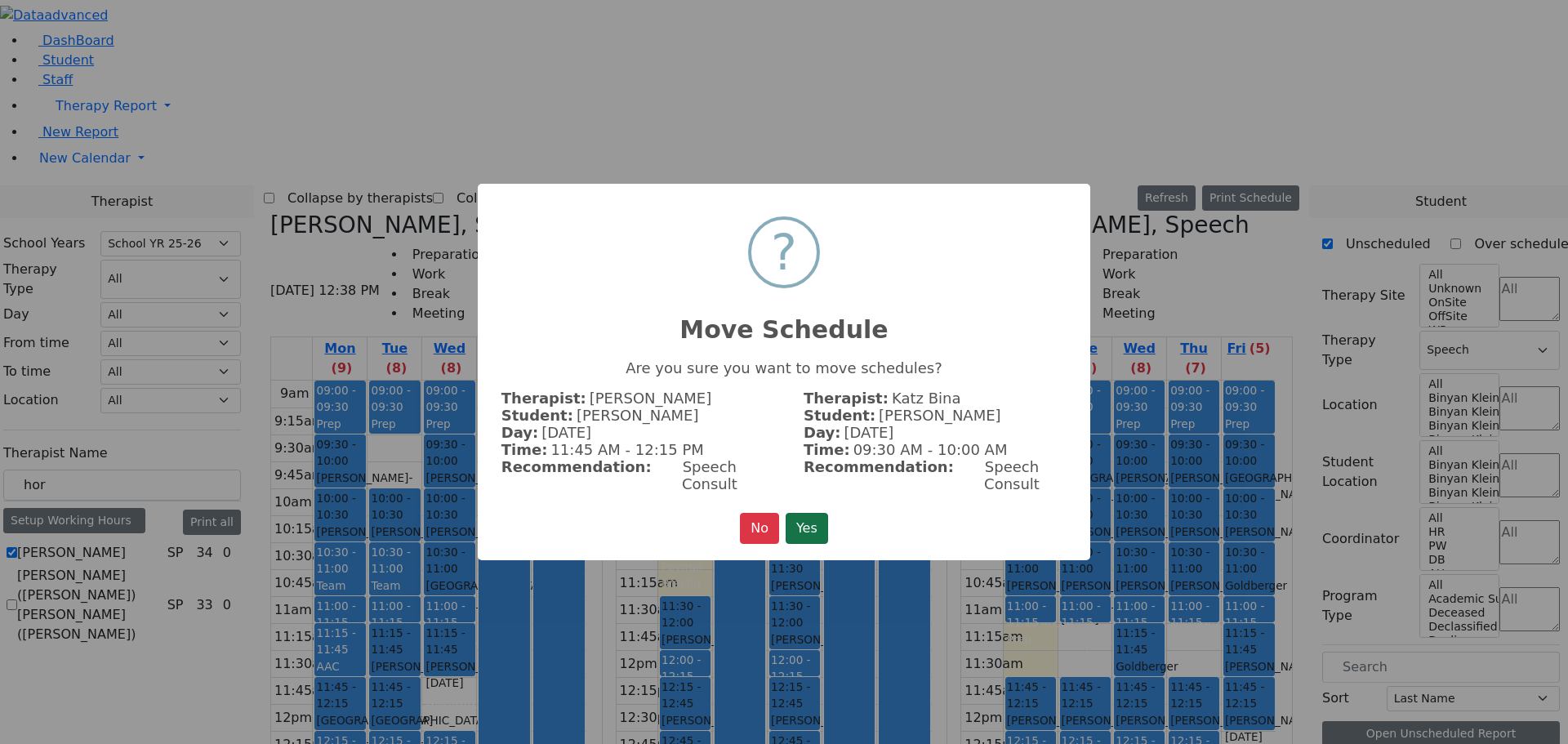
click at [793, 518] on button "Yes" at bounding box center [806, 527] width 42 height 31
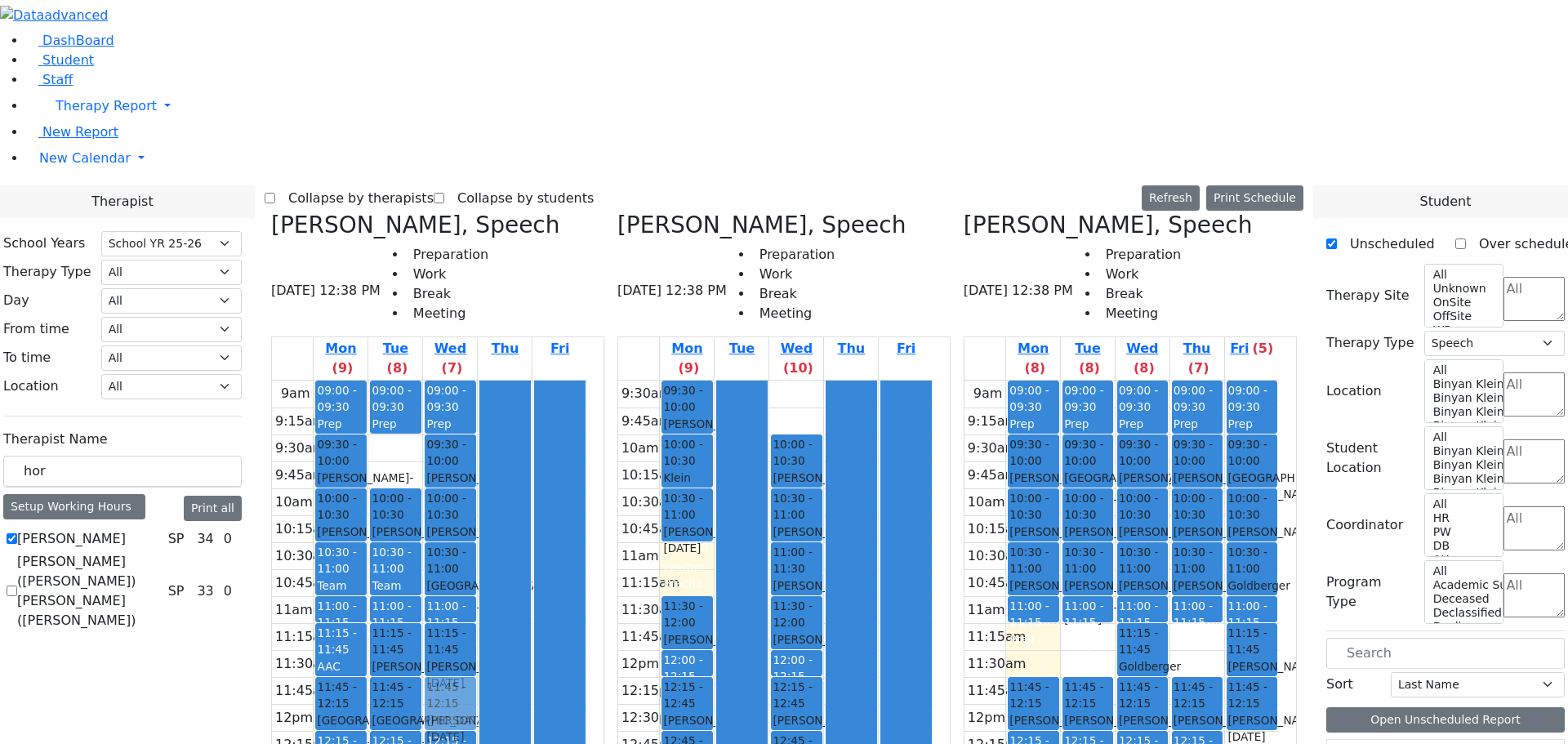
drag, startPoint x: 825, startPoint y: 95, endPoint x: 500, endPoint y: 386, distance: 436.2
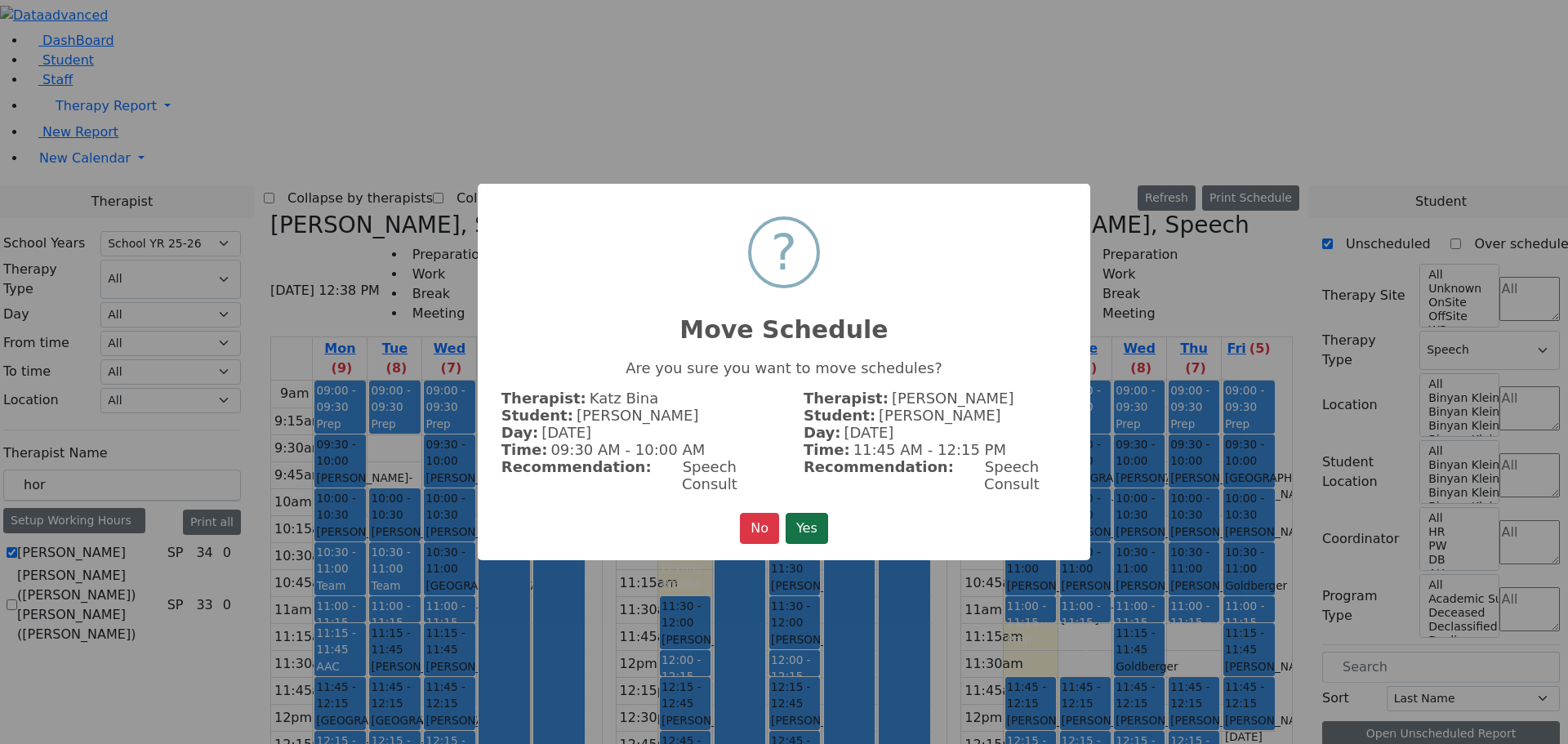
click at [805, 512] on button "Yes" at bounding box center [806, 527] width 42 height 31
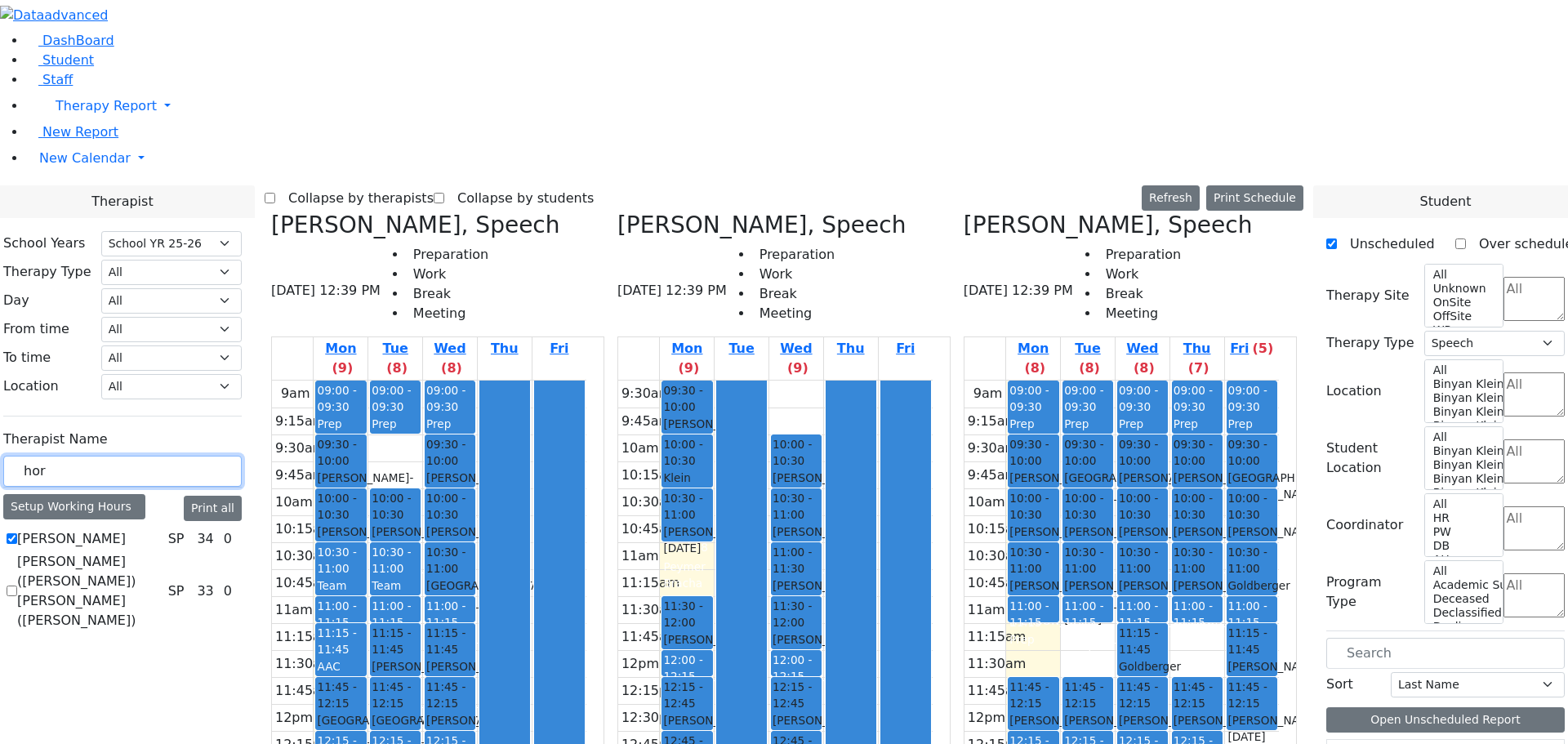
drag, startPoint x: 112, startPoint y: 288, endPoint x: 76, endPoint y: 283, distance: 36.3
click at [76, 456] on input "hor" at bounding box center [121, 470] width 238 height 31
drag, startPoint x: 132, startPoint y: 277, endPoint x: 49, endPoint y: 290, distance: 84.0
click at [49, 290] on div "School Years Select School YR Summer YR 25 School YR 25-26 Summer YR 25 School …" at bounding box center [122, 380] width 264 height 324
drag, startPoint x: 88, startPoint y: 275, endPoint x: 68, endPoint y: 283, distance: 21.5
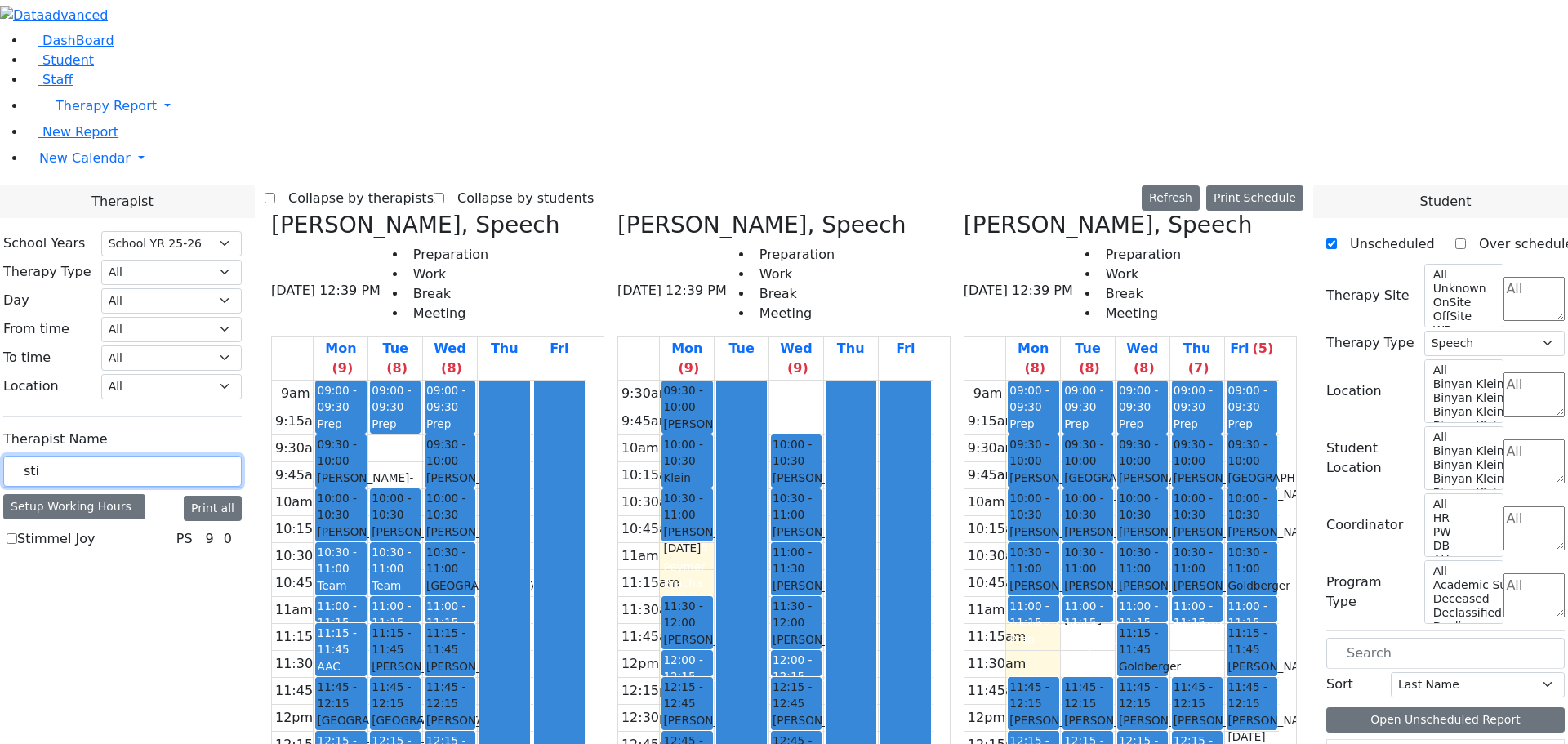
click at [68, 456] on div "sti" at bounding box center [121, 471] width 238 height 32
drag, startPoint x: 105, startPoint y: 292, endPoint x: 70, endPoint y: 287, distance: 35.4
click at [70, 456] on div "sti" at bounding box center [121, 471] width 238 height 32
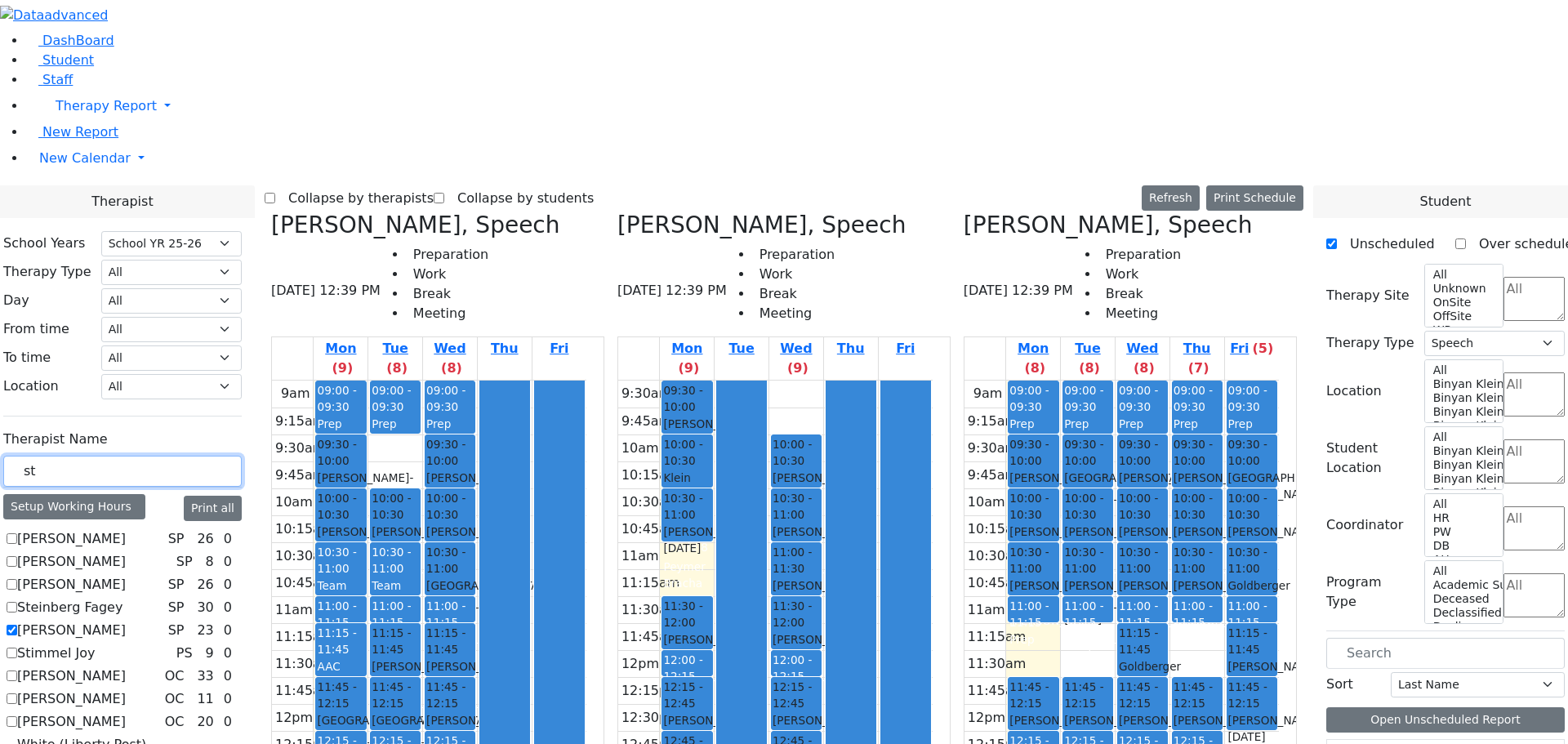
type input "st"
click at [70, 597] on label "Steinberg Fagey" at bounding box center [69, 607] width 105 height 20
click at [17, 602] on input "Steinberg Fagey" at bounding box center [11, 607] width 10 height 10
checkbox input "true"
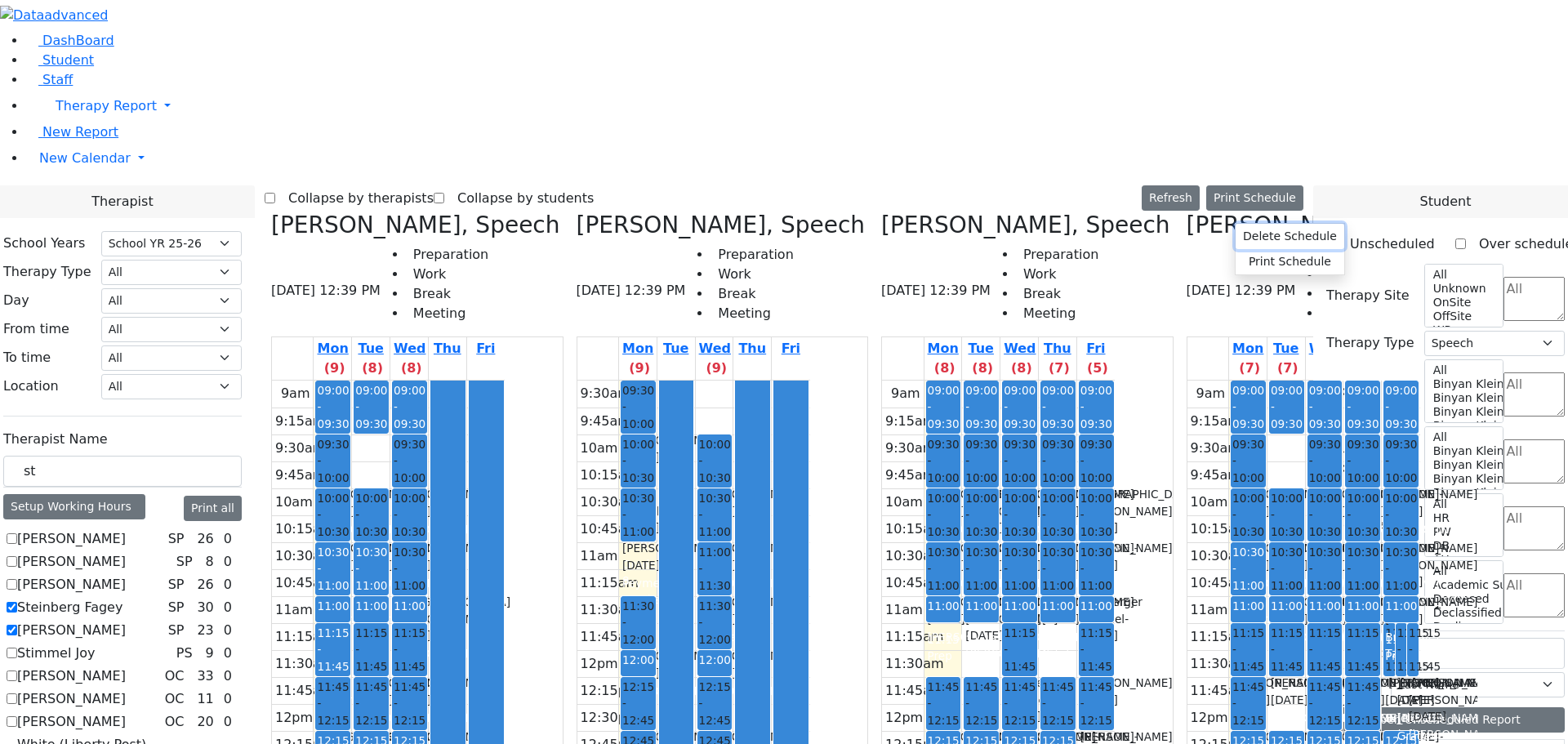
click at [1249, 233] on button "Delete Schedule" at bounding box center [1290, 236] width 108 height 25
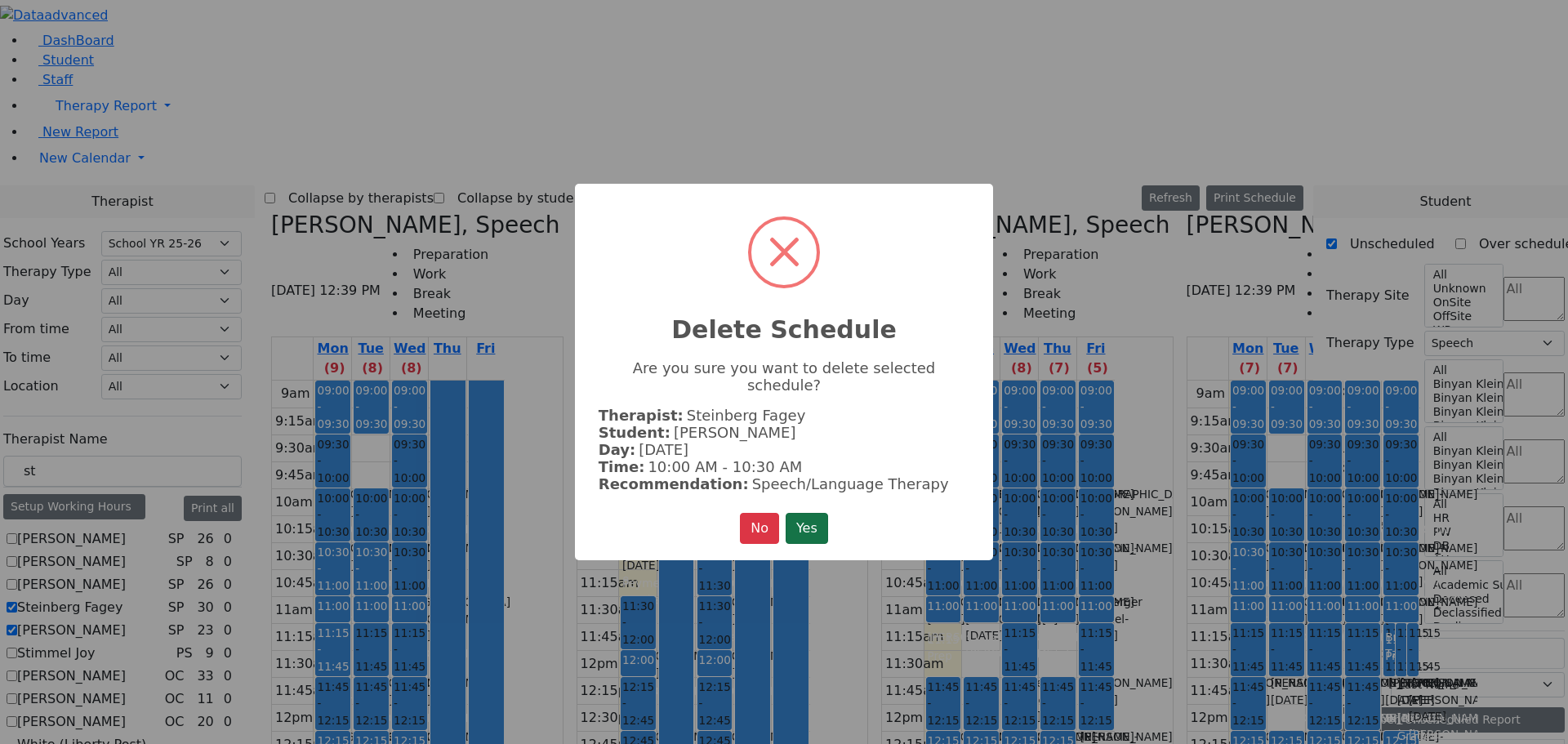
click at [806, 512] on button "Yes" at bounding box center [806, 527] width 42 height 31
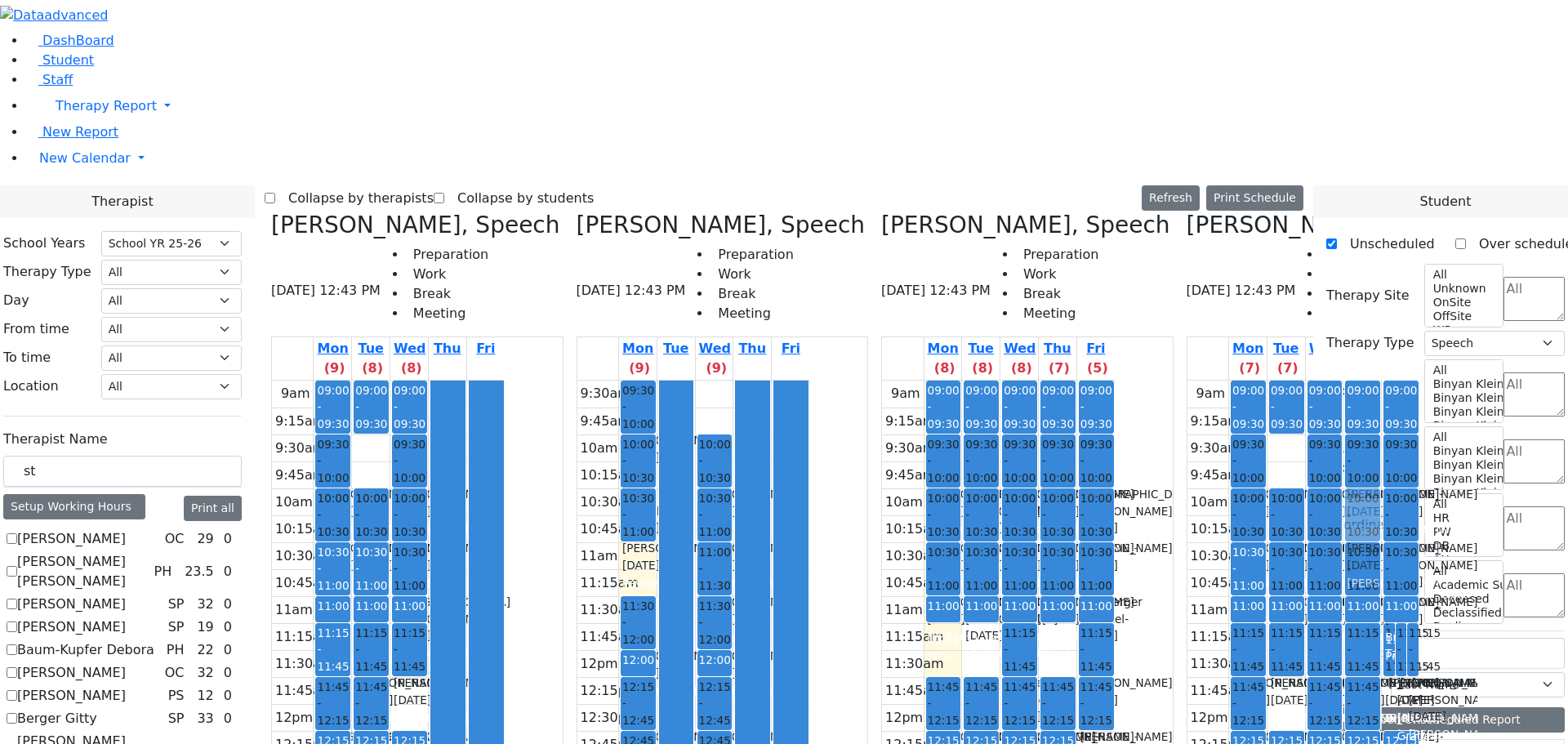
drag, startPoint x: 453, startPoint y: 418, endPoint x: 1241, endPoint y: 218, distance: 813.0
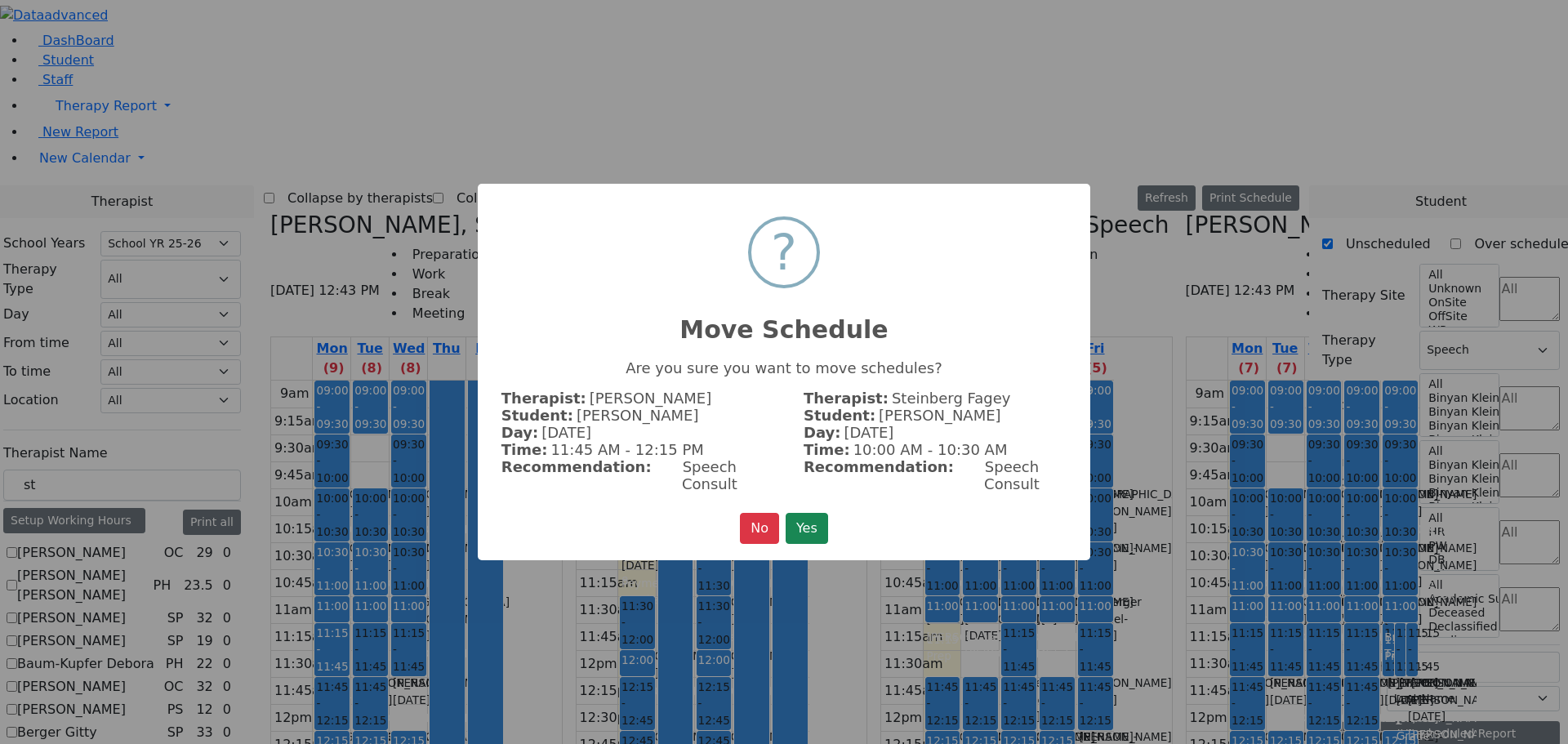
click at [800, 516] on button "Yes" at bounding box center [806, 527] width 42 height 31
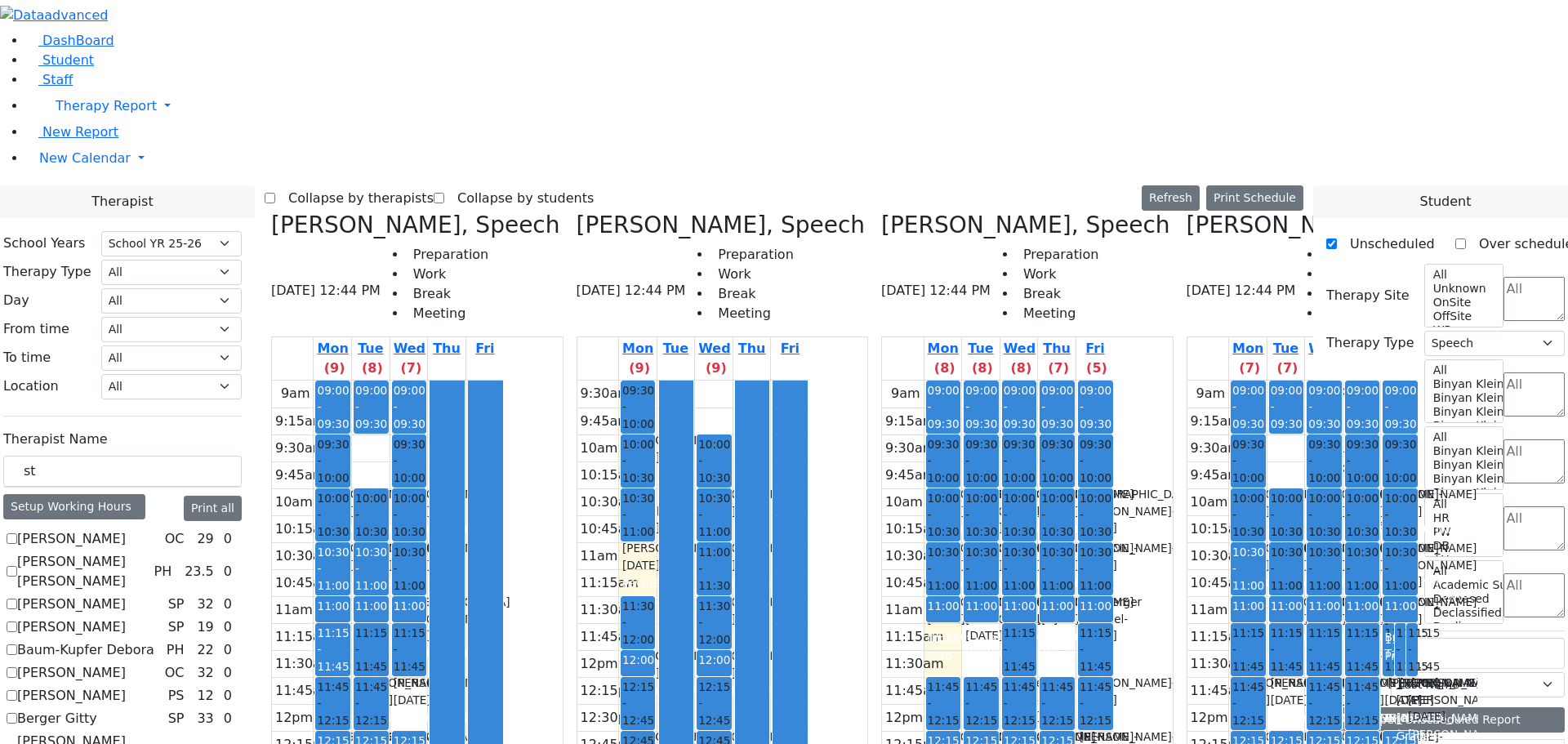
click at [271, 212] on icon at bounding box center [271, 225] width 0 height 27
checkbox input "false"
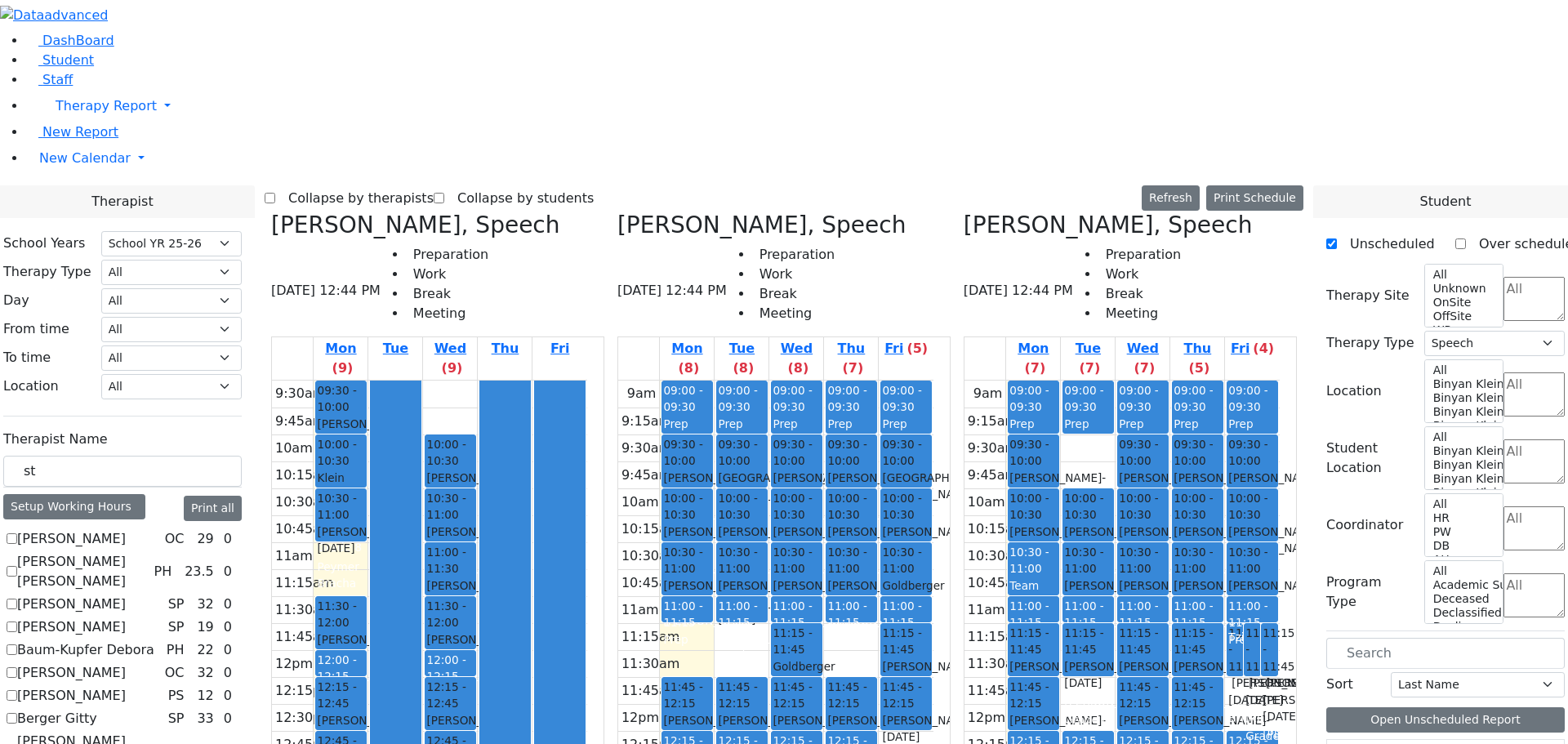
drag, startPoint x: 321, startPoint y: 52, endPoint x: 373, endPoint y: 51, distance: 52.0
click at [271, 212] on icon at bounding box center [271, 225] width 0 height 27
checkbox input "false"
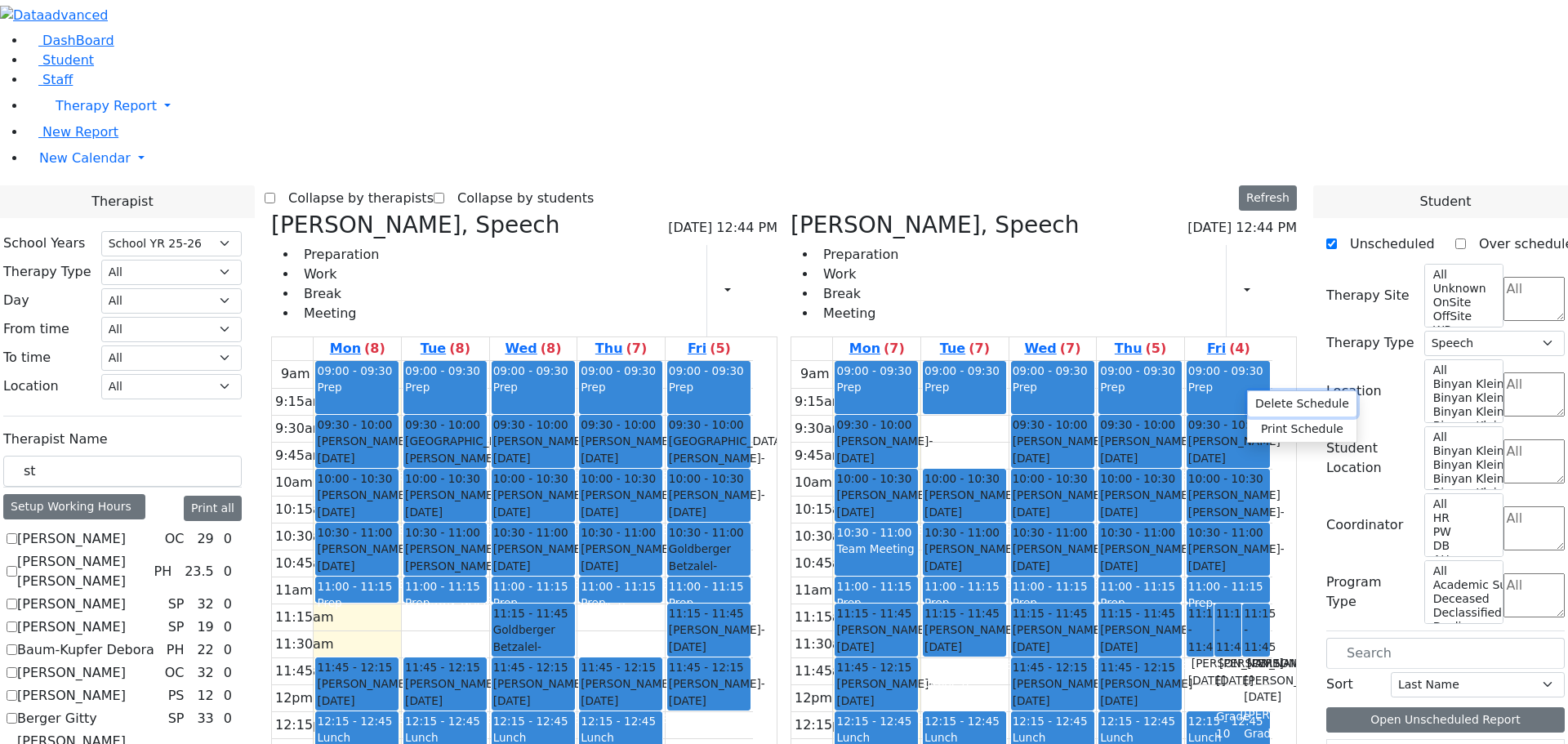
click at [1254, 400] on button "Delete Schedule" at bounding box center [1302, 403] width 108 height 25
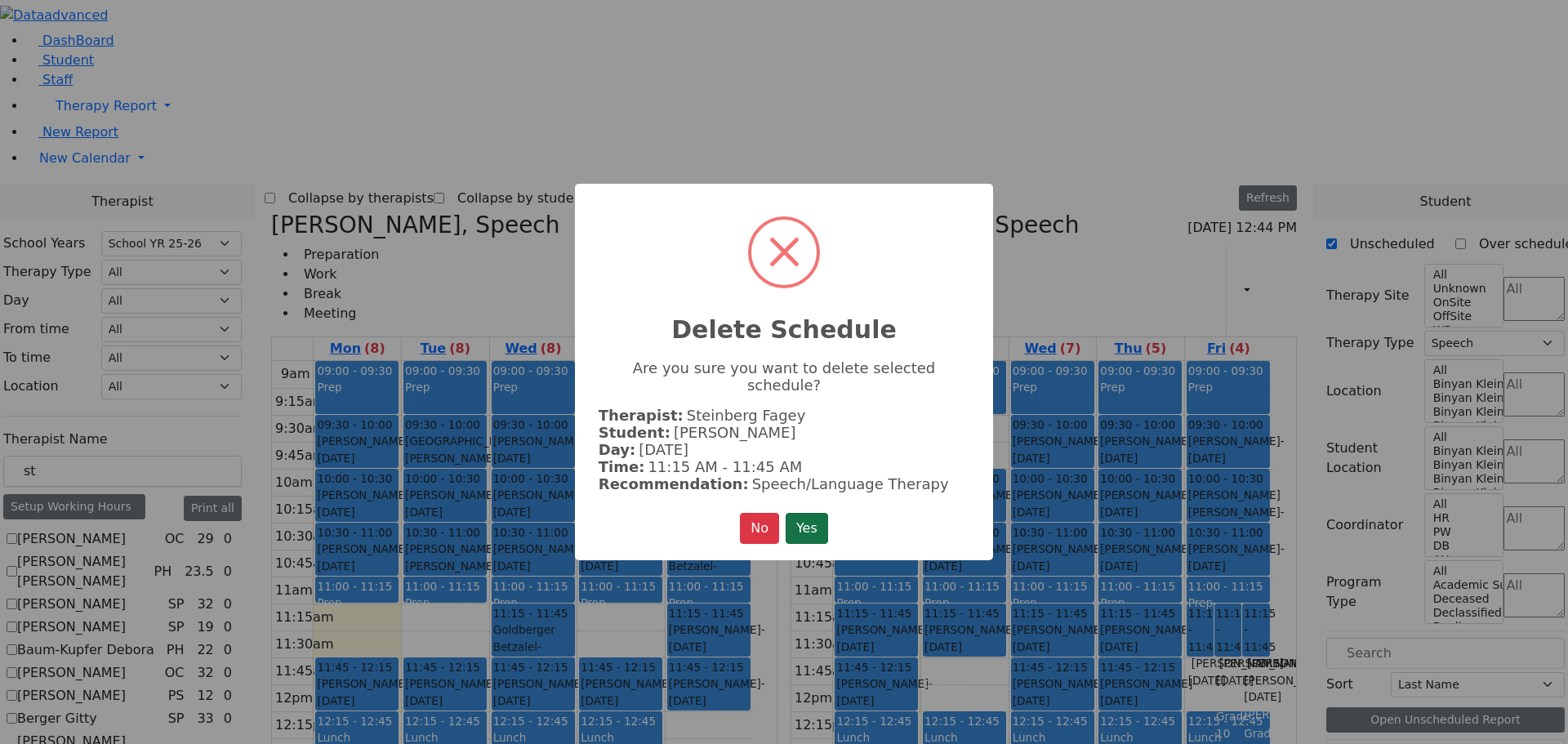
click at [813, 513] on button "Yes" at bounding box center [806, 527] width 42 height 31
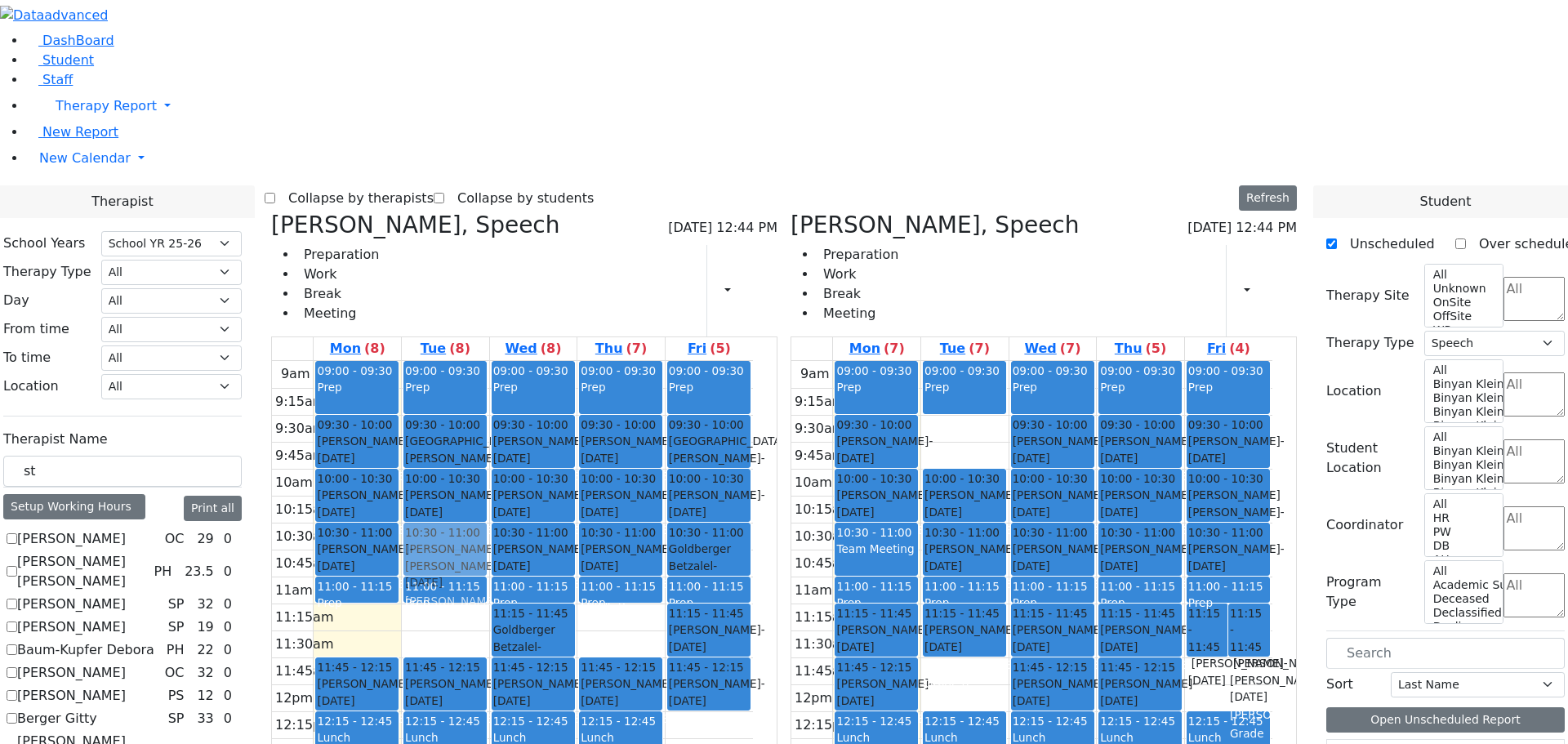
drag, startPoint x: 486, startPoint y: 298, endPoint x: 498, endPoint y: 296, distance: 12.2
click at [489, 361] on div "09:00 - 09:30 Prep 09:30 - 10:00 [GEOGRAPHIC_DATA] [PERSON_NAME] - [DATE] [PERS…" at bounding box center [445, 684] width 88 height 647
drag, startPoint x: 497, startPoint y: 295, endPoint x: 1191, endPoint y: 528, distance: 732.1
click at [1192, 528] on div "[PERSON_NAME], Speech [DATE] 12:44 PM Preparation Work Break Meeting Print Sche…" at bounding box center [783, 611] width 1039 height 798
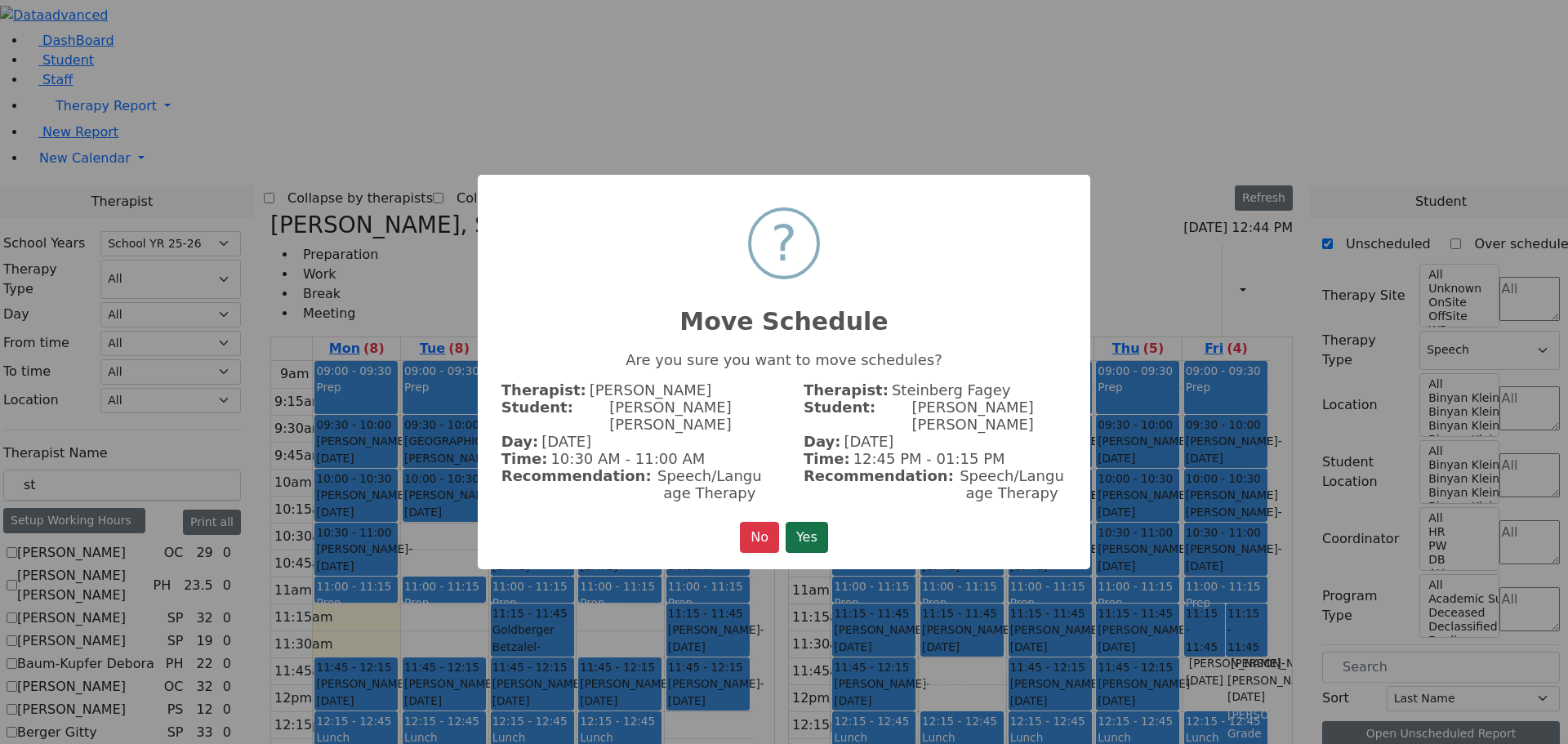
click at [805, 522] on button "Yes" at bounding box center [806, 537] width 42 height 31
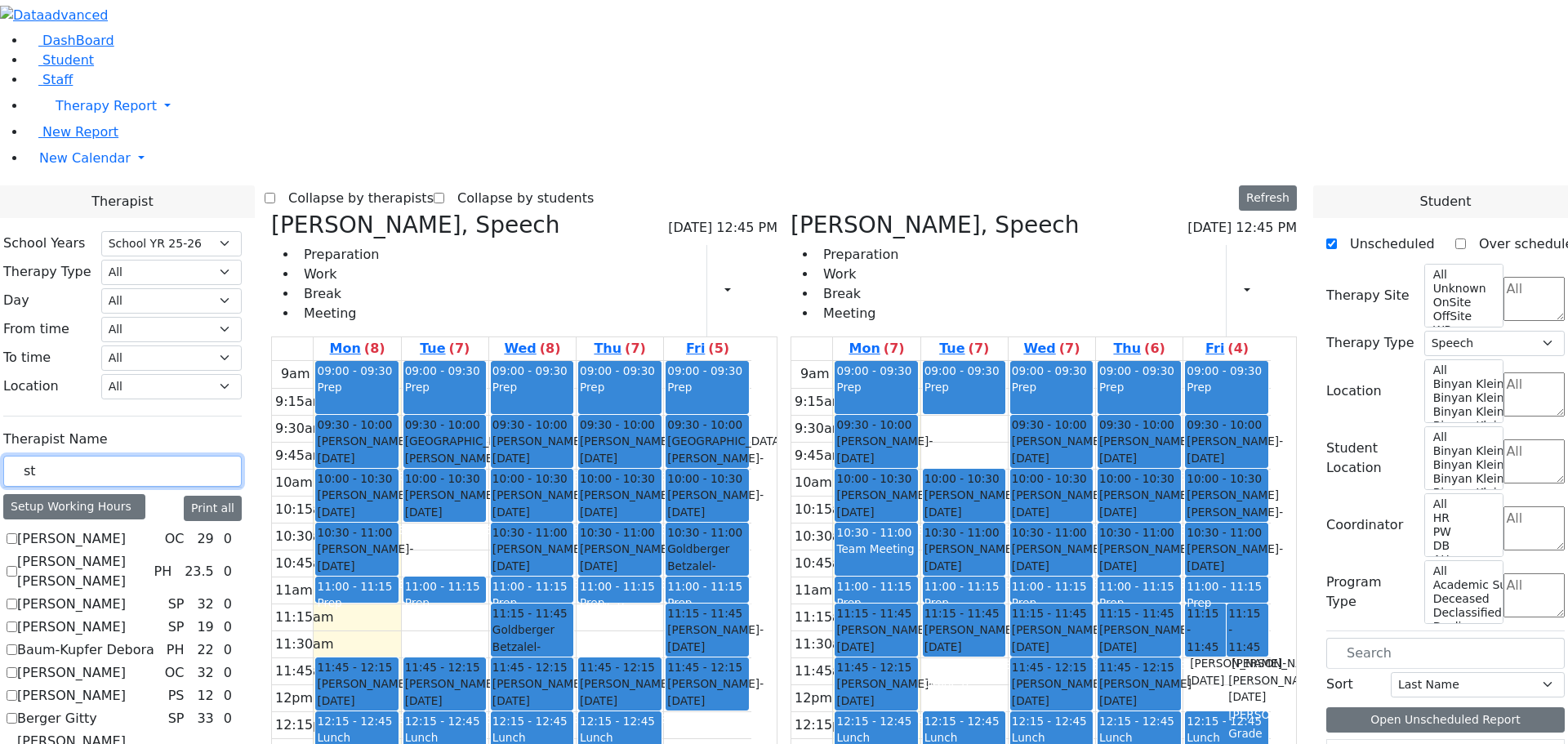
drag, startPoint x: 117, startPoint y: 289, endPoint x: 62, endPoint y: 284, distance: 55.2
click at [62, 456] on div "st" at bounding box center [121, 471] width 238 height 32
click at [100, 456] on input "text" at bounding box center [121, 470] width 238 height 31
click at [94, 456] on input "text" at bounding box center [121, 470] width 238 height 31
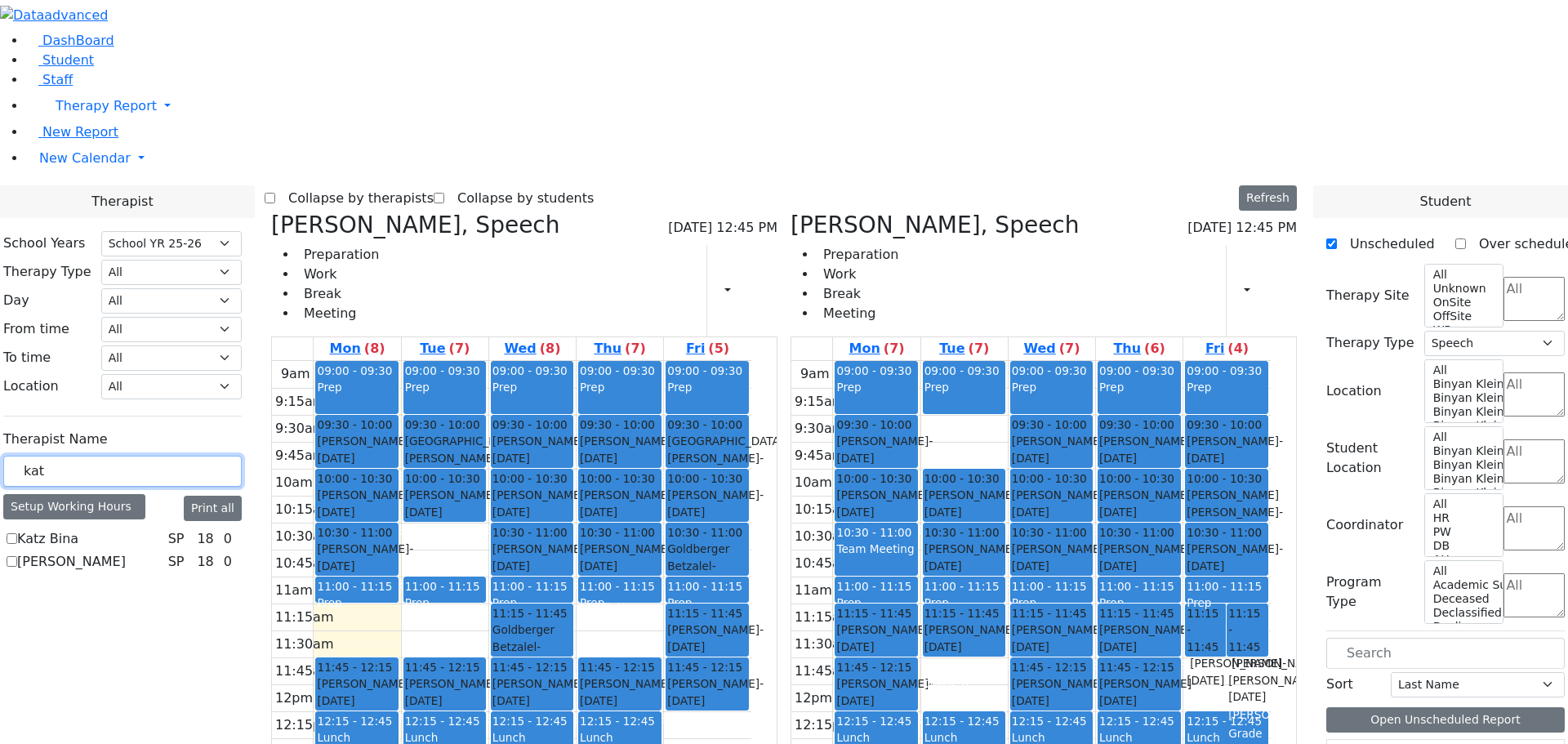
type input "kat"
click at [72, 529] on label "Katz Bina" at bounding box center [48, 539] width 62 height 20
click at [17, 533] on input "Katz Bina" at bounding box center [11, 538] width 10 height 10
checkbox input "true"
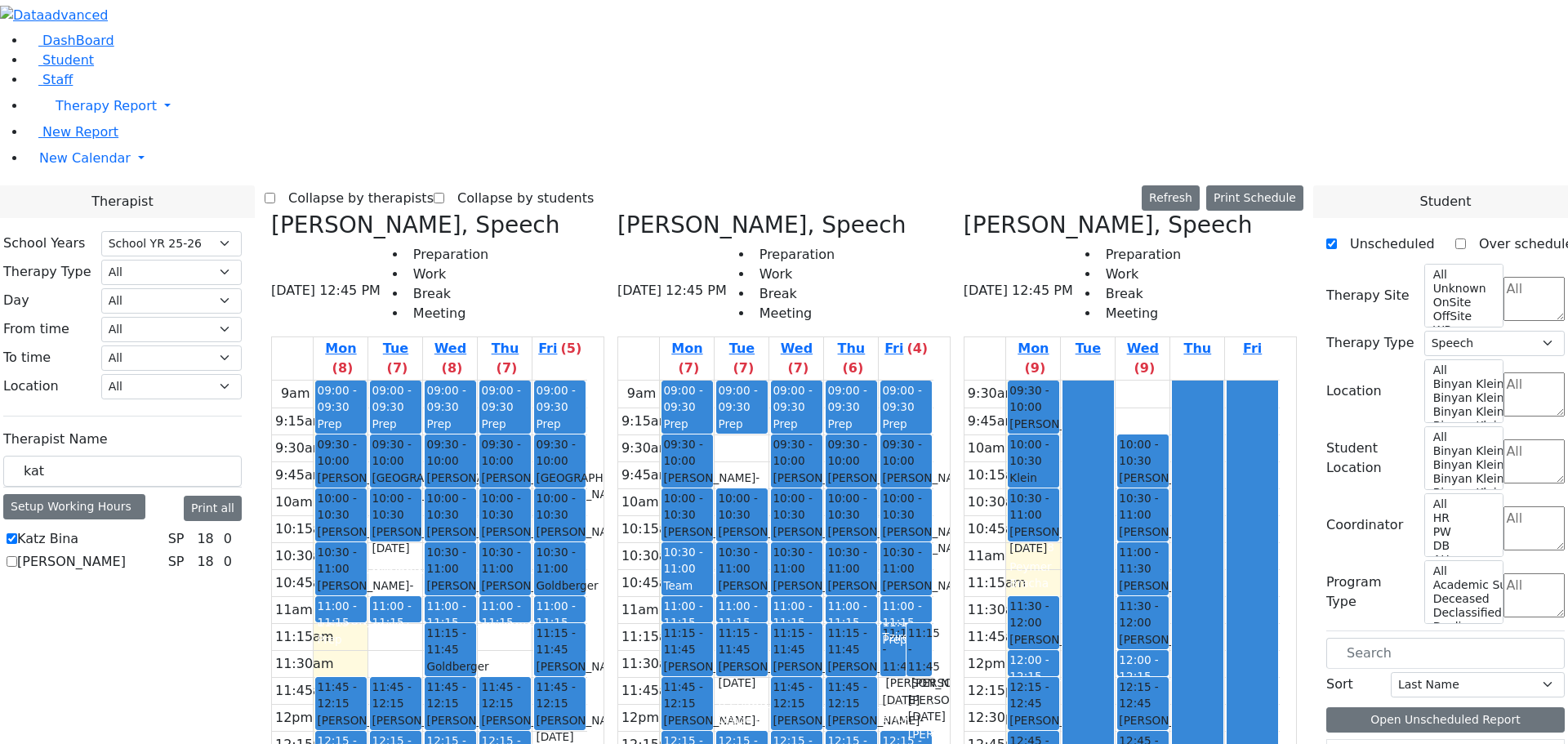
click at [963, 212] on icon at bounding box center [963, 225] width 0 height 27
select select
checkbox input "false"
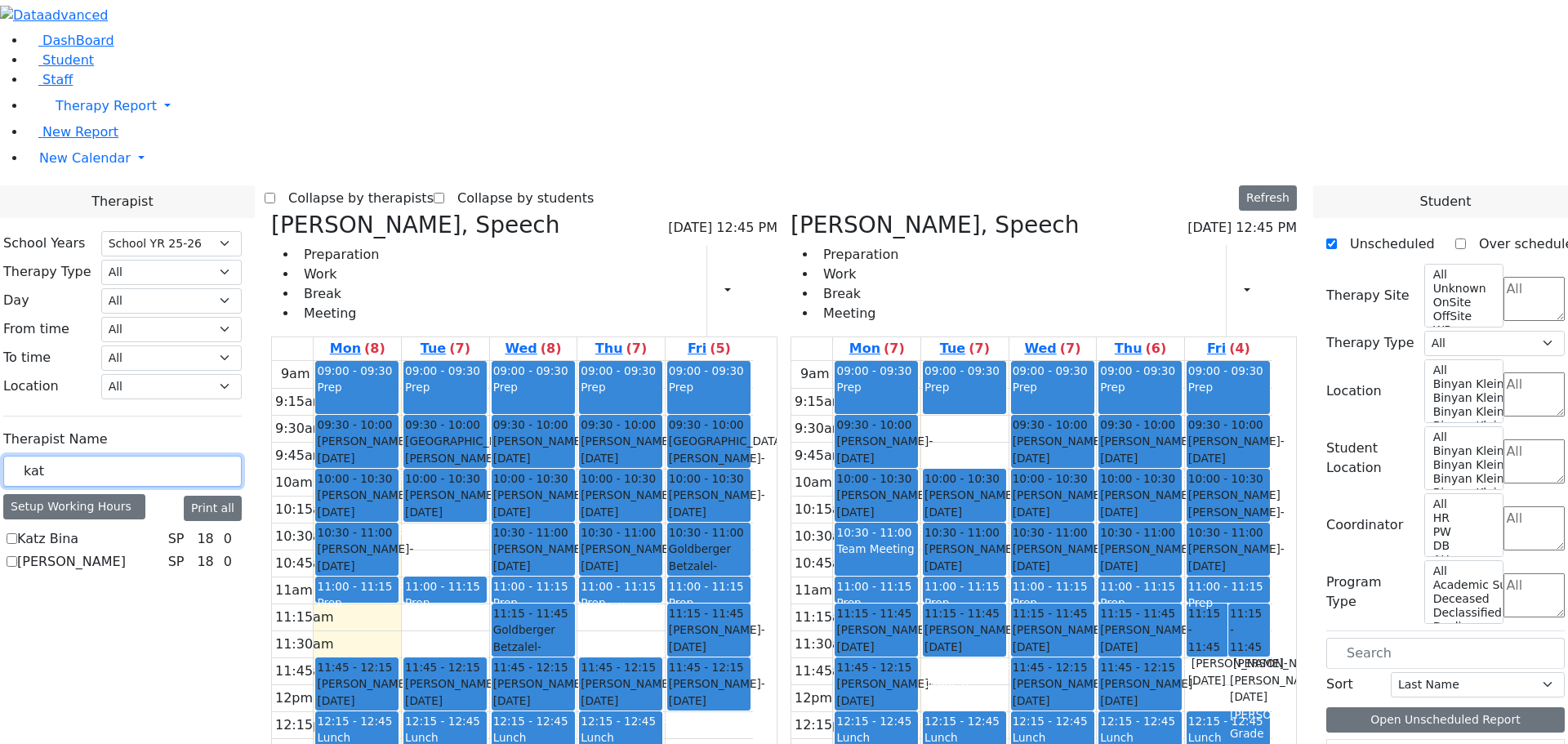
drag, startPoint x: 131, startPoint y: 292, endPoint x: 55, endPoint y: 280, distance: 76.9
click at [55, 280] on div "School Years Select School YR Summer YR 25 School YR 25-26 Summer YR 25 School …" at bounding box center [122, 403] width 264 height 370
drag, startPoint x: 103, startPoint y: 284, endPoint x: 84, endPoint y: 285, distance: 19.0
click at [84, 456] on input "sti" at bounding box center [121, 470] width 238 height 31
type input "ste"
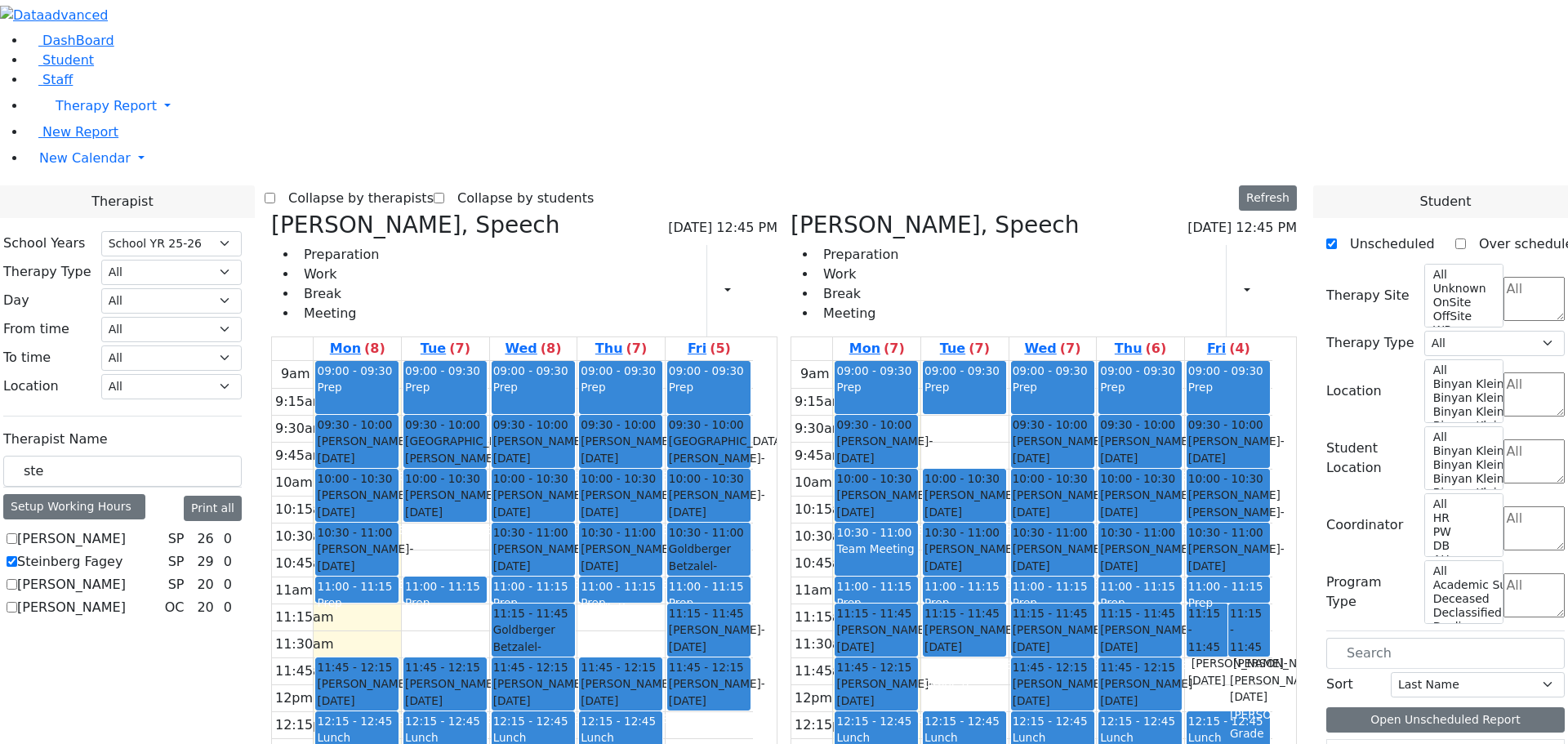
click at [68, 575] on label "[PERSON_NAME]" at bounding box center [71, 584] width 108 height 20
click at [17, 579] on input "[PERSON_NAME]" at bounding box center [11, 583] width 10 height 10
checkbox input "true"
select select "3"
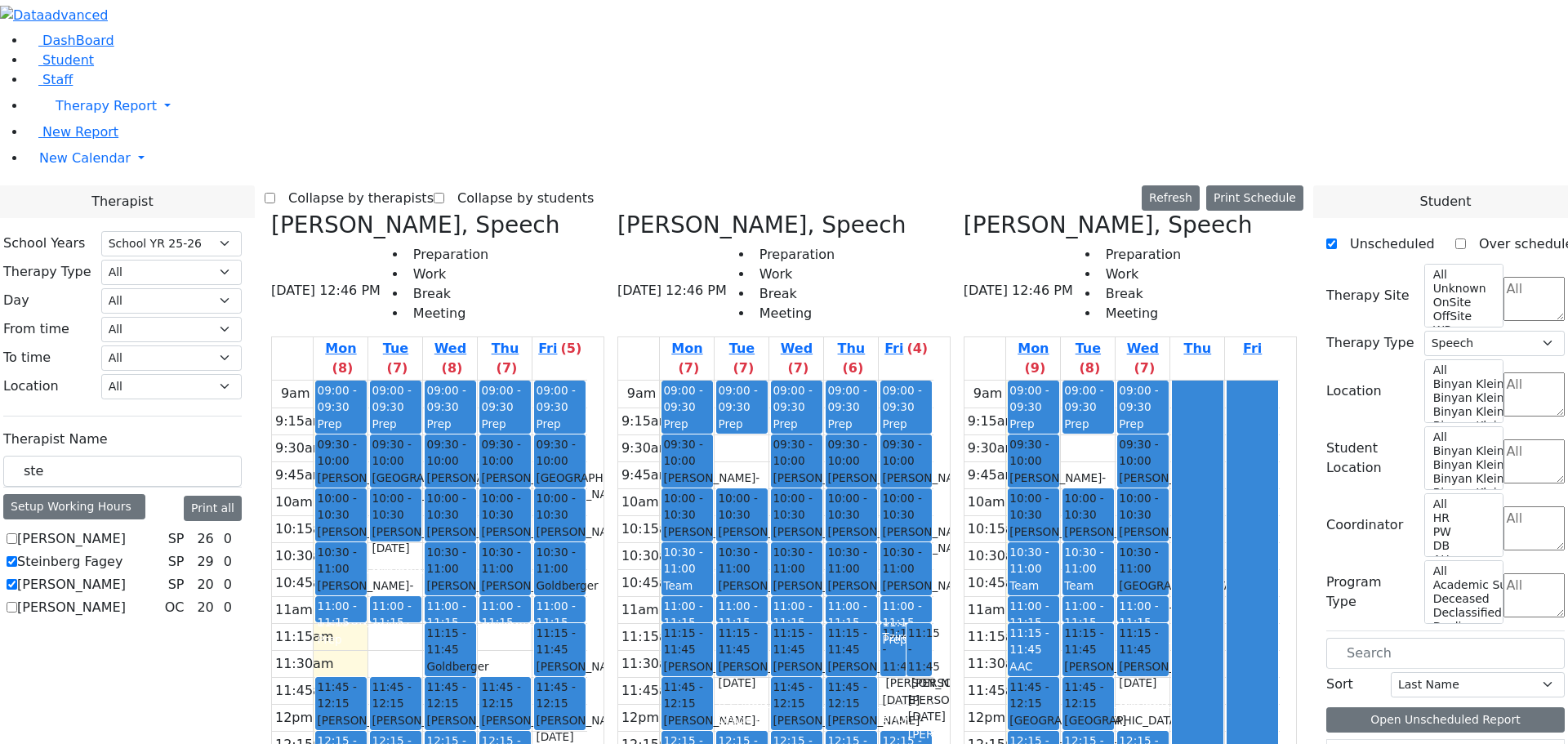
drag, startPoint x: 1150, startPoint y: 569, endPoint x: 734, endPoint y: 584, distance: 416.3
click at [721, 576] on div "[PERSON_NAME], Speech [DATE] 12:46 PM Preparation Work Break Meeting Mon (8) Tu…" at bounding box center [783, 621] width 1039 height 818
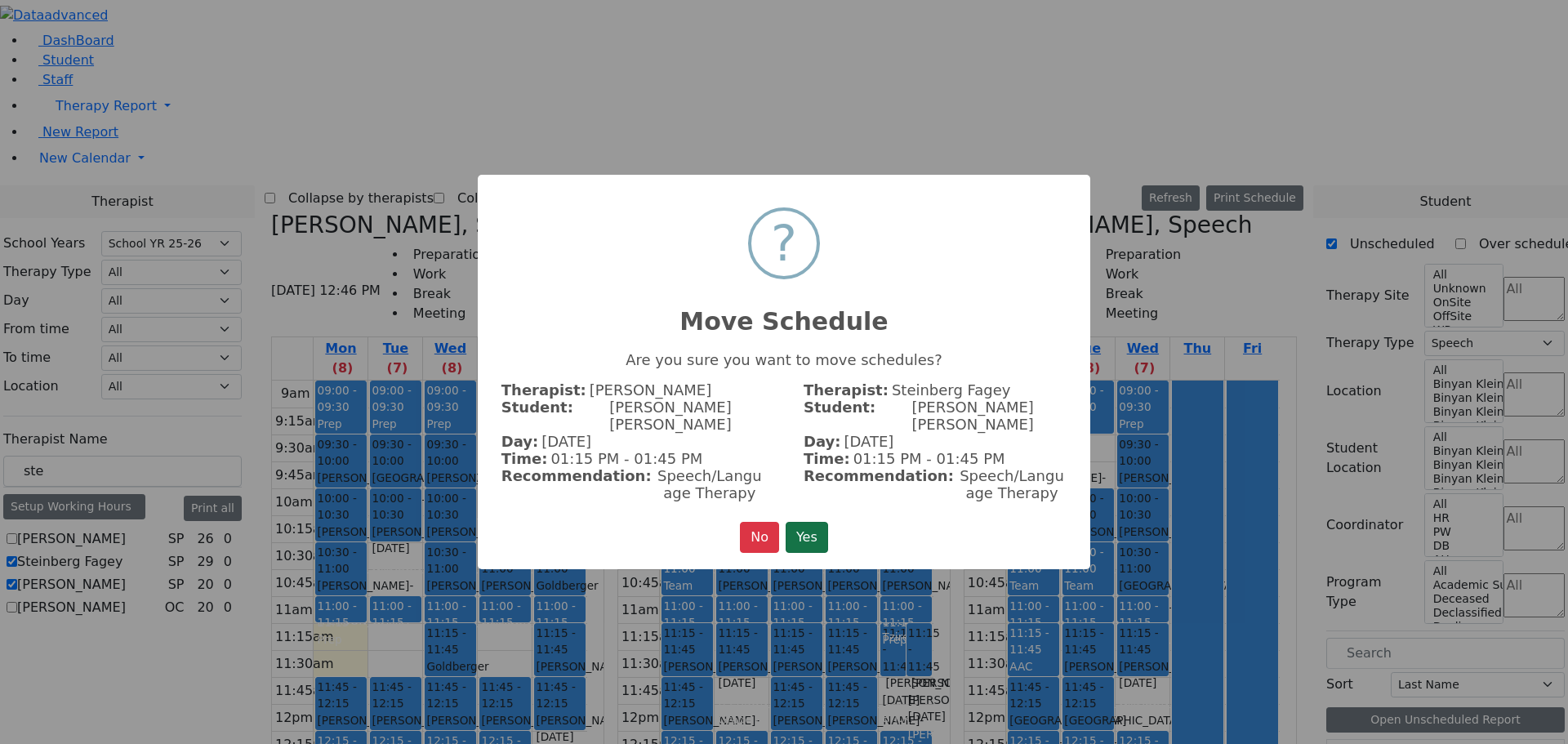
click at [797, 535] on button "Yes" at bounding box center [806, 537] width 42 height 31
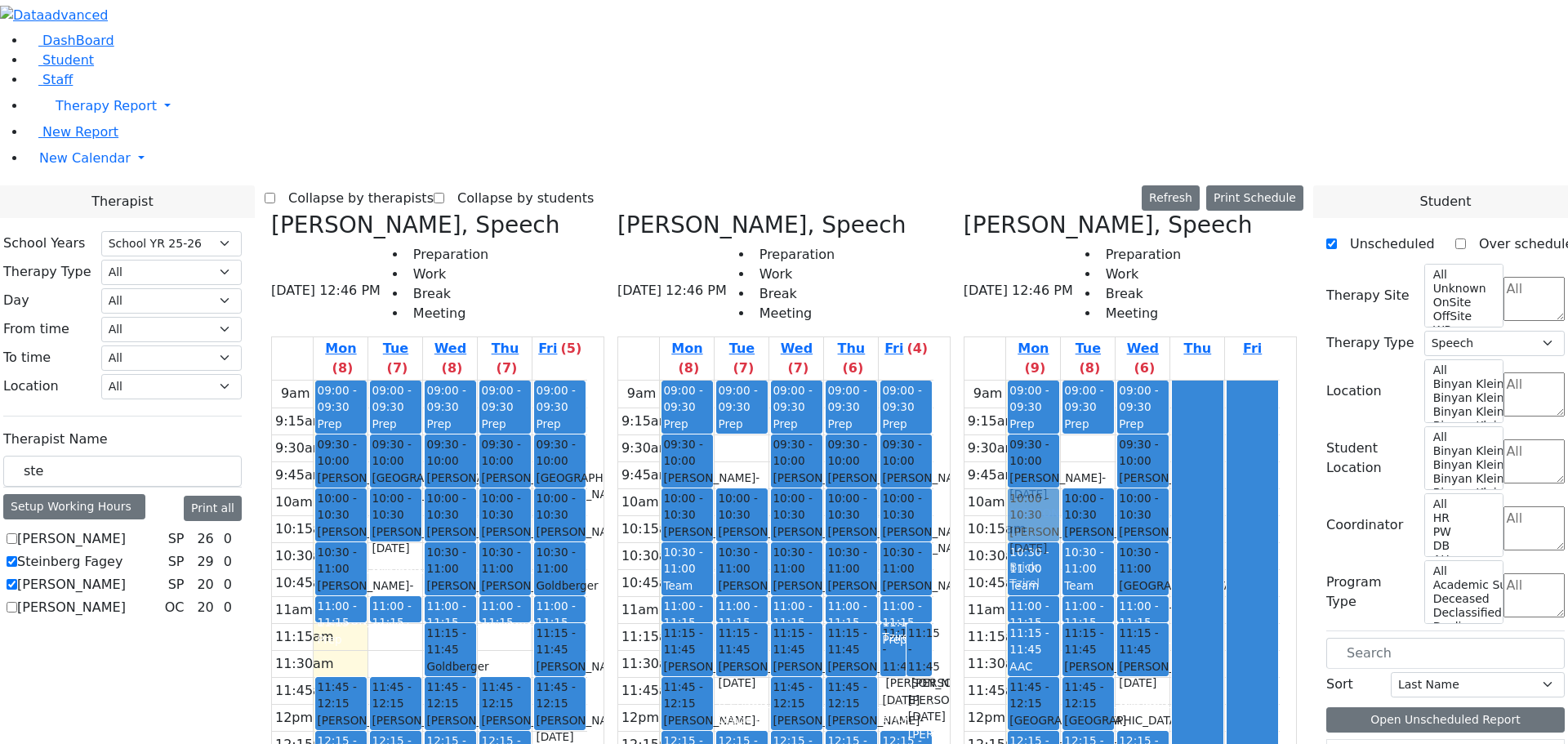
drag, startPoint x: 1043, startPoint y: 225, endPoint x: 1044, endPoint y: 211, distance: 14.0
click at [1044, 381] on div "09:00 - 09:30 Prep 09:30 - 10:00 [PERSON_NAME] - [DATE] [PERSON_NAME] 10:00 - 1…" at bounding box center [1033, 704] width 54 height 647
drag, startPoint x: 1037, startPoint y: 588, endPoint x: 1127, endPoint y: 586, distance: 90.0
click at [1141, 583] on tr "09:00 - 09:30 Prep 09:30 - 10:00 [PERSON_NAME] - [DATE] [PERSON_NAME] 10:00 - 1…" at bounding box center [1122, 704] width 315 height 647
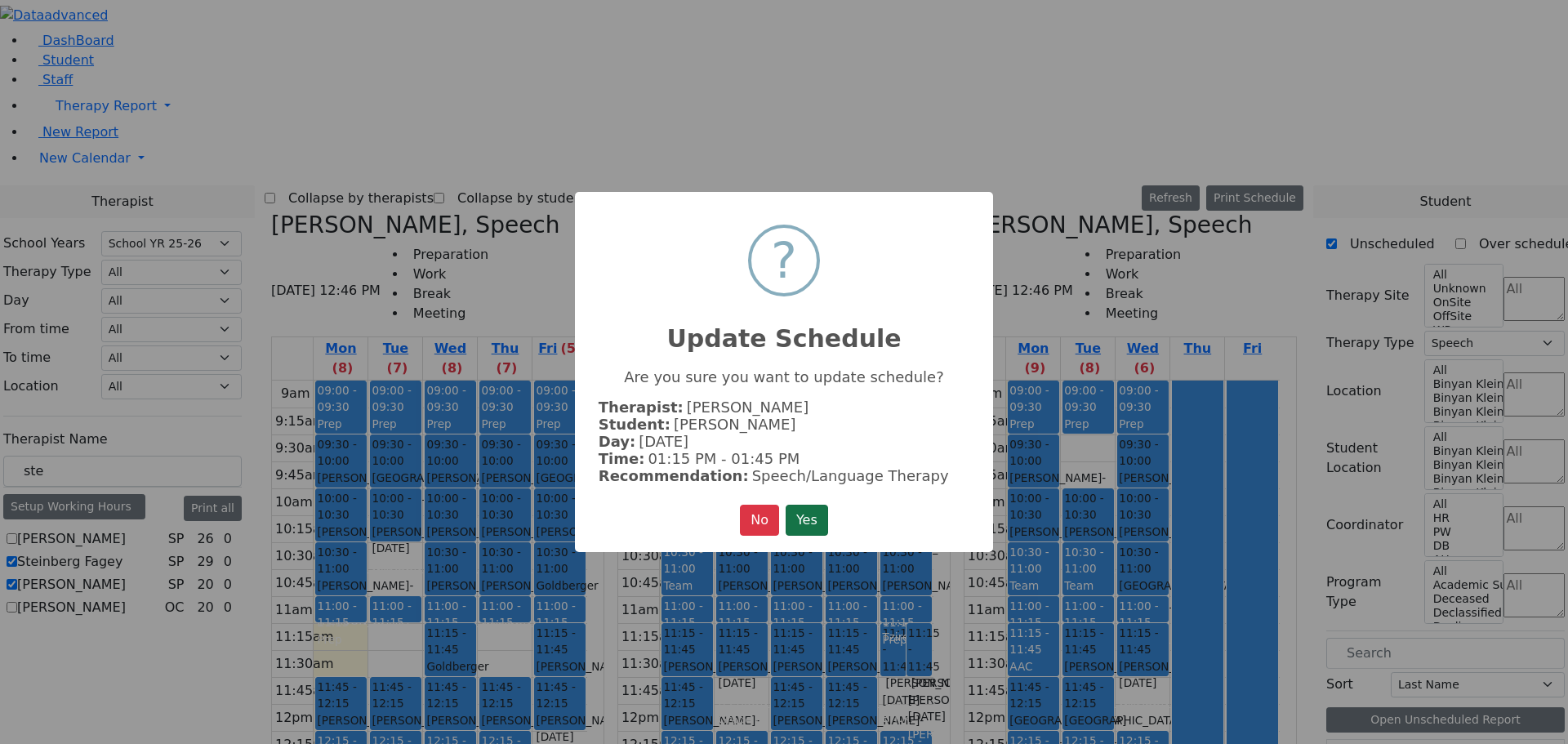
click at [814, 512] on button "Yes" at bounding box center [806, 520] width 42 height 31
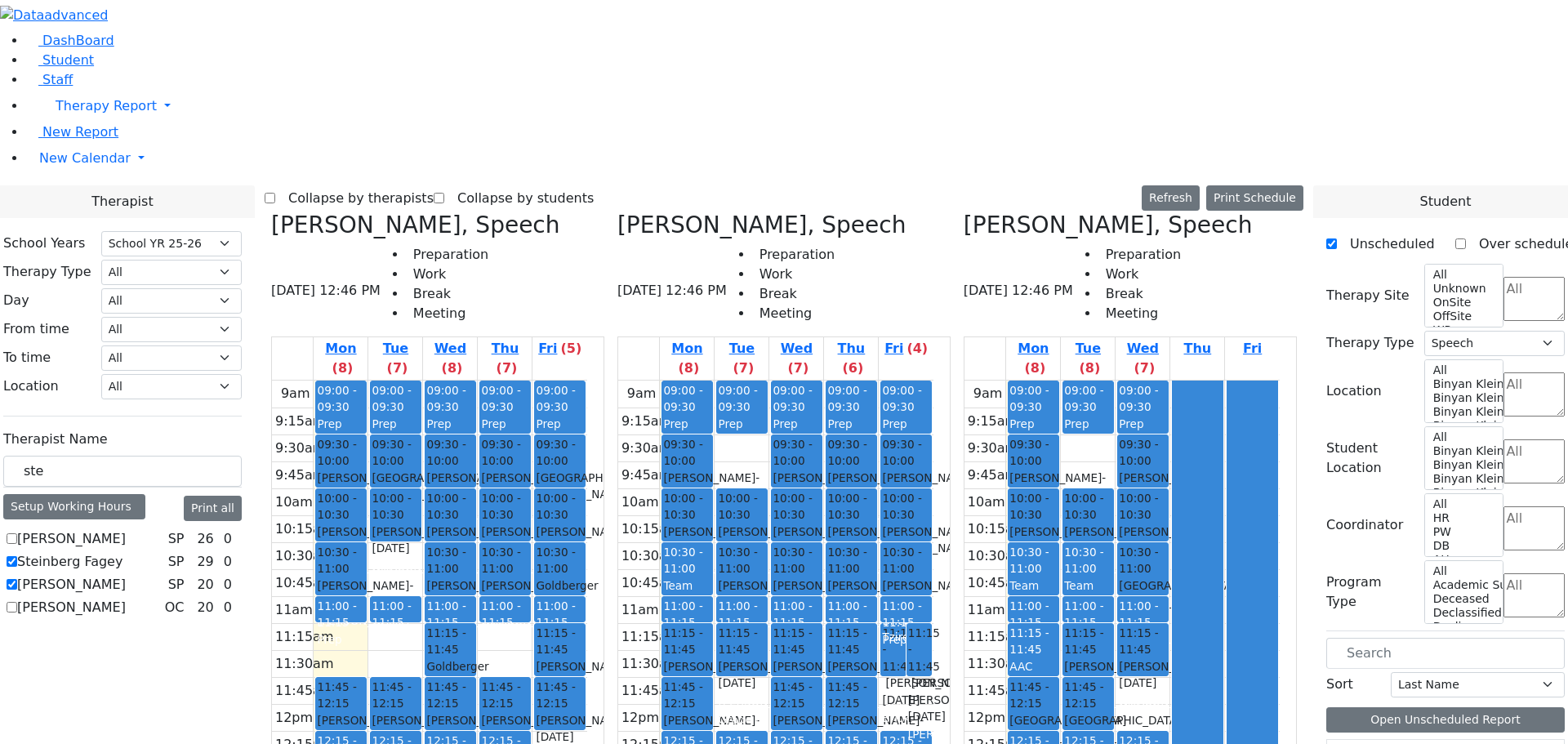
click at [271, 212] on icon at bounding box center [271, 225] width 0 height 27
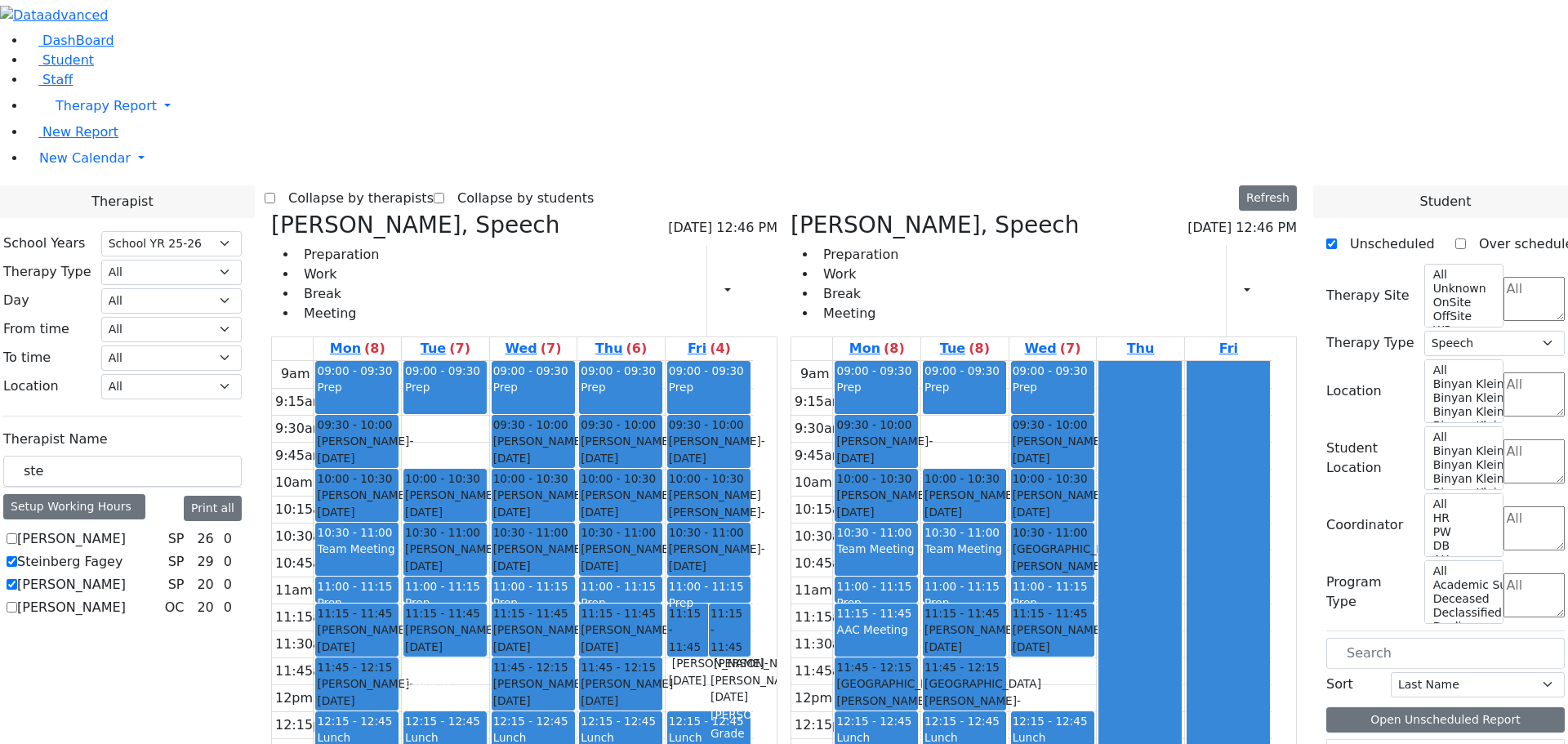
click at [271, 212] on icon at bounding box center [271, 225] width 0 height 27
checkbox input "false"
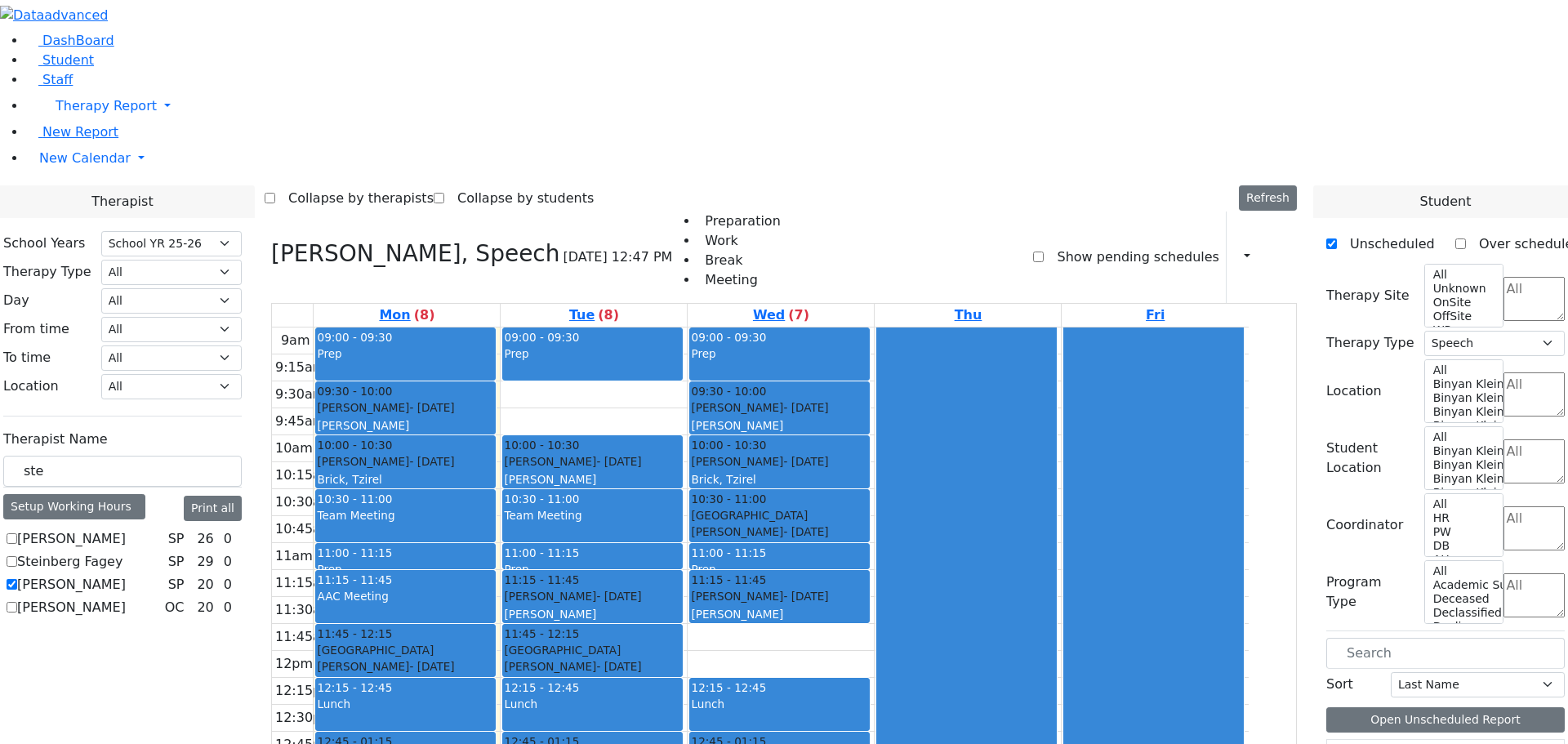
click at [271, 240] on icon at bounding box center [271, 253] width 0 height 27
select select
checkbox input "false"
